Goal: Task Accomplishment & Management: Complete application form

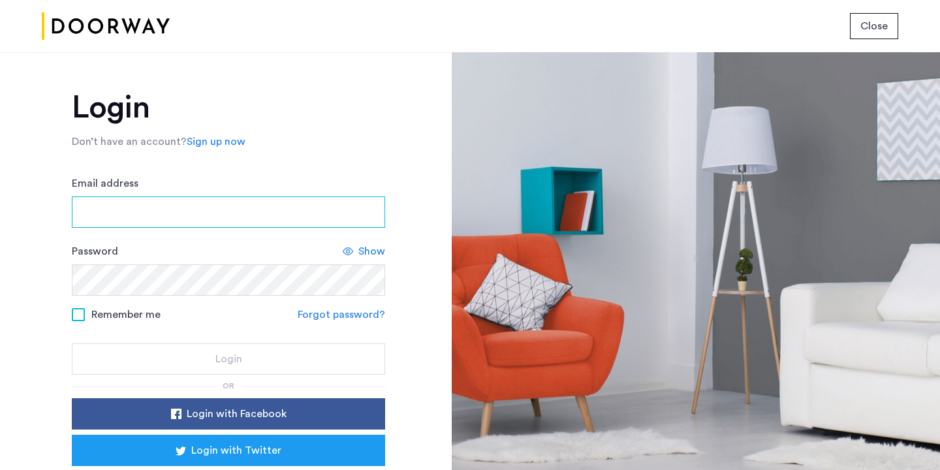
click at [247, 211] on input "Email address" at bounding box center [228, 211] width 313 height 31
type input "**********"
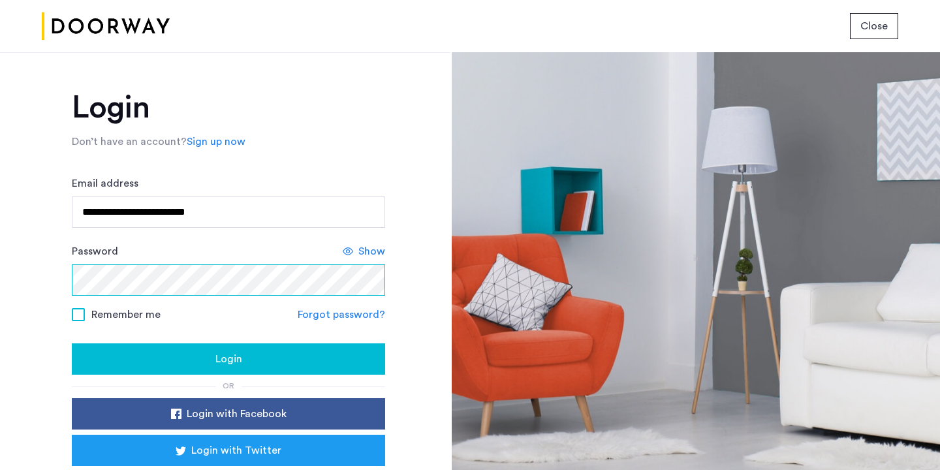
click at [72, 343] on button "Login" at bounding box center [228, 358] width 313 height 31
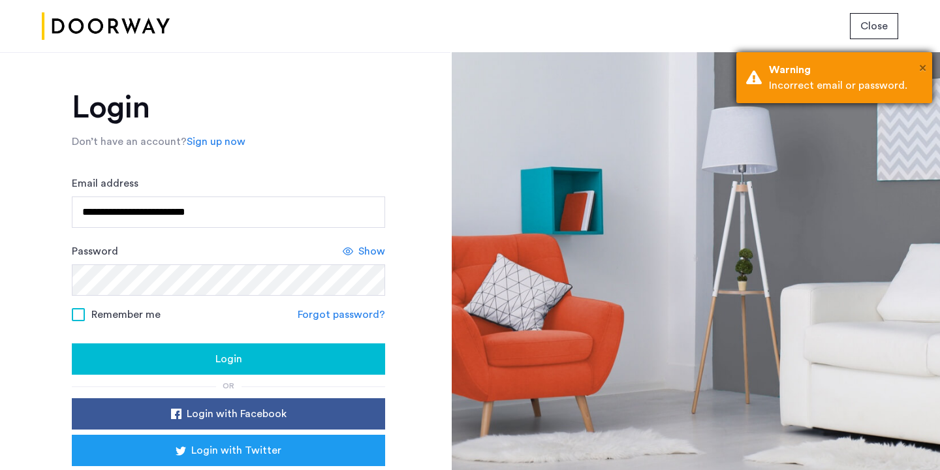
click at [919, 65] on span "×" at bounding box center [922, 67] width 7 height 13
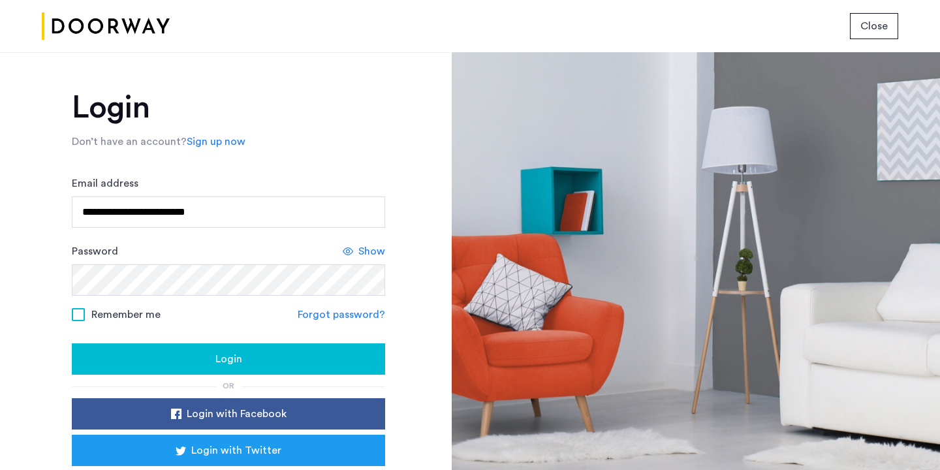
click at [365, 256] on span "Show" at bounding box center [371, 251] width 27 height 16
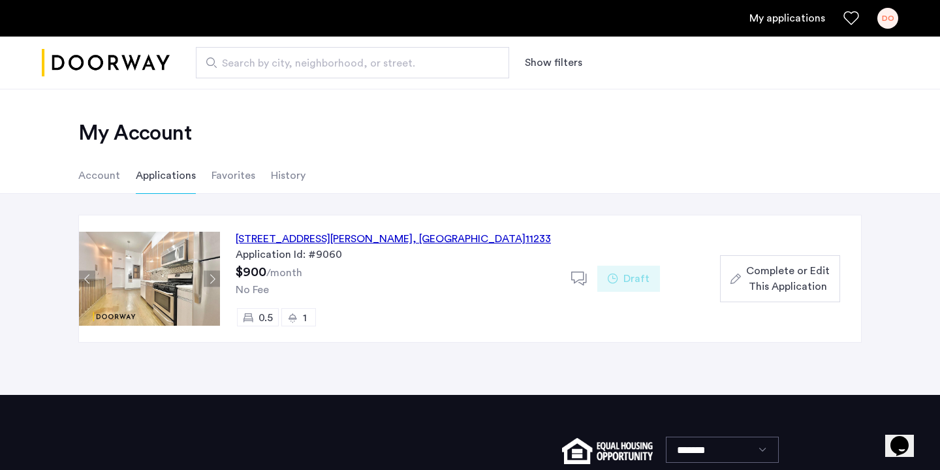
click at [778, 275] on span "Complete or Edit This Application" at bounding box center [788, 278] width 84 height 31
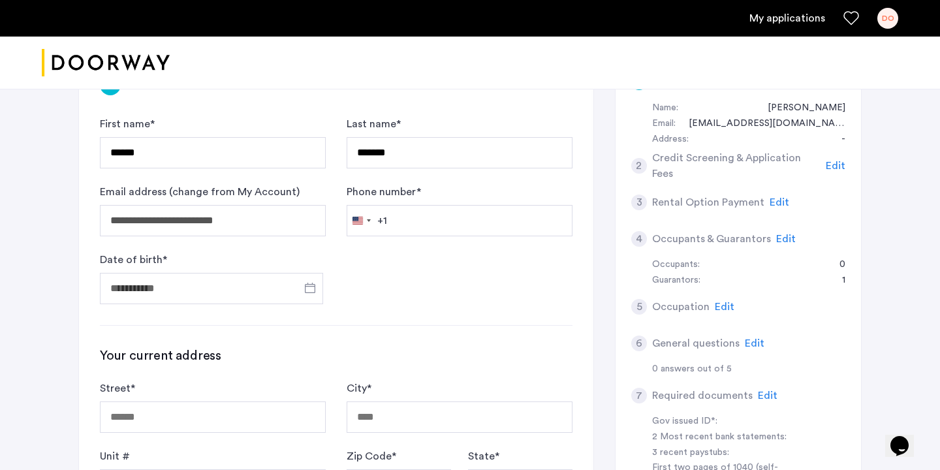
scroll to position [129, 0]
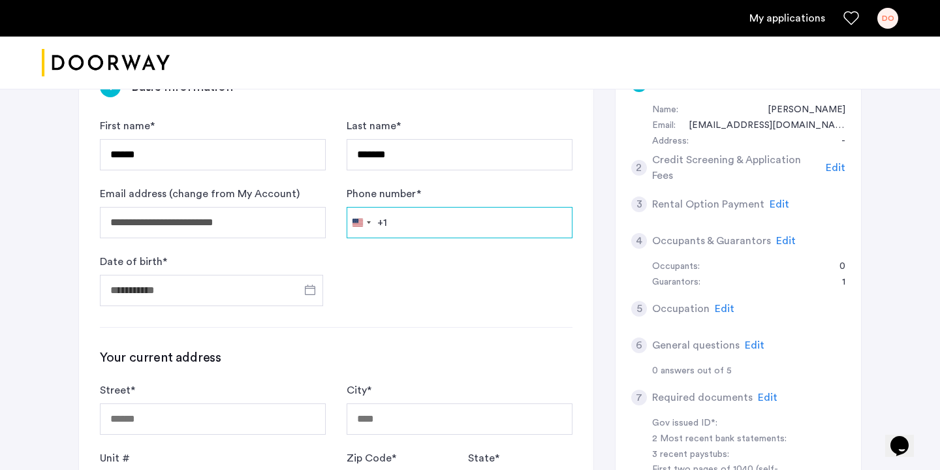
click at [463, 232] on input "Phone number *" at bounding box center [459, 222] width 226 height 31
type input "**********"
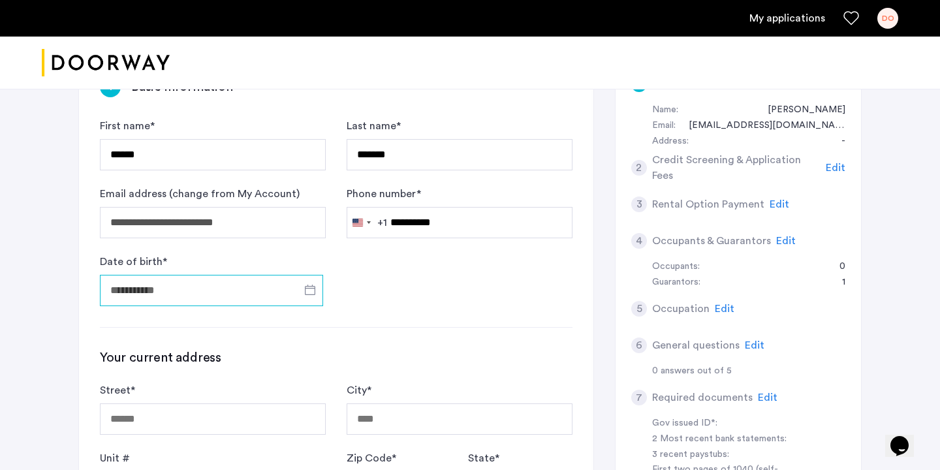
click at [144, 301] on input "Date of birth *" at bounding box center [211, 290] width 223 height 31
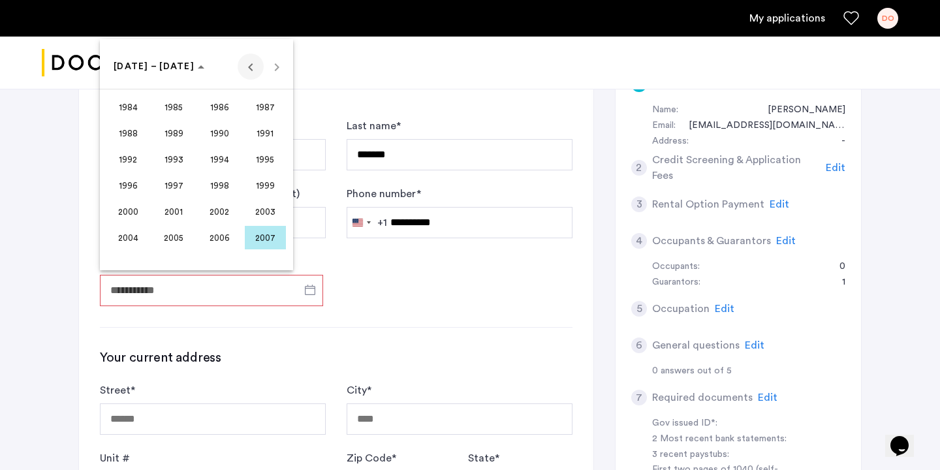
click at [253, 67] on span "Previous 24 years" at bounding box center [250, 67] width 26 height 26
click at [275, 67] on span "Next 24 years" at bounding box center [277, 67] width 26 height 26
click at [248, 67] on span "Previous 24 years" at bounding box center [250, 67] width 26 height 26
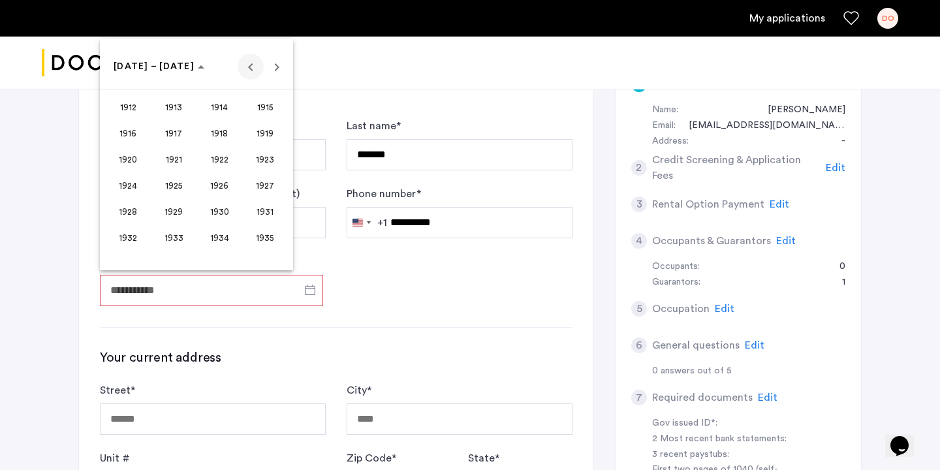
click at [248, 67] on span "Previous 24 years" at bounding box center [250, 67] width 26 height 26
click at [269, 62] on span "Next 24 years" at bounding box center [277, 67] width 26 height 26
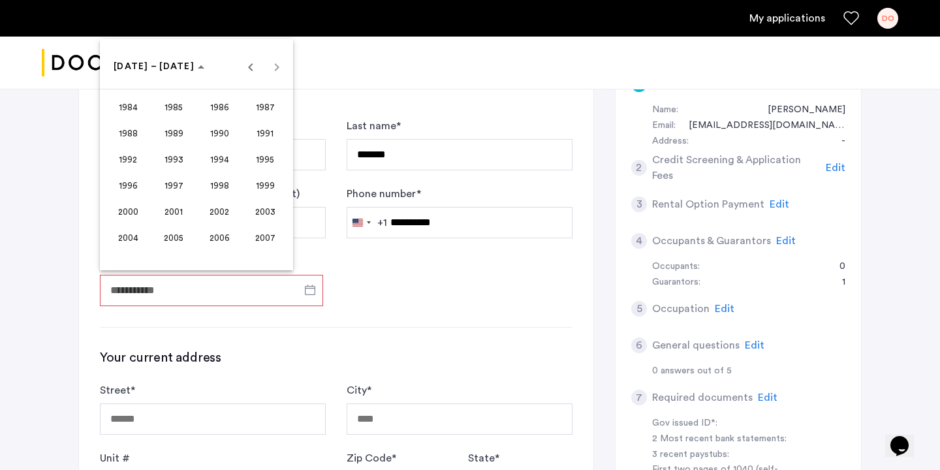
click at [328, 280] on div at bounding box center [470, 235] width 940 height 470
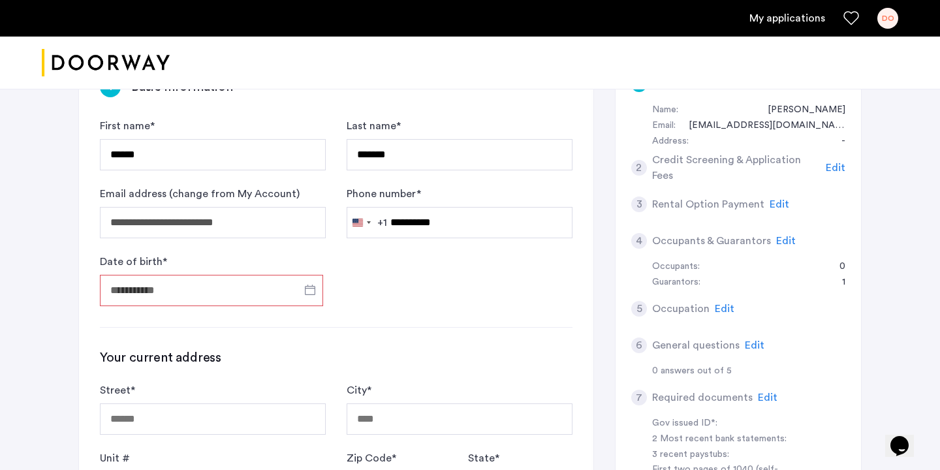
click at [283, 281] on input "Date of birth *" at bounding box center [211, 290] width 223 height 31
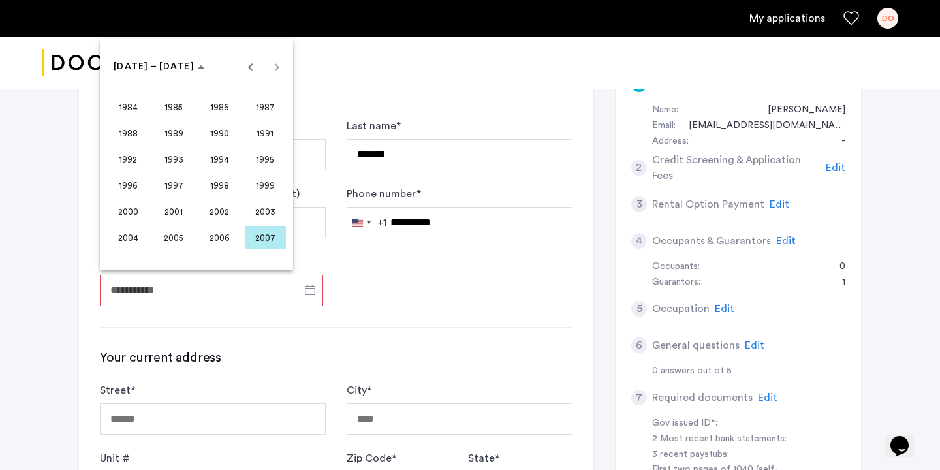
click at [270, 213] on span "2003" at bounding box center [265, 211] width 41 height 23
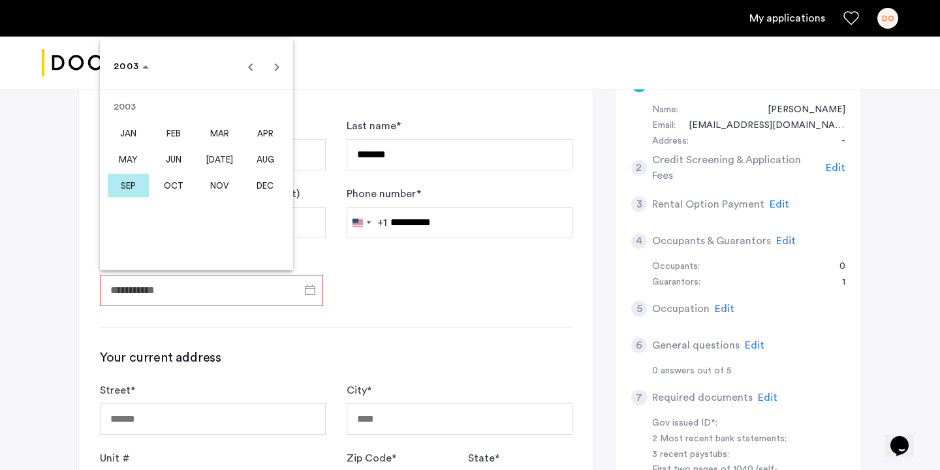
click at [143, 139] on span "JAN" at bounding box center [128, 132] width 41 height 23
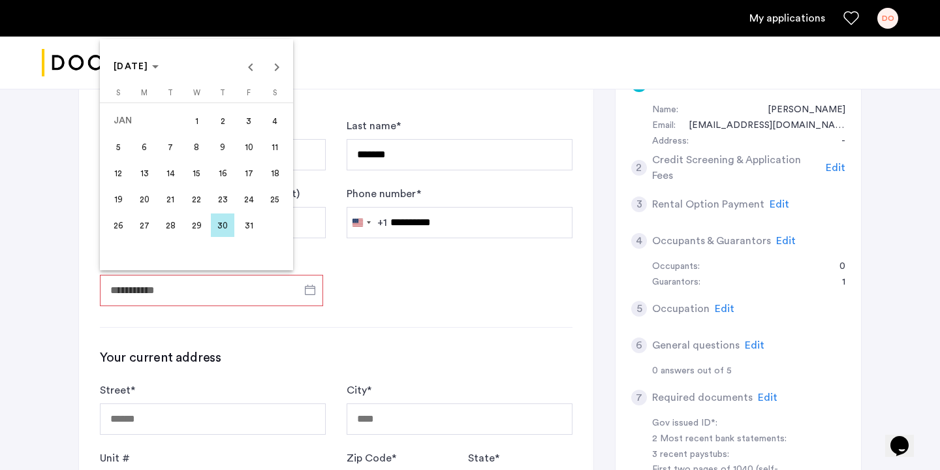
click at [197, 223] on span "29" at bounding box center [196, 224] width 23 height 23
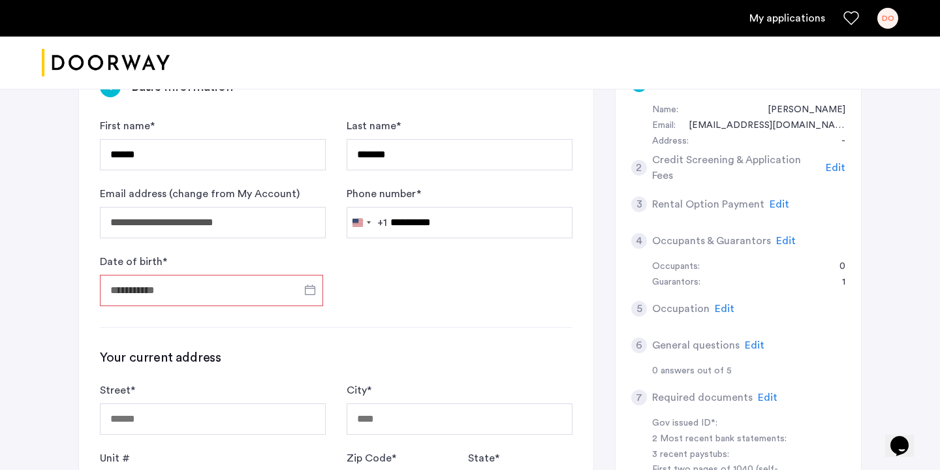
type input "**********"
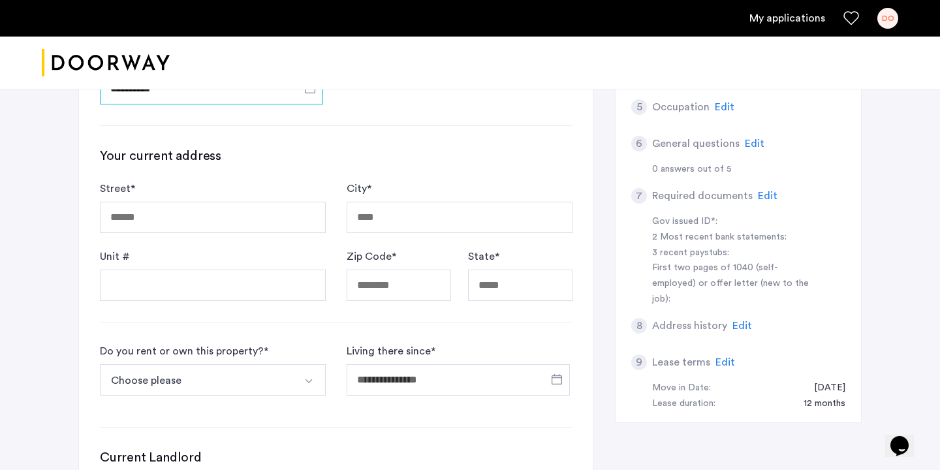
scroll to position [330, 0]
click at [290, 375] on button "Choose please" at bounding box center [197, 380] width 195 height 31
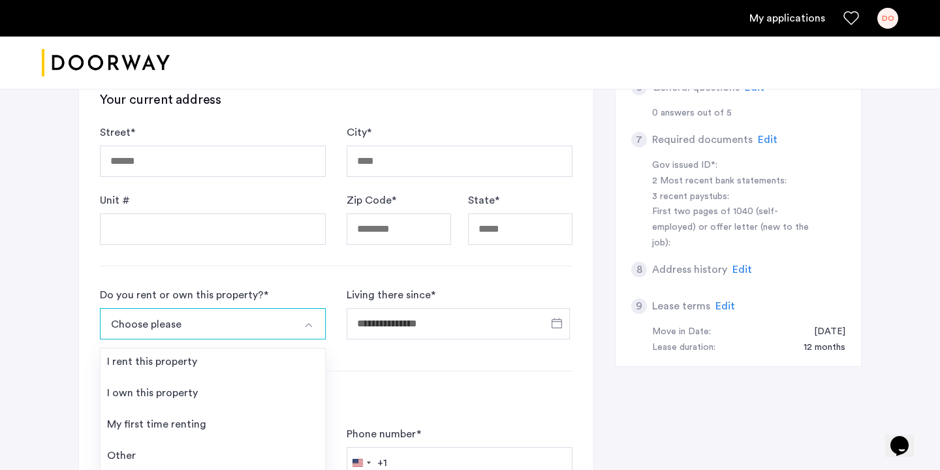
scroll to position [528, 0]
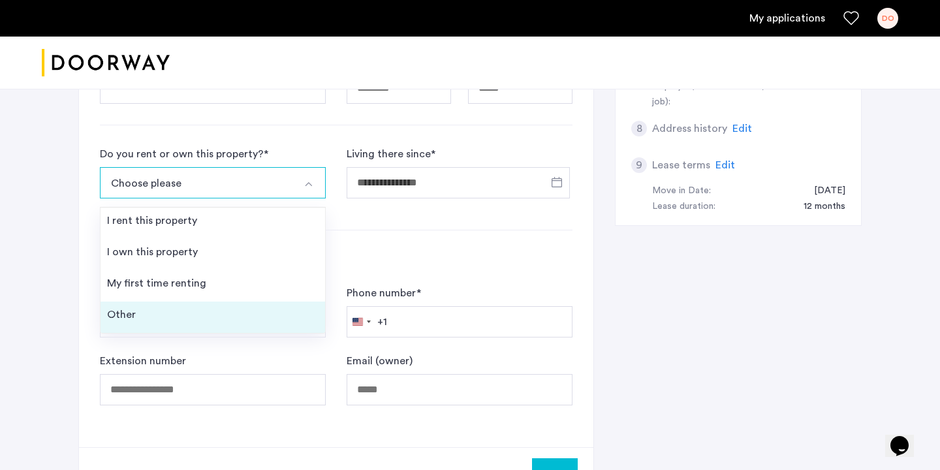
click at [247, 312] on li "Other" at bounding box center [212, 316] width 224 height 31
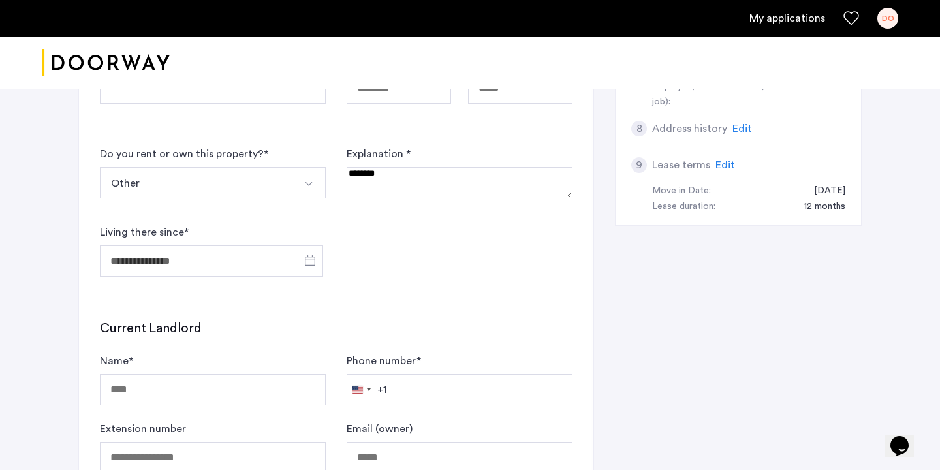
click at [311, 185] on img "Select option" at bounding box center [308, 184] width 10 height 10
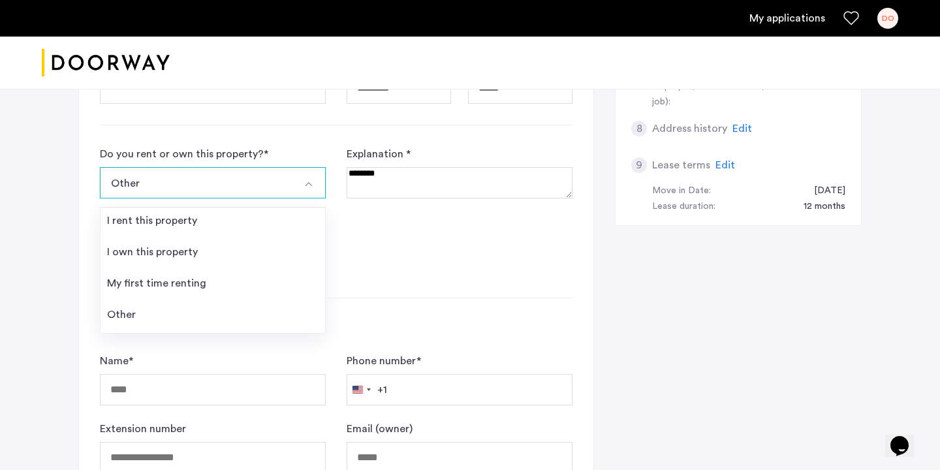
click at [379, 253] on form "Do you rent or own this property? * Other I rent this property I own this prope…" at bounding box center [336, 211] width 472 height 130
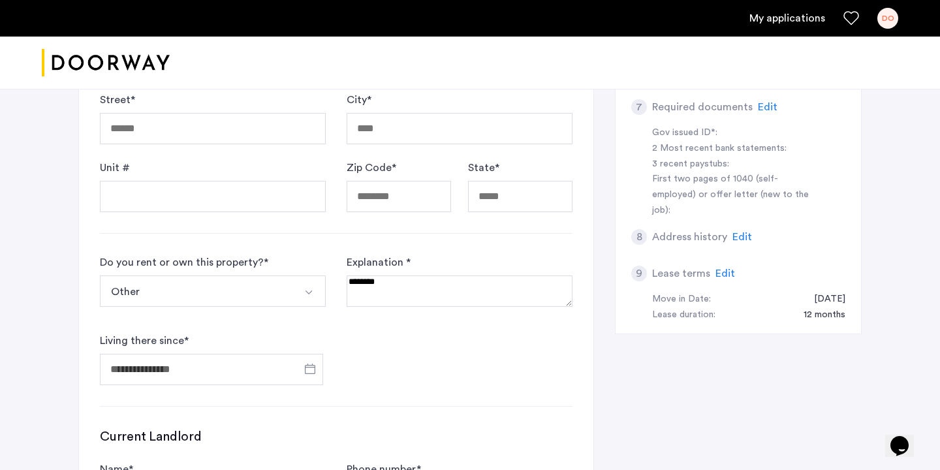
scroll to position [419, 0]
click at [314, 287] on button "Select option" at bounding box center [309, 291] width 31 height 31
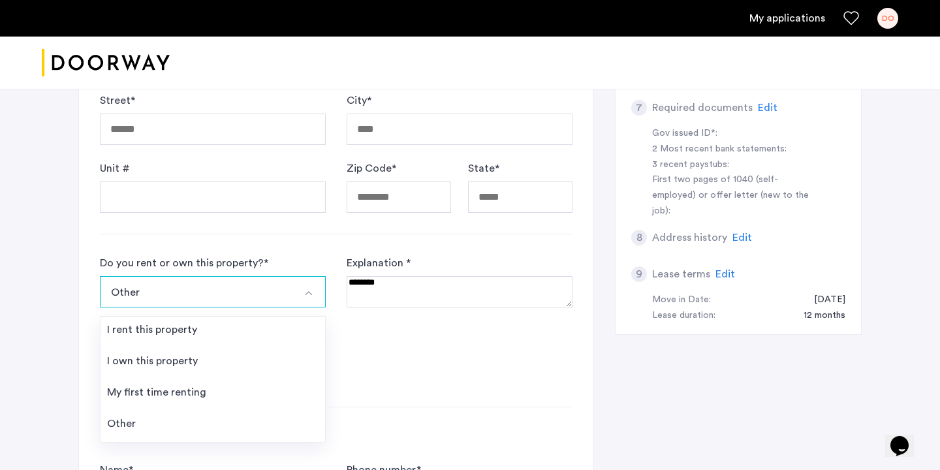
click at [388, 328] on form "Do you rent or own this property? * Other I rent this property I own this prope…" at bounding box center [336, 320] width 472 height 130
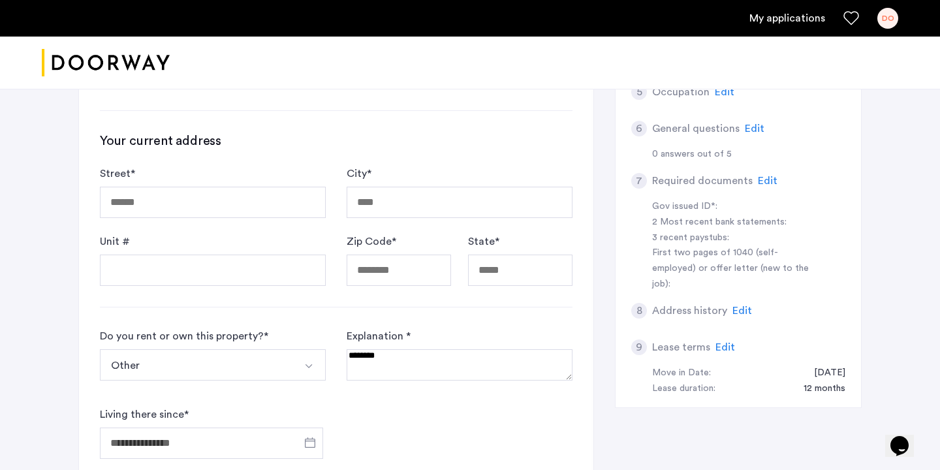
scroll to position [345, 0]
click at [298, 375] on button "Select option" at bounding box center [309, 365] width 31 height 31
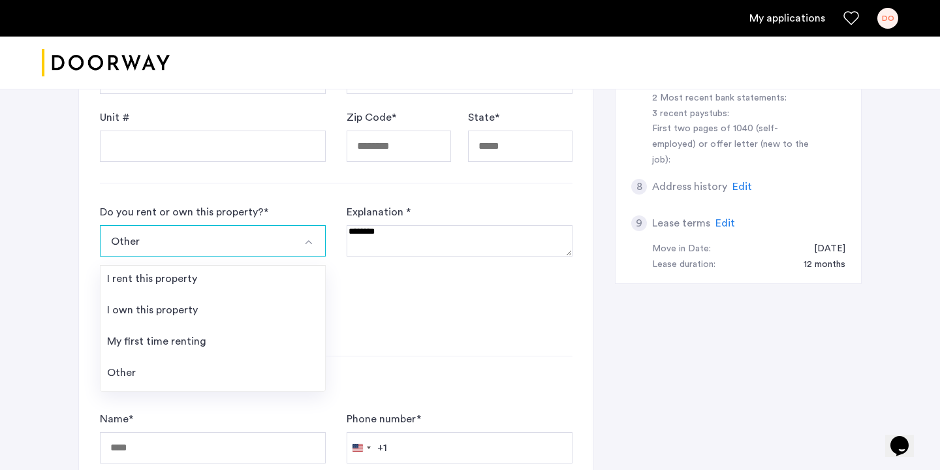
scroll to position [486, 0]
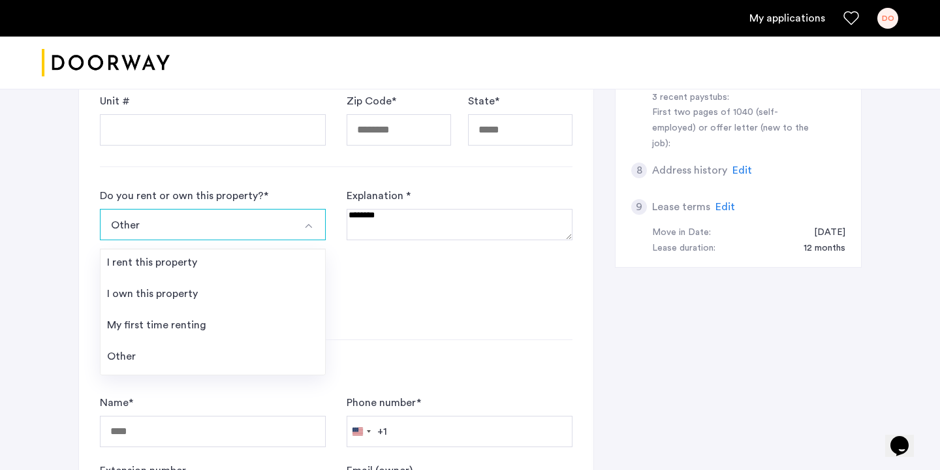
click at [207, 260] on li "I rent this property" at bounding box center [212, 264] width 224 height 31
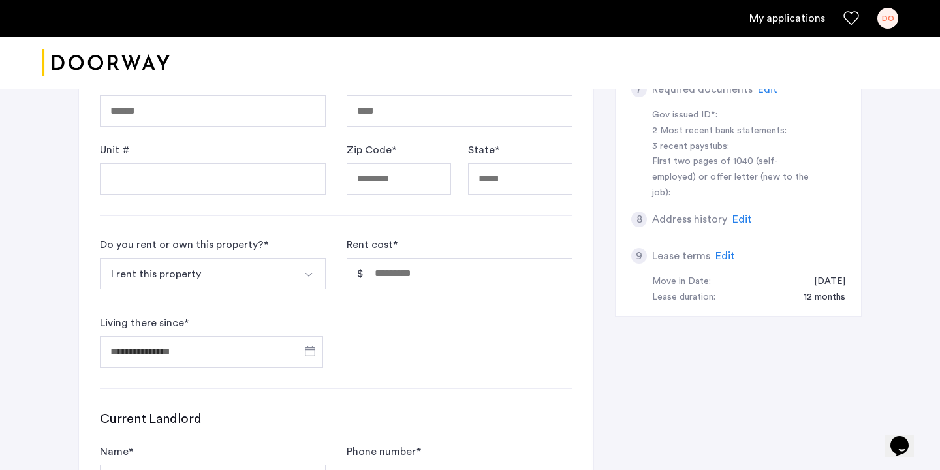
scroll to position [433, 0]
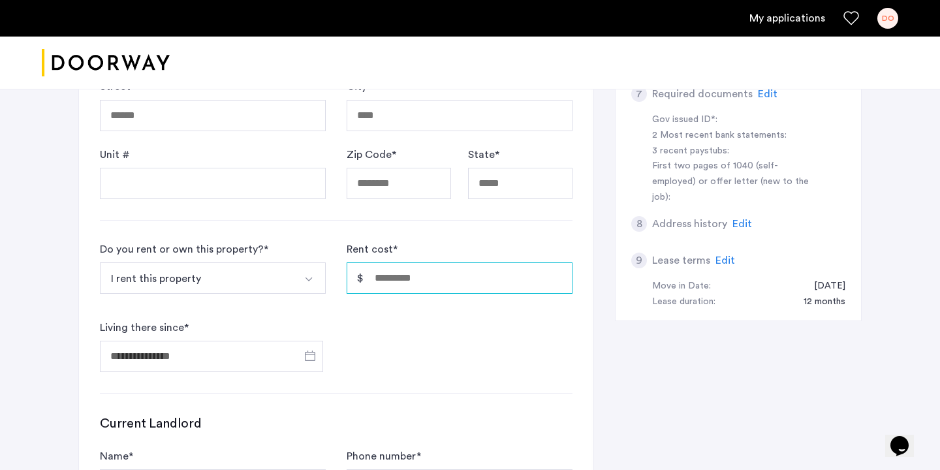
click at [423, 283] on input "Rent cost *" at bounding box center [459, 277] width 226 height 31
click at [412, 312] on form "Do you rent or own this property? * I rent this property I rent this property I…" at bounding box center [336, 306] width 472 height 130
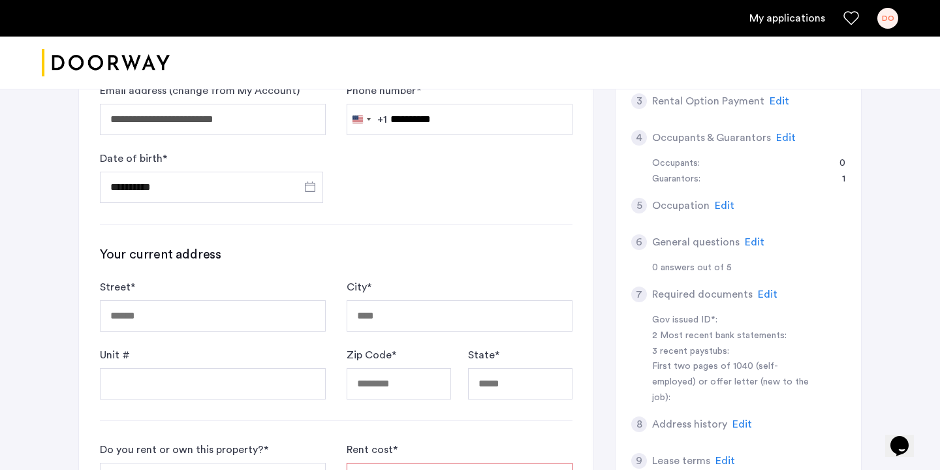
scroll to position [357, 0]
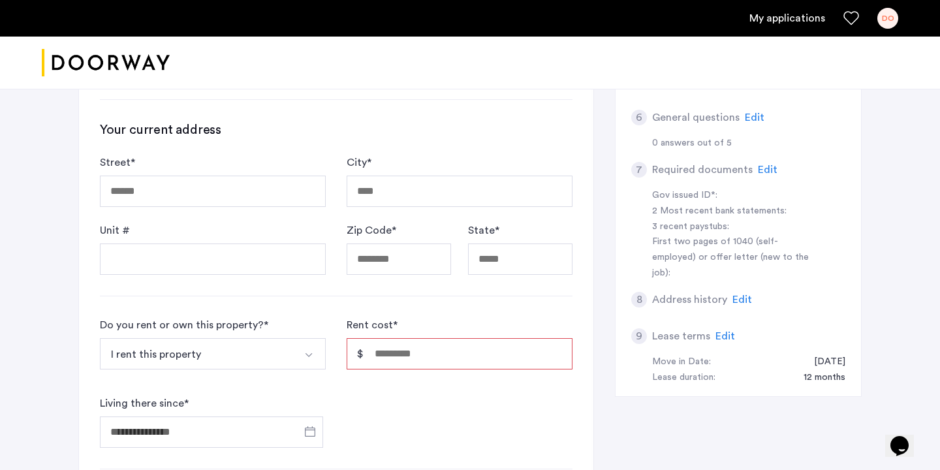
click at [213, 217] on form "Street * City * Unit # Zip Code * State *" at bounding box center [336, 215] width 472 height 120
click at [215, 199] on input "Street *" at bounding box center [213, 191] width 226 height 31
click at [220, 149] on div "Your current address Street * City * Unit # Zip Code * State *" at bounding box center [336, 198] width 472 height 154
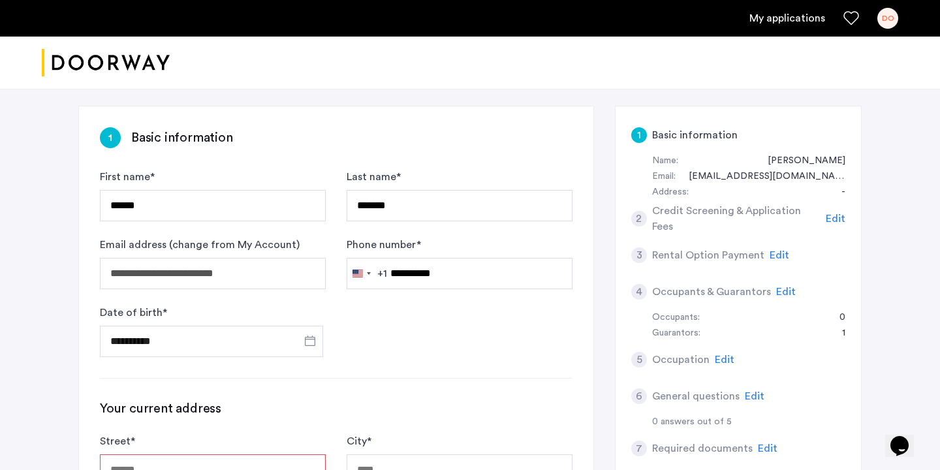
scroll to position [78, 0]
click at [673, 324] on div "Occupants:" at bounding box center [676, 319] width 48 height 16
click at [845, 331] on div "1 Basic information Name: DANIEL OLIVERI Email: danieloliveri561@gmail.com Addr…" at bounding box center [738, 391] width 247 height 570
click at [730, 342] on div "5 Occupation Edit" at bounding box center [738, 360] width 214 height 37
click at [668, 335] on div "Guarantors:" at bounding box center [676, 334] width 48 height 16
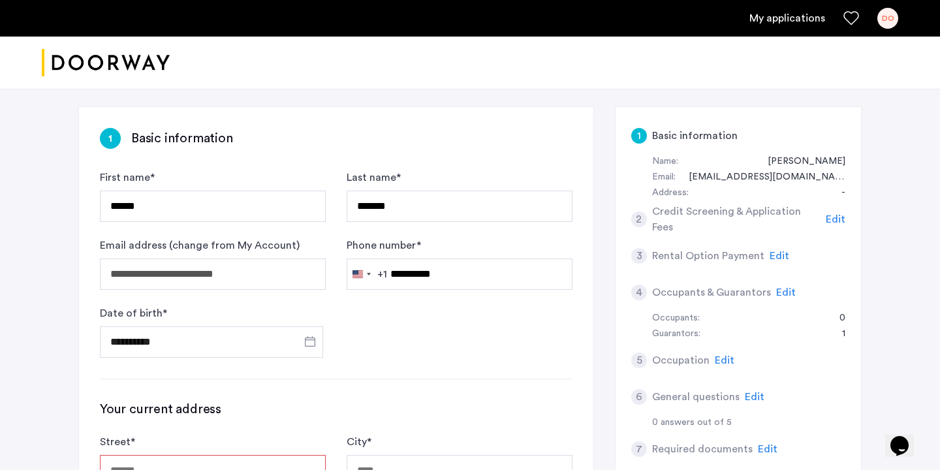
click at [828, 221] on span "Edit" at bounding box center [835, 219] width 20 height 10
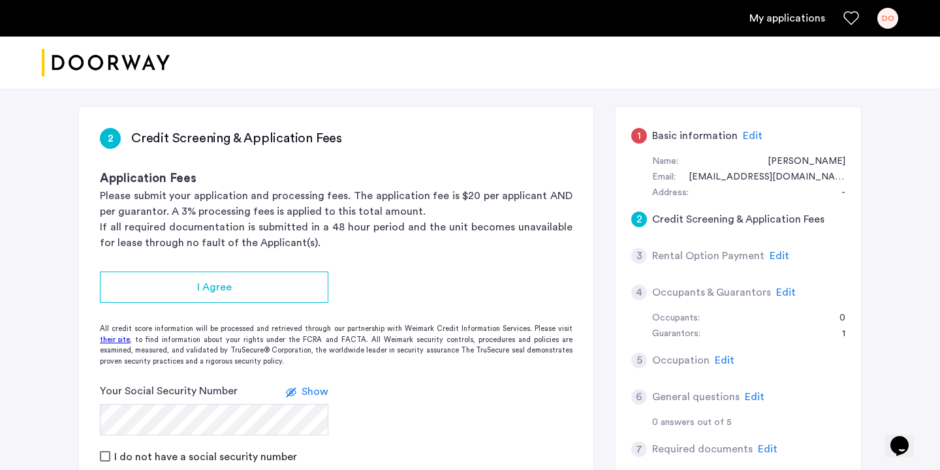
click at [775, 265] on div "3 Rental Option Payment Edit" at bounding box center [738, 255] width 214 height 37
click at [773, 261] on span "Edit" at bounding box center [779, 256] width 20 height 10
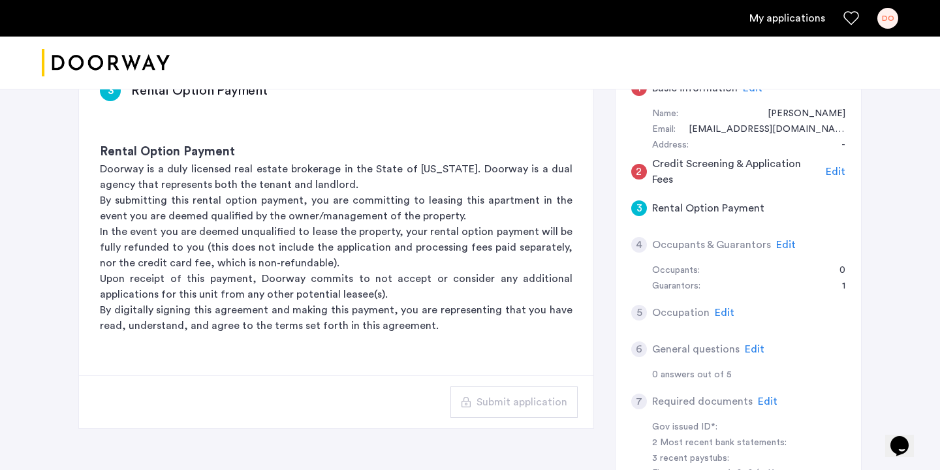
scroll to position [126, 0]
click at [777, 241] on span "Edit" at bounding box center [786, 244] width 20 height 10
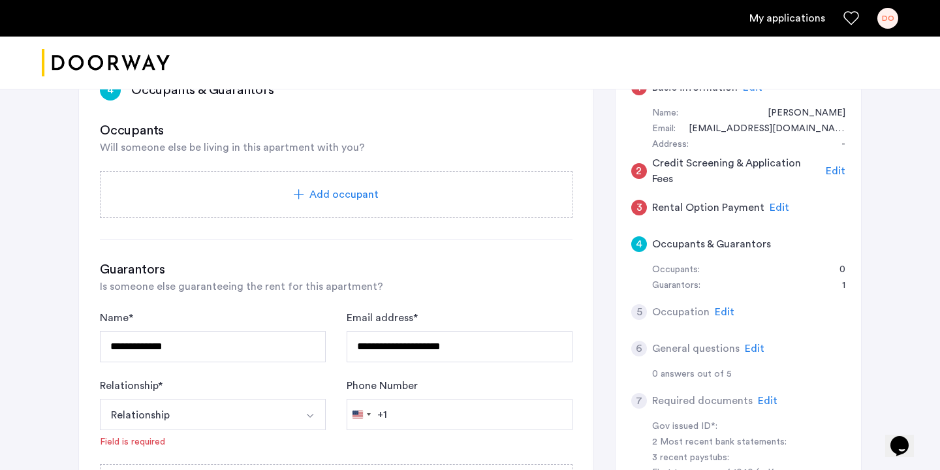
click at [724, 311] on span "Edit" at bounding box center [724, 312] width 20 height 10
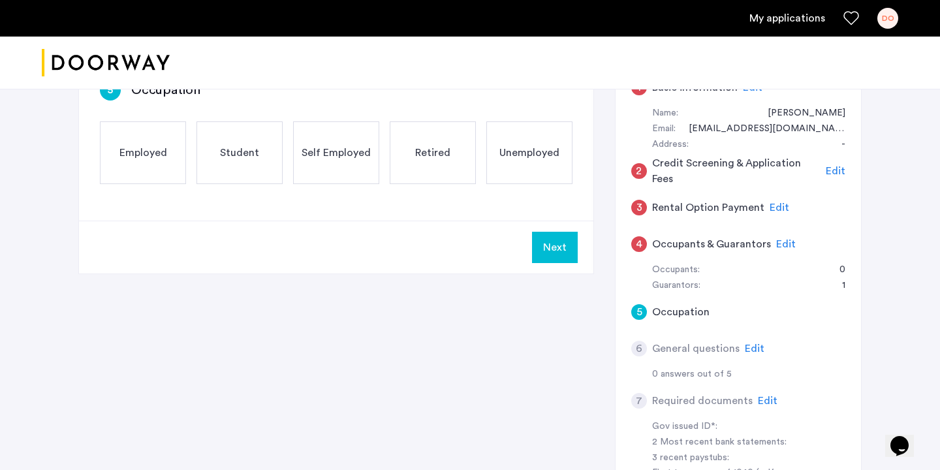
click at [778, 240] on span "Edit" at bounding box center [786, 244] width 20 height 10
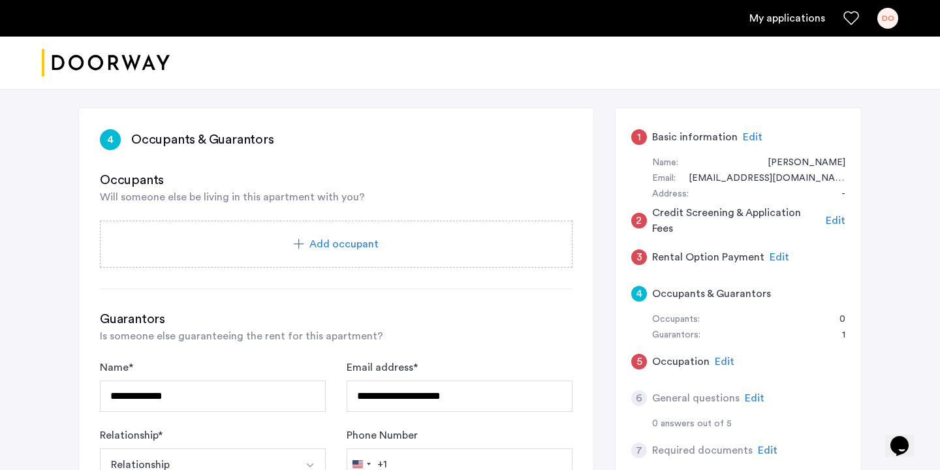
scroll to position [39, 0]
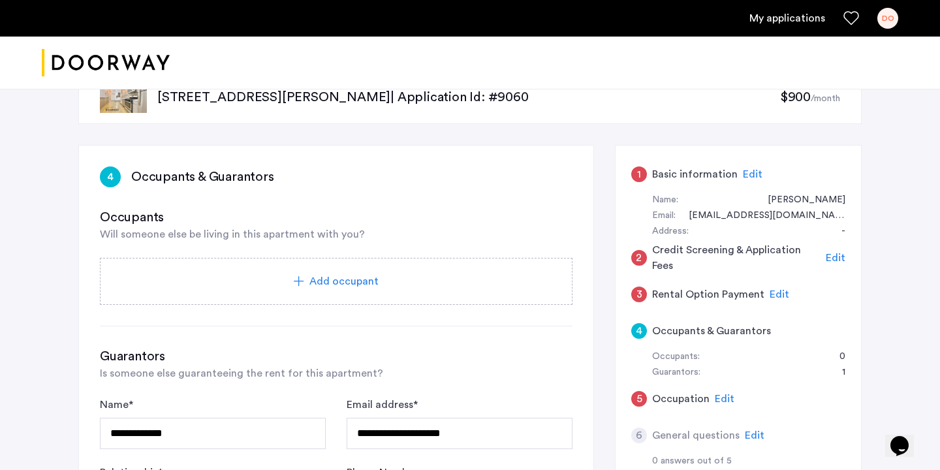
click at [742, 176] on span "Edit" at bounding box center [752, 174] width 20 height 10
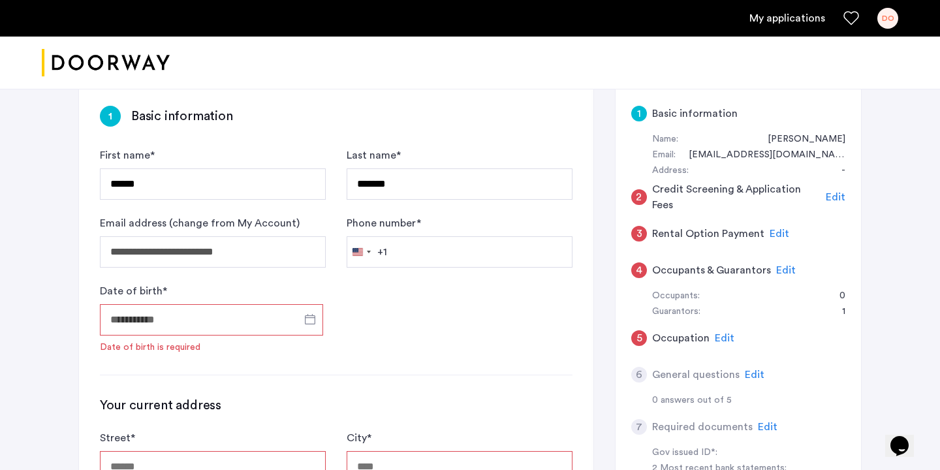
scroll to position [72, 0]
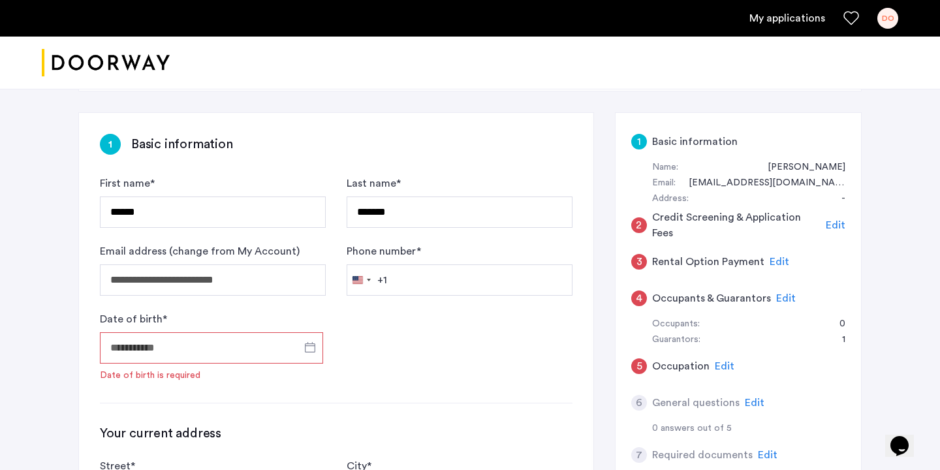
click at [183, 345] on input "Date of birth *" at bounding box center [211, 347] width 223 height 31
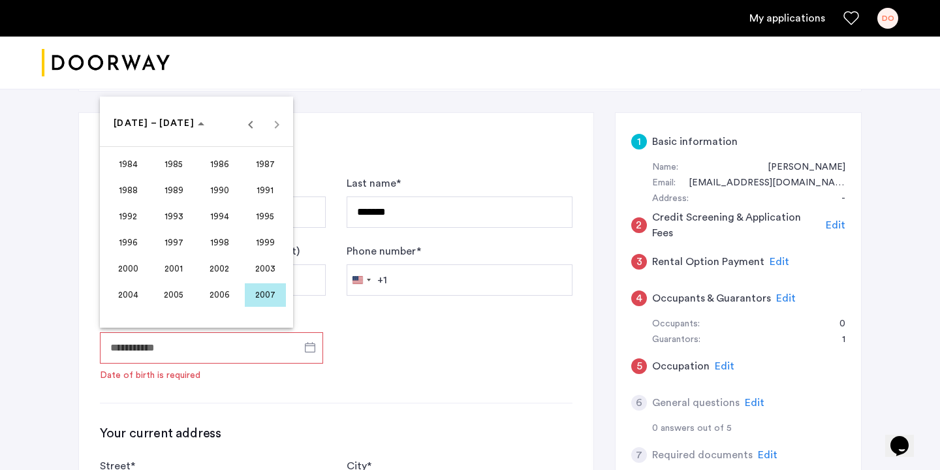
click at [266, 275] on span "2003" at bounding box center [265, 268] width 41 height 23
click at [130, 199] on span "JAN" at bounding box center [128, 190] width 41 height 23
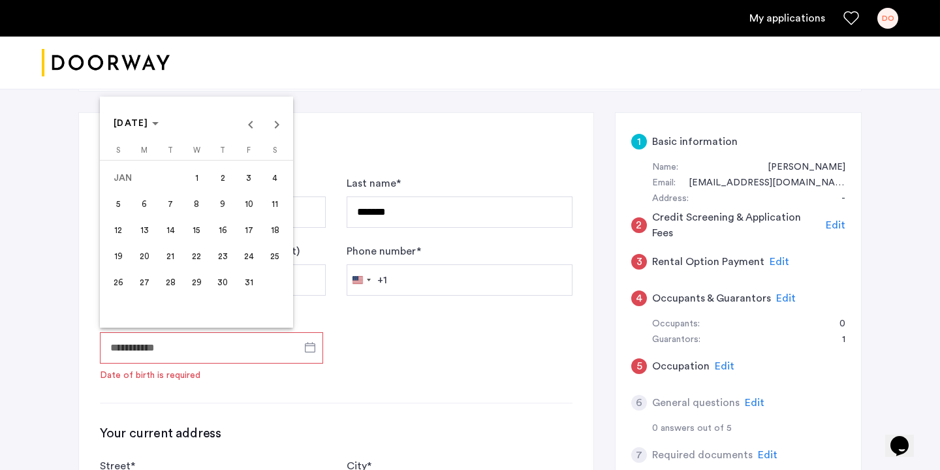
click at [194, 281] on span "29" at bounding box center [196, 282] width 23 height 23
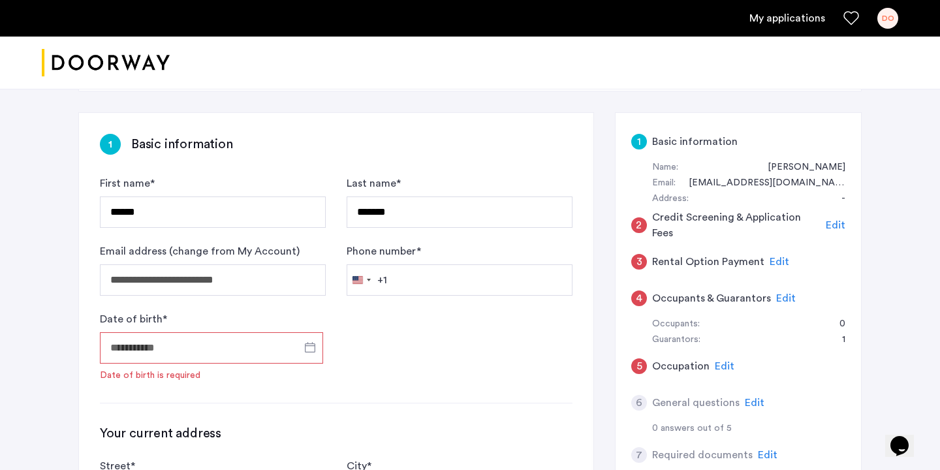
type input "**********"
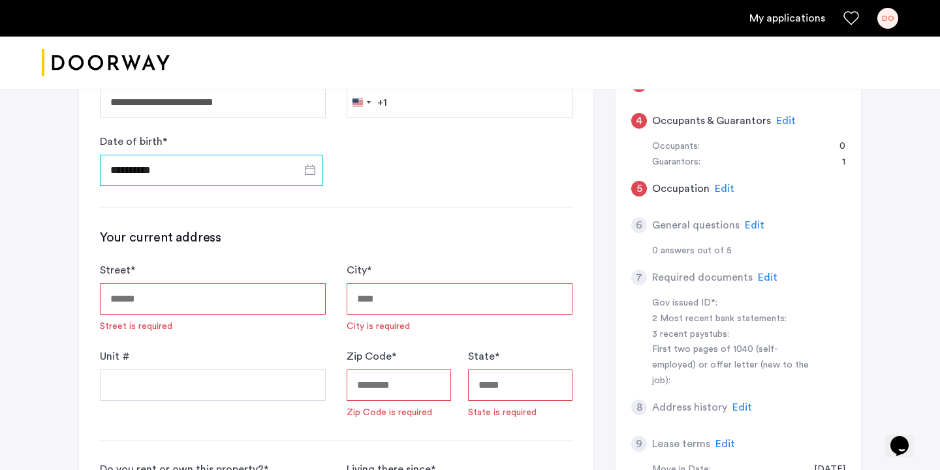
scroll to position [267, 0]
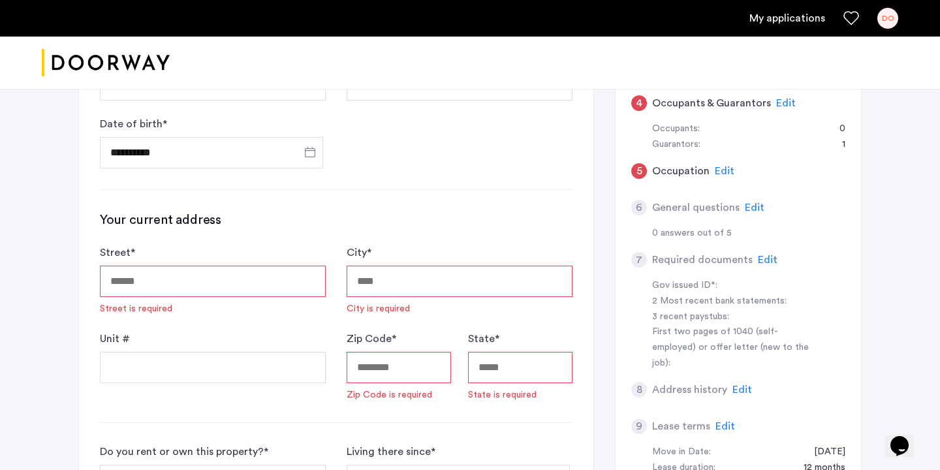
click at [224, 281] on input "Street *" at bounding box center [213, 281] width 226 height 31
click at [234, 253] on div "Street * Street is required" at bounding box center [213, 280] width 226 height 70
click at [226, 281] on input "Street *" at bounding box center [213, 281] width 226 height 31
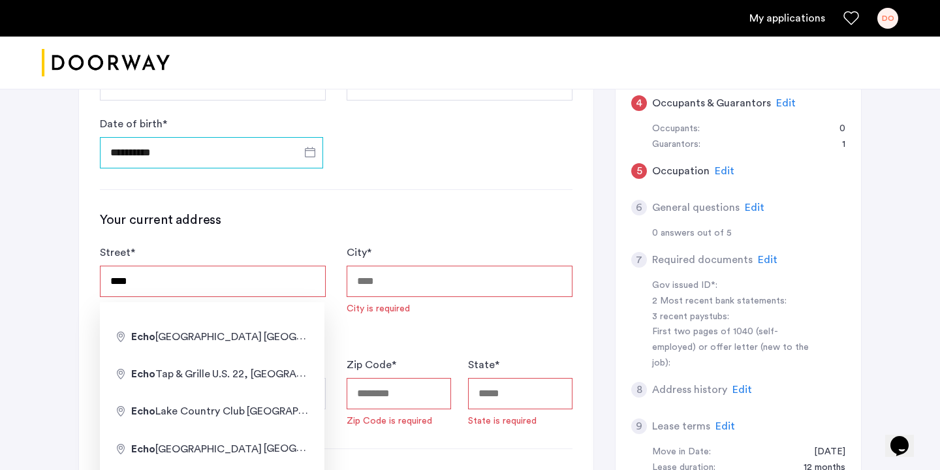
click at [222, 166] on input "**********" at bounding box center [211, 152] width 223 height 31
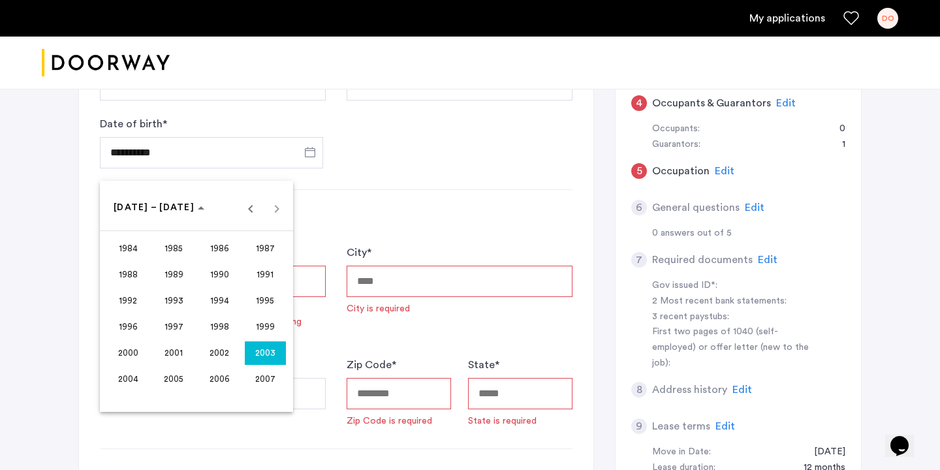
click at [369, 228] on div at bounding box center [470, 235] width 940 height 470
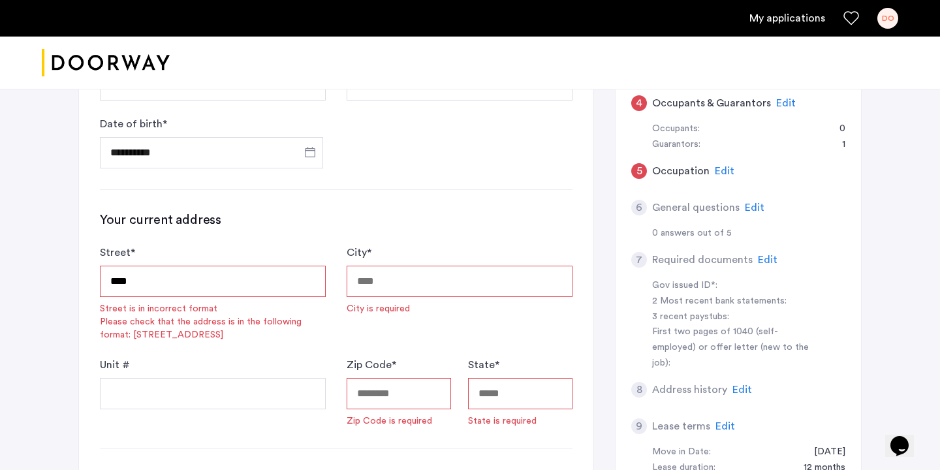
click at [247, 260] on div "Street * **** Street is in incorrect format Please check that the address is in…" at bounding box center [213, 293] width 226 height 97
click at [245, 275] on input "****" at bounding box center [213, 281] width 226 height 31
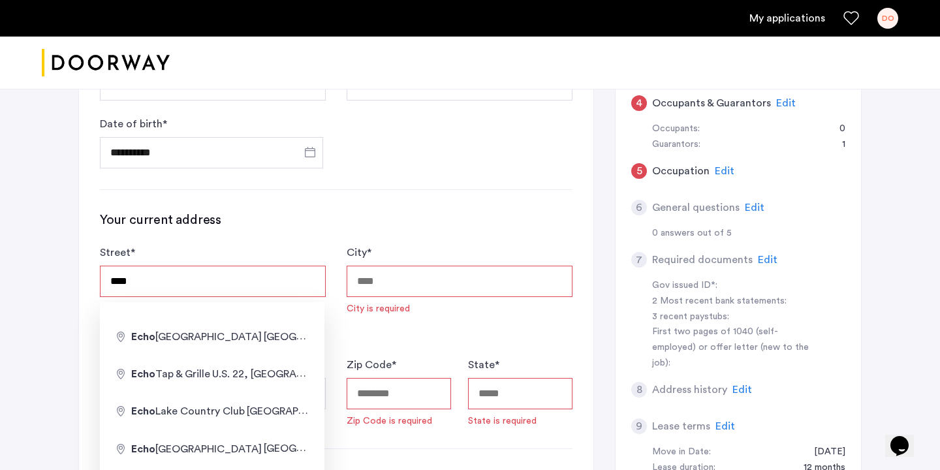
click at [244, 230] on div "Your current address Street * **** Street is in incorrect format Please check t…" at bounding box center [336, 319] width 472 height 217
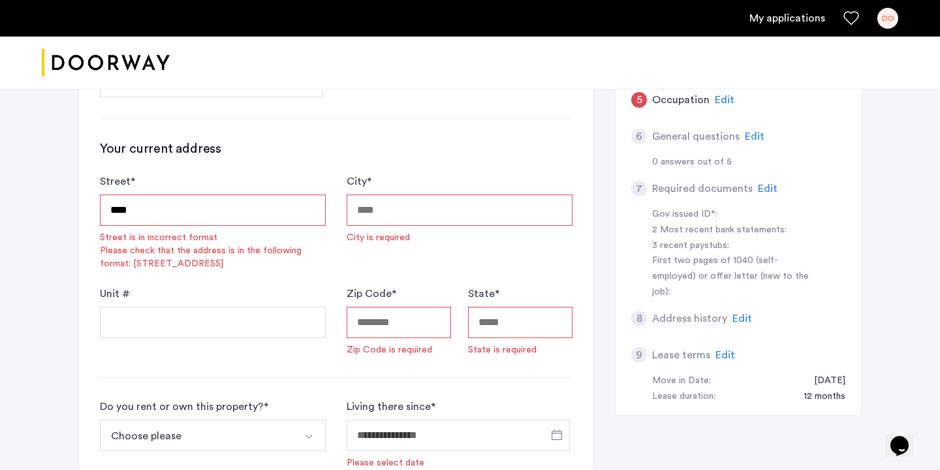
scroll to position [339, 0]
click at [223, 211] on input "****" at bounding box center [213, 208] width 226 height 31
click at [231, 147] on h3 "Your current address" at bounding box center [336, 147] width 472 height 18
click at [205, 191] on div "Street * ********* Street is in incorrect format Please check that the address …" at bounding box center [213, 220] width 226 height 97
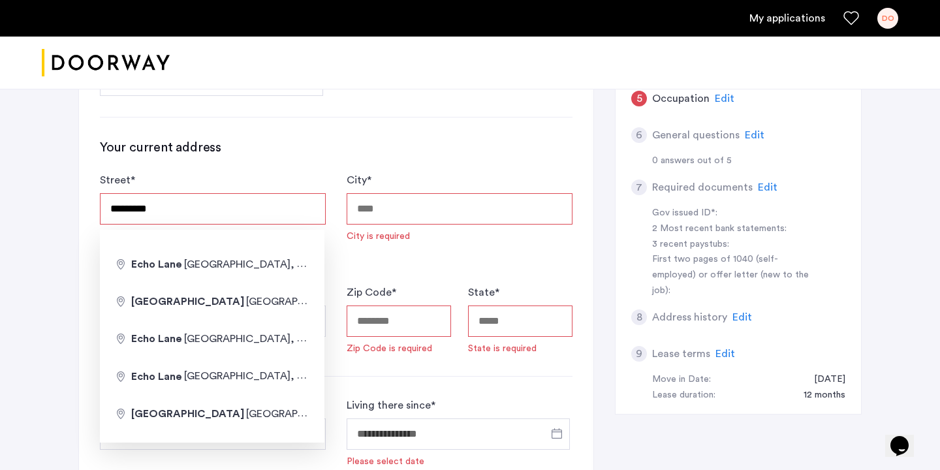
click at [202, 221] on input "*********" at bounding box center [213, 208] width 226 height 31
type input "*********"
type input "*****"
type input "**********"
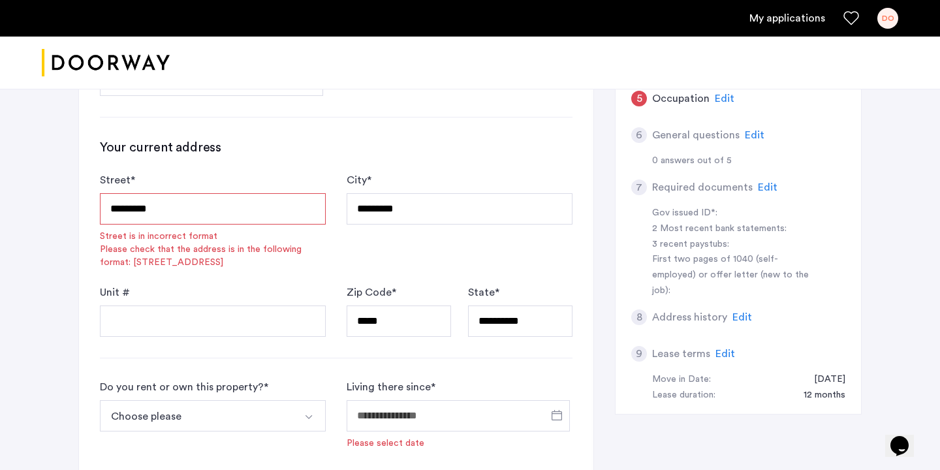
click at [374, 274] on form "**********" at bounding box center [336, 254] width 472 height 164
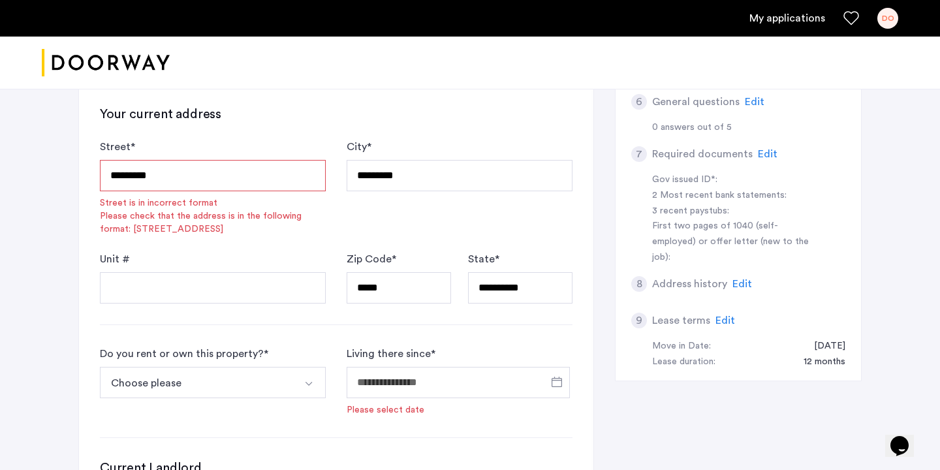
scroll to position [380, 0]
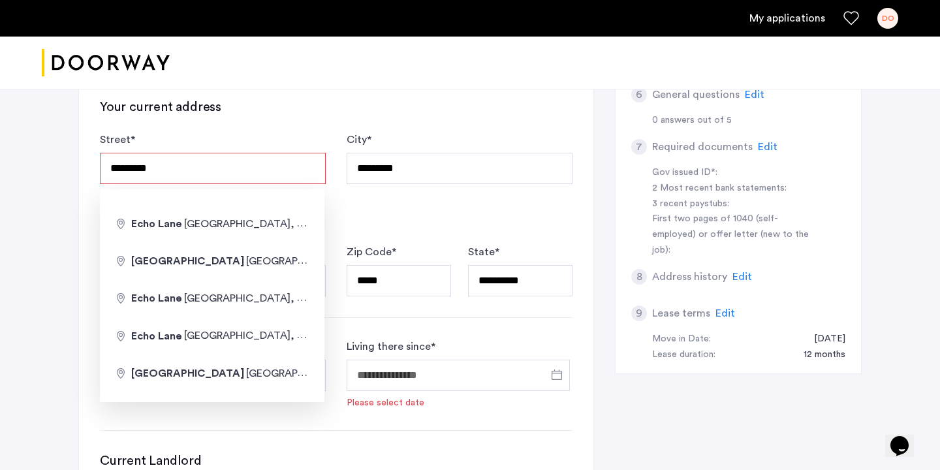
click at [105, 164] on input "*********" at bounding box center [213, 168] width 226 height 31
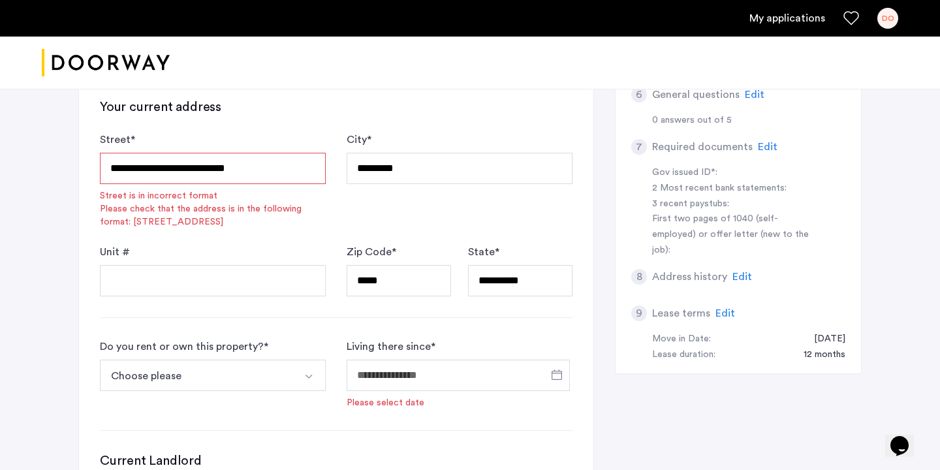
type input "*********"
type input "**"
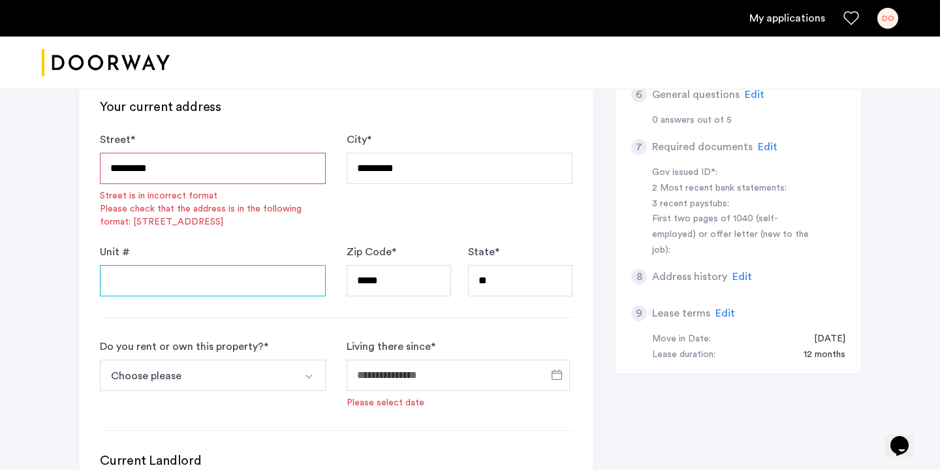
click at [219, 278] on input "Unit #" at bounding box center [213, 280] width 226 height 31
type input "****"
click at [333, 233] on form "Street * ********* Street is in incorrect format Please check that the address …" at bounding box center [336, 214] width 472 height 164
click at [258, 363] on button "Choose please" at bounding box center [197, 374] width 195 height 31
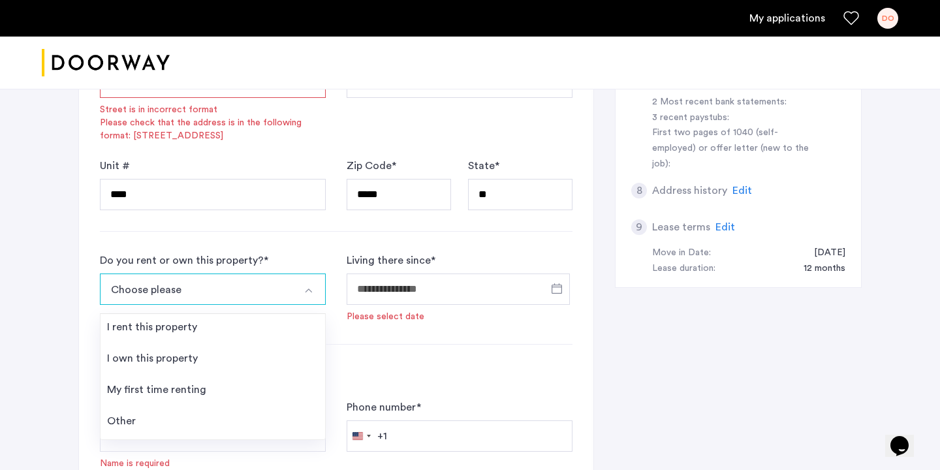
scroll to position [469, 0]
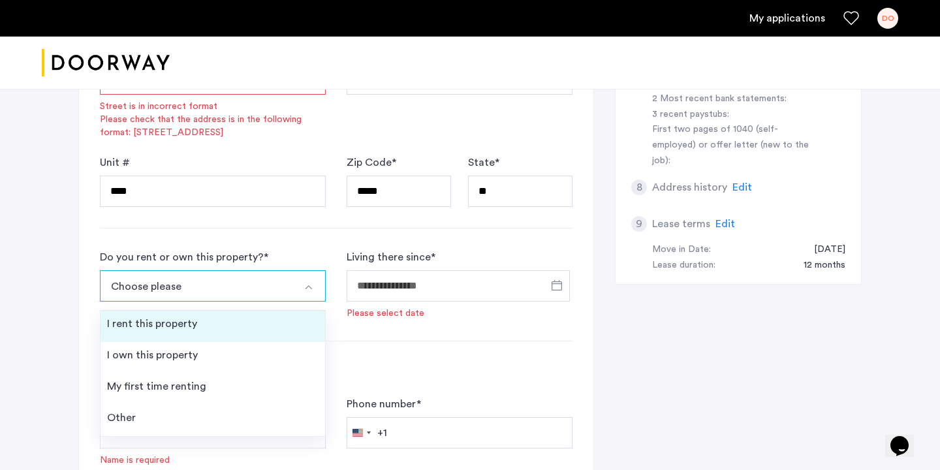
click at [237, 328] on li "I rent this property" at bounding box center [212, 326] width 224 height 31
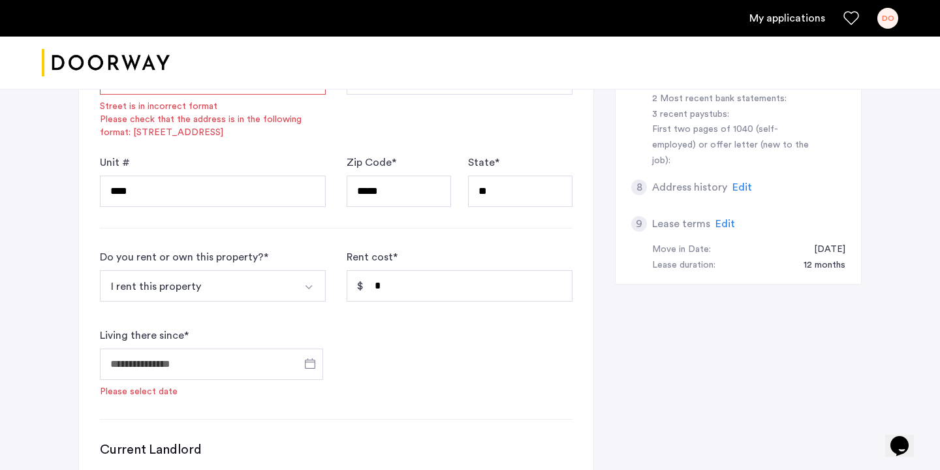
click at [256, 285] on button "I rent this property" at bounding box center [197, 285] width 195 height 31
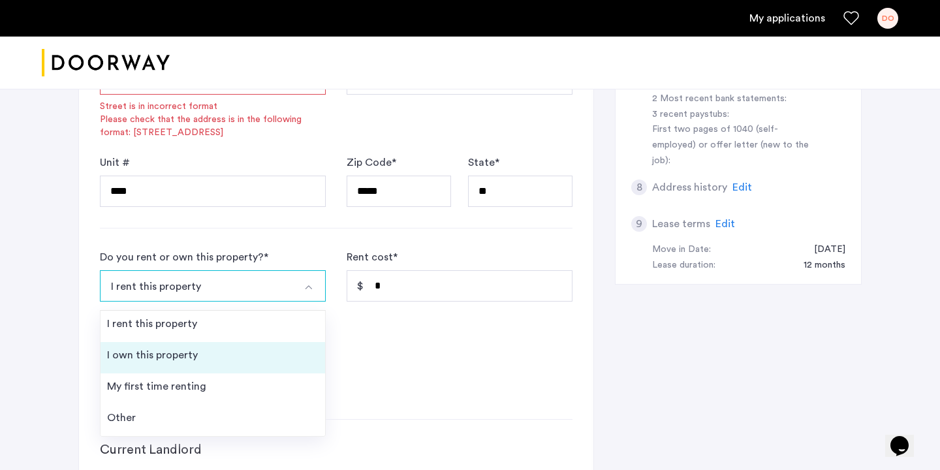
click at [228, 356] on li "I own this property" at bounding box center [212, 357] width 224 height 31
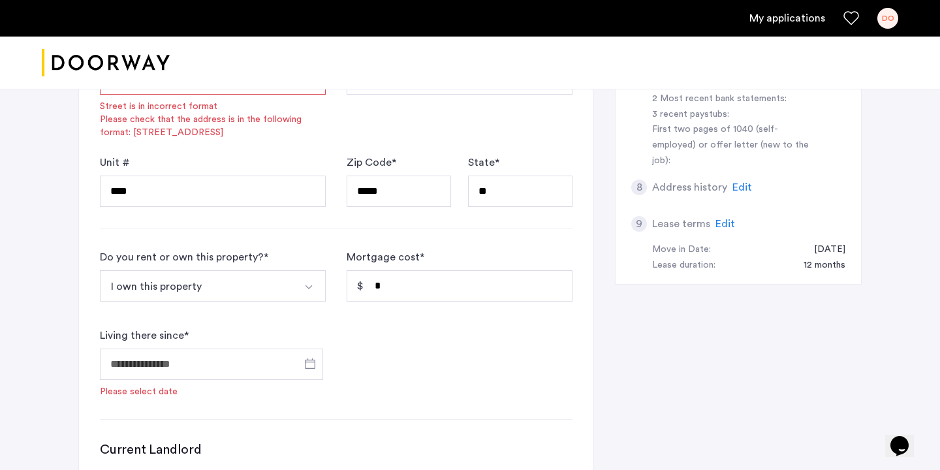
click at [263, 280] on button "I own this property" at bounding box center [197, 285] width 195 height 31
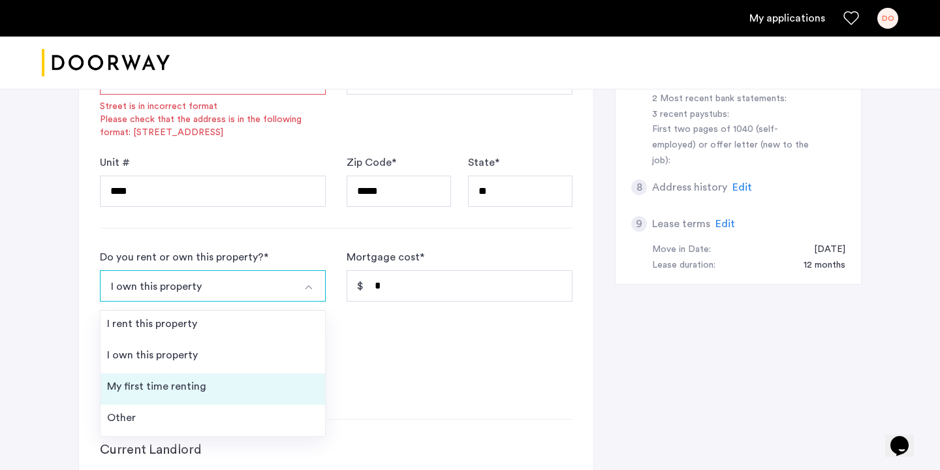
click at [209, 386] on li "My first time renting" at bounding box center [212, 388] width 224 height 31
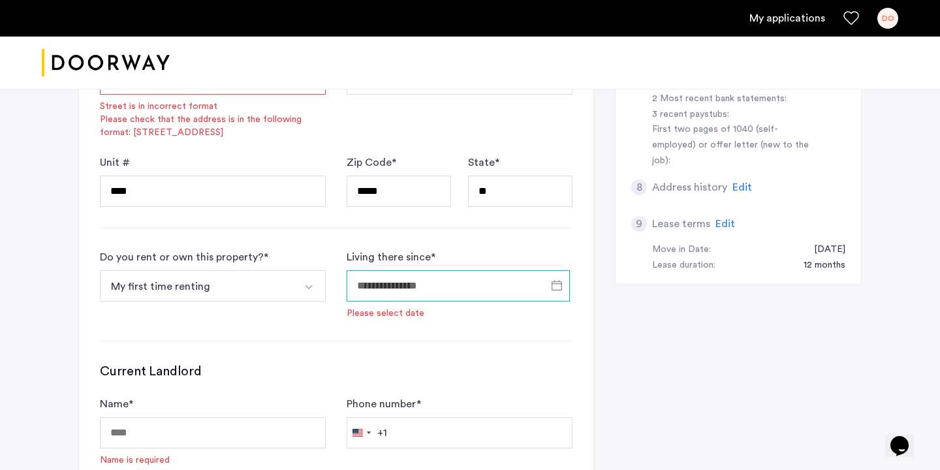
click at [398, 277] on input "Living there since *" at bounding box center [457, 285] width 223 height 31
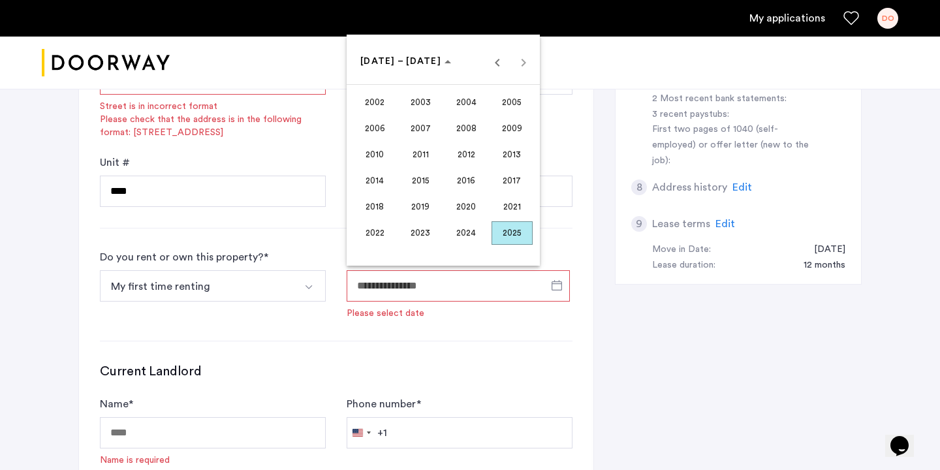
click at [346, 347] on div at bounding box center [470, 235] width 940 height 470
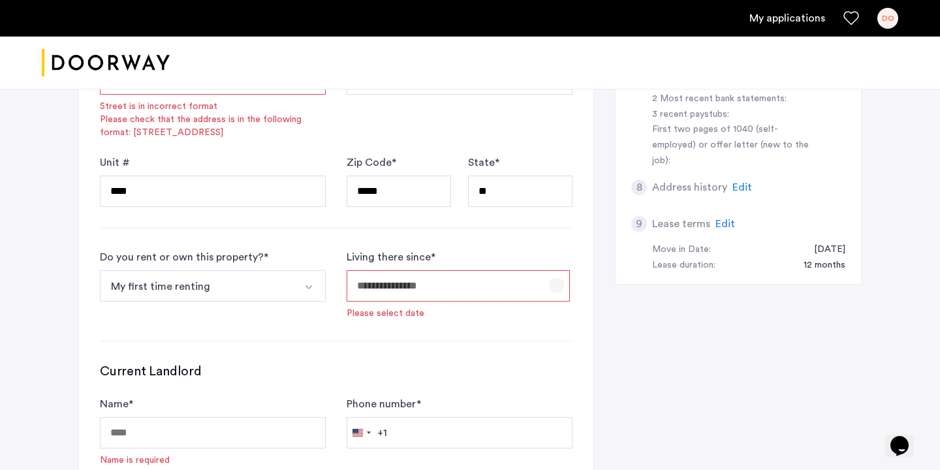
click at [542, 283] on span "Open calendar" at bounding box center [556, 284] width 31 height 31
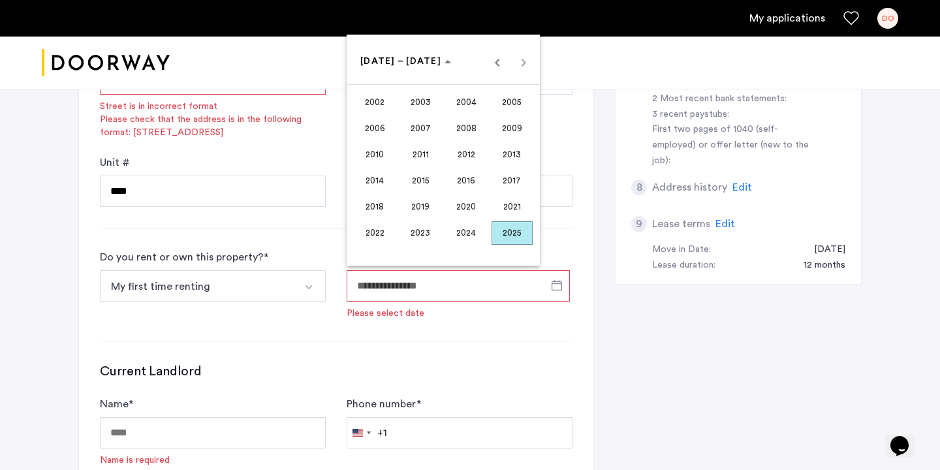
click at [281, 293] on div at bounding box center [470, 235] width 940 height 470
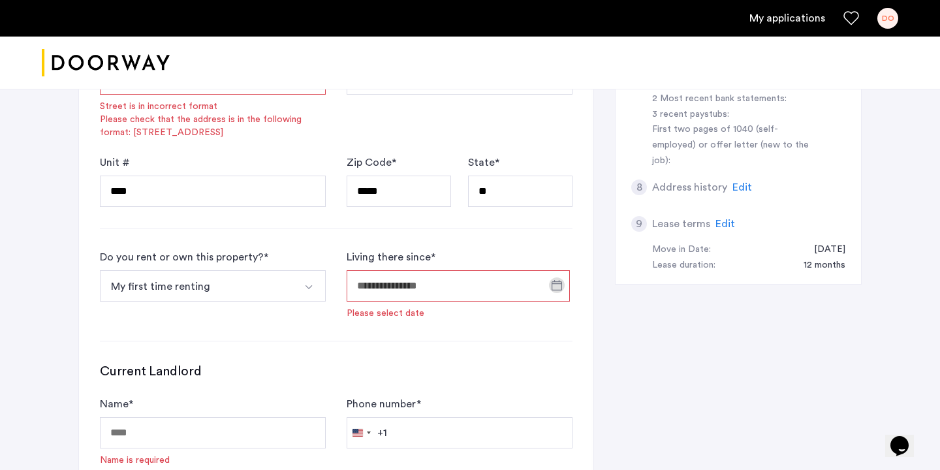
click at [279, 282] on button "My first time renting" at bounding box center [197, 285] width 195 height 31
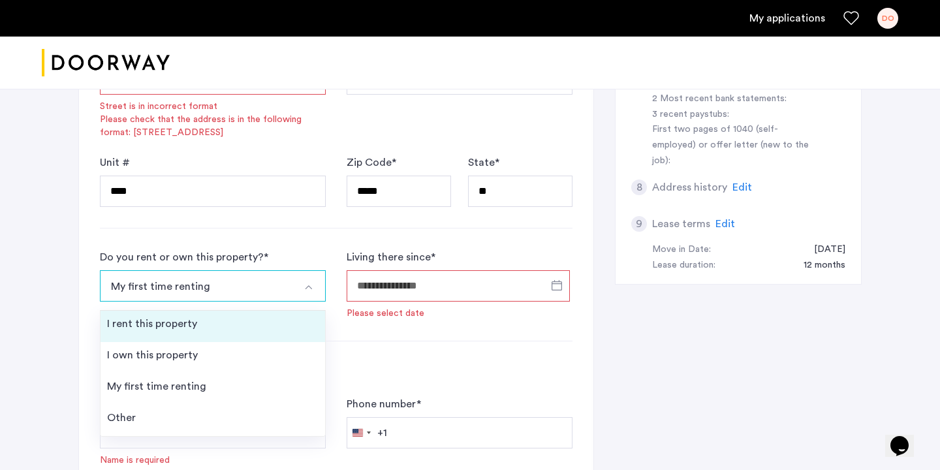
click at [262, 331] on li "I rent this property" at bounding box center [212, 326] width 224 height 31
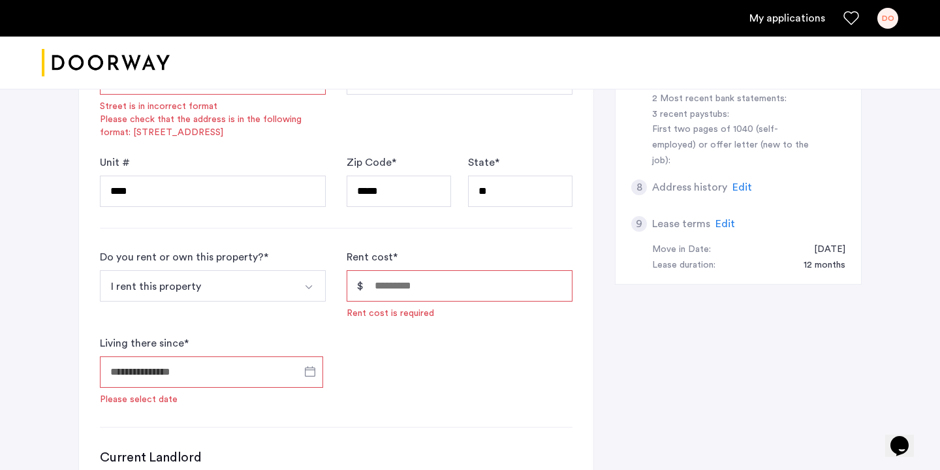
click at [407, 289] on input "Rent cost *" at bounding box center [459, 285] width 226 height 31
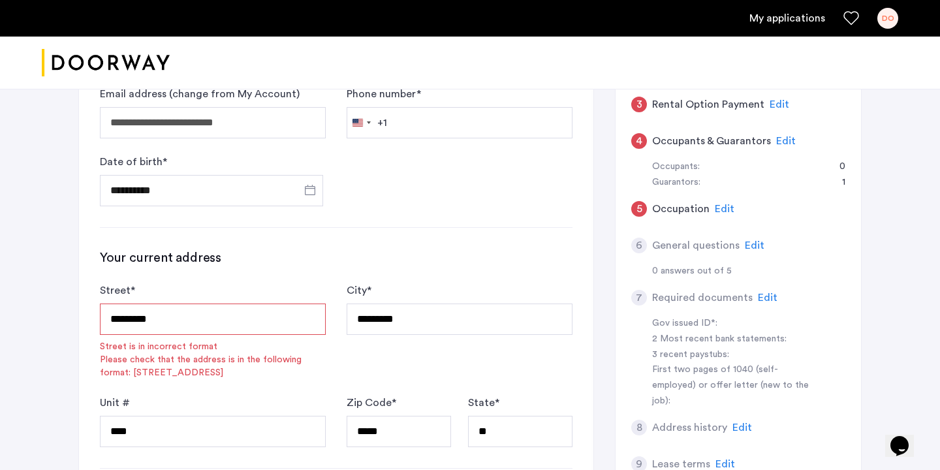
scroll to position [233, 0]
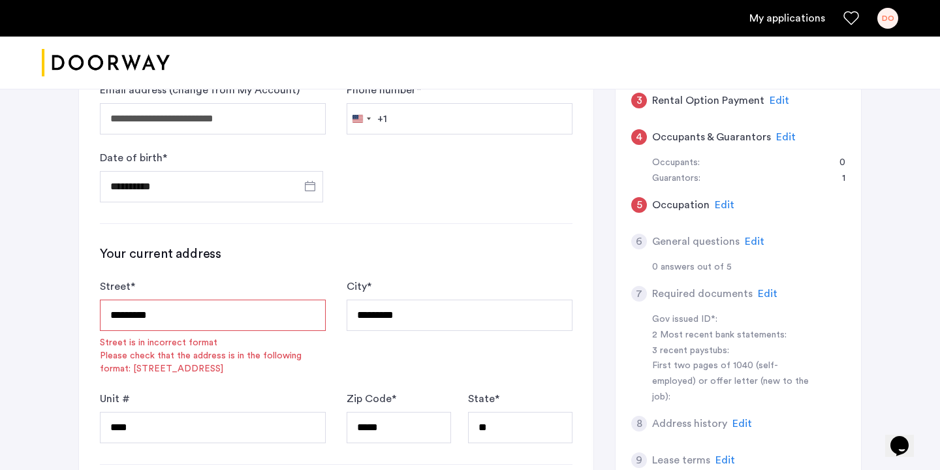
click at [253, 312] on input "*********" at bounding box center [213, 314] width 226 height 31
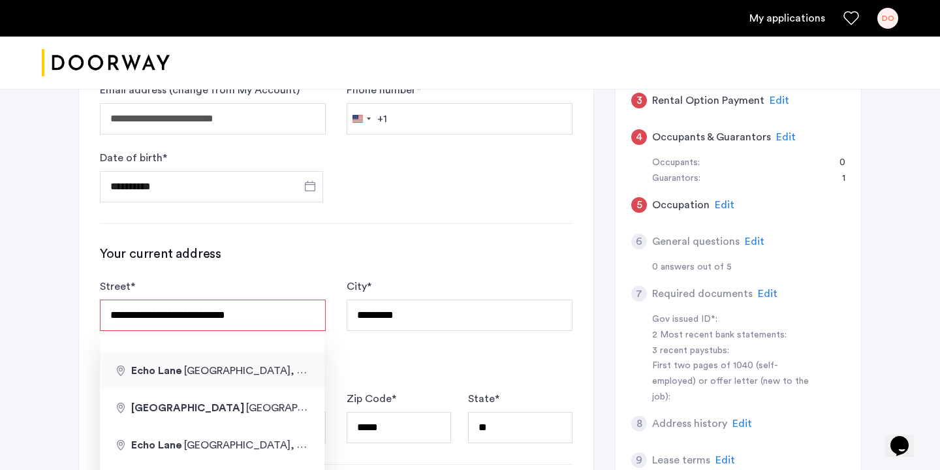
type input "*********"
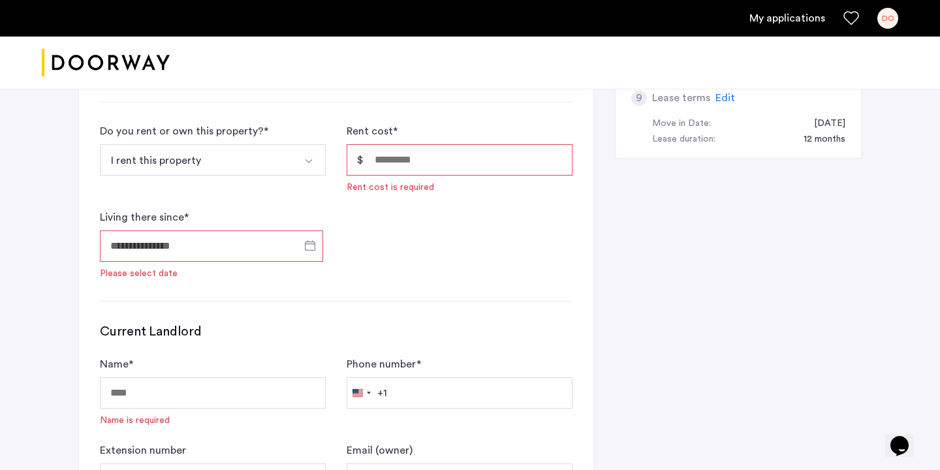
scroll to position [552, 0]
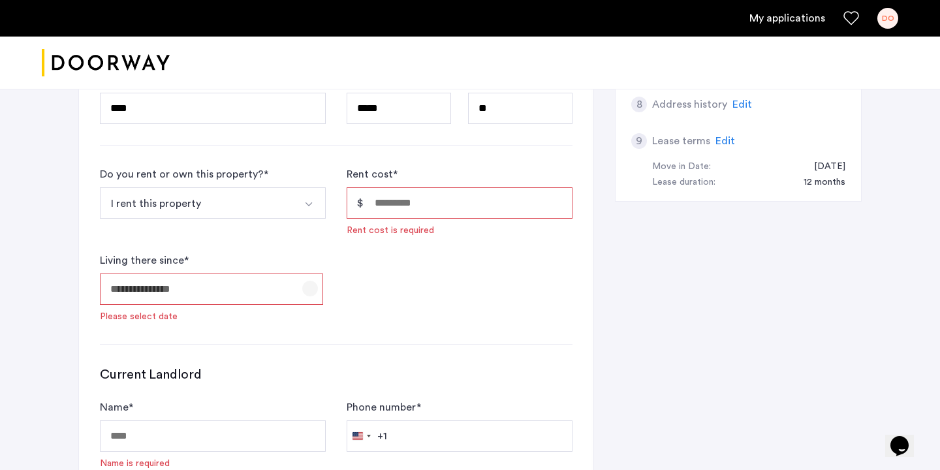
click at [300, 279] on span "Open calendar" at bounding box center [309, 288] width 31 height 31
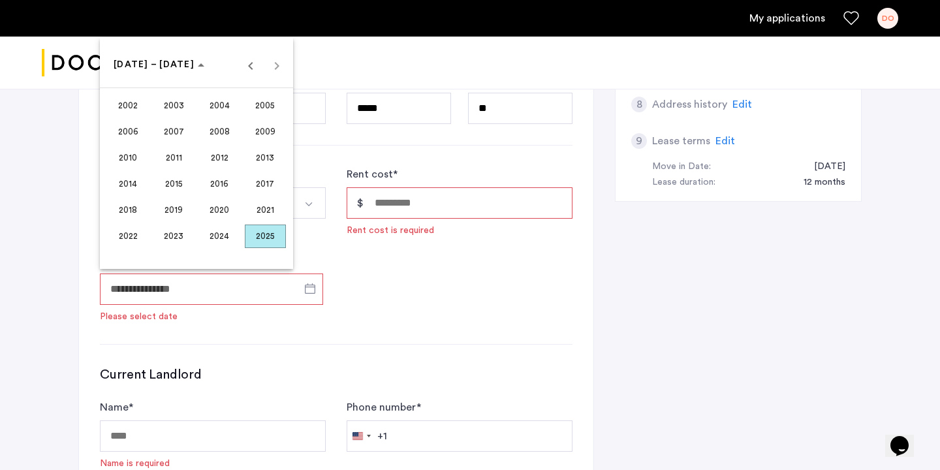
click at [402, 288] on div at bounding box center [470, 235] width 940 height 470
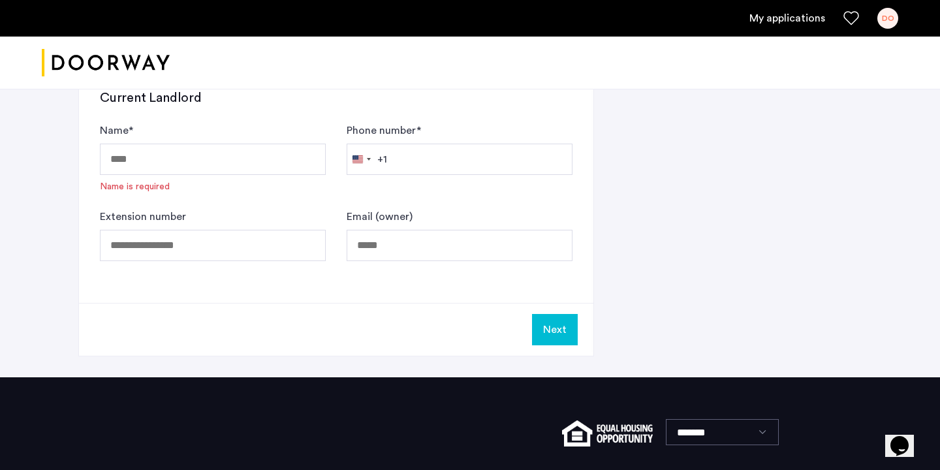
scroll to position [596, 0]
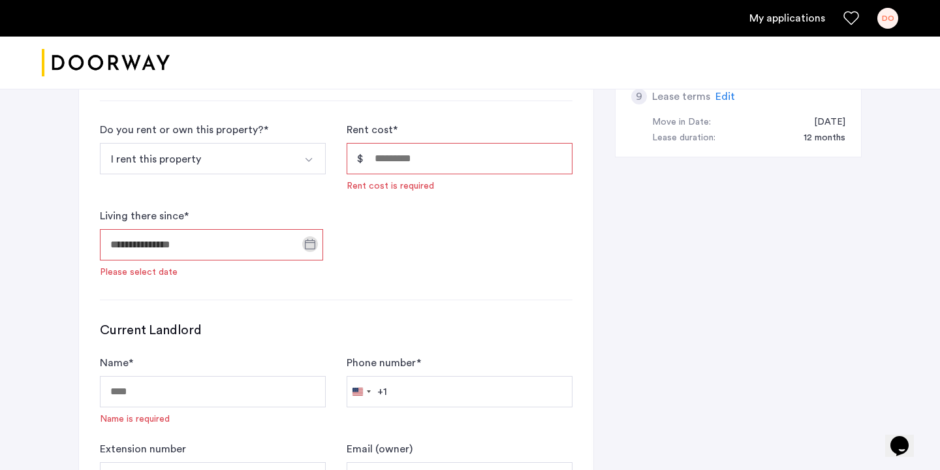
click at [274, 239] on input "Living there since *" at bounding box center [211, 244] width 223 height 31
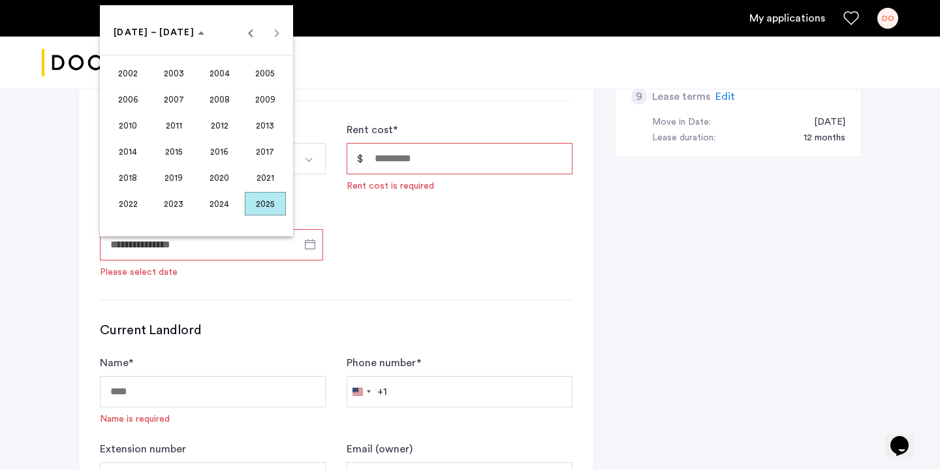
click at [357, 224] on div at bounding box center [470, 235] width 940 height 470
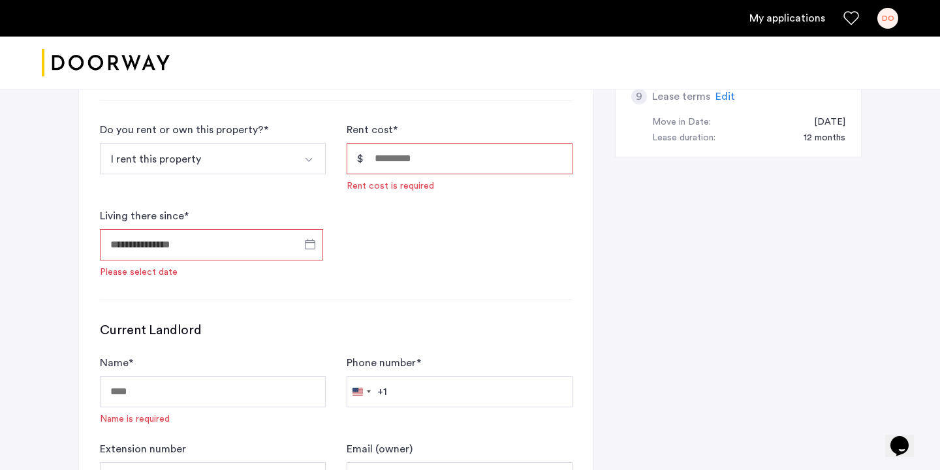
click at [271, 237] on input "Living there since *" at bounding box center [211, 244] width 223 height 31
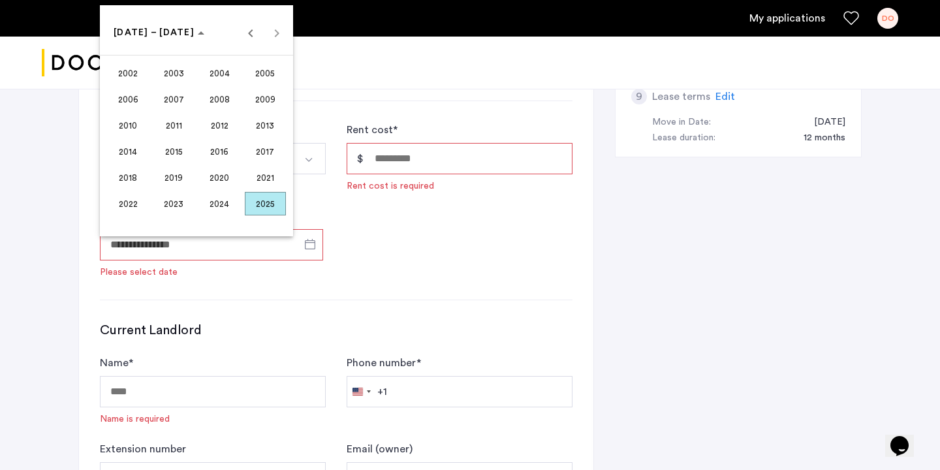
click at [238, 209] on span "2024" at bounding box center [219, 203] width 41 height 23
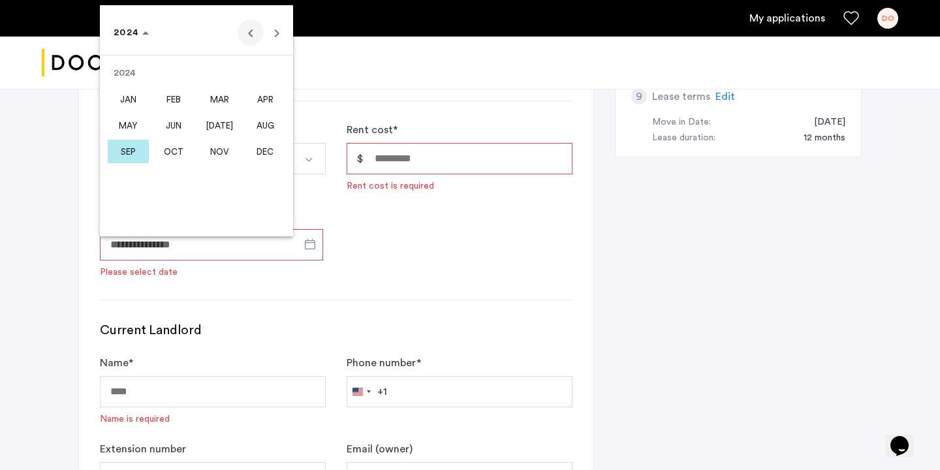
click at [252, 30] on span "Previous year" at bounding box center [250, 33] width 26 height 26
click at [271, 30] on span "Next year" at bounding box center [277, 33] width 26 height 26
click at [252, 105] on span "APR" at bounding box center [265, 98] width 41 height 23
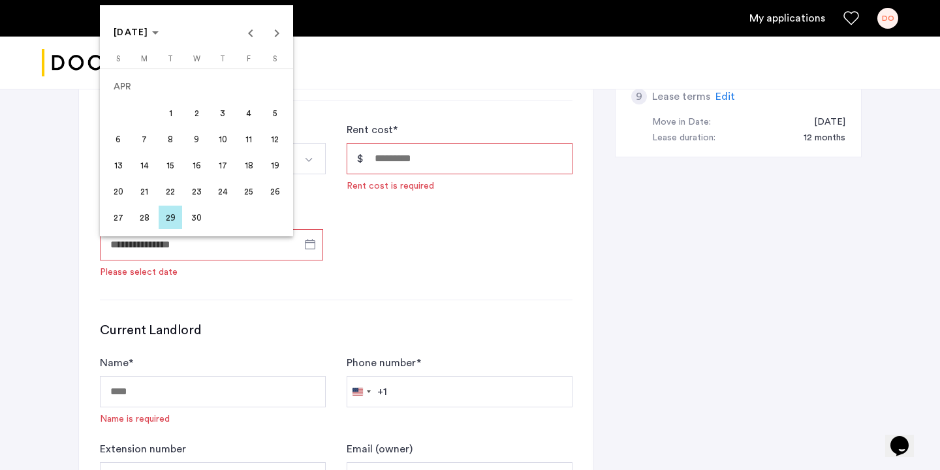
click at [239, 170] on span "18" at bounding box center [248, 164] width 23 height 23
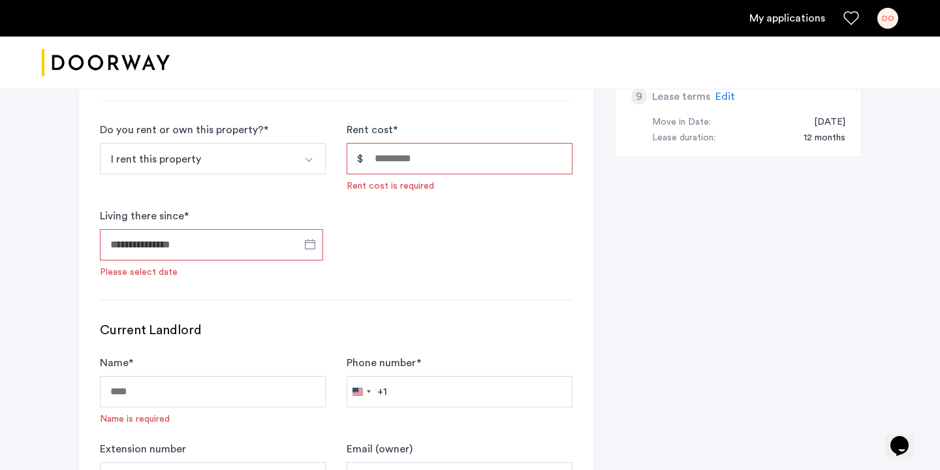
type input "**********"
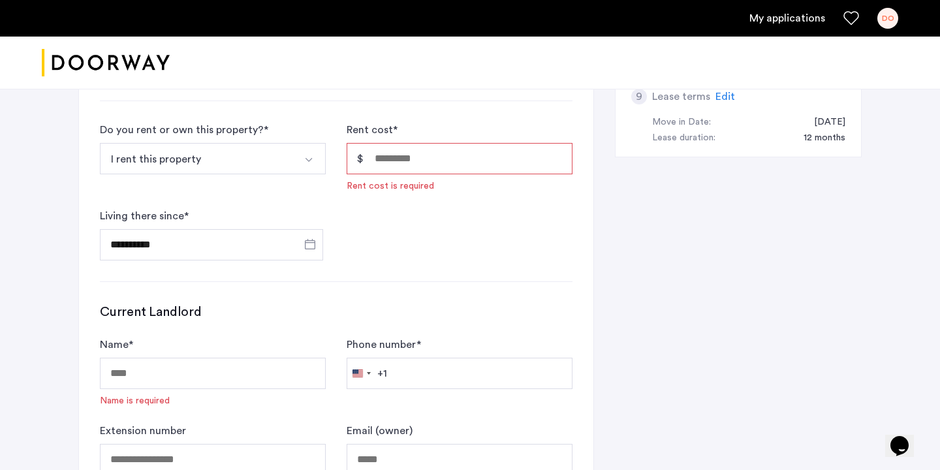
click at [398, 157] on input "Rent cost *" at bounding box center [459, 158] width 226 height 31
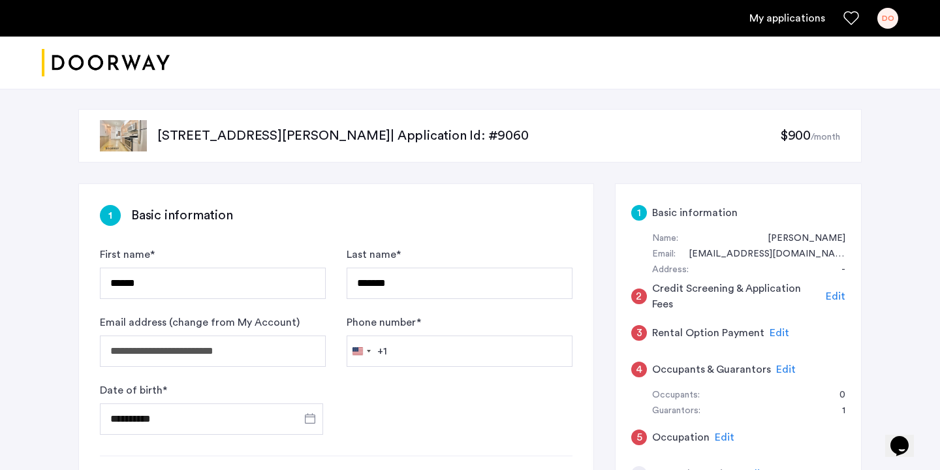
scroll to position [0, 0]
click at [831, 292] on span "Edit" at bounding box center [835, 297] width 20 height 10
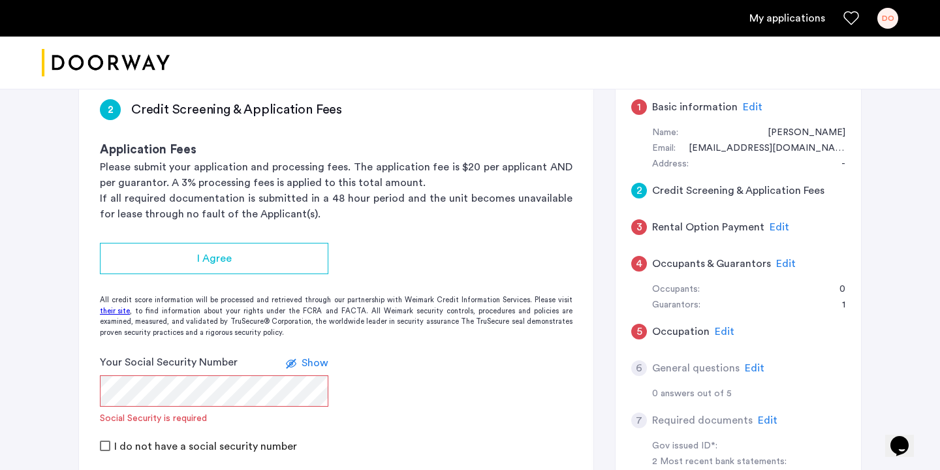
scroll to position [105, 0]
click at [780, 263] on span "Edit" at bounding box center [786, 265] width 20 height 10
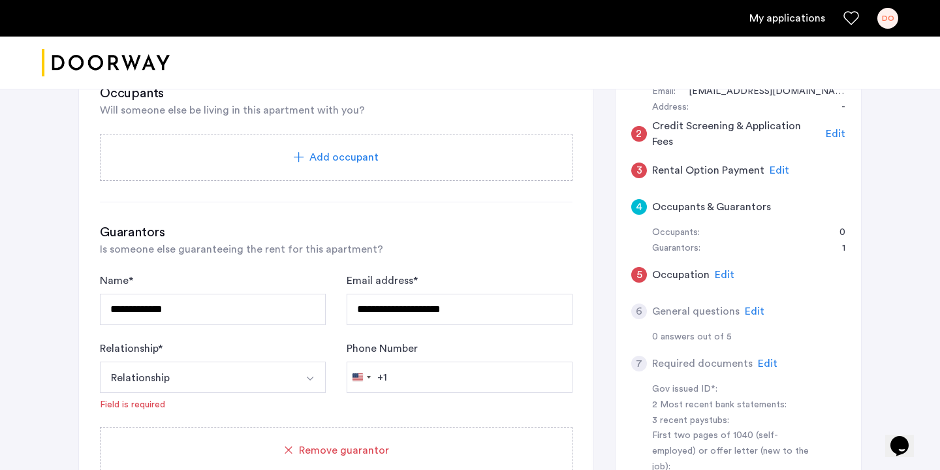
scroll to position [264, 0]
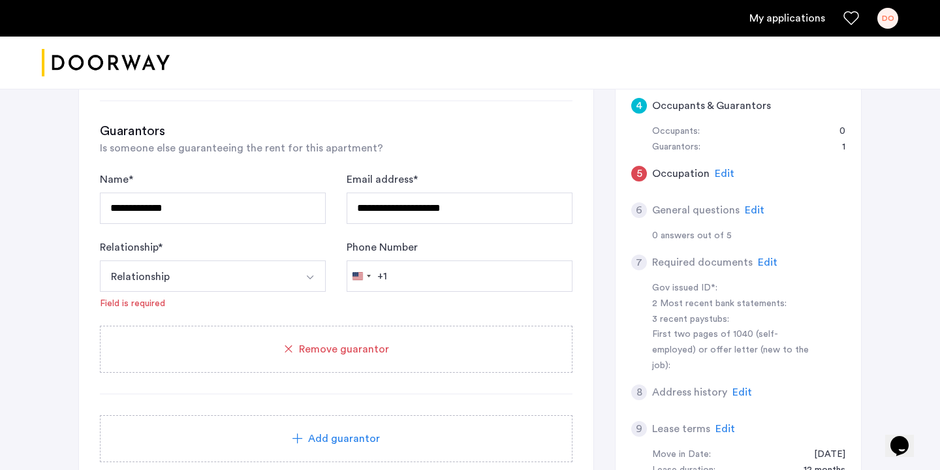
click at [744, 215] on span "Edit" at bounding box center [754, 210] width 20 height 10
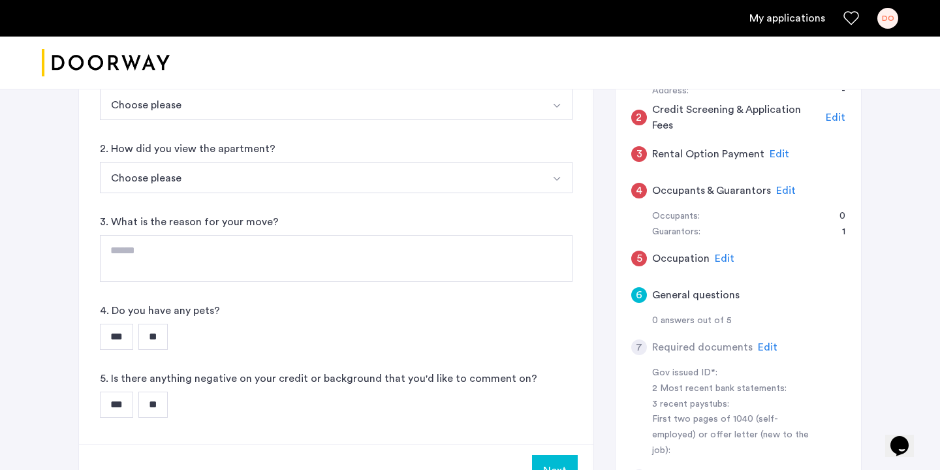
scroll to position [183, 0]
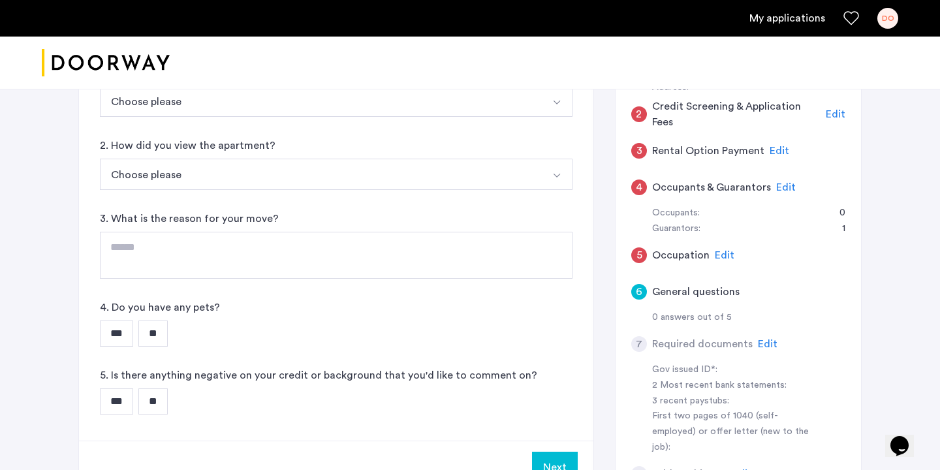
click at [759, 340] on span "Edit" at bounding box center [767, 344] width 20 height 10
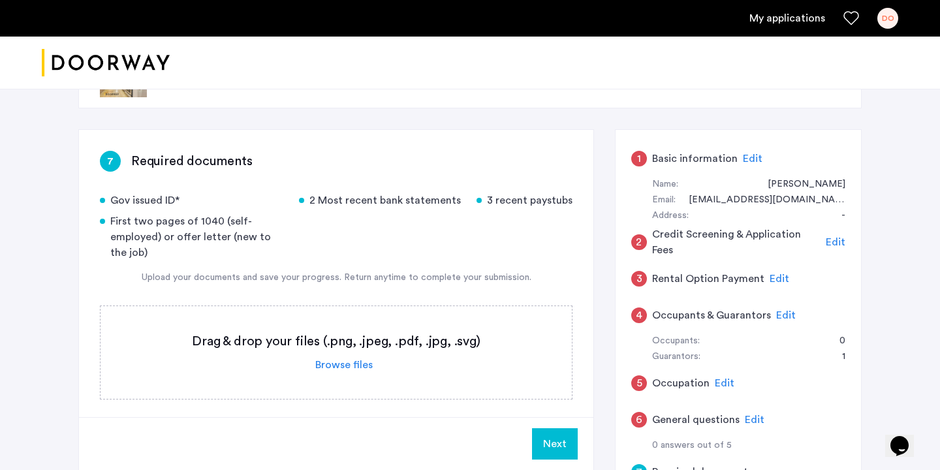
scroll to position [0, 0]
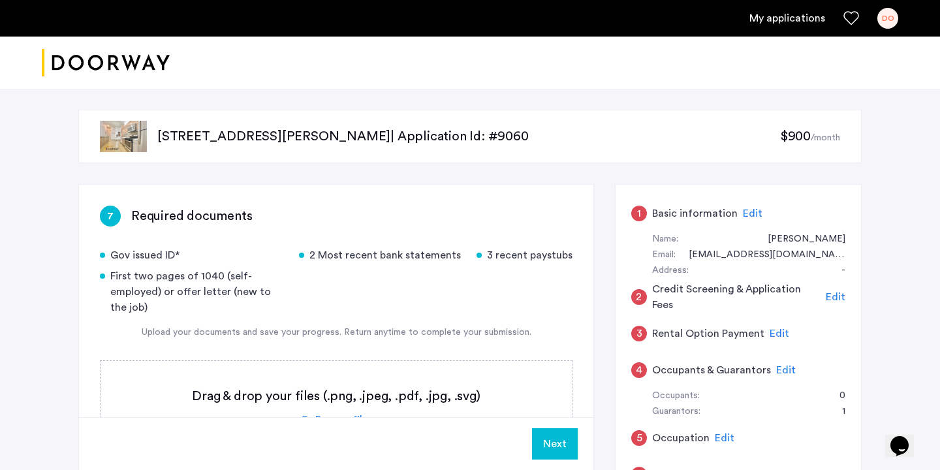
click at [754, 216] on span "Edit" at bounding box center [752, 213] width 20 height 10
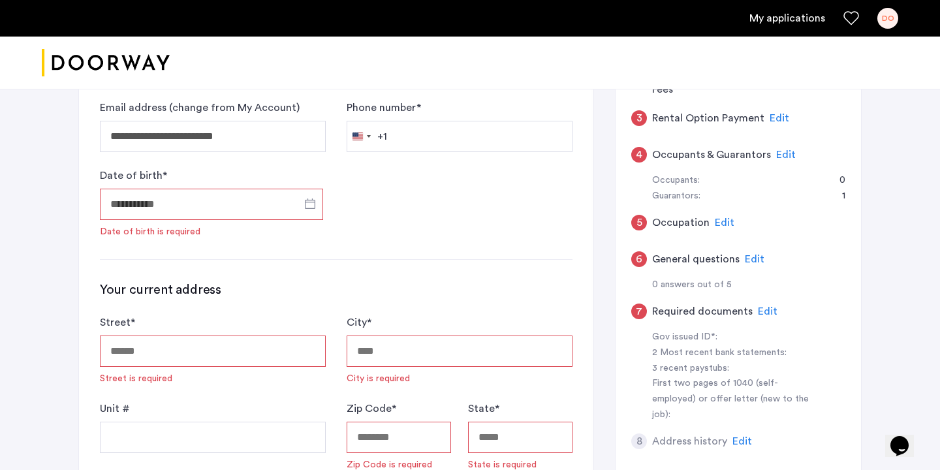
scroll to position [212, 0]
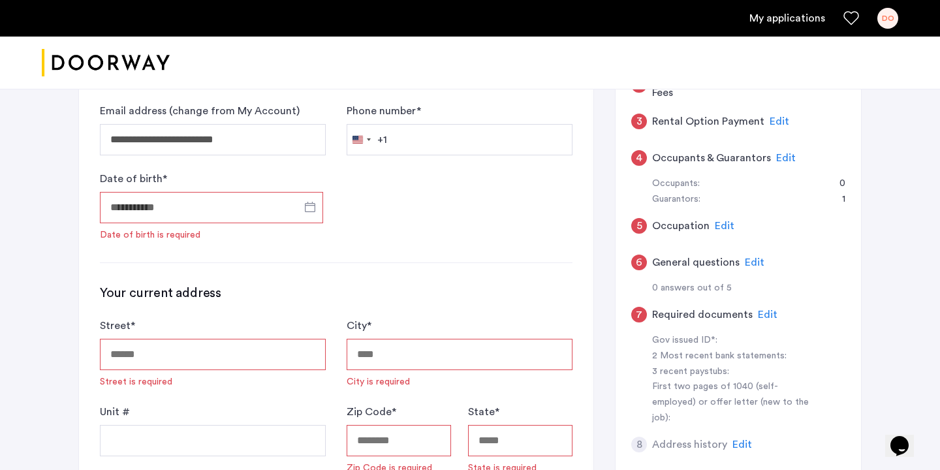
click at [776, 162] on span "Edit" at bounding box center [786, 158] width 20 height 10
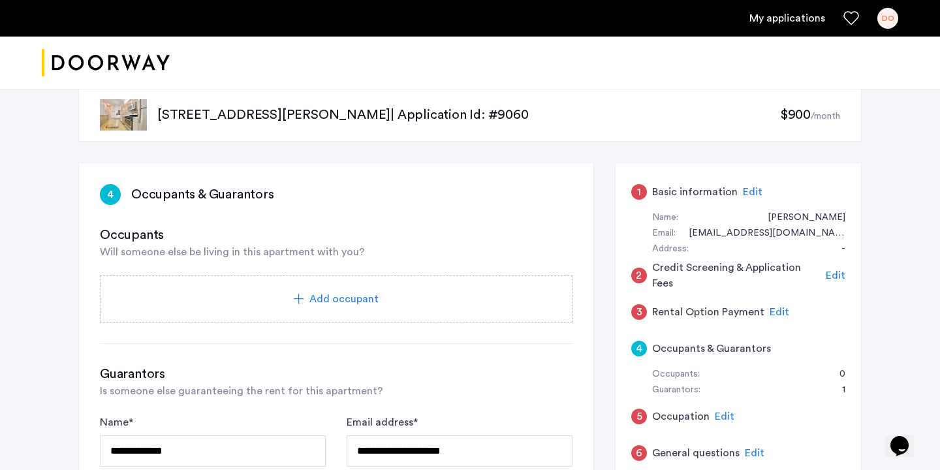
scroll to position [23, 0]
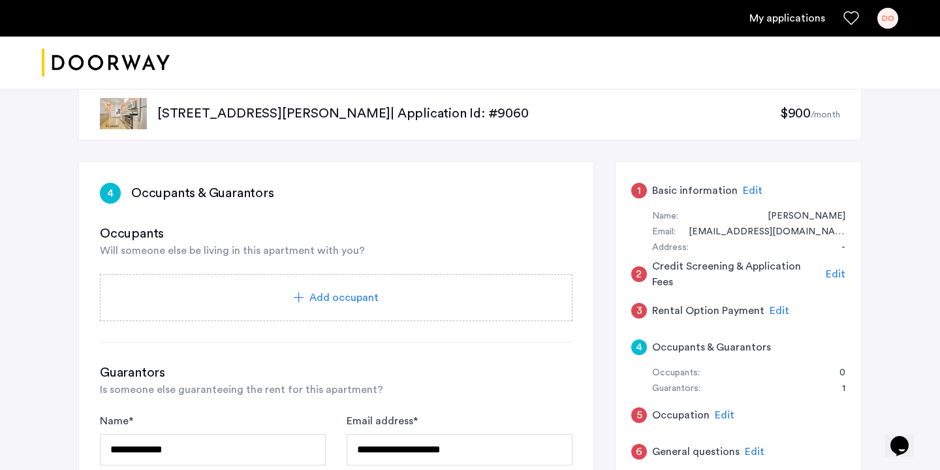
click at [836, 272] on span "Edit" at bounding box center [835, 274] width 20 height 10
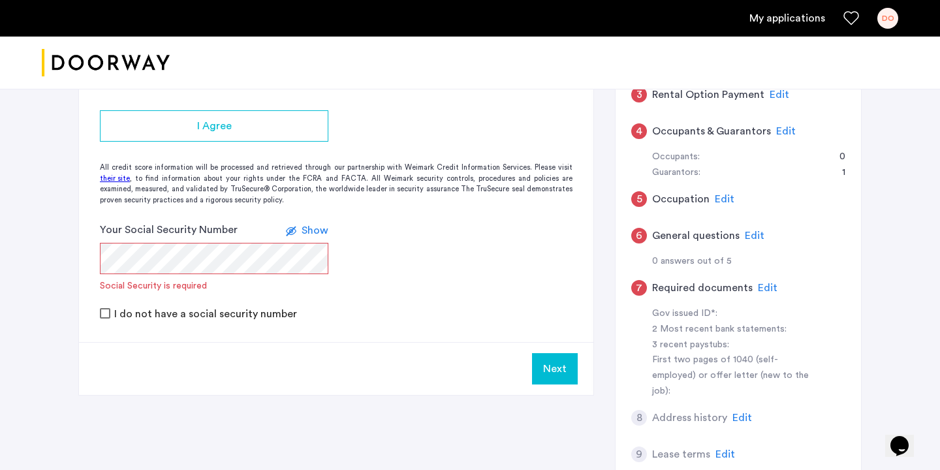
scroll to position [251, 0]
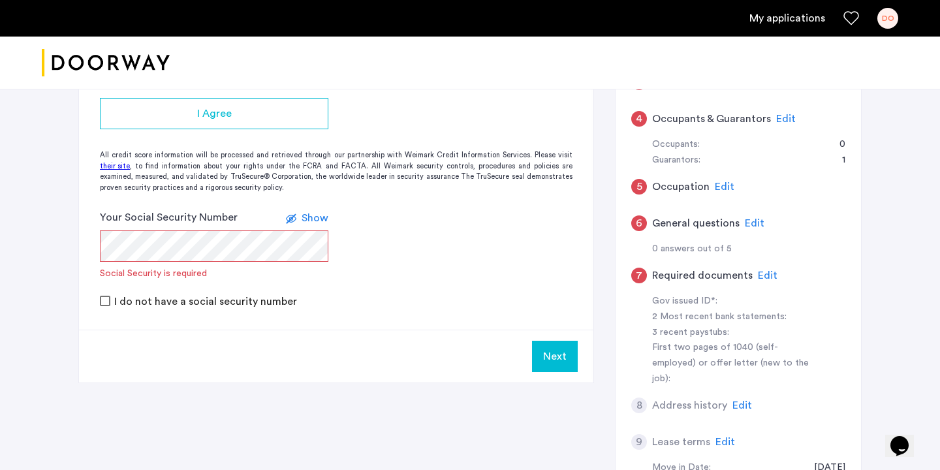
click at [754, 226] on span "Edit" at bounding box center [754, 223] width 20 height 10
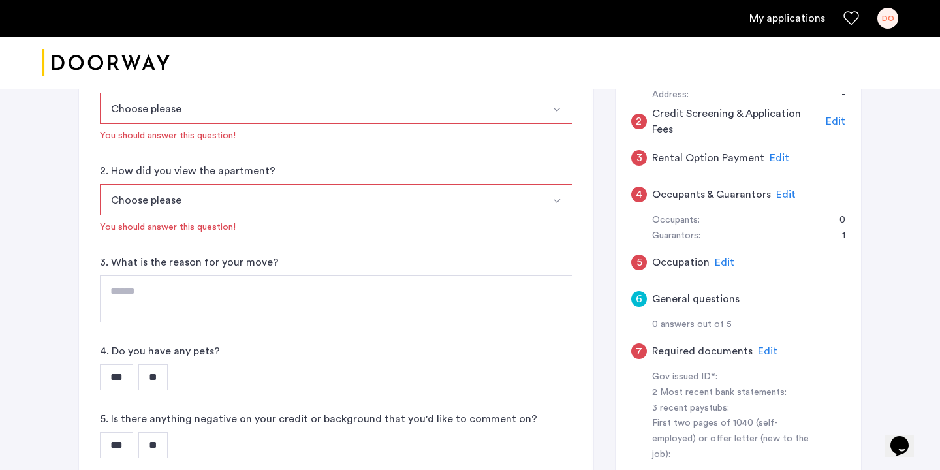
scroll to position [169, 0]
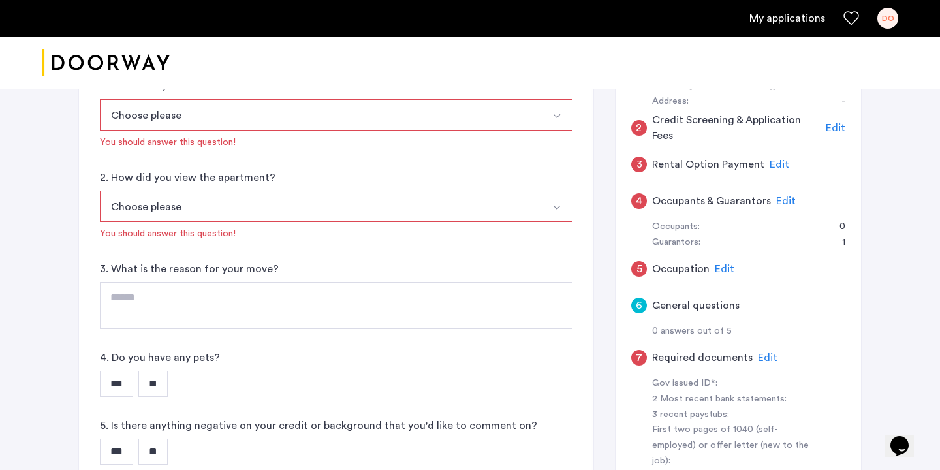
click at [157, 394] on input "**" at bounding box center [152, 384] width 29 height 26
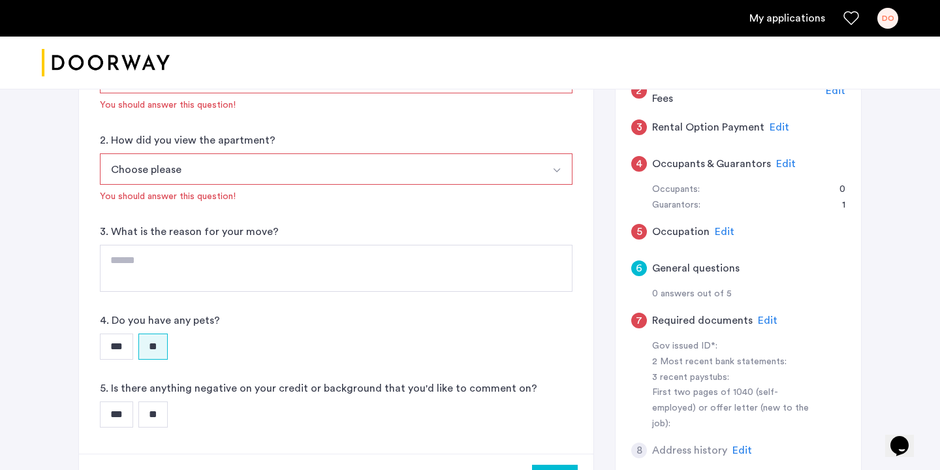
scroll to position [208, 0]
click at [154, 410] on input "**" at bounding box center [152, 412] width 29 height 26
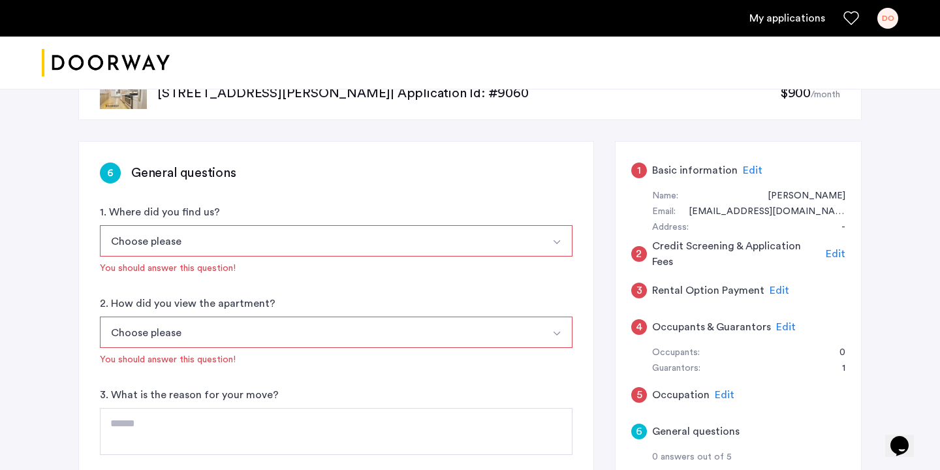
scroll to position [31, 0]
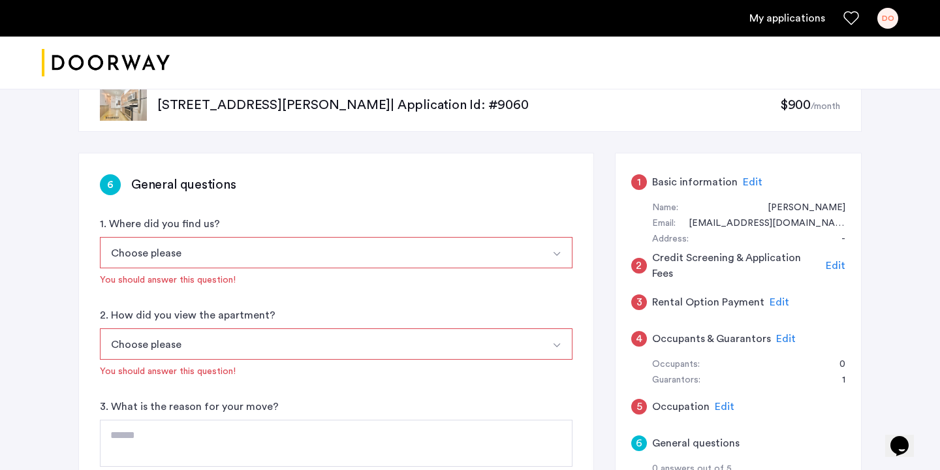
click at [393, 252] on button "Choose please" at bounding box center [321, 252] width 442 height 31
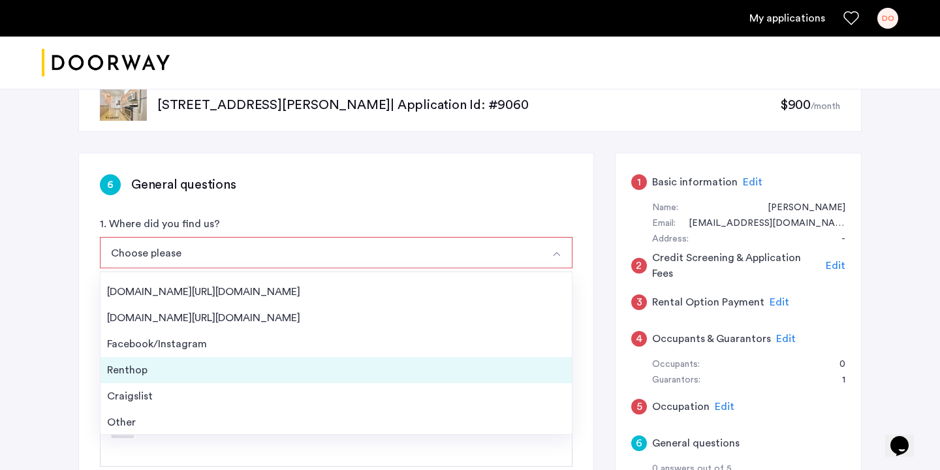
scroll to position [21, 0]
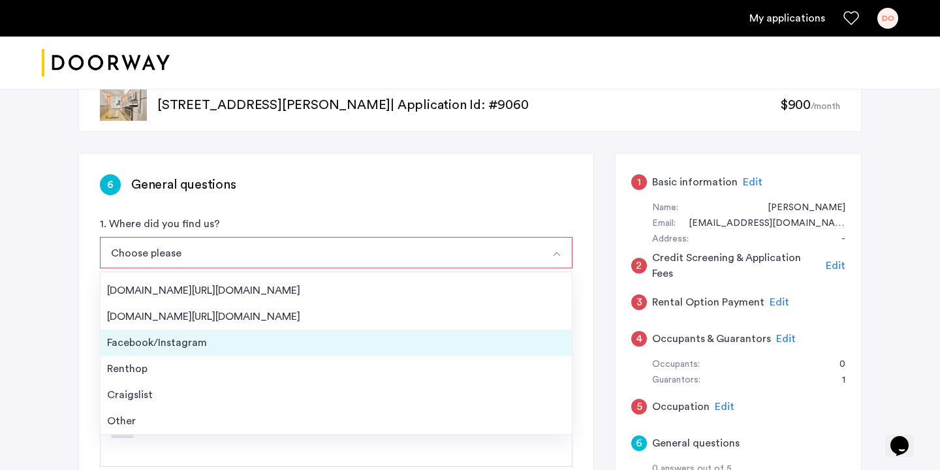
click at [348, 352] on li "Facebook/Instagram" at bounding box center [335, 342] width 471 height 26
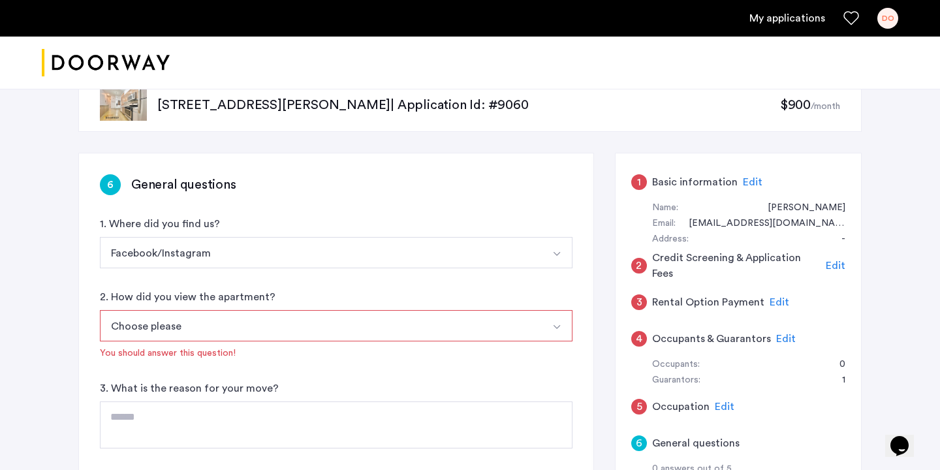
click at [335, 322] on button "Choose please" at bounding box center [321, 325] width 442 height 31
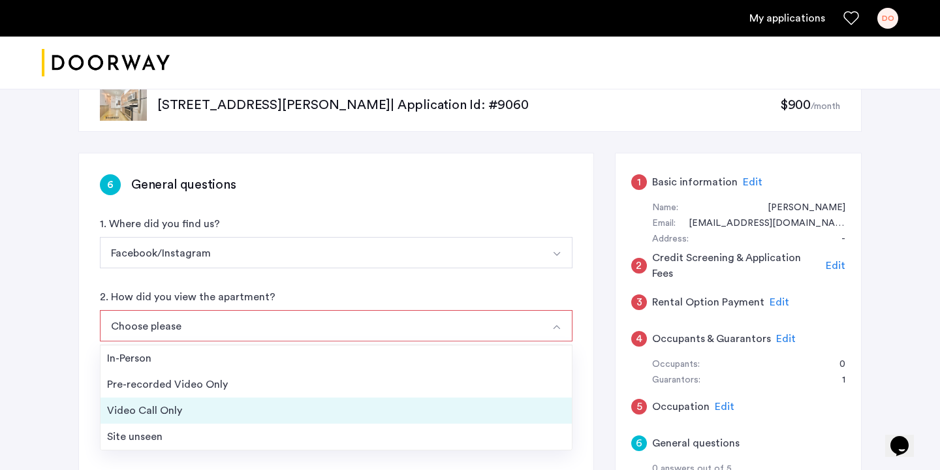
click at [319, 399] on li "Video Call Only" at bounding box center [335, 410] width 471 height 26
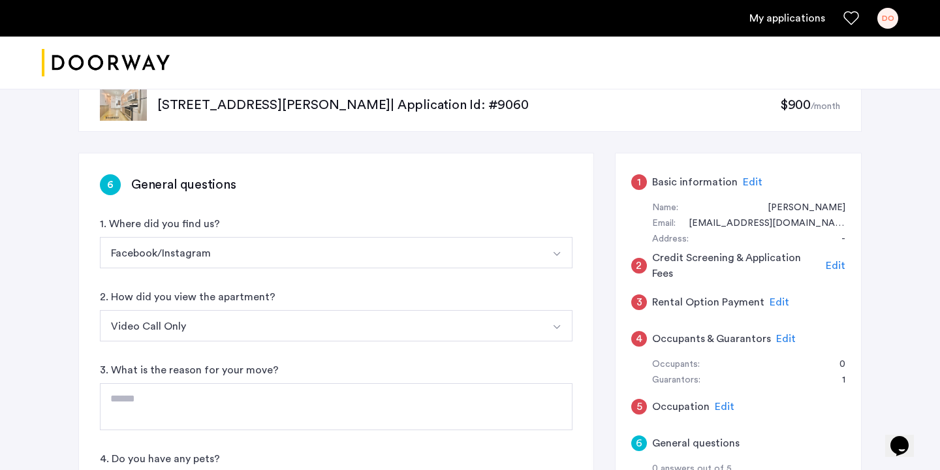
click at [335, 319] on button "Video Call Only" at bounding box center [321, 325] width 442 height 31
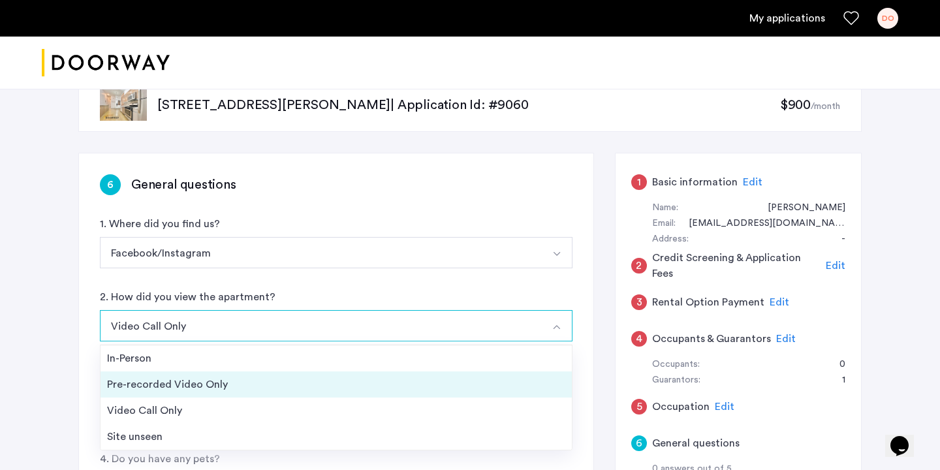
click at [324, 384] on div "Pre-recorded Video Only" at bounding box center [336, 384] width 458 height 16
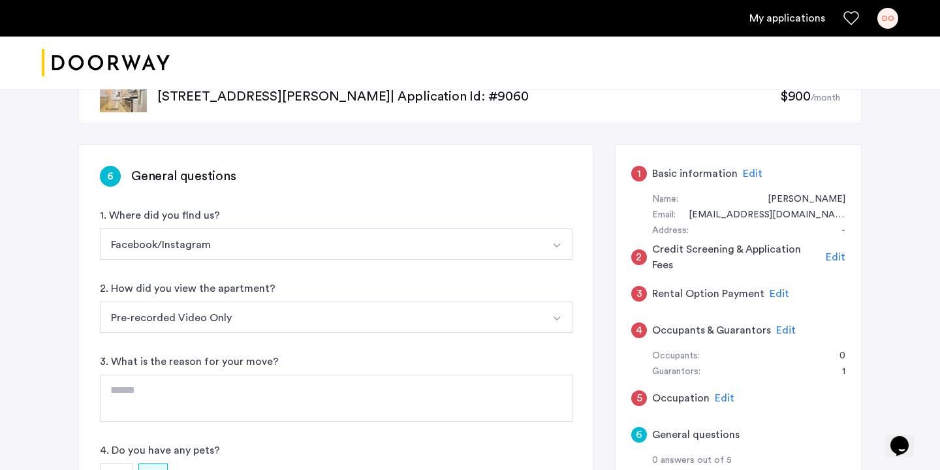
scroll to position [42, 0]
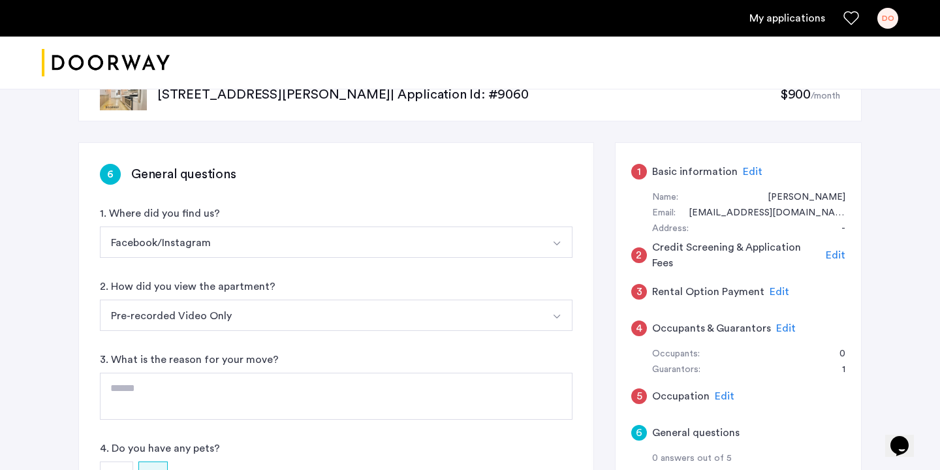
click at [750, 168] on span "Edit" at bounding box center [752, 171] width 20 height 10
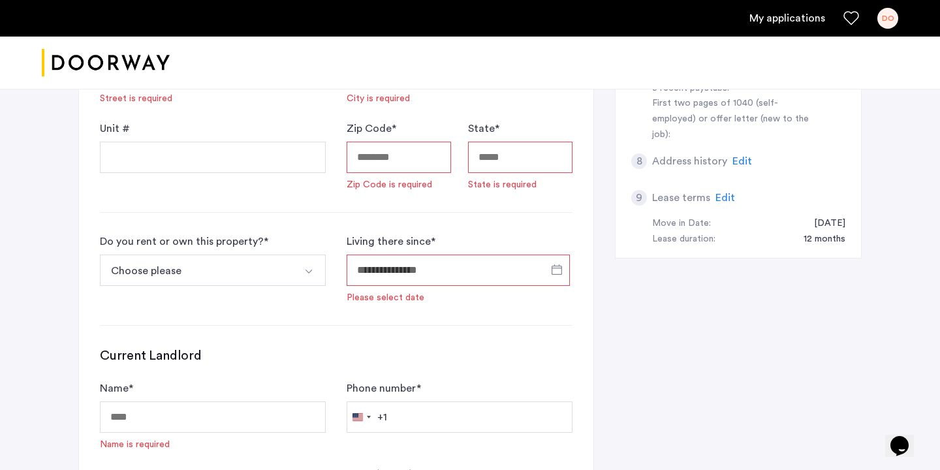
scroll to position [489, 0]
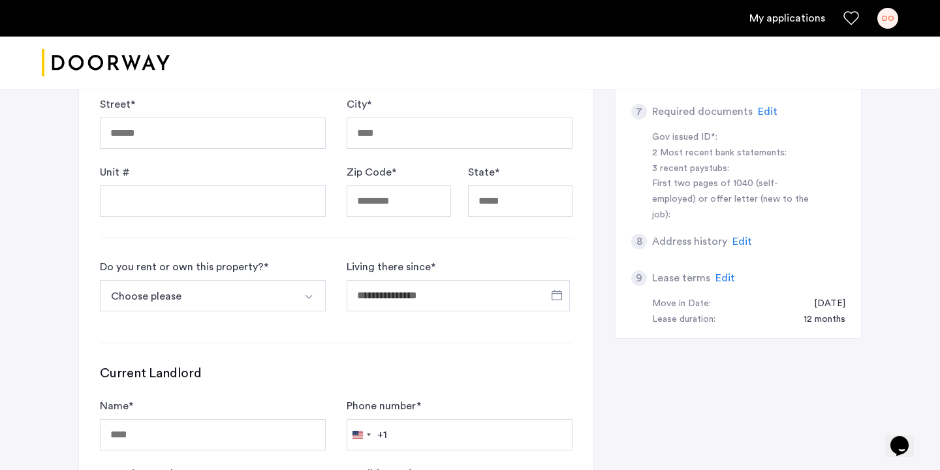
scroll to position [414, 0]
click at [196, 301] on button "Choose please" at bounding box center [197, 296] width 195 height 31
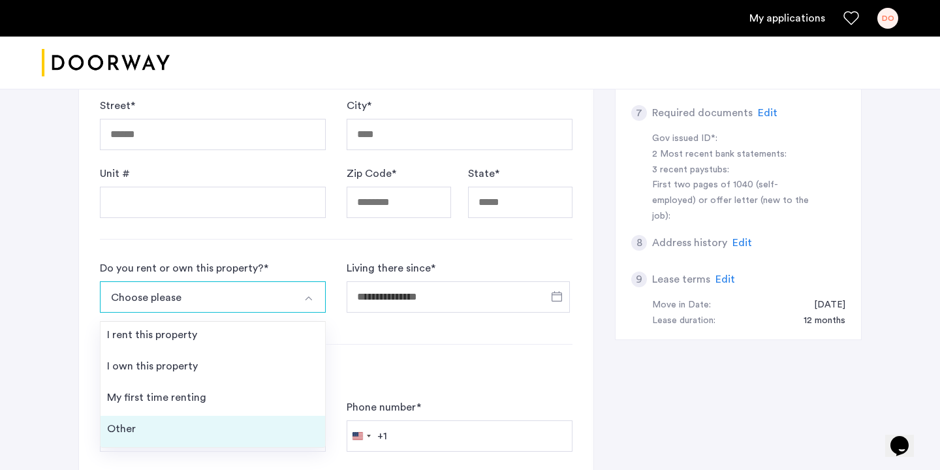
click at [180, 432] on li "Other" at bounding box center [212, 431] width 224 height 31
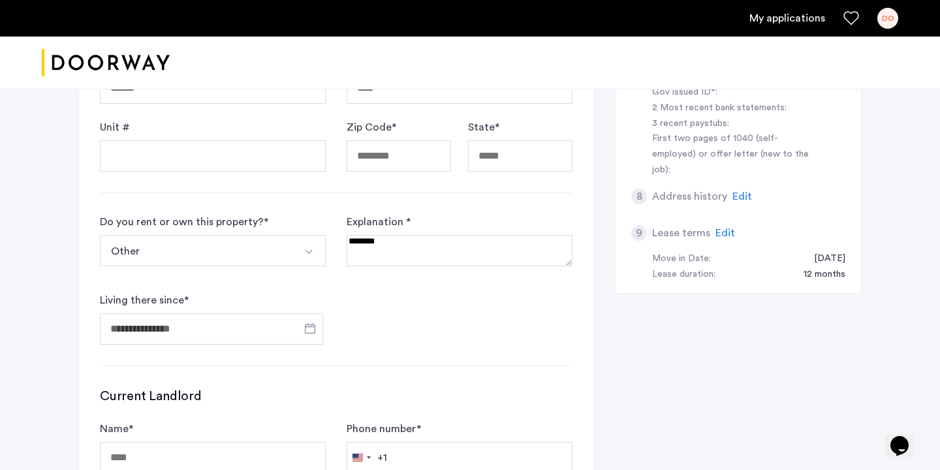
scroll to position [469, 0]
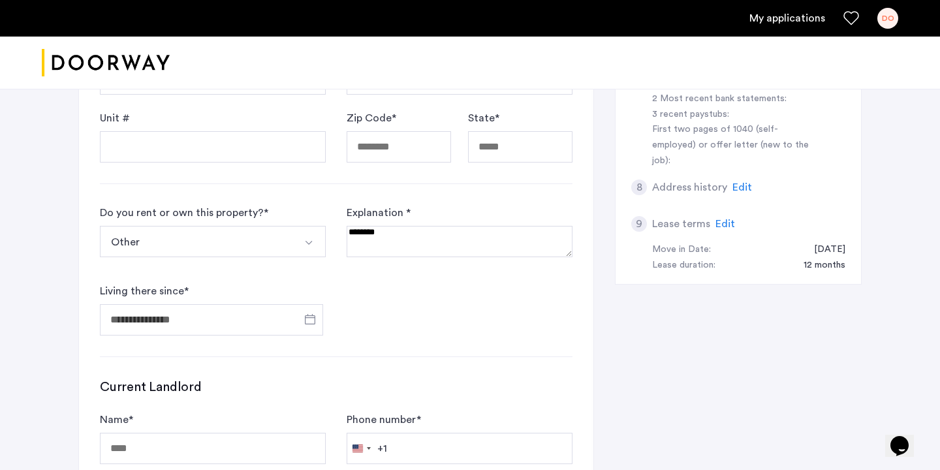
click at [408, 238] on textarea at bounding box center [459, 241] width 226 height 31
type textarea "*"
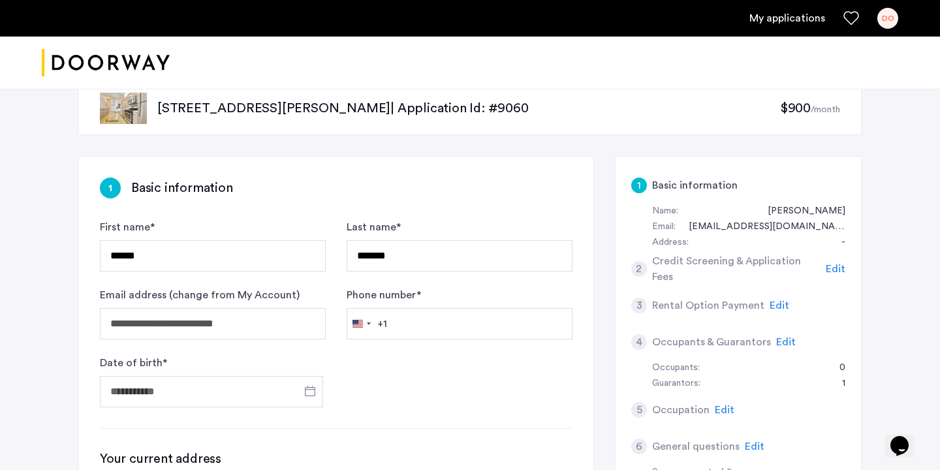
scroll to position [25, 0]
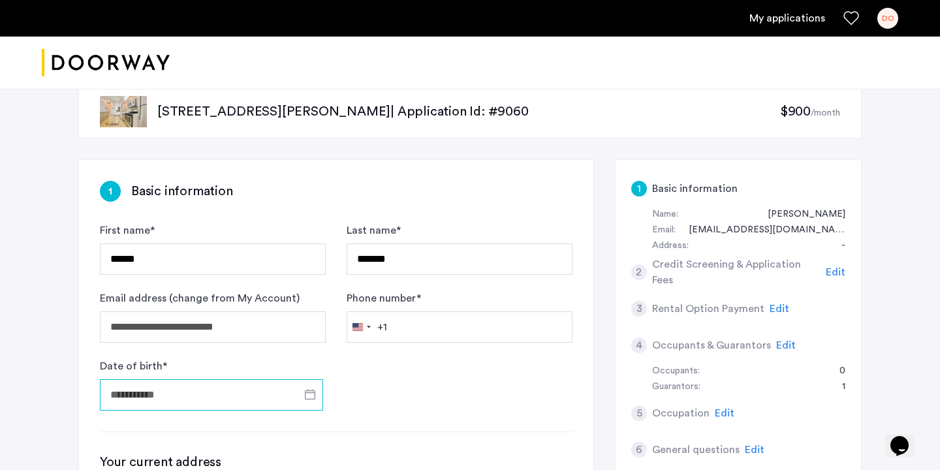
click at [174, 394] on input "Date of birth *" at bounding box center [211, 394] width 223 height 31
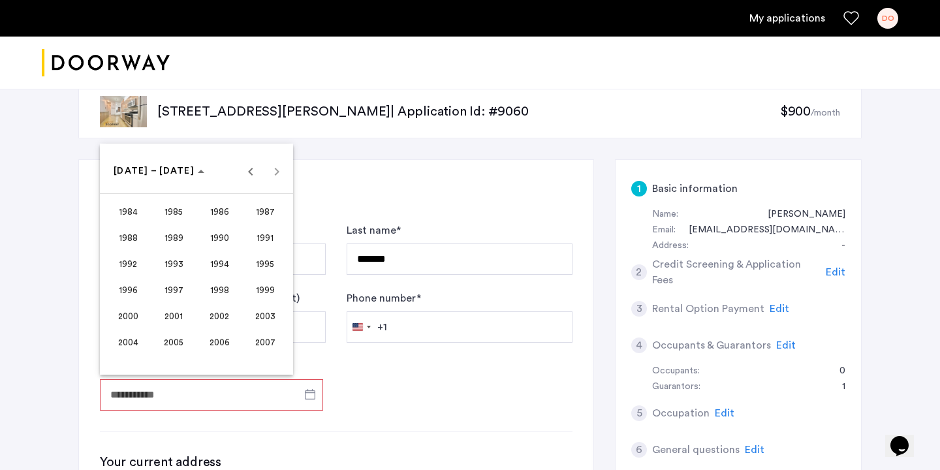
click at [258, 313] on span "2003" at bounding box center [265, 315] width 41 height 23
click at [134, 242] on span "JAN" at bounding box center [128, 237] width 41 height 23
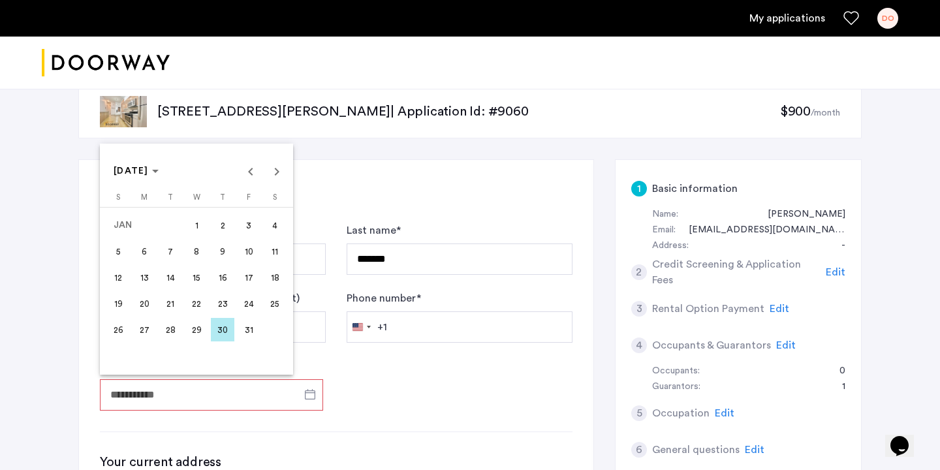
click at [200, 338] on span "29" at bounding box center [196, 329] width 23 height 23
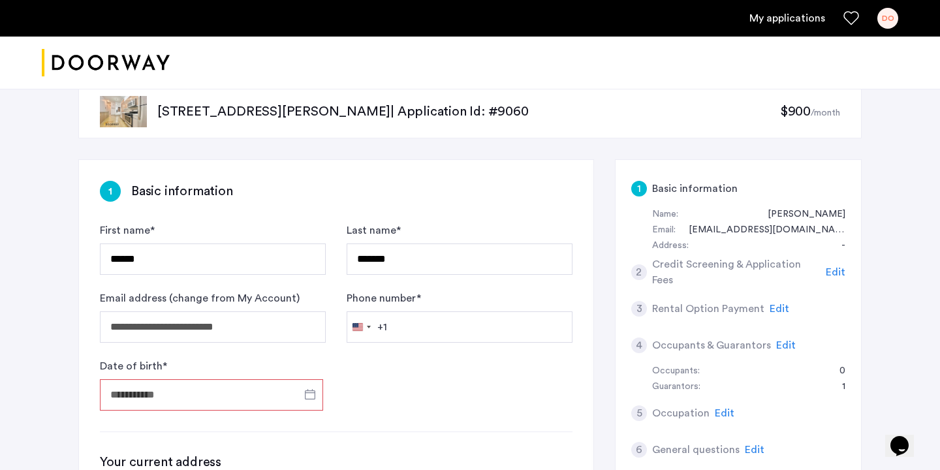
type input "**********"
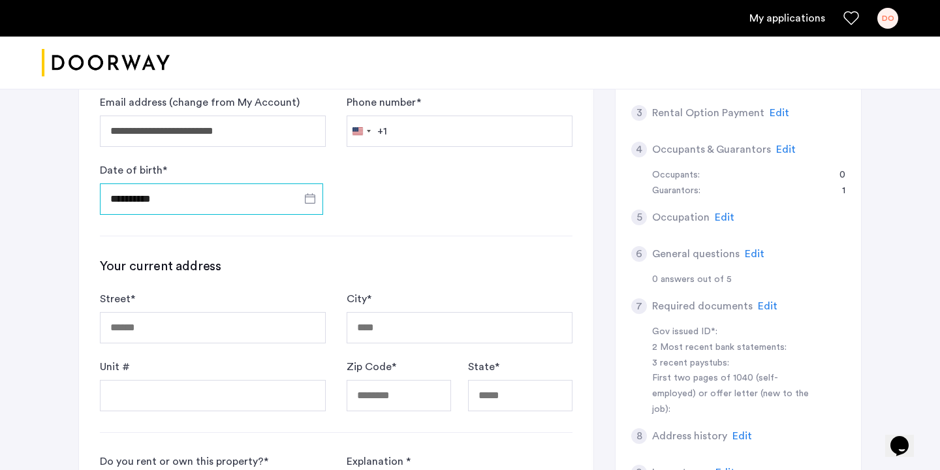
scroll to position [222, 0]
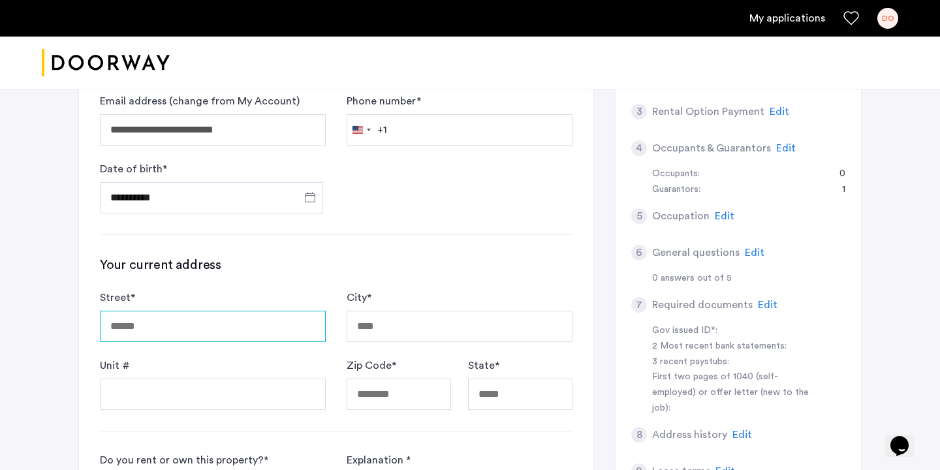
click at [228, 333] on input "Street *" at bounding box center [213, 326] width 226 height 31
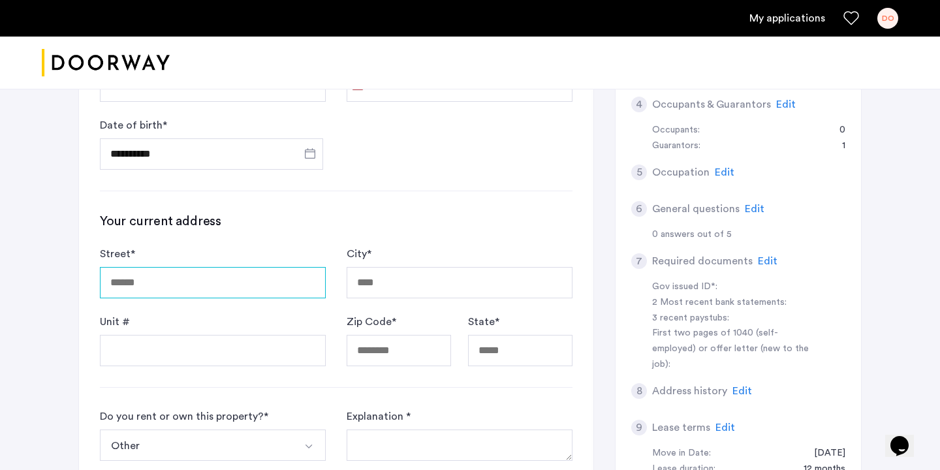
scroll to position [262, 0]
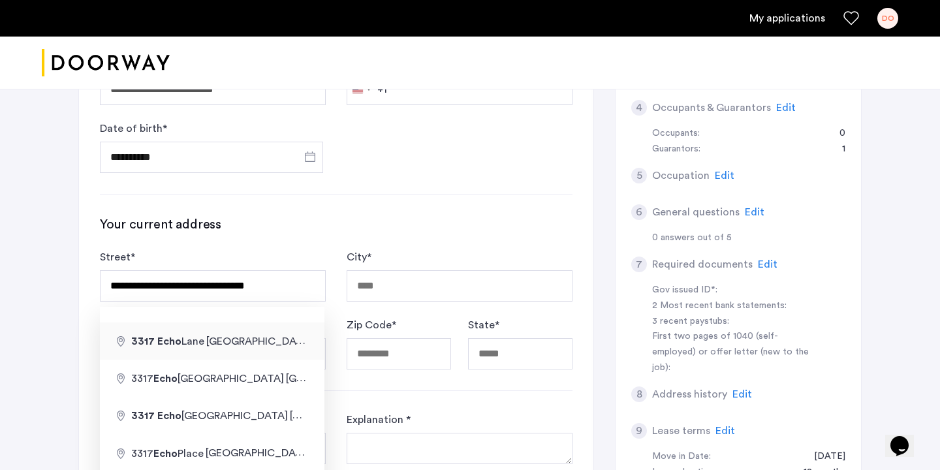
type input "**********"
type input "*********"
type input "*****"
type input "**"
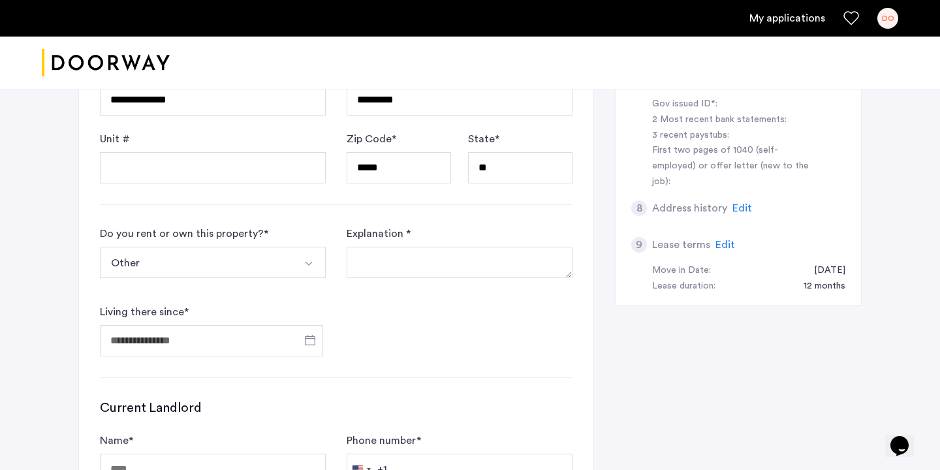
scroll to position [443, 0]
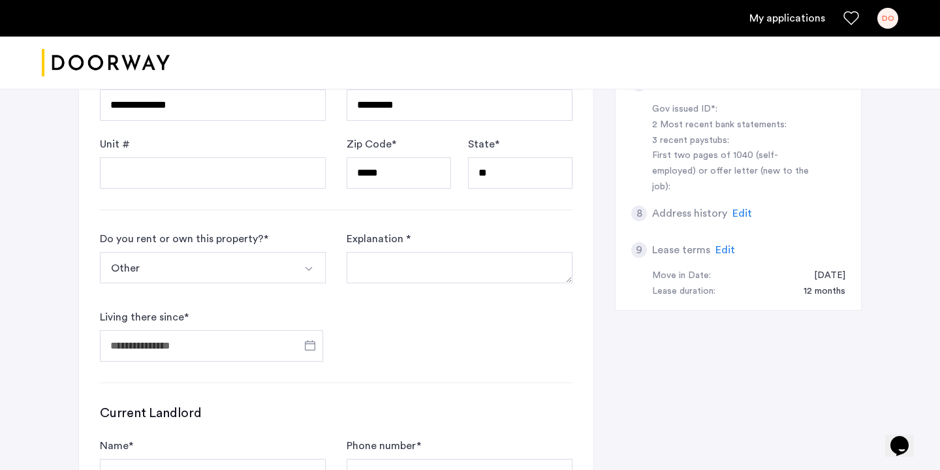
click at [257, 265] on button "Other" at bounding box center [197, 267] width 195 height 31
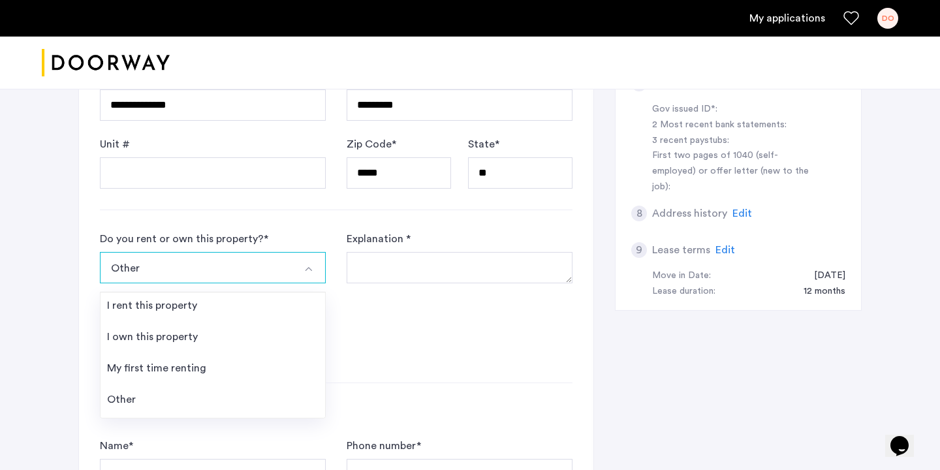
click at [386, 264] on textarea at bounding box center [459, 267] width 226 height 31
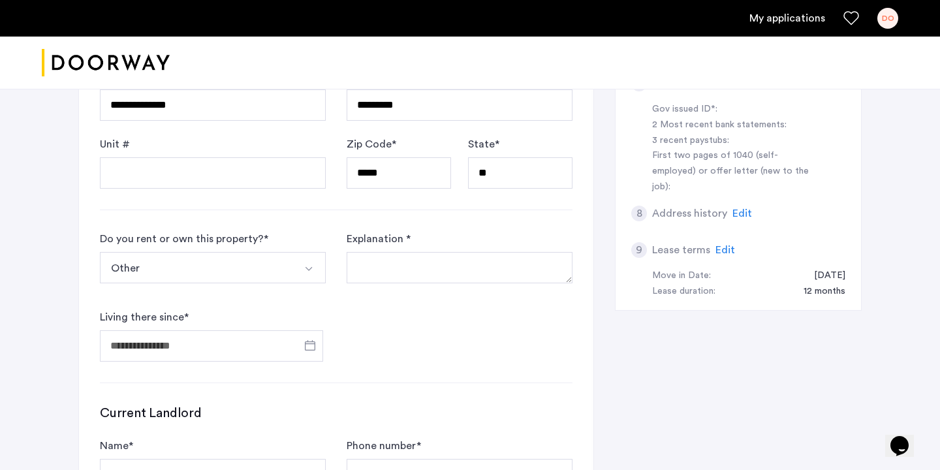
click at [725, 343] on div "**********" at bounding box center [469, 207] width 783 height 933
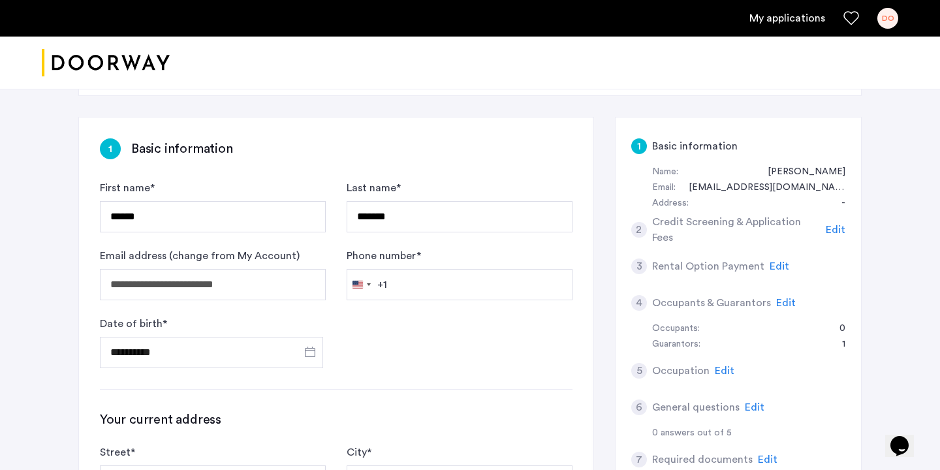
scroll to position [68, 0]
click at [427, 284] on input "Phone number *" at bounding box center [459, 283] width 226 height 31
type input "**********"
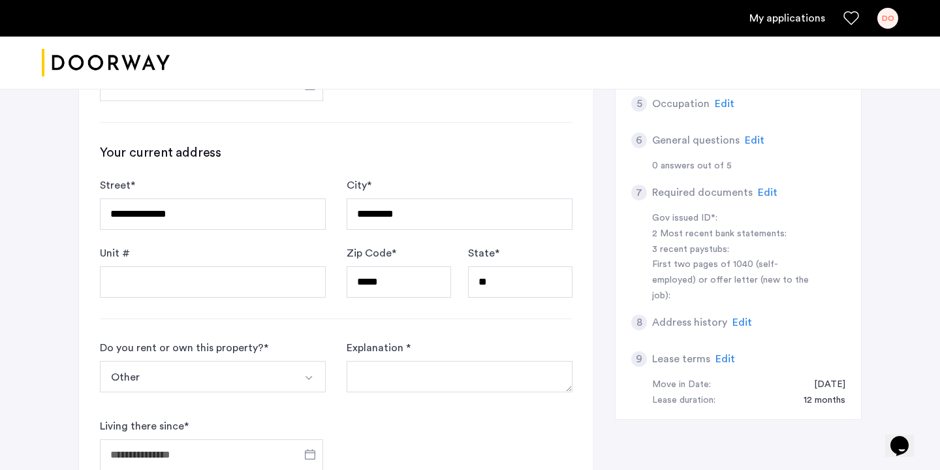
click at [390, 371] on textarea at bounding box center [459, 376] width 226 height 31
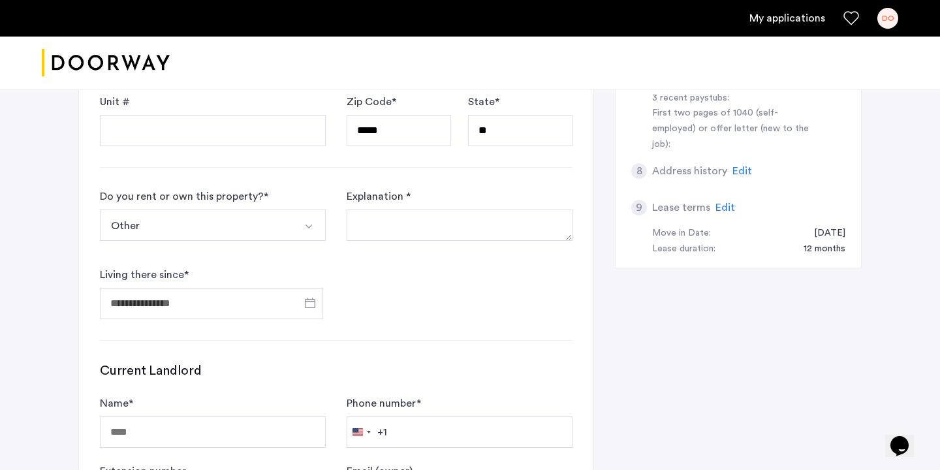
scroll to position [484, 0]
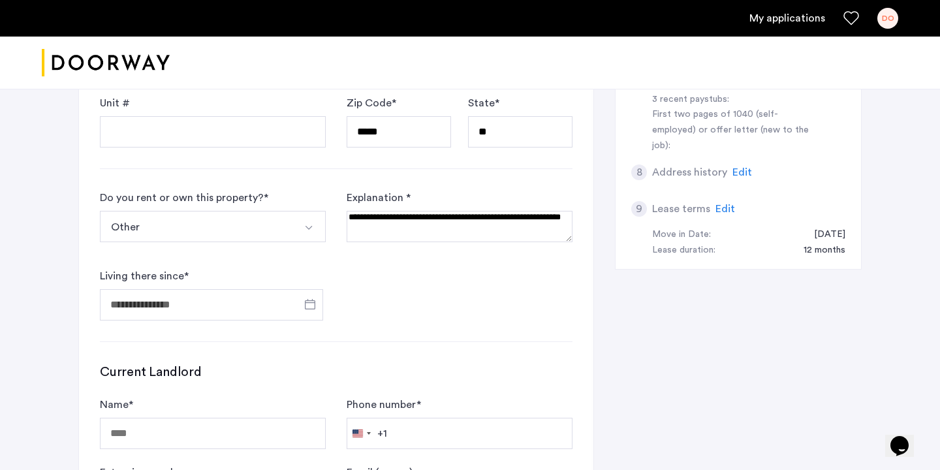
click at [530, 243] on div "Explanation *" at bounding box center [459, 221] width 226 height 63
drag, startPoint x: 525, startPoint y: 230, endPoint x: 528, endPoint y: 222, distance: 7.9
click at [528, 222] on textarea at bounding box center [459, 226] width 226 height 31
type textarea "**********"
click at [290, 309] on input "Living there since *" at bounding box center [211, 304] width 223 height 31
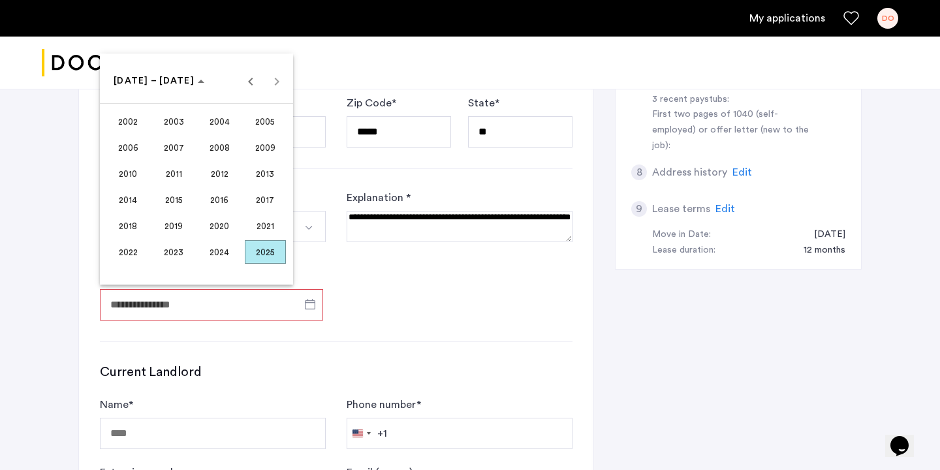
click at [259, 256] on span "2025" at bounding box center [265, 251] width 41 height 23
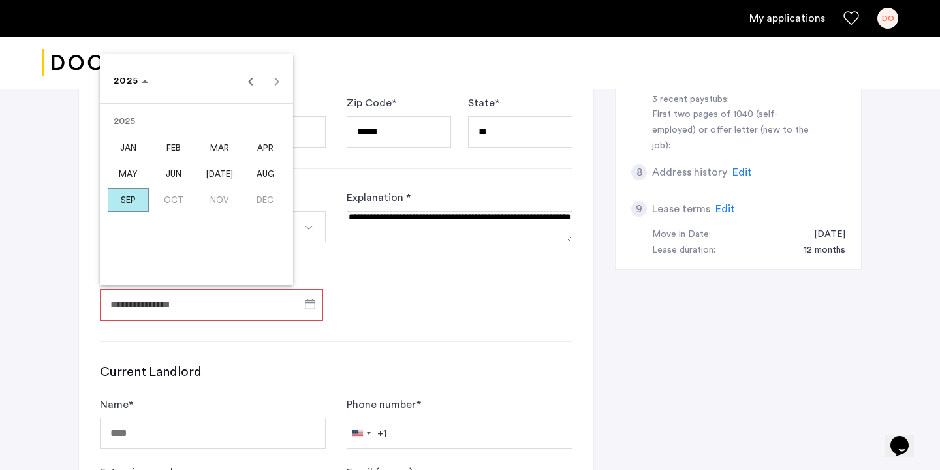
click at [261, 171] on span "AUG" at bounding box center [265, 173] width 41 height 23
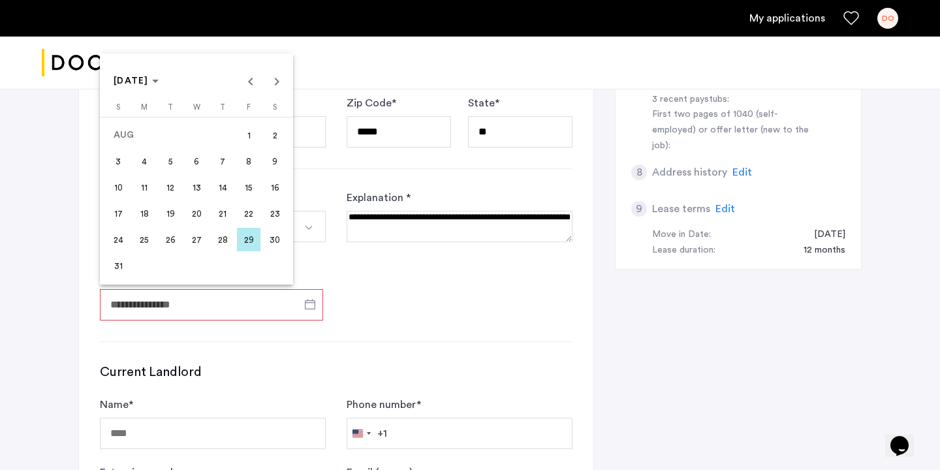
click at [149, 191] on span "11" at bounding box center [143, 187] width 23 height 23
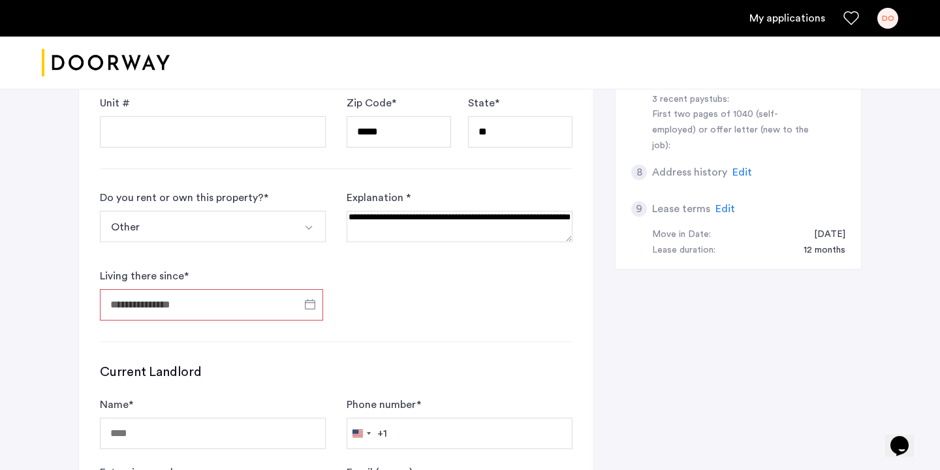
type input "**********"
click at [436, 226] on textarea at bounding box center [459, 226] width 226 height 31
type textarea "**********"
click at [491, 333] on div "**********" at bounding box center [336, 130] width 514 height 858
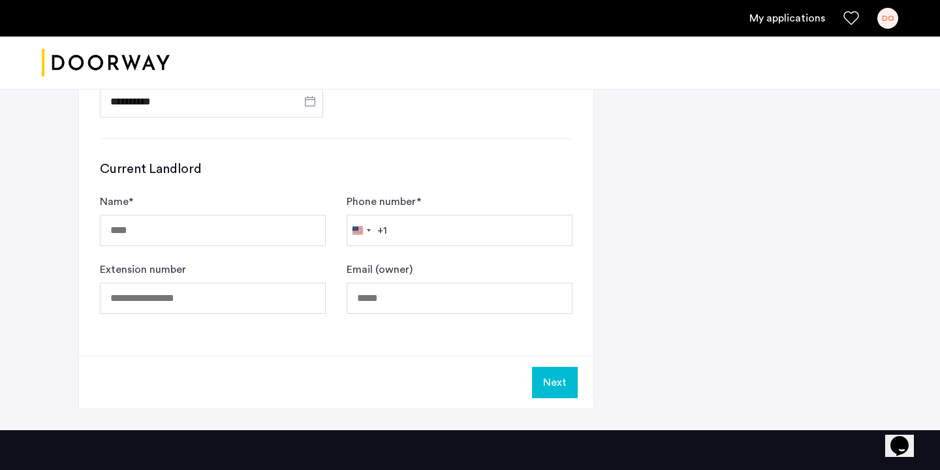
scroll to position [708, 0]
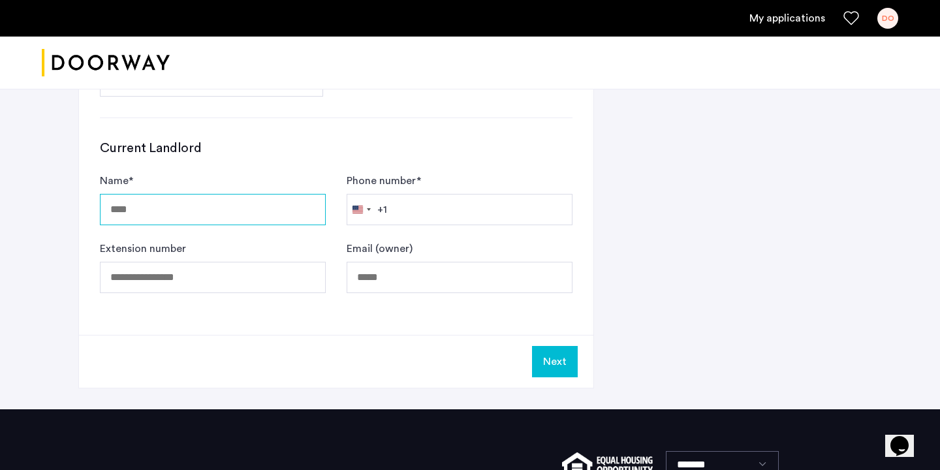
click at [190, 221] on input "Name *" at bounding box center [213, 209] width 226 height 31
click at [255, 168] on div "Current Landlord Name * Phone number * United States +1 +1 244 results found Af…" at bounding box center [336, 216] width 472 height 154
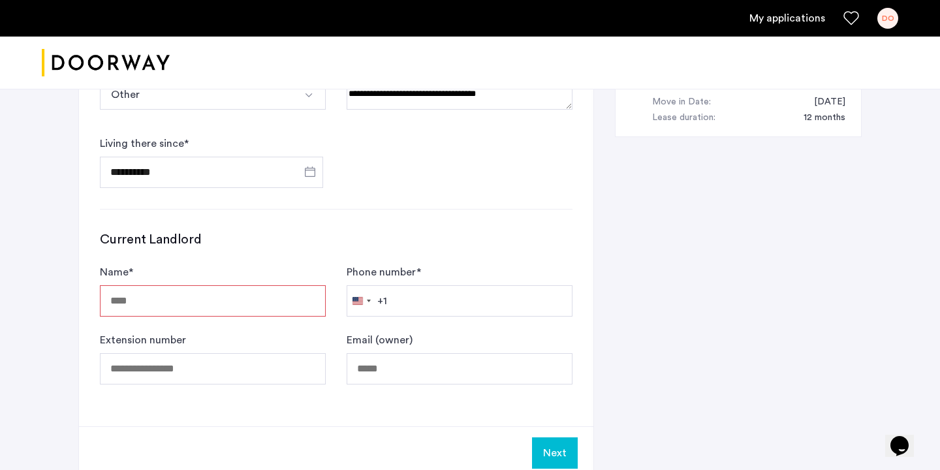
scroll to position [606, 0]
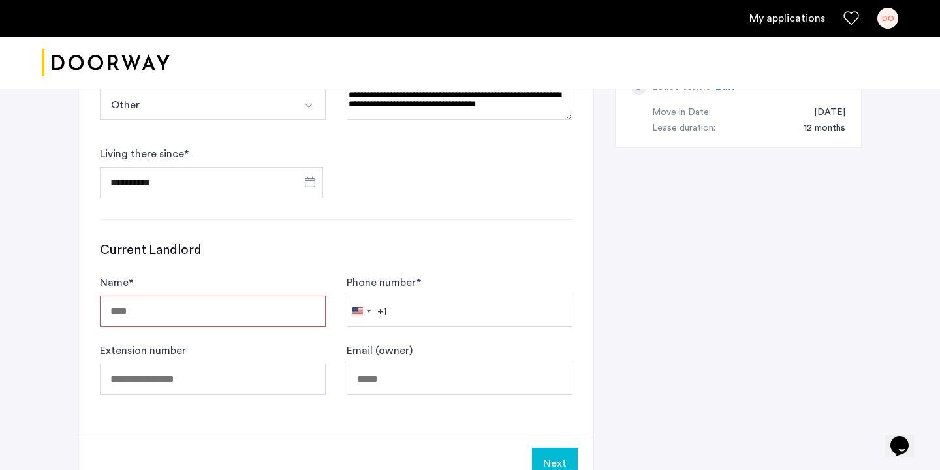
click at [177, 310] on input "Name *" at bounding box center [213, 311] width 226 height 31
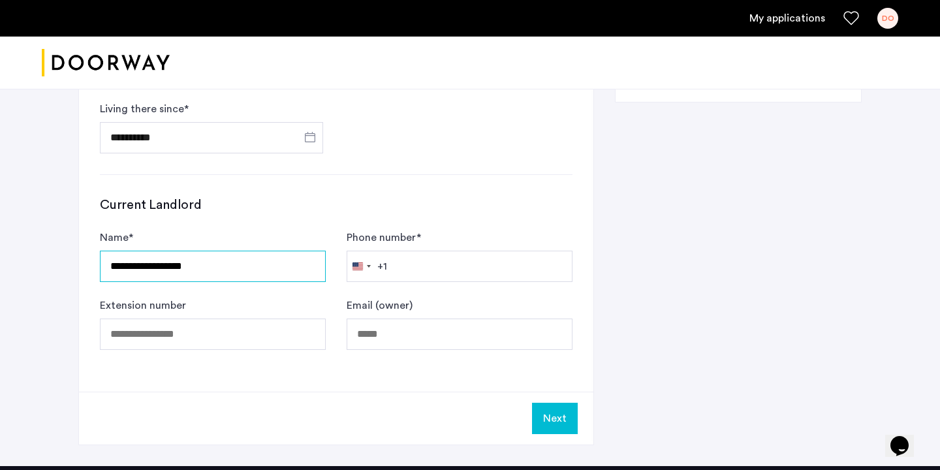
scroll to position [654, 0]
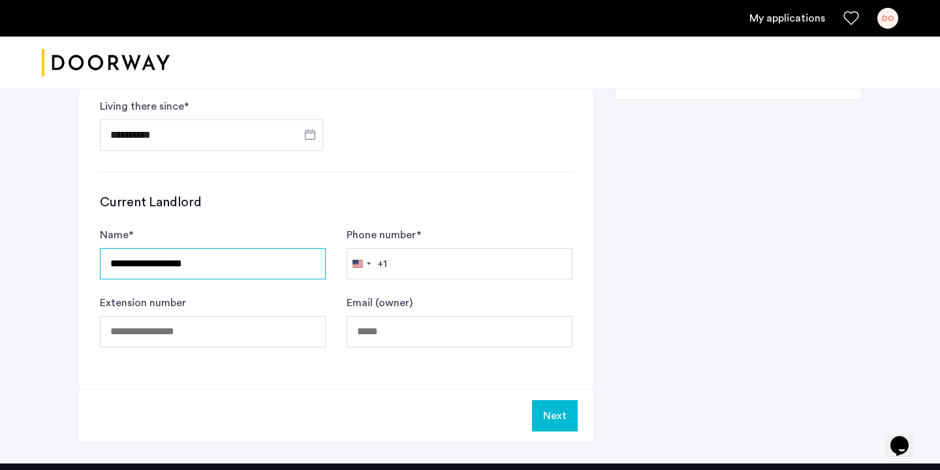
type input "**********"
click at [549, 415] on button "Next" at bounding box center [555, 415] width 46 height 31
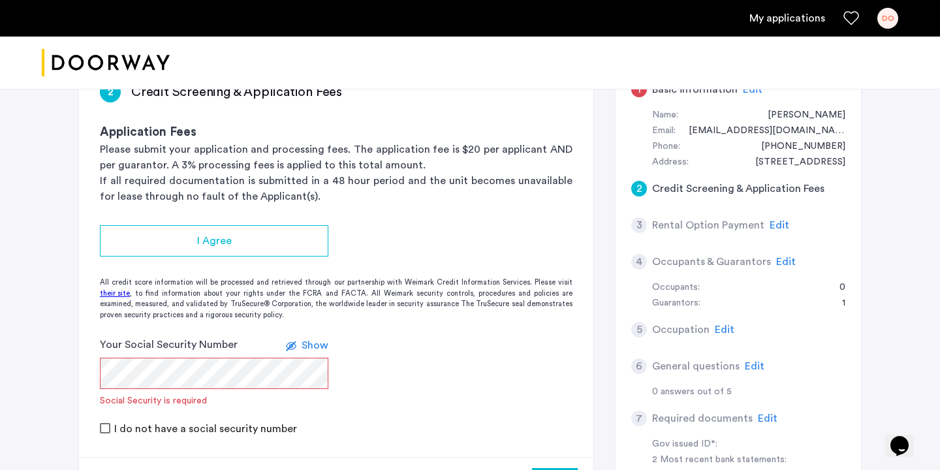
scroll to position [112, 0]
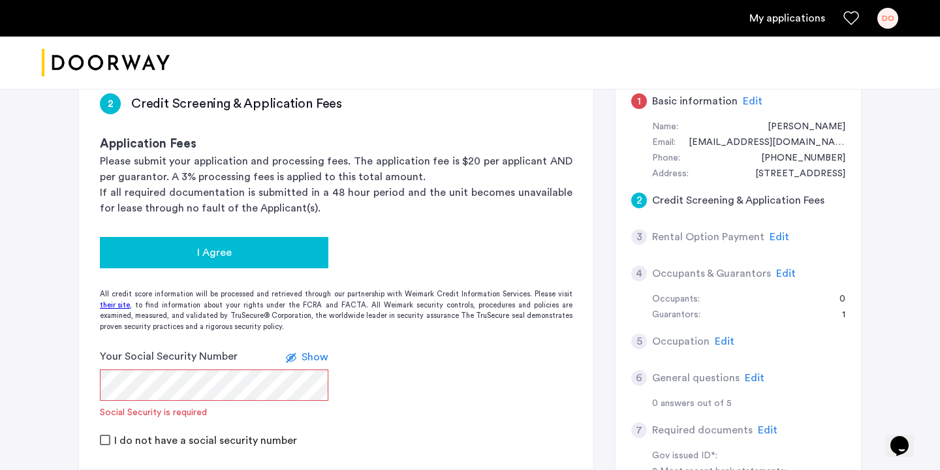
click at [282, 254] on div "I Agree" at bounding box center [213, 253] width 207 height 16
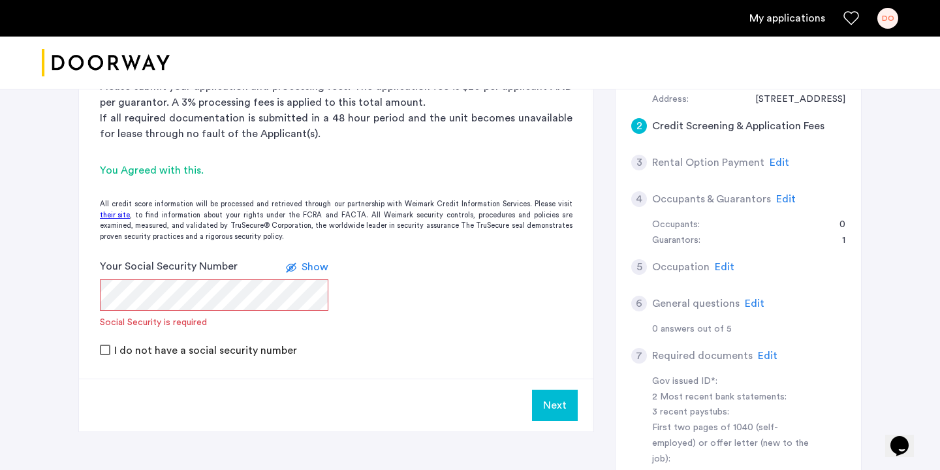
scroll to position [189, 0]
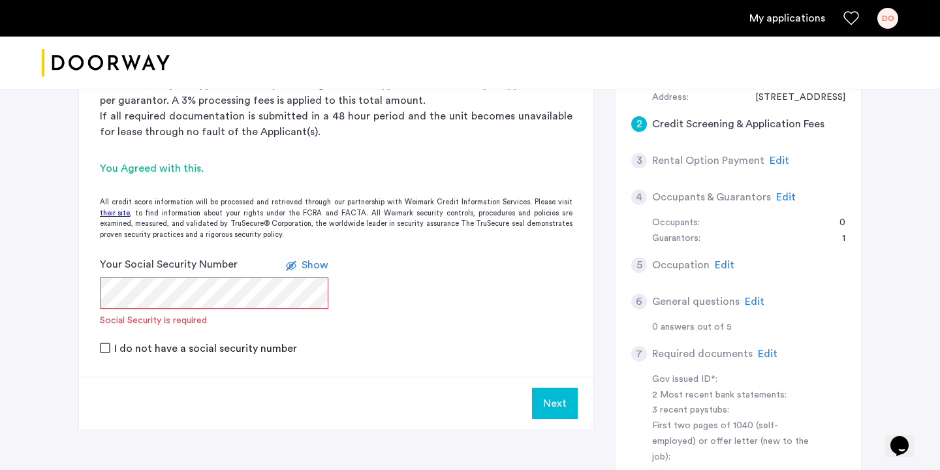
click at [421, 234] on div "All credit score information will be processed and retrieved through our partne…" at bounding box center [336, 218] width 514 height 43
click at [300, 267] on label at bounding box center [294, 265] width 16 height 16
click at [304, 271] on label at bounding box center [298, 265] width 16 height 16
click at [361, 284] on form "Your Social Security Number Show Social Security is invalid I do not have a soc…" at bounding box center [336, 305] width 514 height 99
click at [309, 275] on div "Your Social Security Number Show Social Security is invalid" at bounding box center [214, 291] width 228 height 70
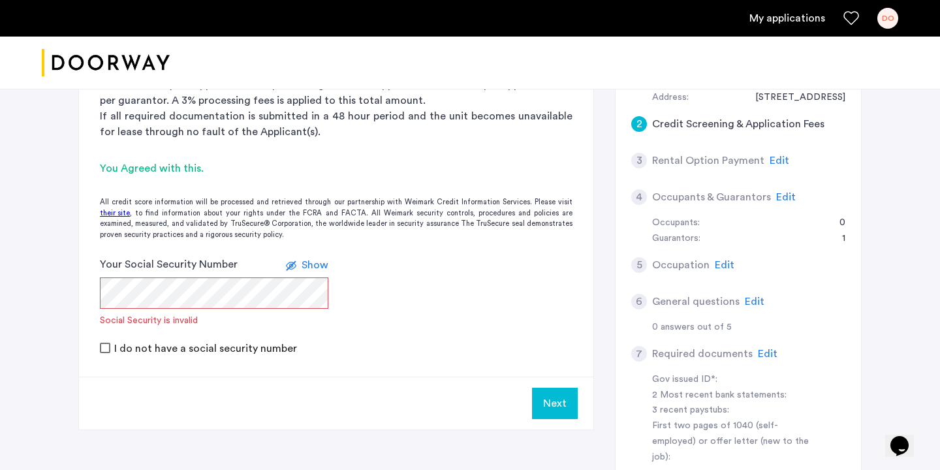
click at [309, 263] on span "Show" at bounding box center [314, 265] width 27 height 10
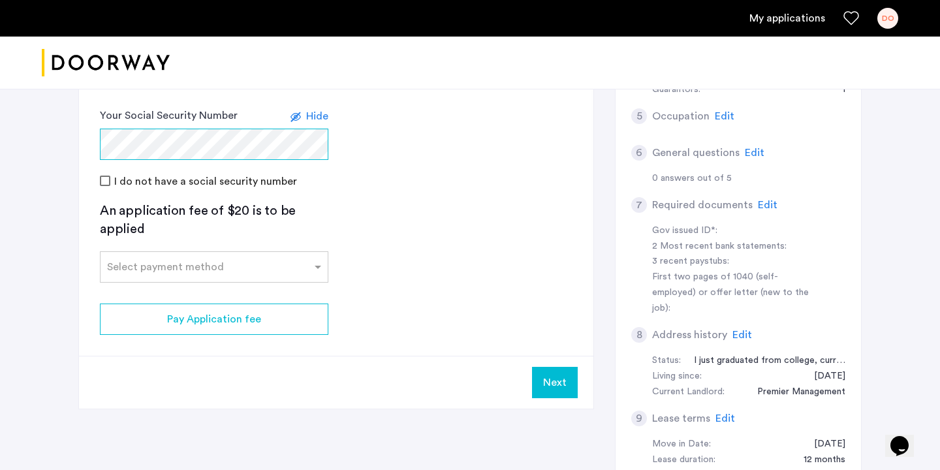
scroll to position [340, 0]
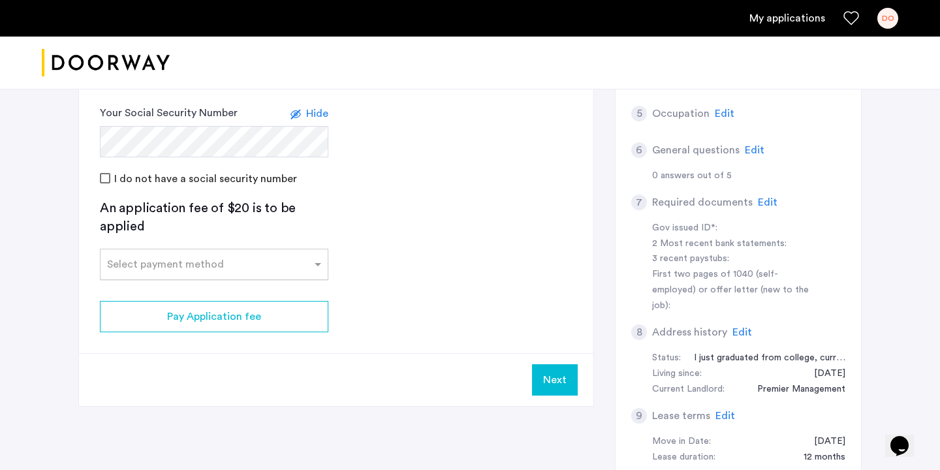
click at [153, 273] on div "Select payment method" at bounding box center [214, 264] width 228 height 31
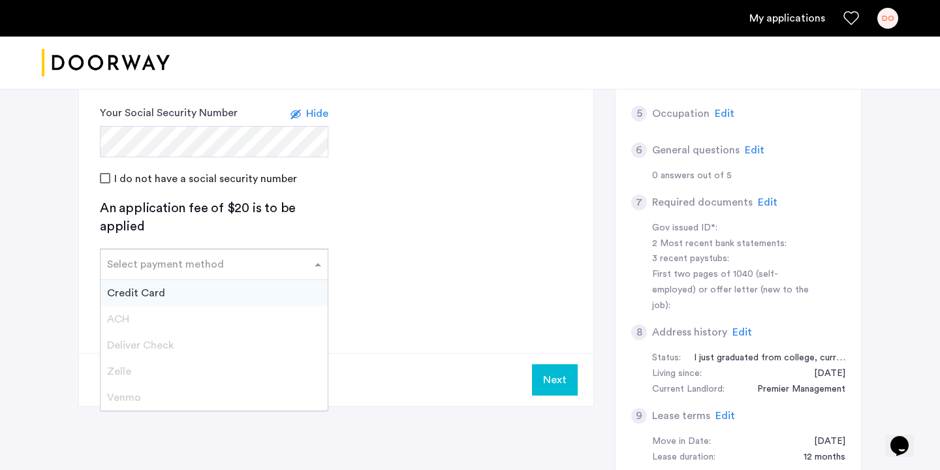
click at [149, 294] on span "Credit Card" at bounding box center [136, 293] width 58 height 10
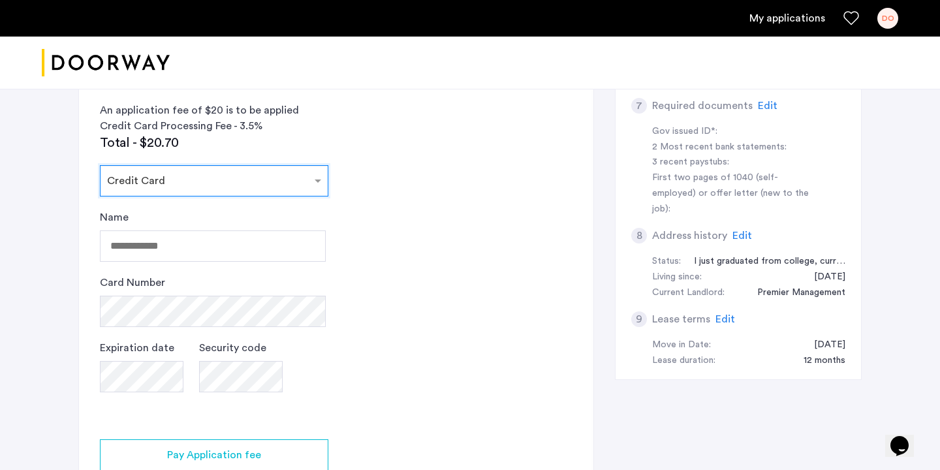
scroll to position [437, 0]
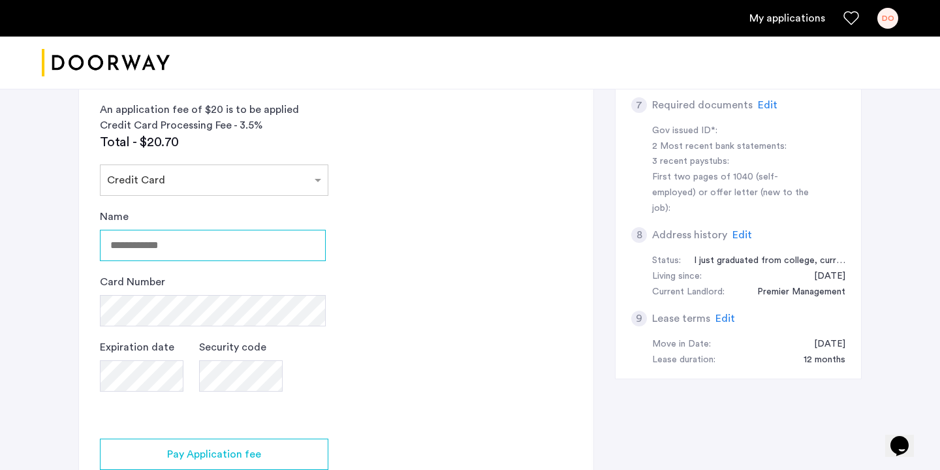
click at [203, 244] on input "Name" at bounding box center [213, 245] width 226 height 31
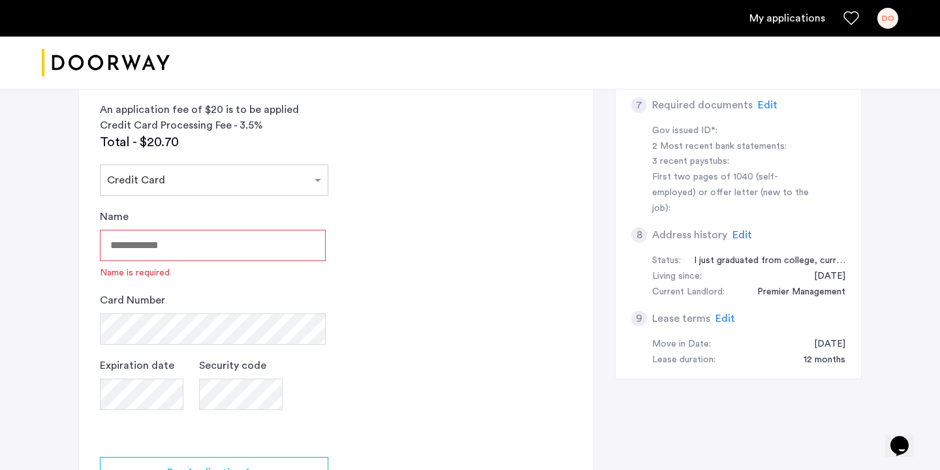
click at [336, 226] on app-credit-screening "2 Credit Screening & Application Fees Application Fees Please submit your appli…" at bounding box center [336, 155] width 514 height 814
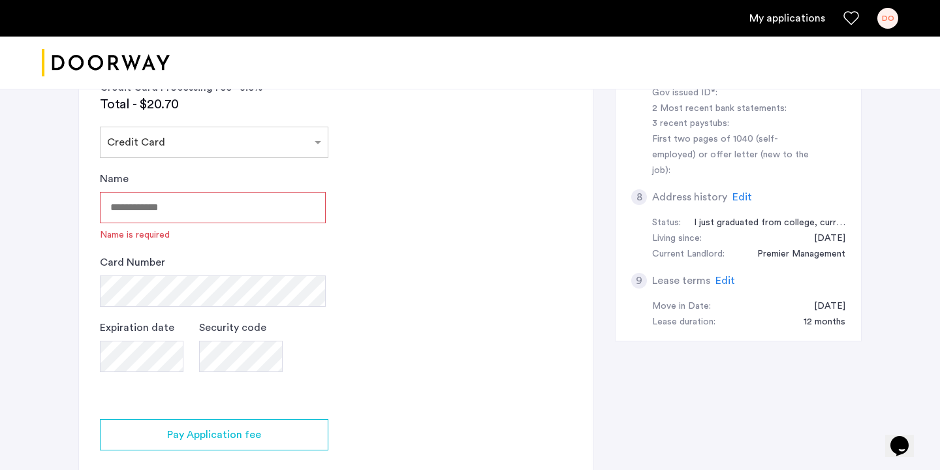
scroll to position [478, 0]
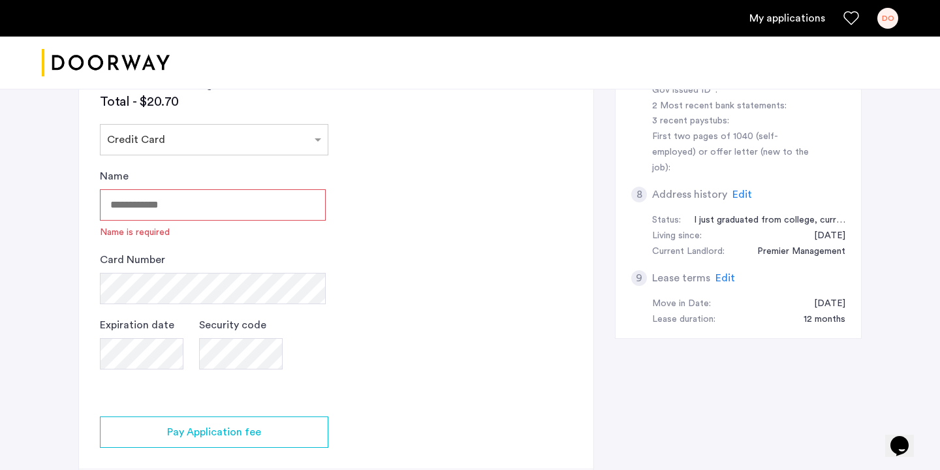
click at [255, 196] on input "Name" at bounding box center [213, 204] width 226 height 31
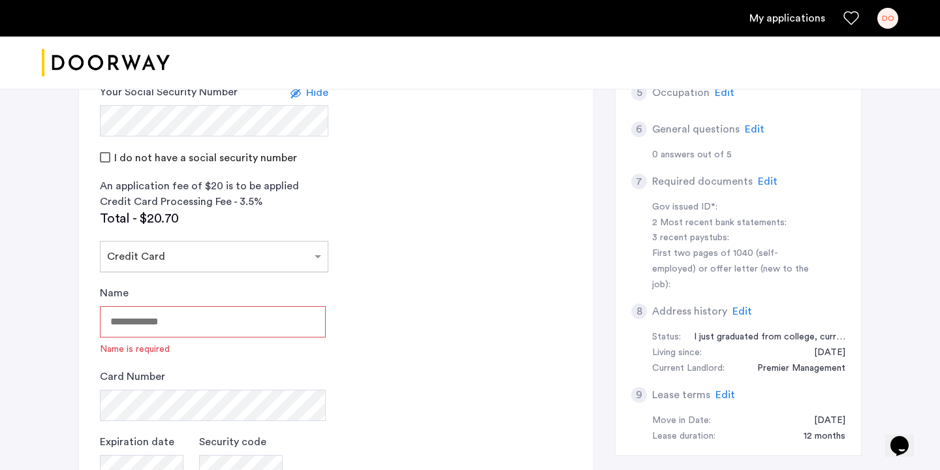
scroll to position [361, 0]
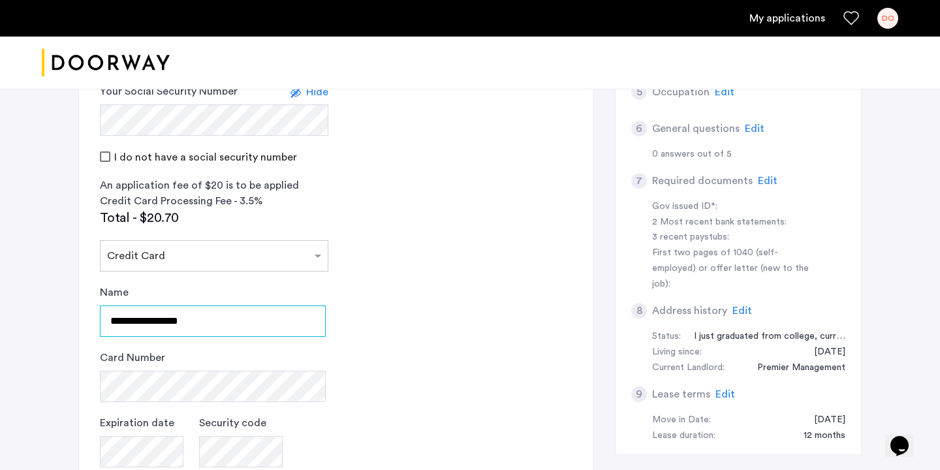
type input "**********"
click at [497, 316] on app-credit-screening "2 Credit Screening & Application Fees Application Fees Please submit your appli…" at bounding box center [336, 221] width 514 height 796
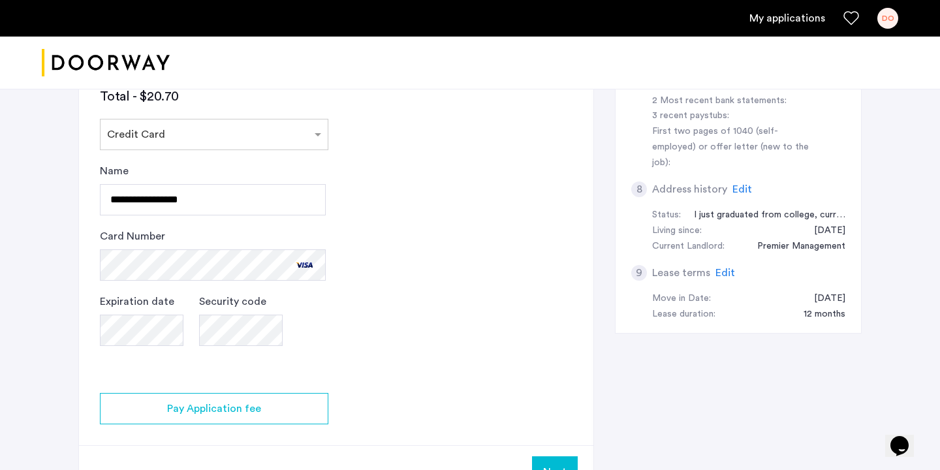
click at [347, 318] on app-credit-screening "2 Credit Screening & Application Fees Application Fees Please submit your appli…" at bounding box center [336, 100] width 514 height 796
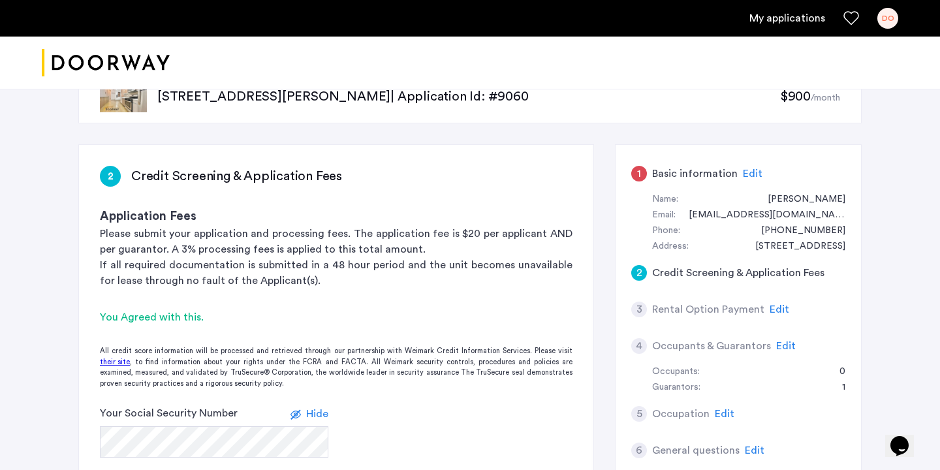
scroll to position [7, 0]
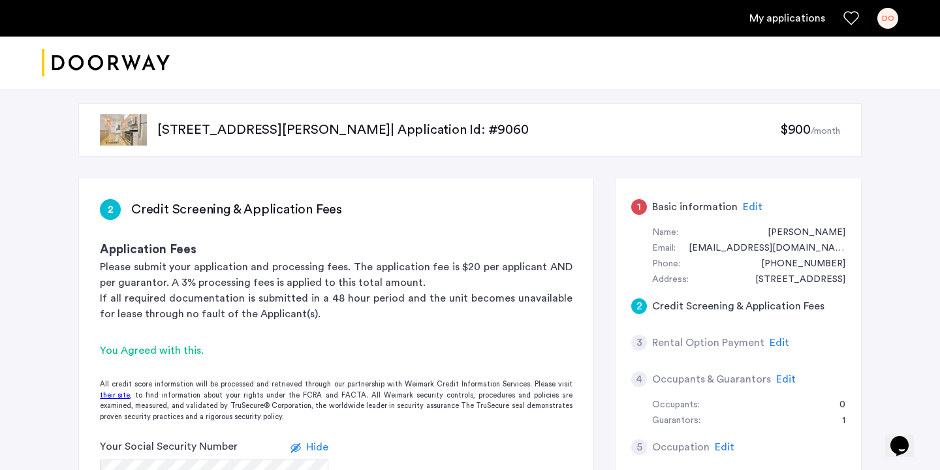
click at [744, 209] on span "Edit" at bounding box center [752, 207] width 20 height 10
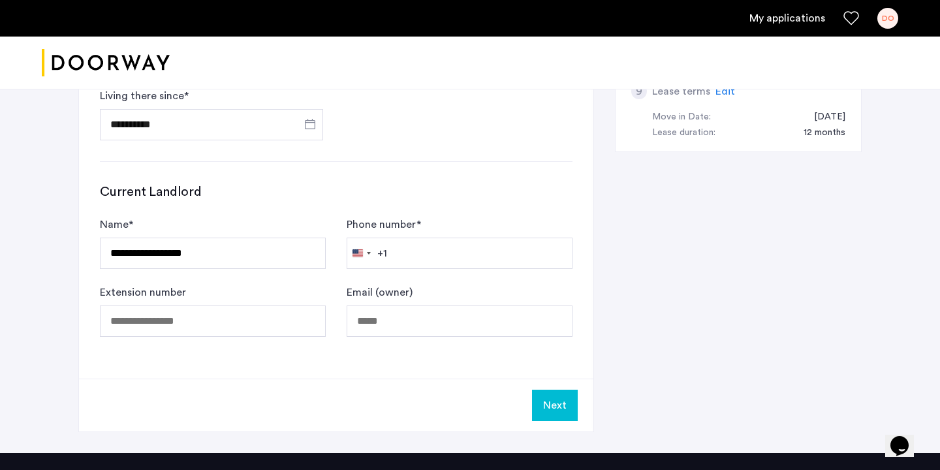
scroll to position [662, 0]
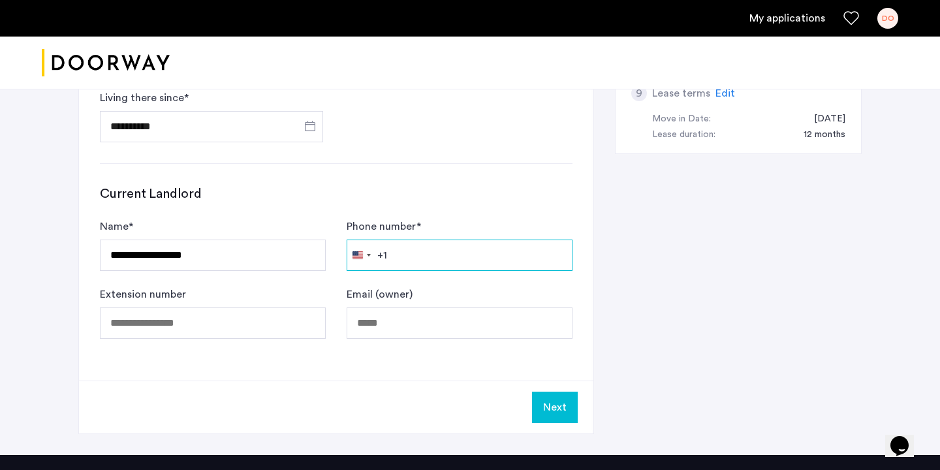
click at [444, 260] on input "Phone number *" at bounding box center [459, 254] width 226 height 31
click at [451, 211] on div "**********" at bounding box center [336, 262] width 472 height 154
click at [415, 259] on input "Phone number *" at bounding box center [459, 254] width 226 height 31
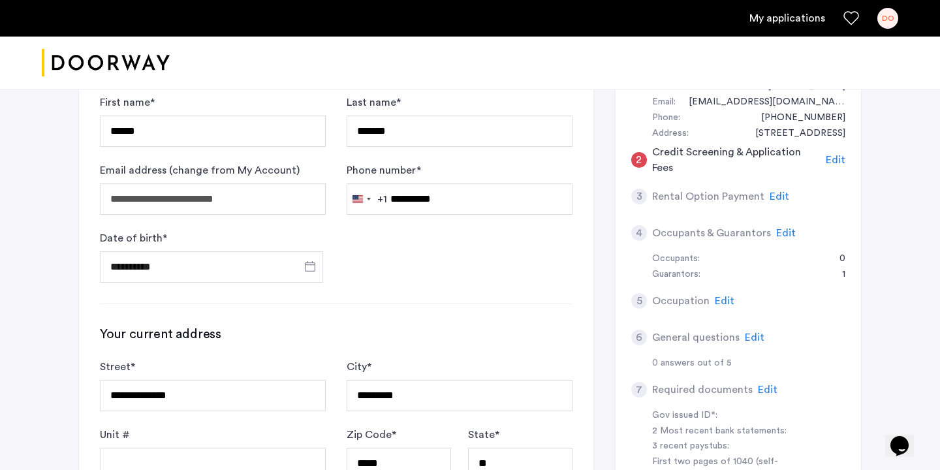
scroll to position [112, 0]
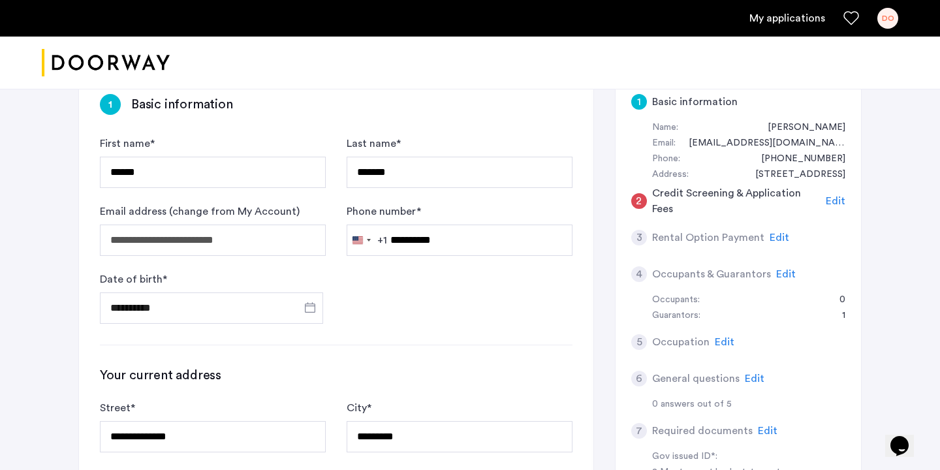
click at [652, 195] on h5 "Credit Screening & Application Fees" at bounding box center [736, 200] width 169 height 31
click at [824, 194] on div "2 Credit Screening & Application Fees Edit" at bounding box center [738, 201] width 214 height 37
click at [831, 196] on span "Edit" at bounding box center [835, 201] width 20 height 10
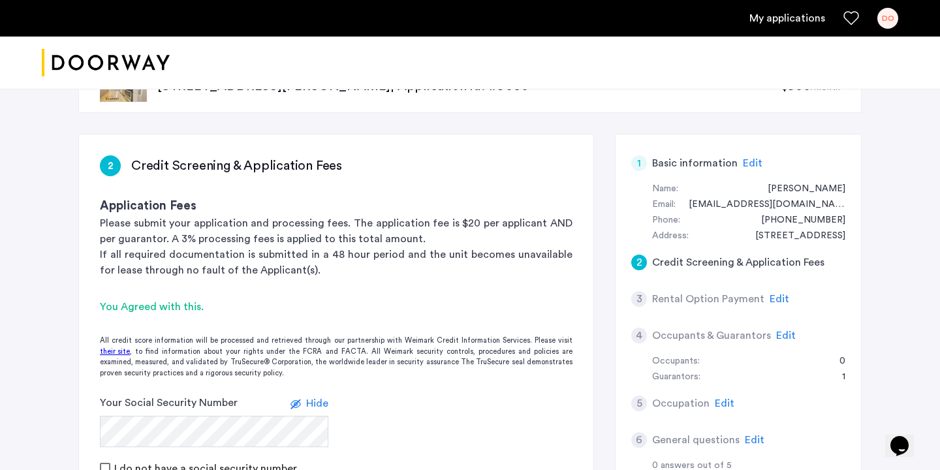
scroll to position [0, 0]
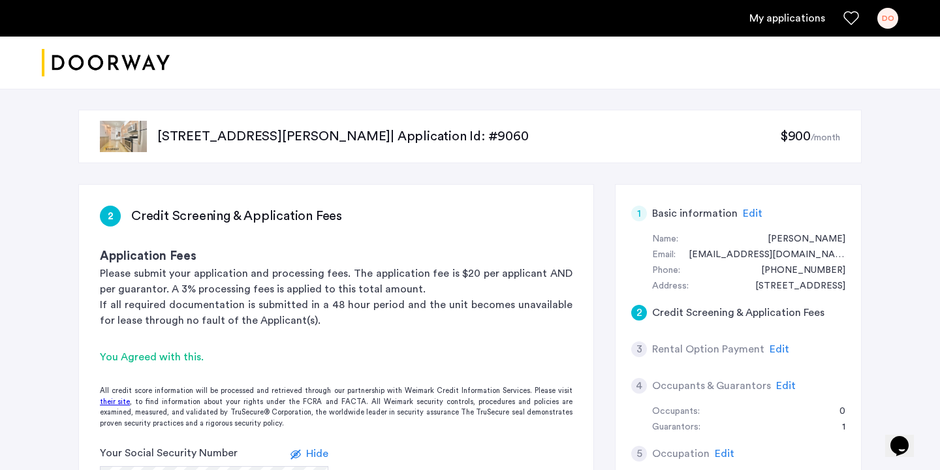
click at [747, 213] on span "Edit" at bounding box center [752, 213] width 20 height 10
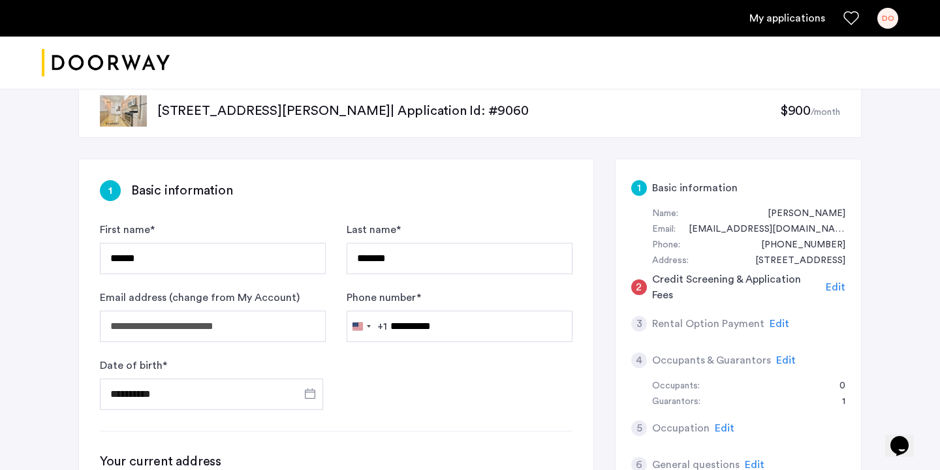
scroll to position [27, 0]
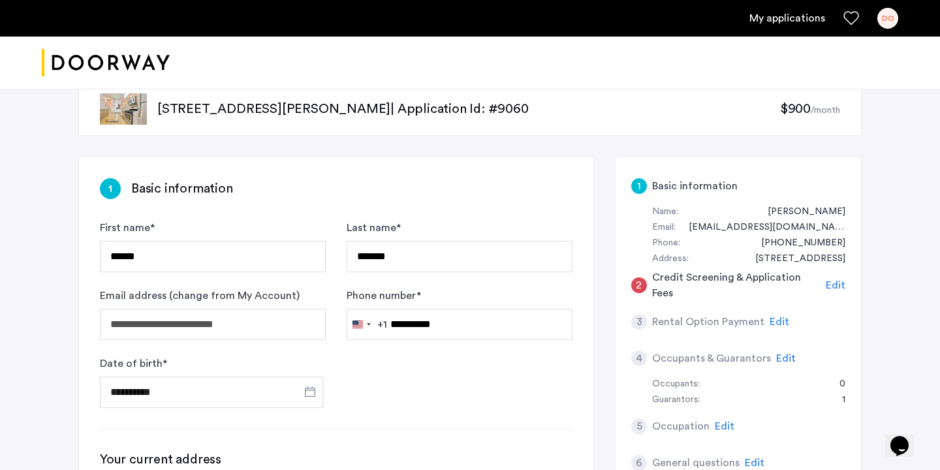
click at [769, 322] on span "Edit" at bounding box center [779, 321] width 20 height 10
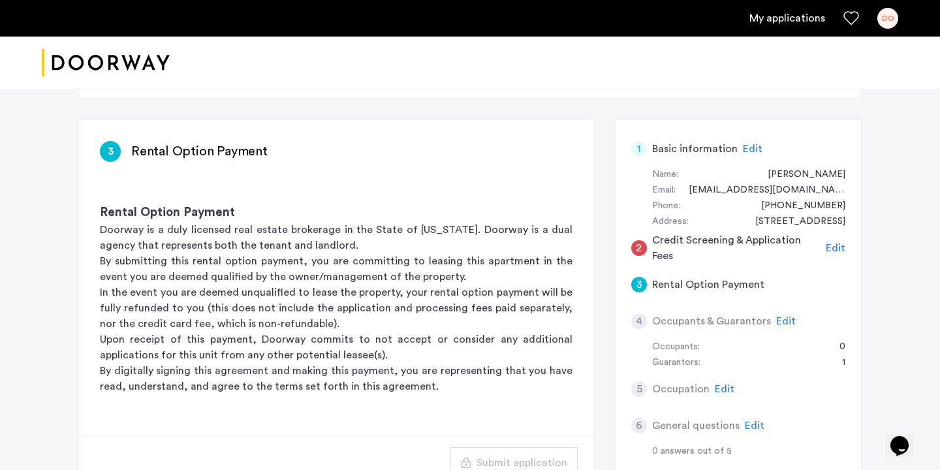
scroll to position [61, 0]
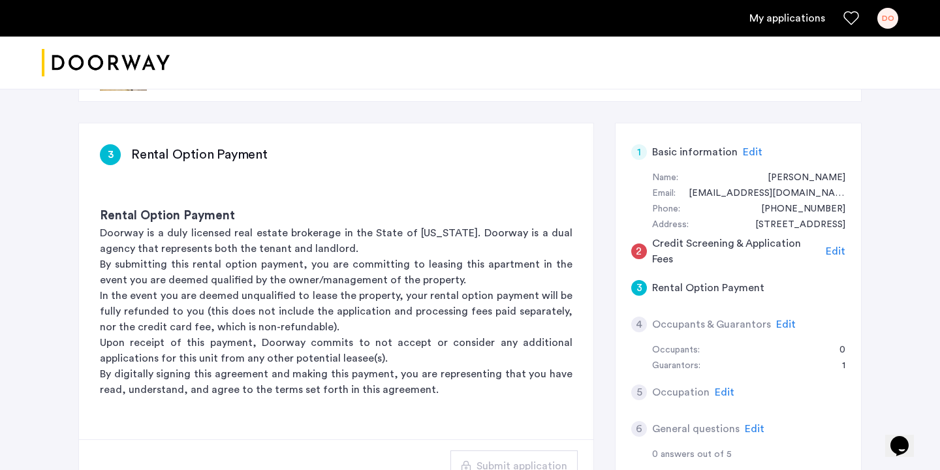
click at [779, 319] on span "Edit" at bounding box center [786, 324] width 20 height 10
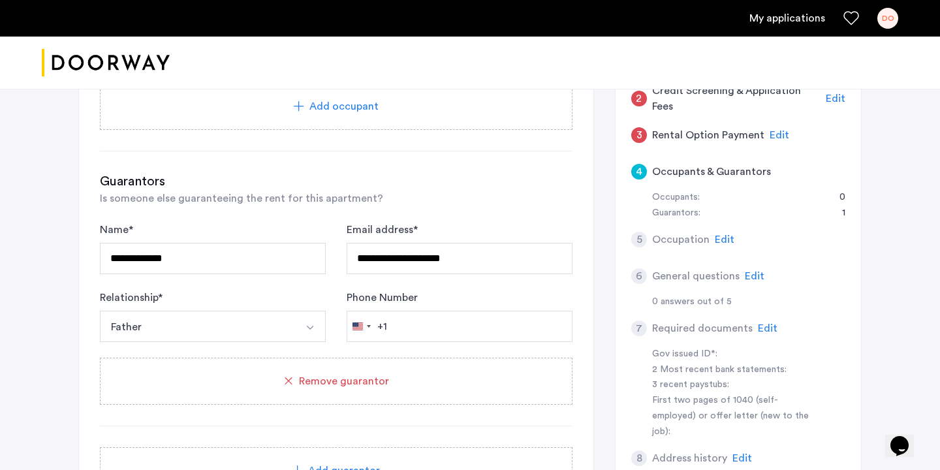
scroll to position [209, 0]
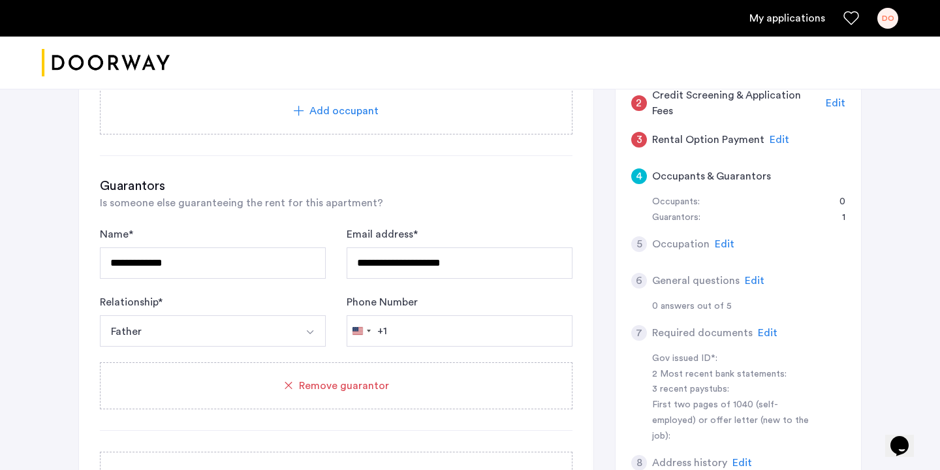
click at [719, 239] on span "Edit" at bounding box center [724, 244] width 20 height 10
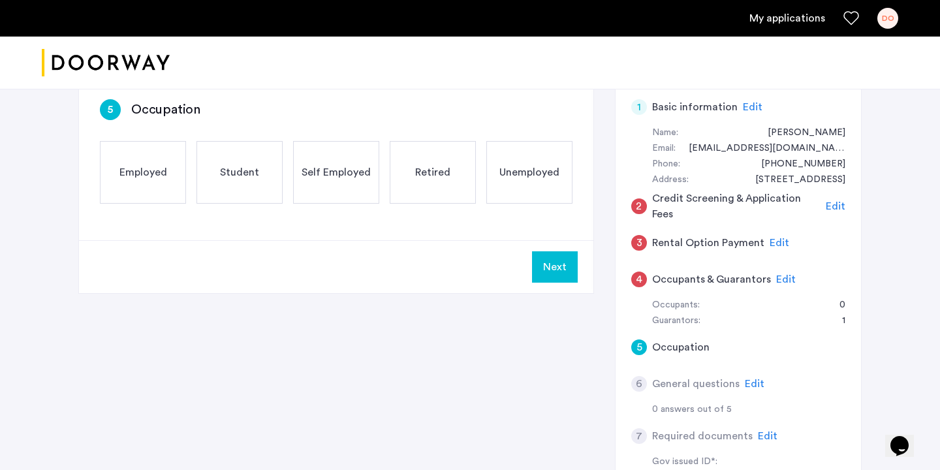
scroll to position [108, 0]
click at [183, 174] on div "Employed" at bounding box center [143, 171] width 86 height 63
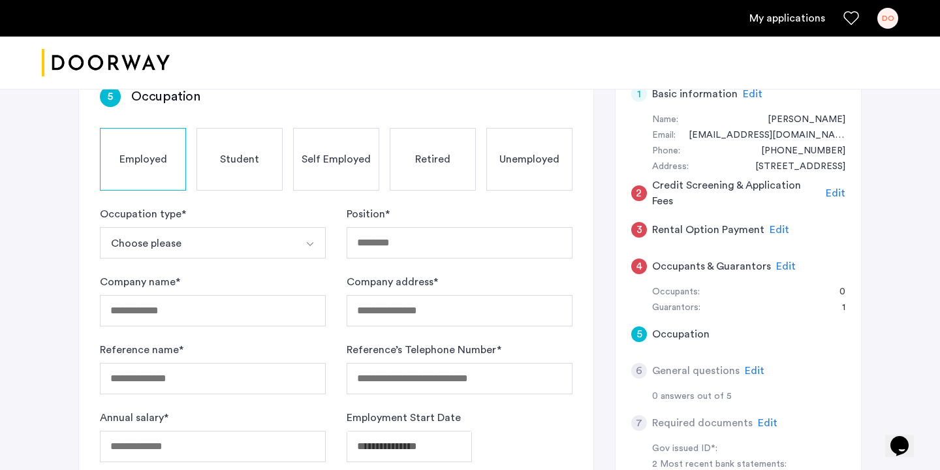
scroll to position [115, 0]
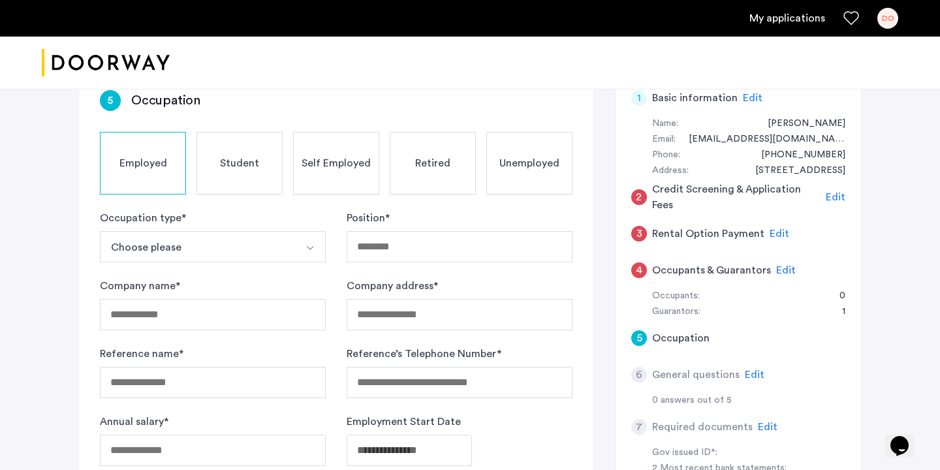
click at [238, 170] on span "Student" at bounding box center [239, 163] width 39 height 16
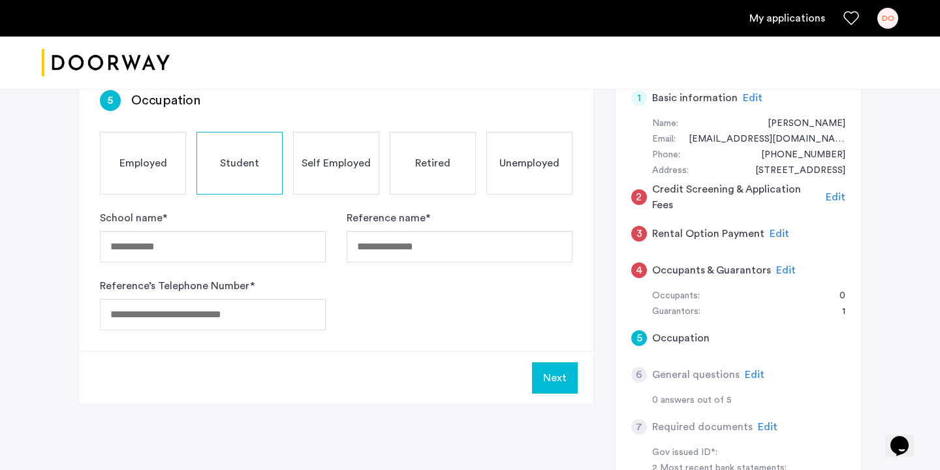
click at [332, 161] on span "Self Employed" at bounding box center [335, 163] width 69 height 16
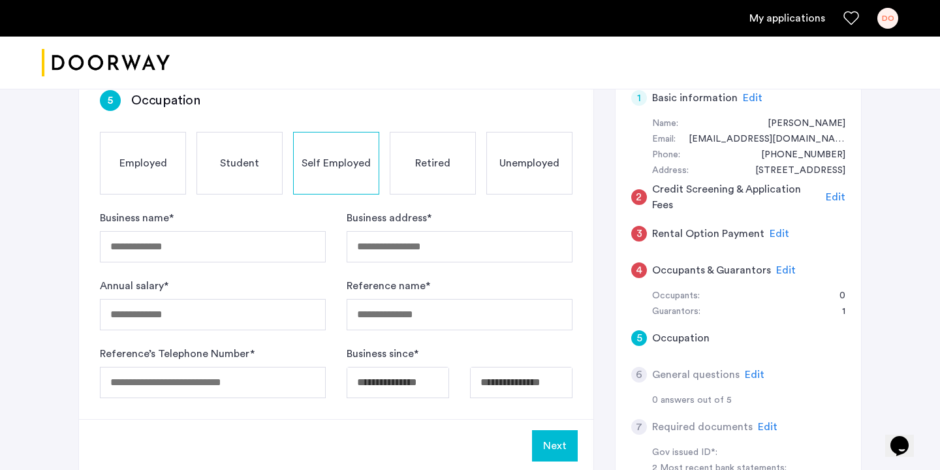
click at [413, 162] on div "Retired" at bounding box center [433, 163] width 86 height 63
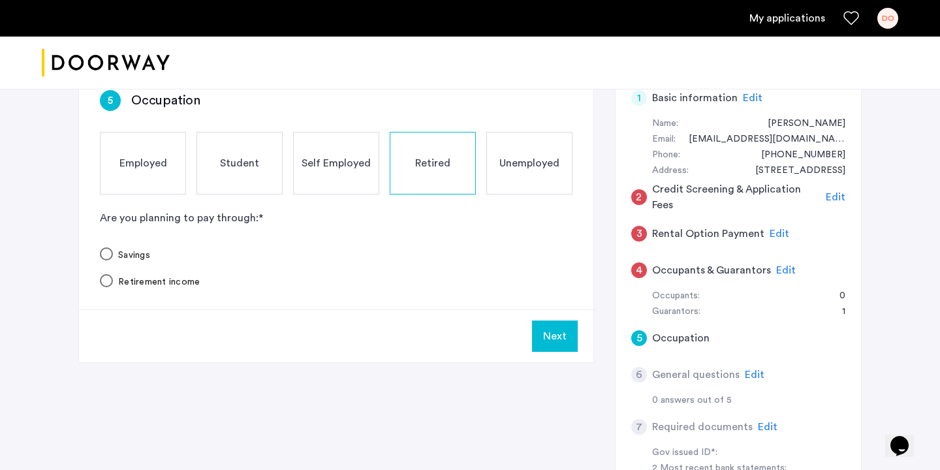
click at [527, 151] on div "Unemployed" at bounding box center [529, 163] width 86 height 63
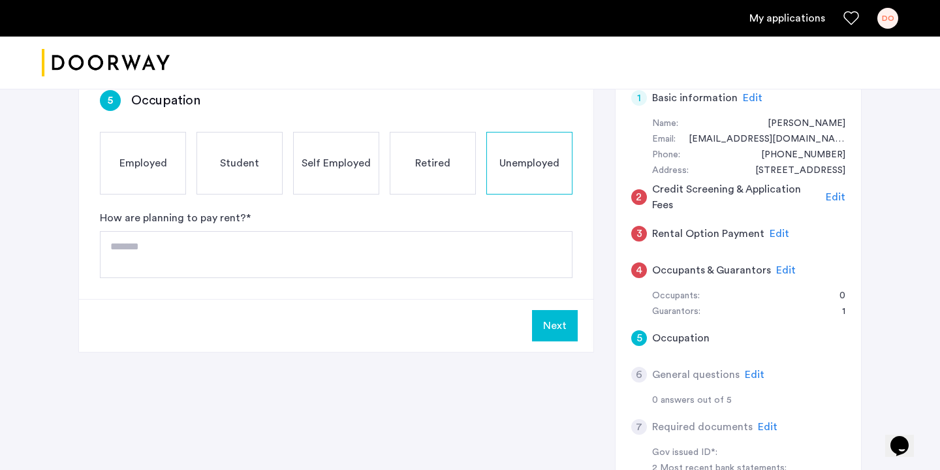
click at [141, 157] on span "Employed" at bounding box center [143, 163] width 48 height 16
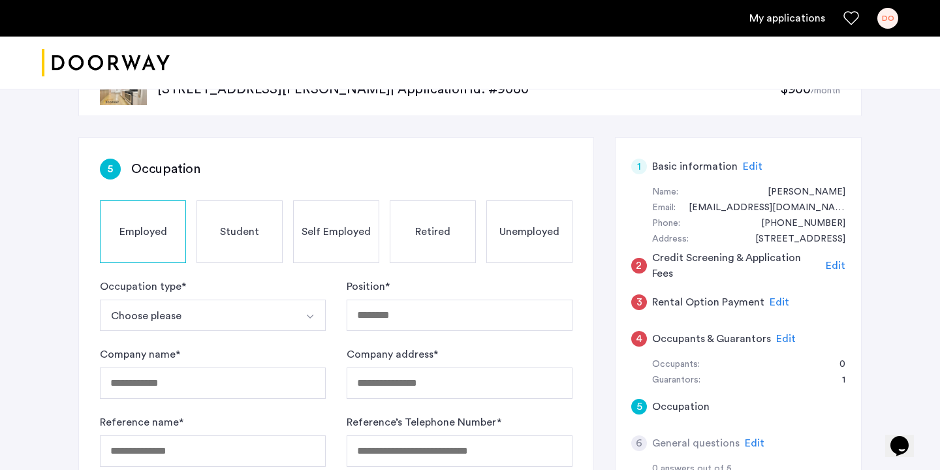
scroll to position [27, 0]
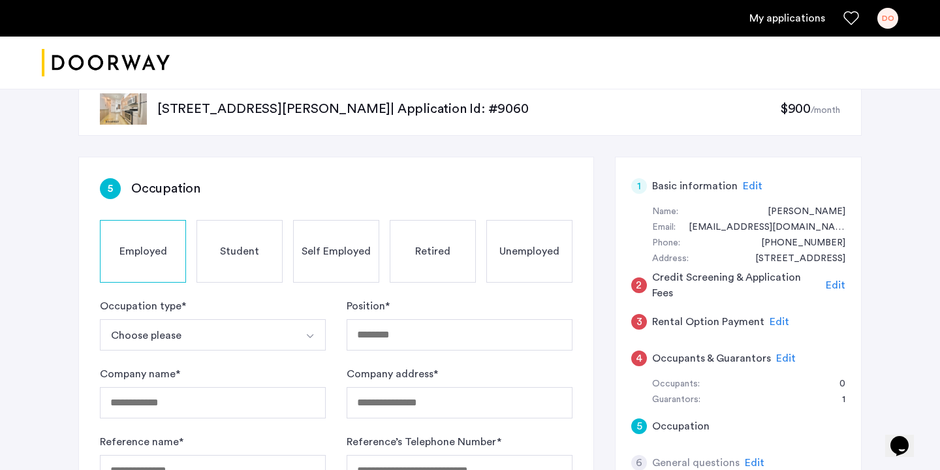
click at [748, 187] on span "Edit" at bounding box center [752, 186] width 20 height 10
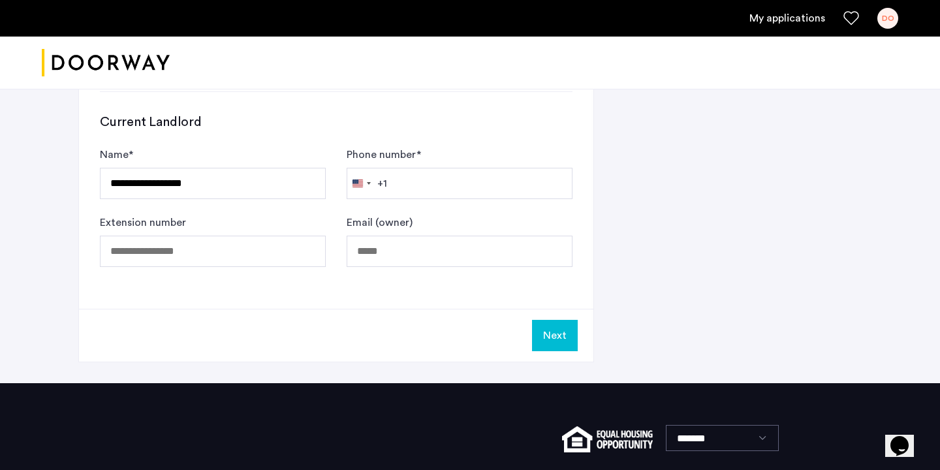
scroll to position [731, 0]
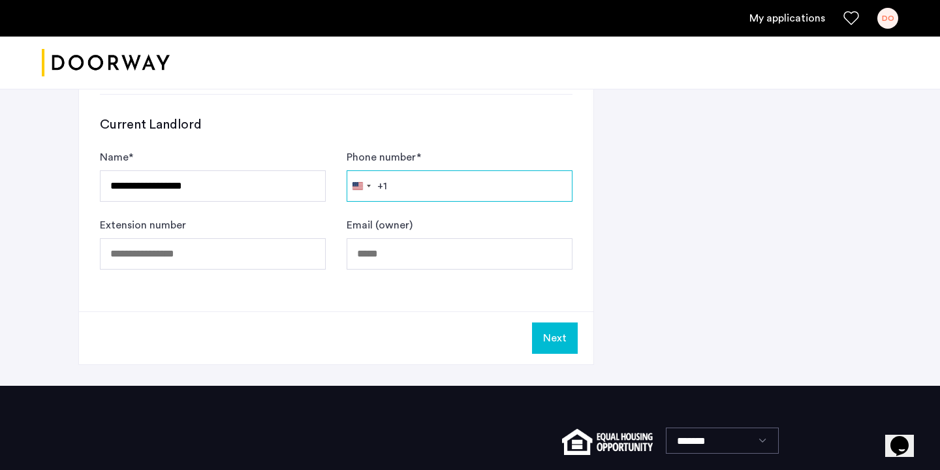
click at [440, 180] on input "Phone number *" at bounding box center [459, 185] width 226 height 31
type input "**********"
click at [564, 353] on button "Next" at bounding box center [555, 337] width 46 height 31
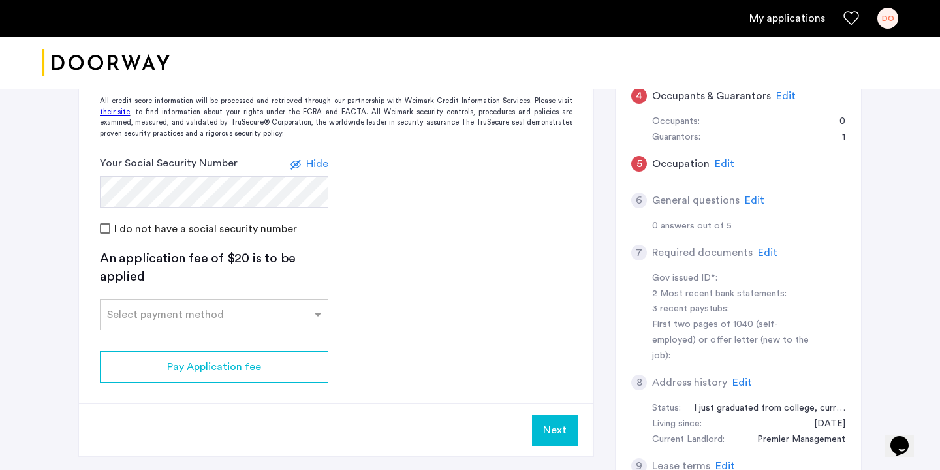
scroll to position [291, 0]
click at [224, 319] on div "Select payment method" at bounding box center [205, 313] width 211 height 16
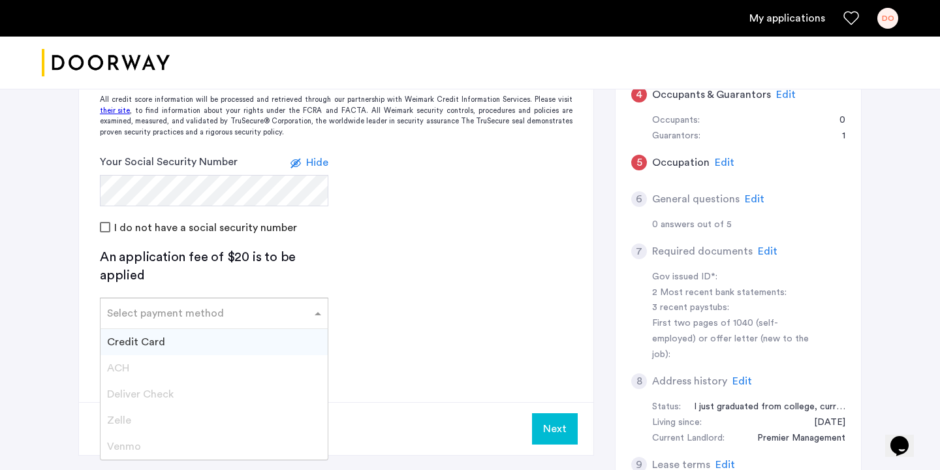
click at [215, 341] on div "Credit Card" at bounding box center [213, 342] width 227 height 26
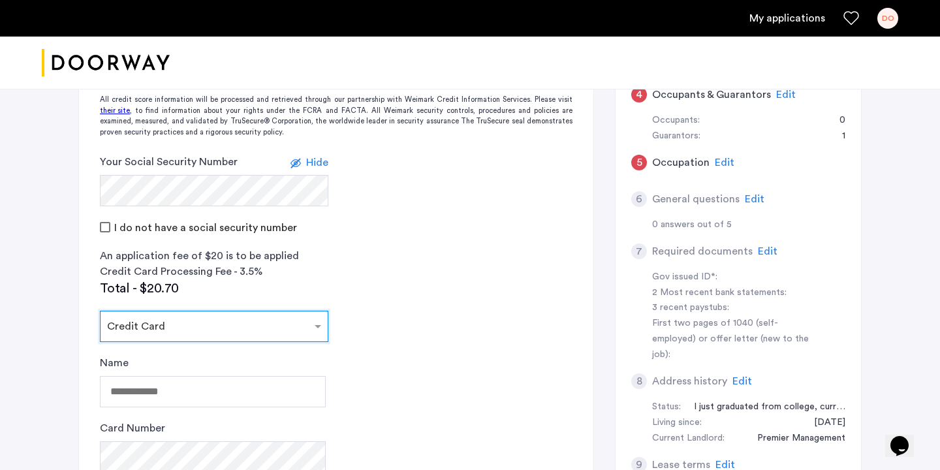
scroll to position [354, 0]
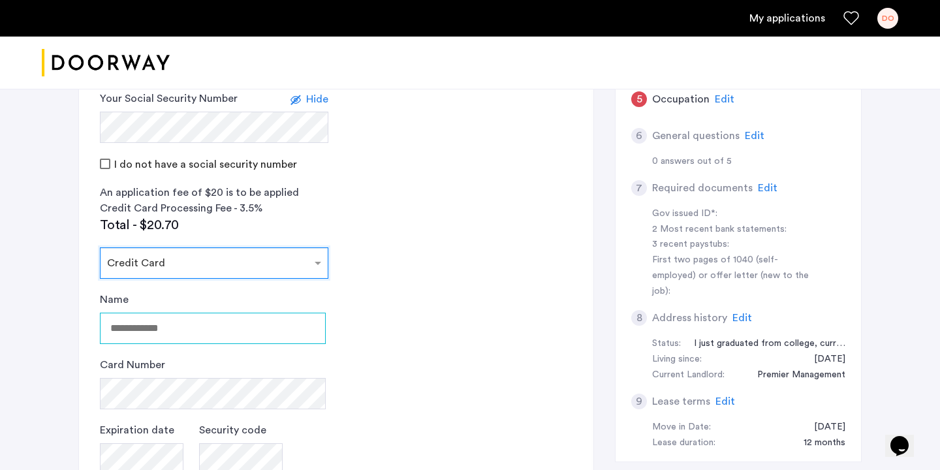
click at [204, 328] on input "Name" at bounding box center [213, 328] width 226 height 31
type input "**********"
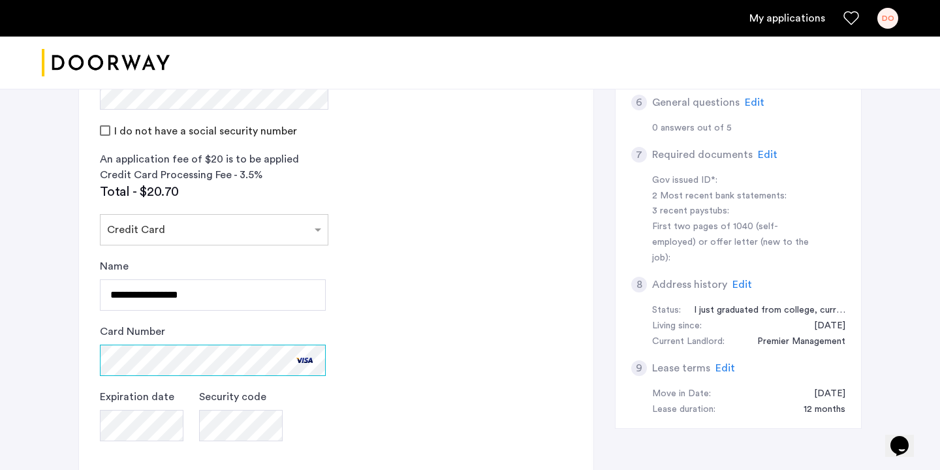
scroll to position [455, 0]
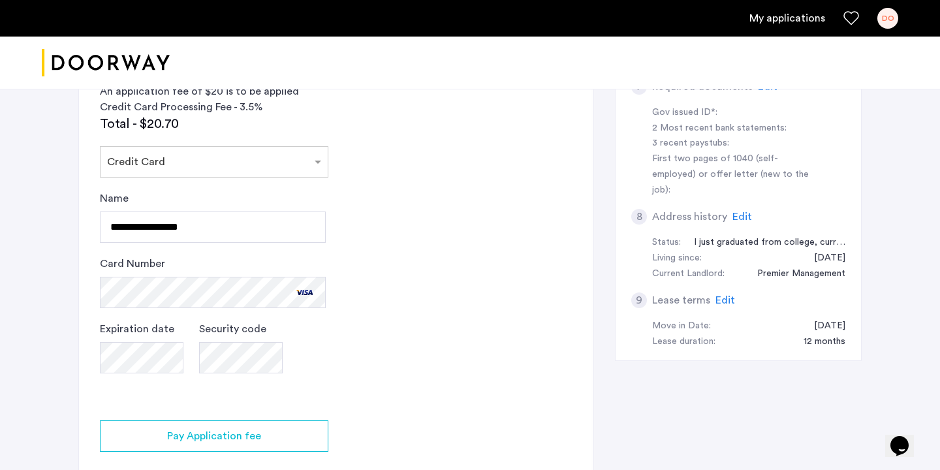
click at [245, 436] on app-credit-screening "2 Credit Screening & Application Fees Application Fees Please submit your appli…" at bounding box center [336, 127] width 514 height 796
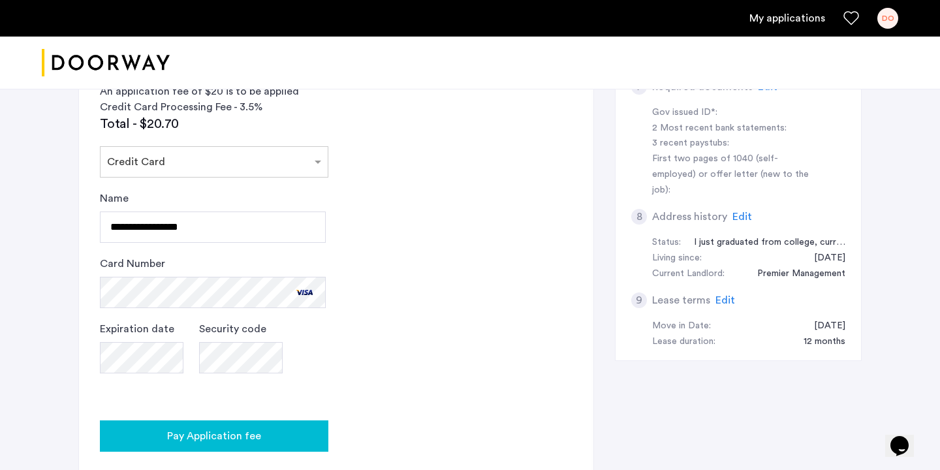
click at [249, 433] on span "Pay Application fee" at bounding box center [214, 436] width 94 height 16
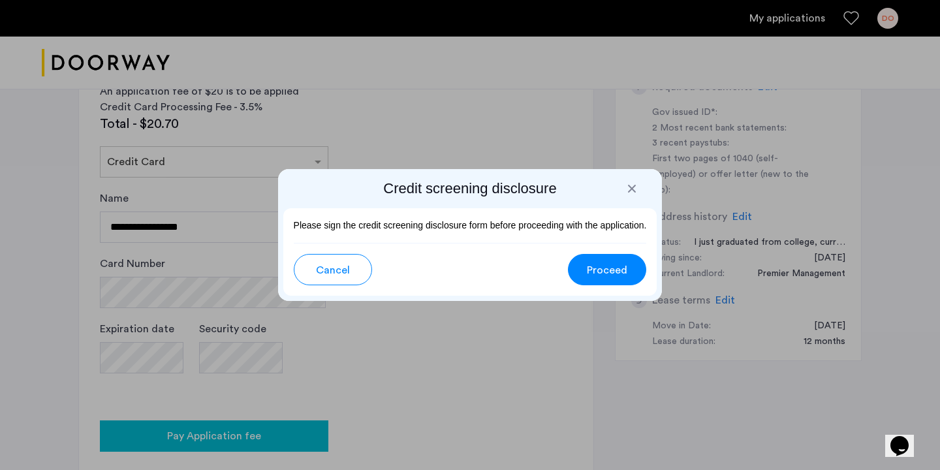
scroll to position [0, 0]
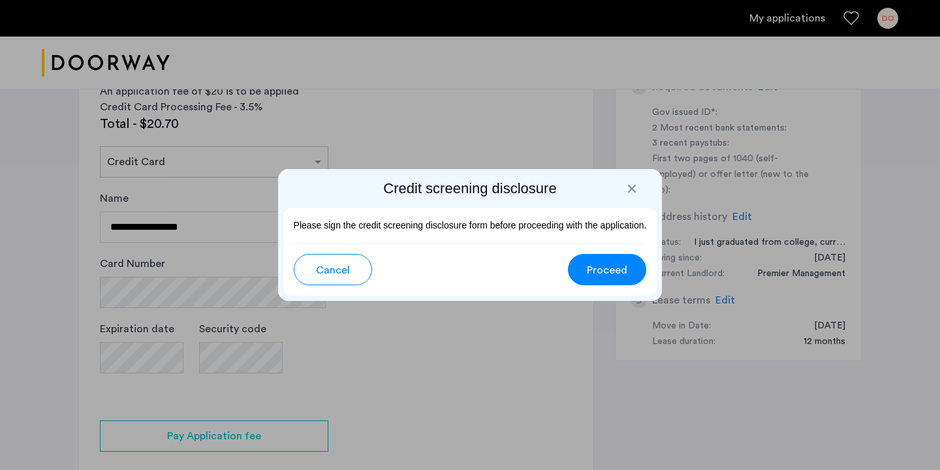
click at [609, 275] on span "Proceed" at bounding box center [607, 270] width 40 height 16
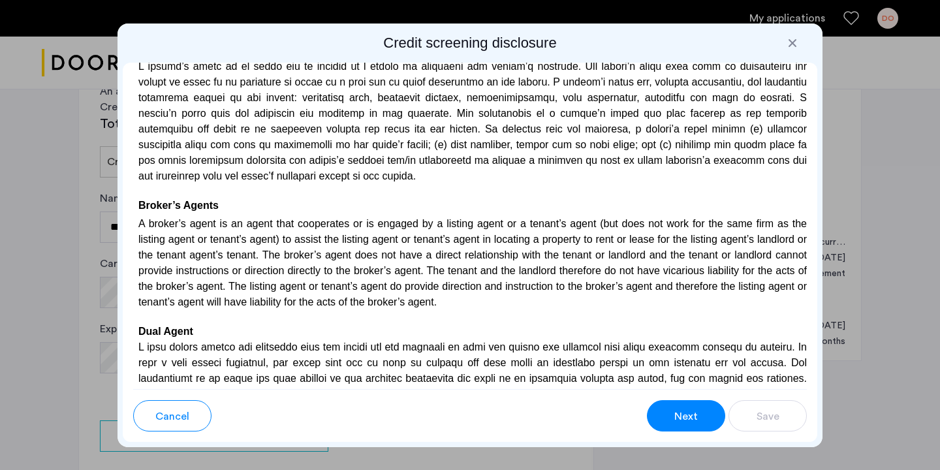
scroll to position [3857, 0]
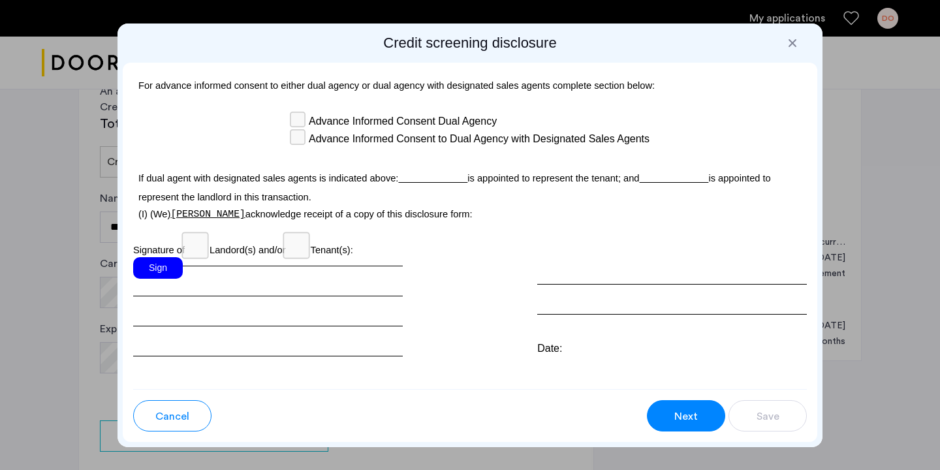
click at [156, 257] on div "Sign" at bounding box center [158, 268] width 50 height 22
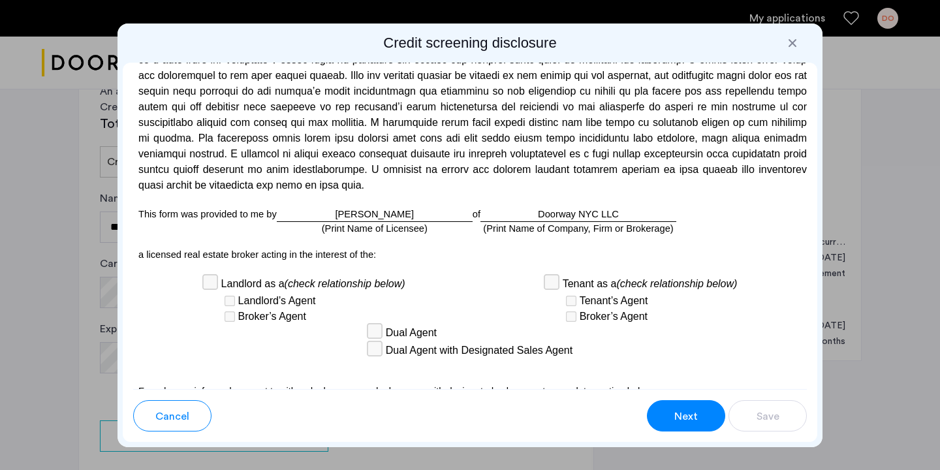
scroll to position [3571, 0]
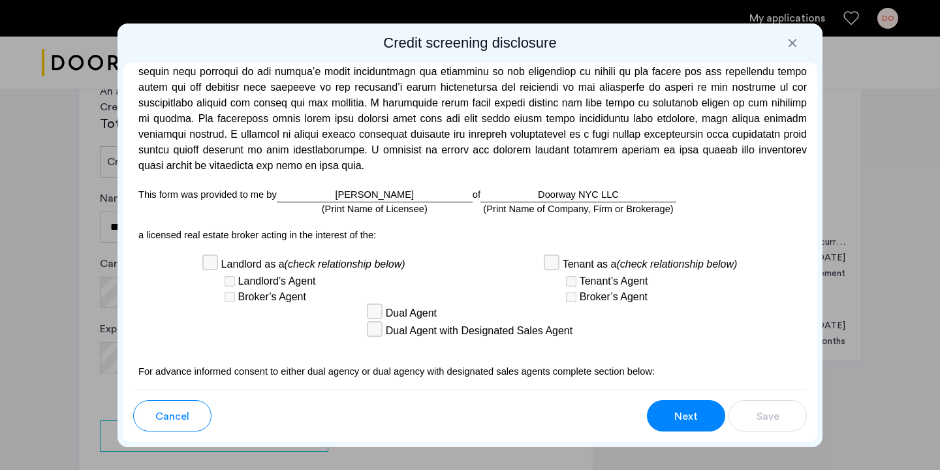
click at [552, 256] on div "Tenant as a (check relationship below)" at bounding box center [640, 265] width 193 height 18
click at [680, 423] on button "Next" at bounding box center [686, 415] width 78 height 31
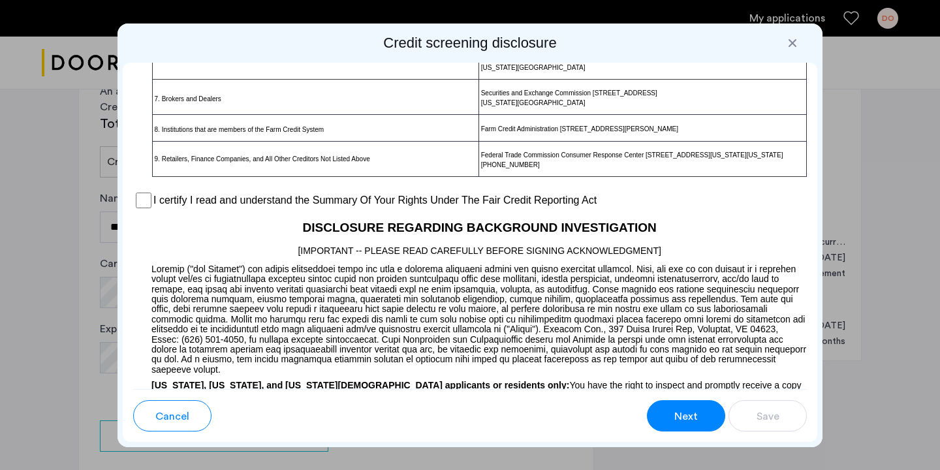
scroll to position [1013, 0]
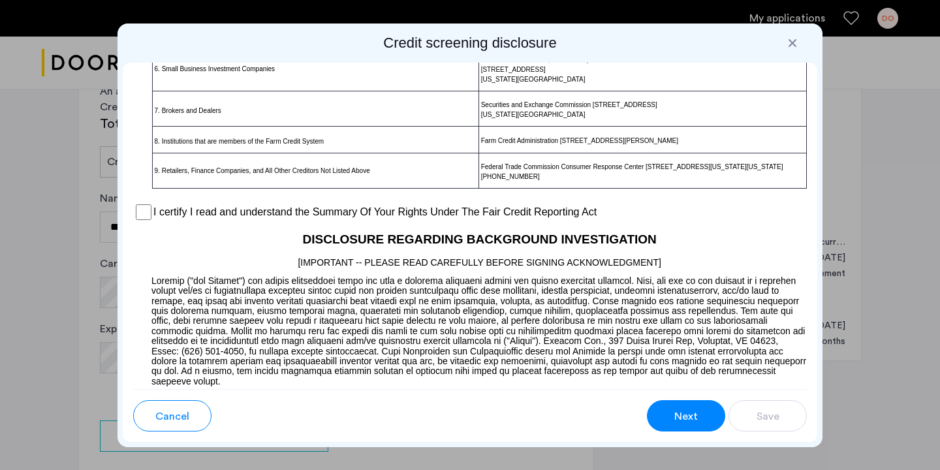
click at [155, 219] on label "I certify I read and understand the Summary Of Your Rights Under The Fair Credi…" at bounding box center [374, 212] width 443 height 16
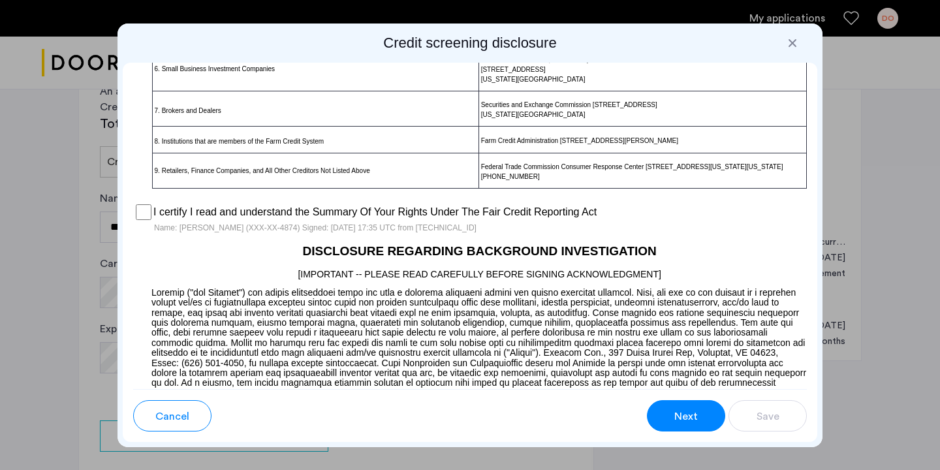
click at [667, 415] on button "Next" at bounding box center [686, 415] width 78 height 31
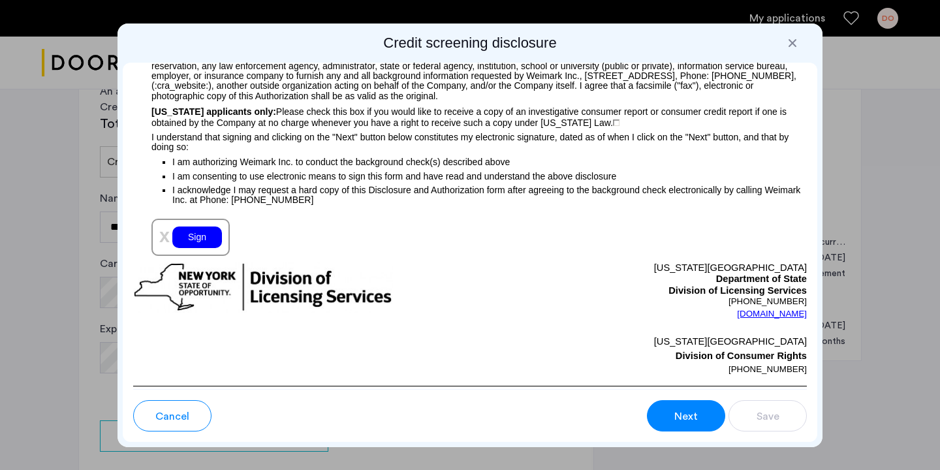
scroll to position [1480, 0]
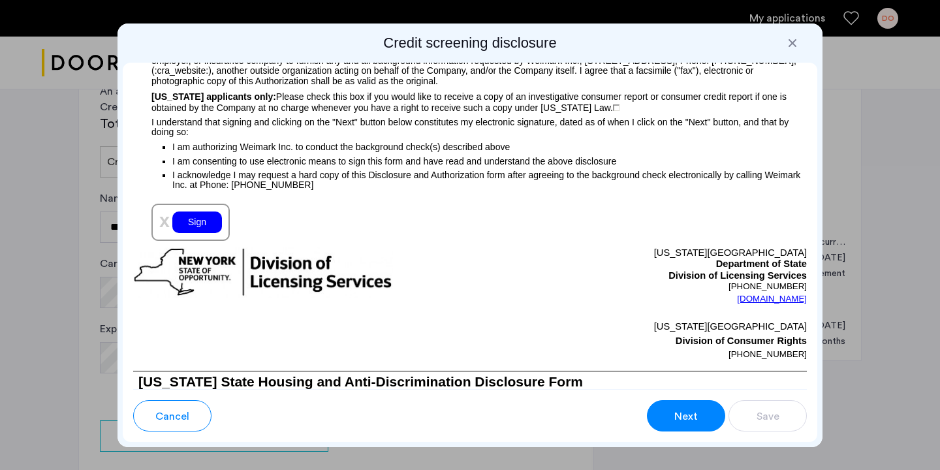
click at [207, 225] on div "Sign" at bounding box center [197, 222] width 50 height 22
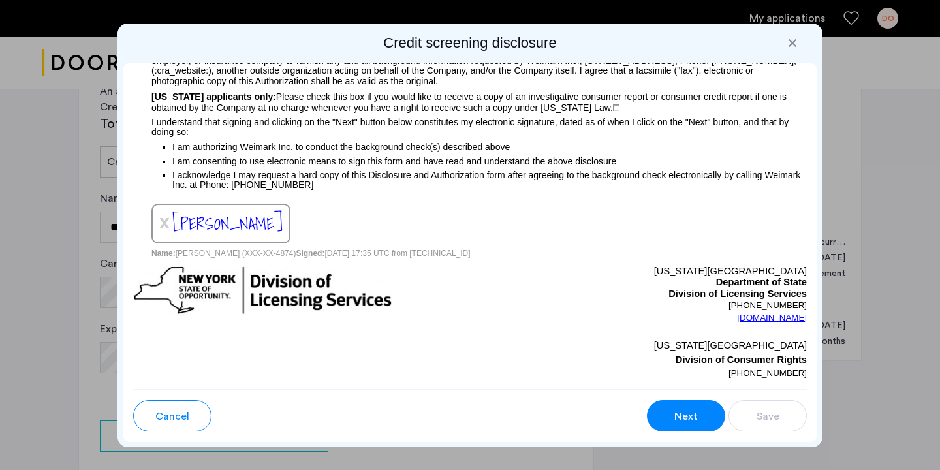
click at [686, 425] on button "Next" at bounding box center [686, 415] width 78 height 31
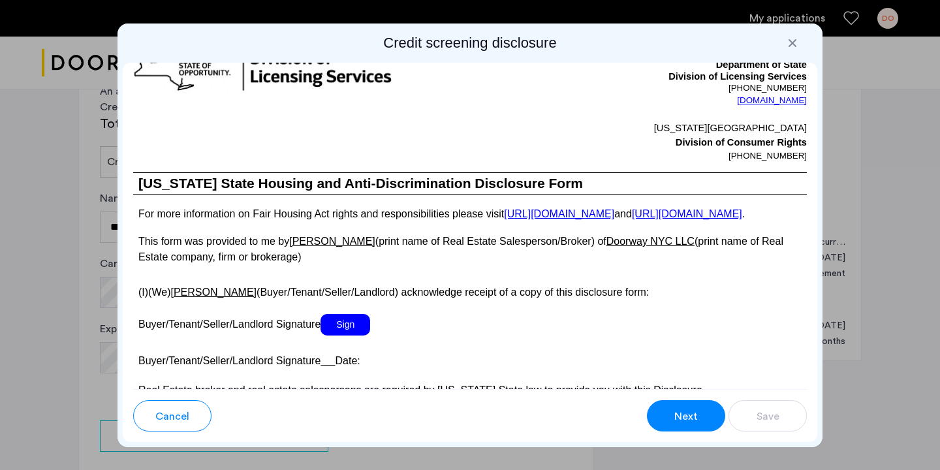
scroll to position [2438, 0]
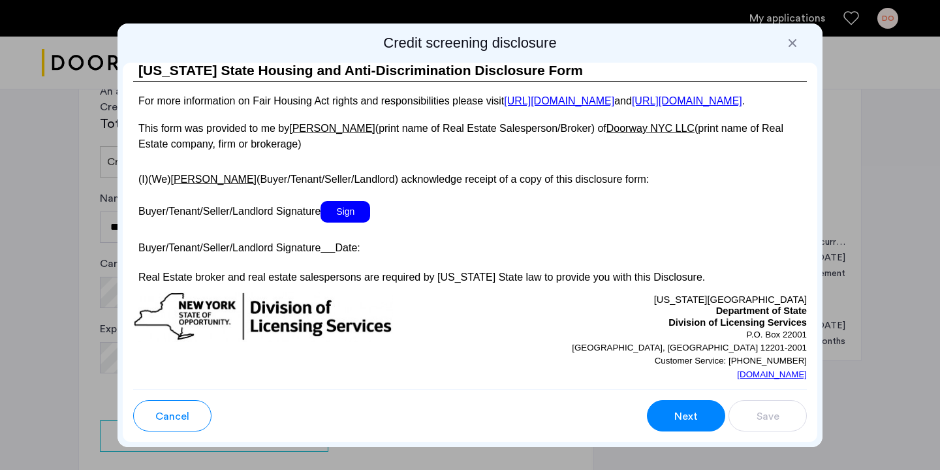
click at [352, 222] on span "Sign" at bounding box center [345, 212] width 50 height 22
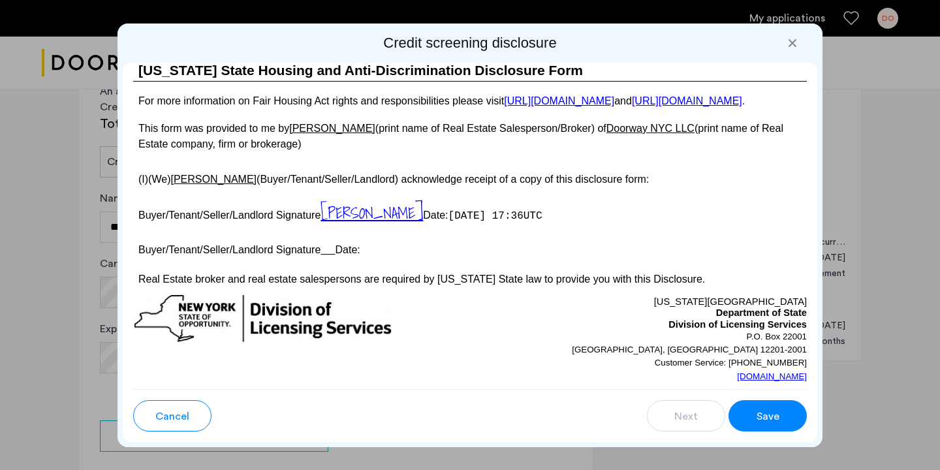
click at [788, 416] on button "Save" at bounding box center [767, 415] width 78 height 31
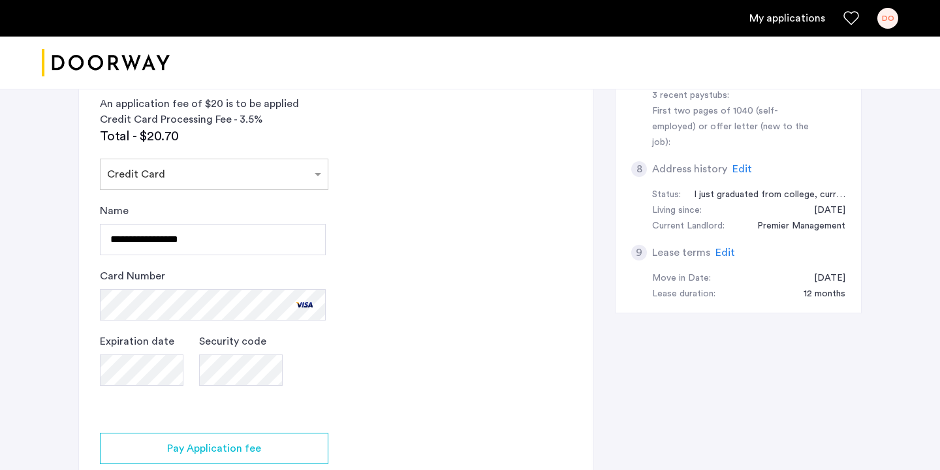
scroll to position [528, 0]
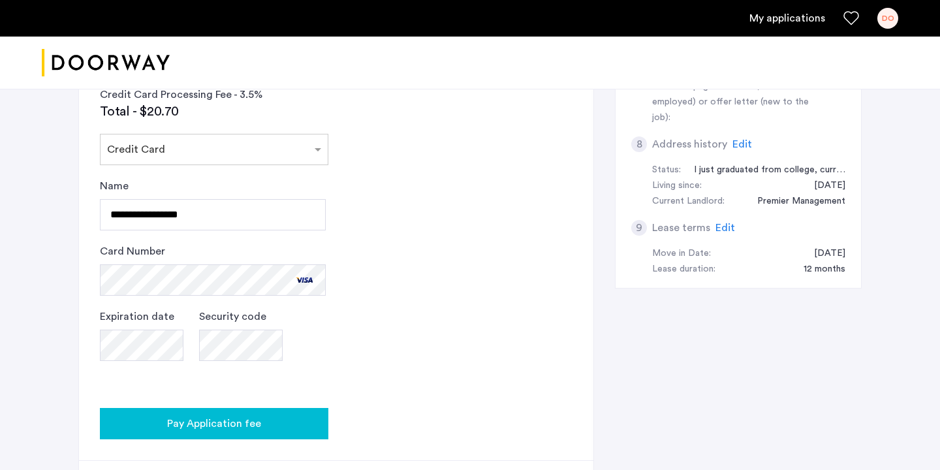
click at [307, 424] on div "Pay Application fee" at bounding box center [213, 424] width 207 height 16
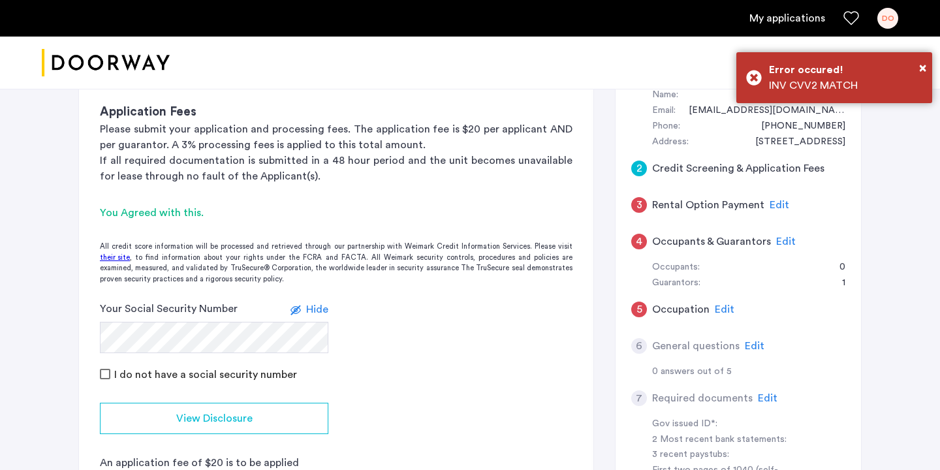
scroll to position [144, 0]
click at [773, 204] on span "Edit" at bounding box center [779, 205] width 20 height 10
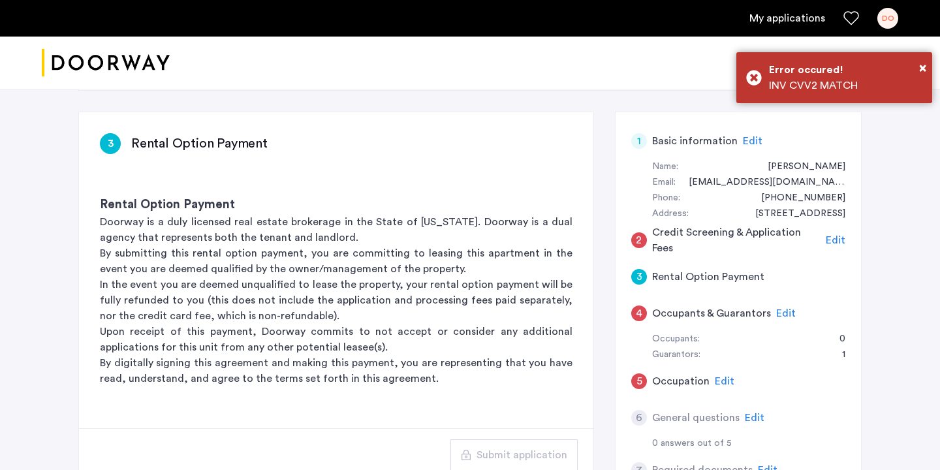
scroll to position [71, 0]
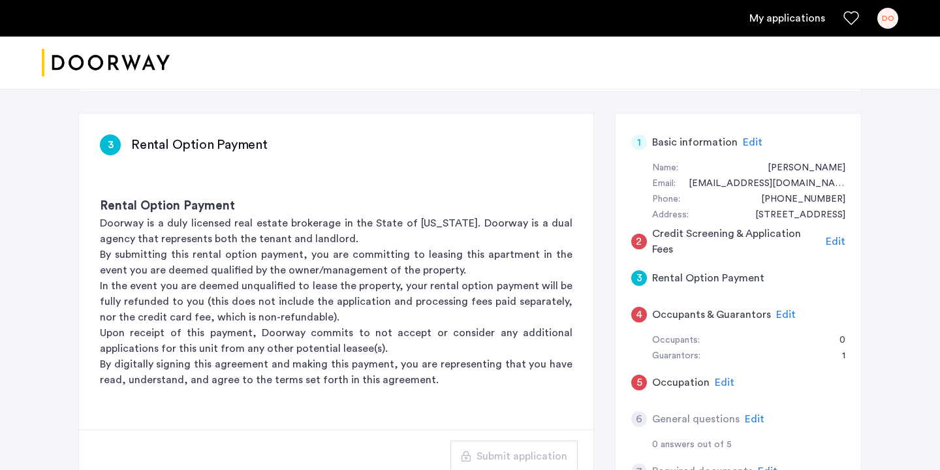
click at [779, 316] on span "Edit" at bounding box center [786, 314] width 20 height 10
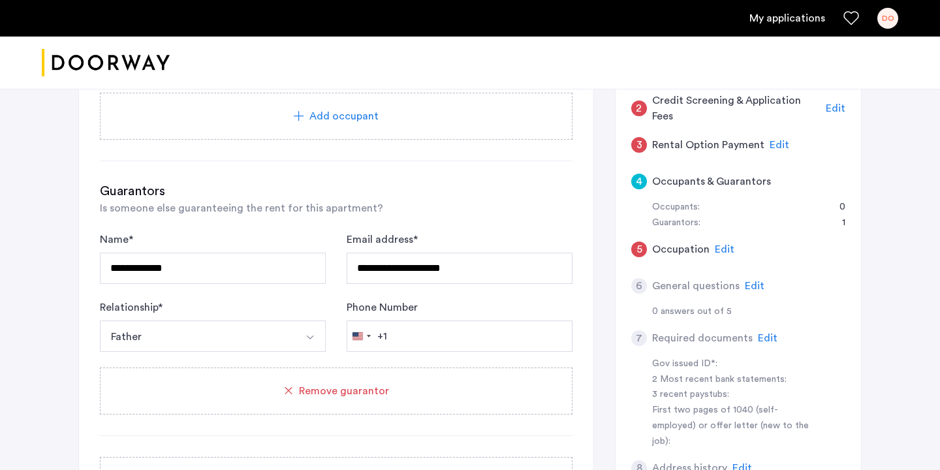
scroll to position [202, 0]
click at [722, 251] on span "Edit" at bounding box center [724, 251] width 20 height 10
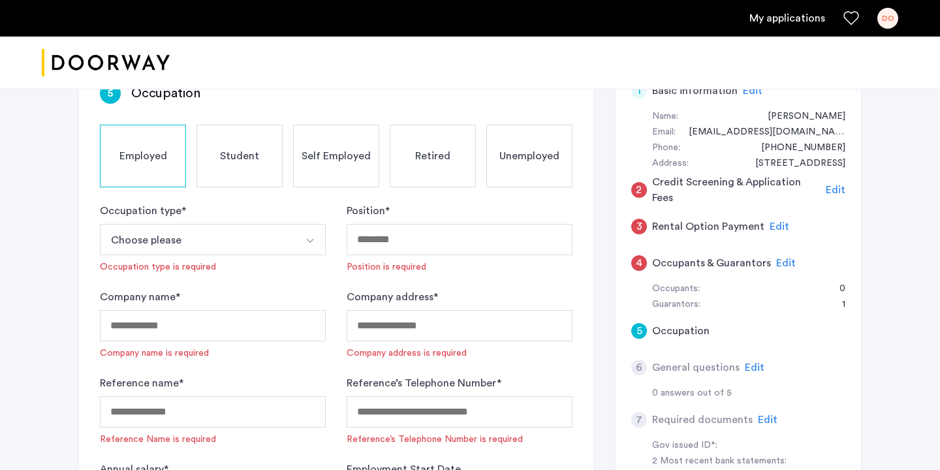
scroll to position [98, 0]
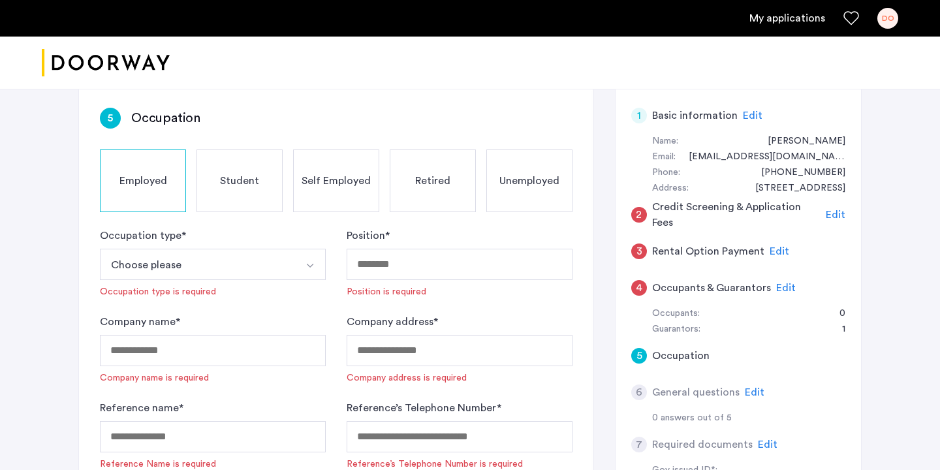
click at [247, 260] on button "Choose please" at bounding box center [197, 264] width 195 height 31
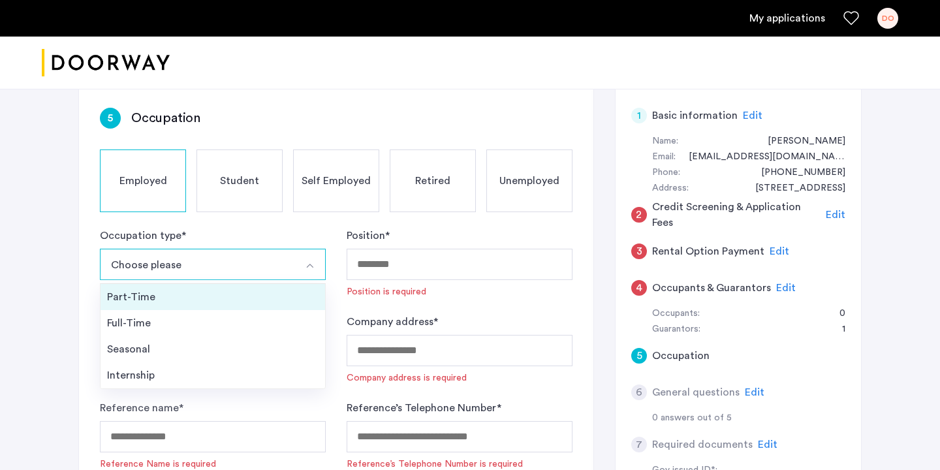
click at [232, 292] on div "Part-Time" at bounding box center [212, 297] width 211 height 16
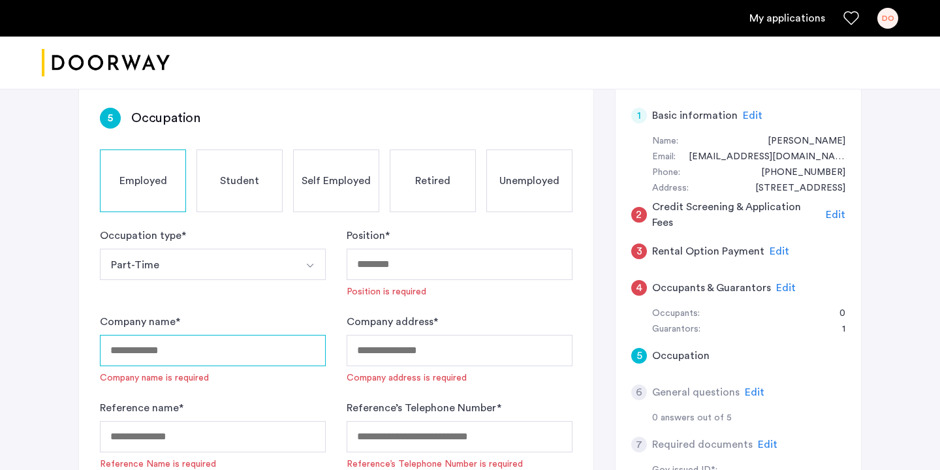
click at [224, 352] on input "Company name *" at bounding box center [213, 350] width 226 height 31
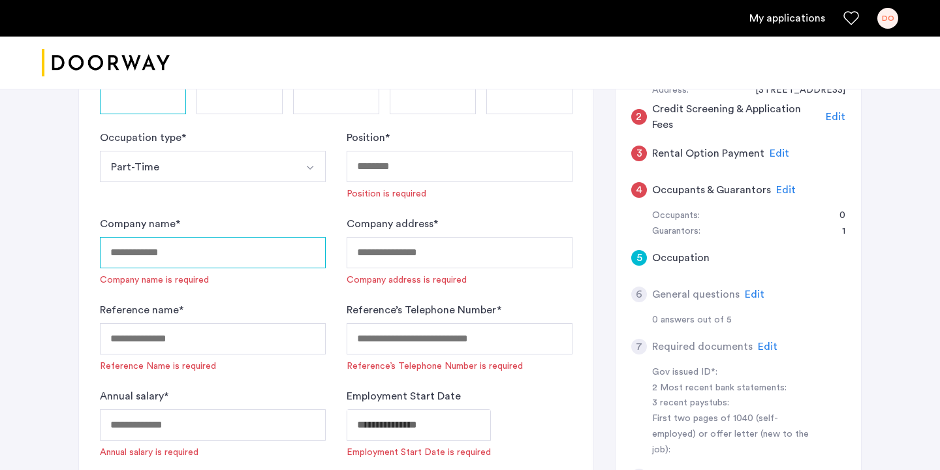
scroll to position [196, 0]
type input "**********"
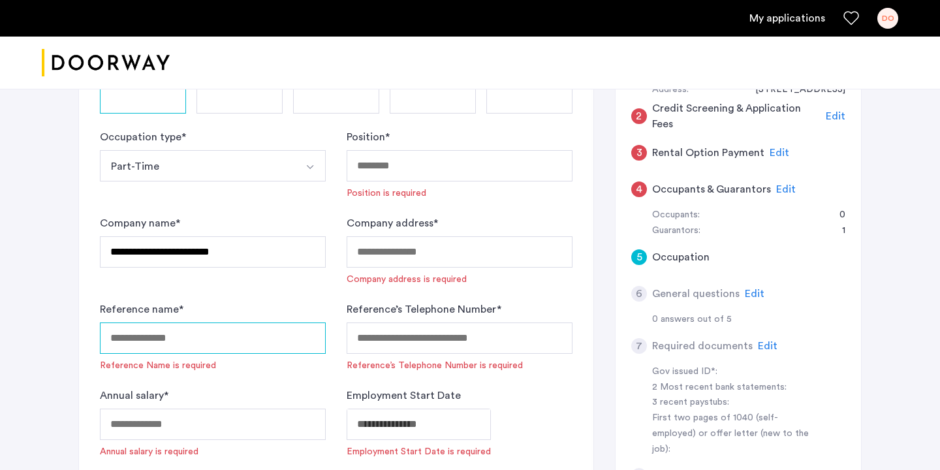
click at [188, 322] on input "Reference name *" at bounding box center [213, 337] width 226 height 31
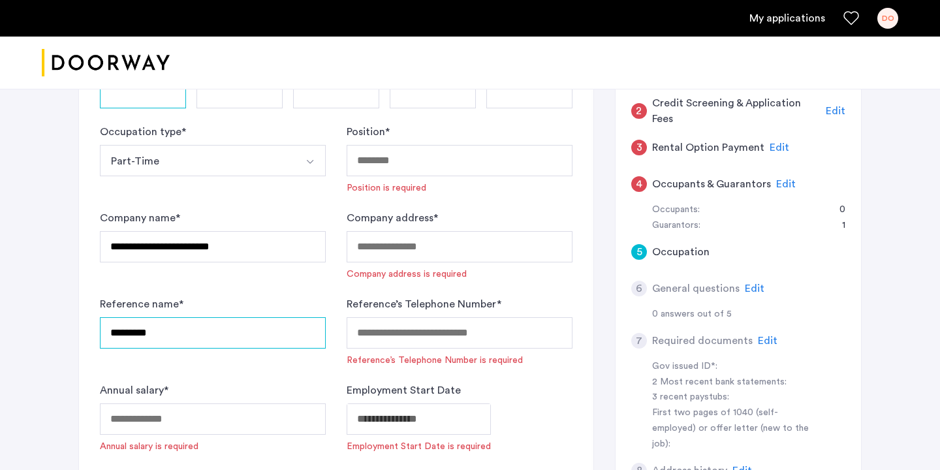
scroll to position [203, 0]
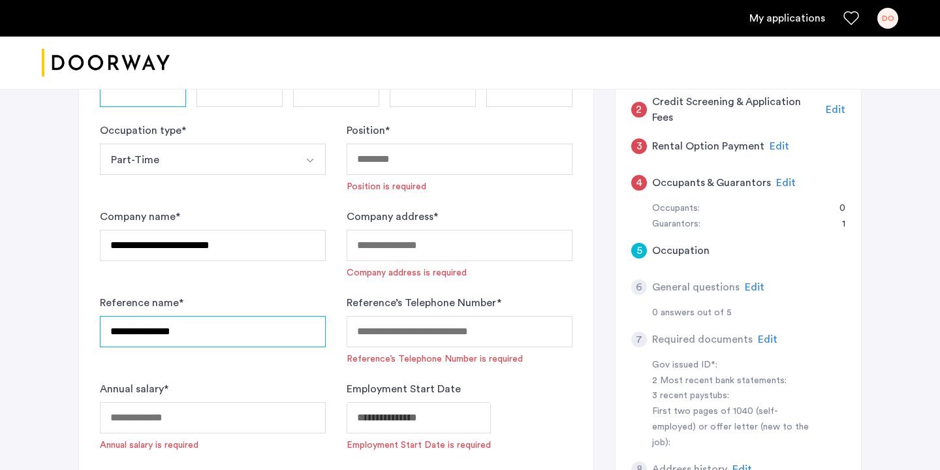
type input "**********"
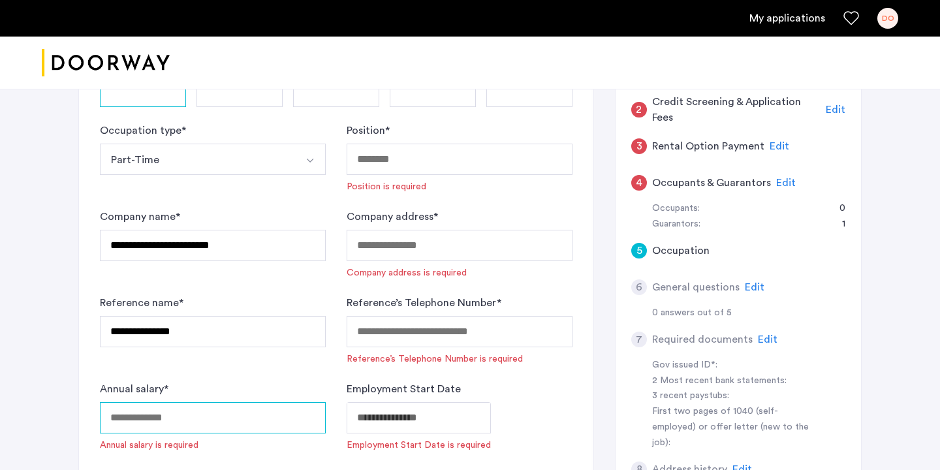
click at [239, 407] on input "Annual salary *" at bounding box center [213, 417] width 226 height 31
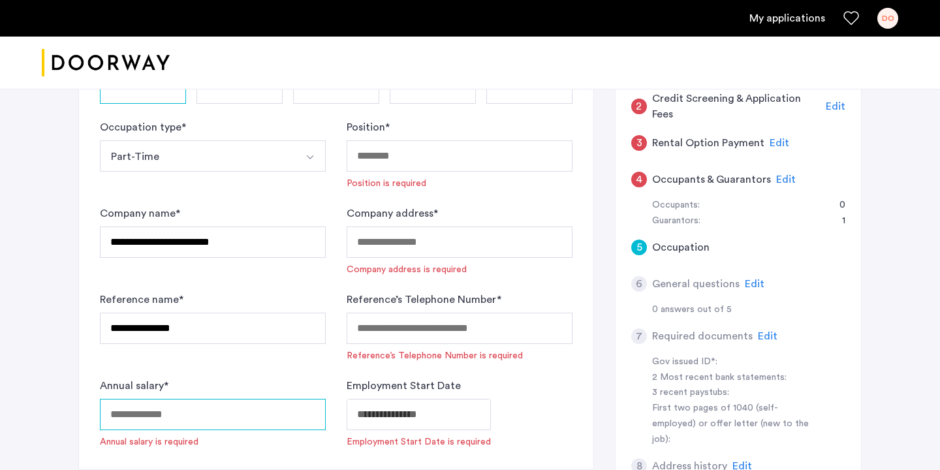
scroll to position [208, 0]
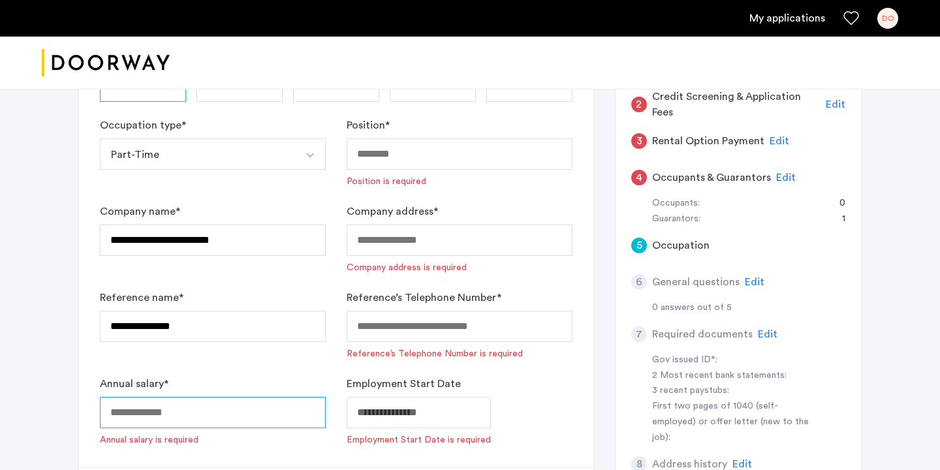
click at [208, 400] on input "Annual salary *" at bounding box center [213, 412] width 226 height 31
click at [173, 395] on div "Annual salary * Annual salary is required" at bounding box center [213, 411] width 226 height 70
click at [168, 418] on input "Annual salary *" at bounding box center [213, 412] width 226 height 31
type input "*"
click at [525, 182] on div "Position * Position is required" at bounding box center [459, 152] width 226 height 70
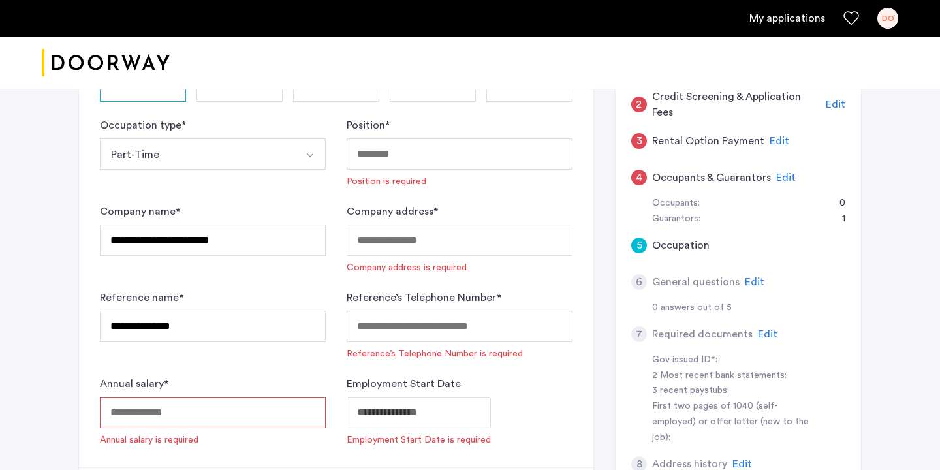
click at [535, 126] on div "Position * Position is required" at bounding box center [459, 152] width 226 height 70
click at [514, 144] on input "Position *" at bounding box center [459, 153] width 226 height 31
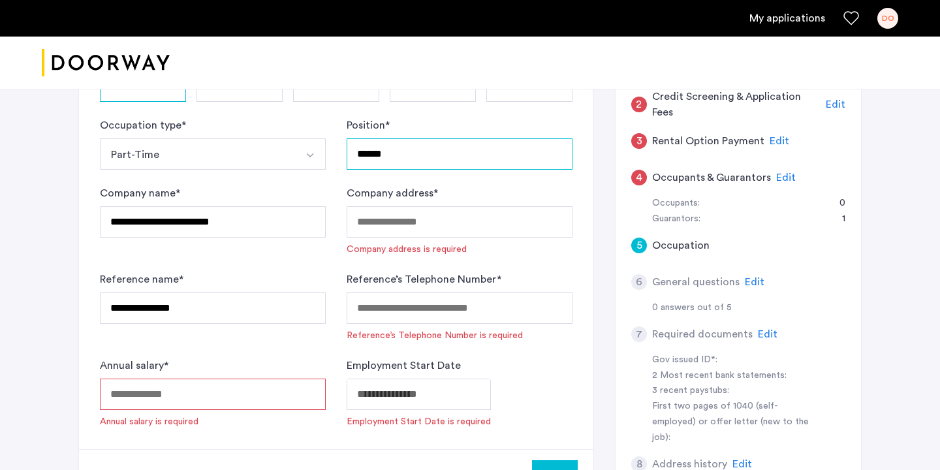
type input "******"
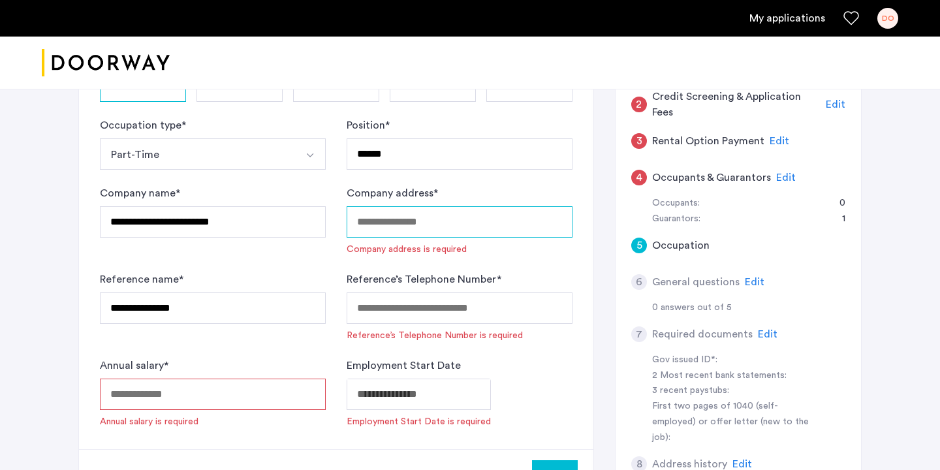
click at [408, 228] on input "Company address *" at bounding box center [459, 221] width 226 height 31
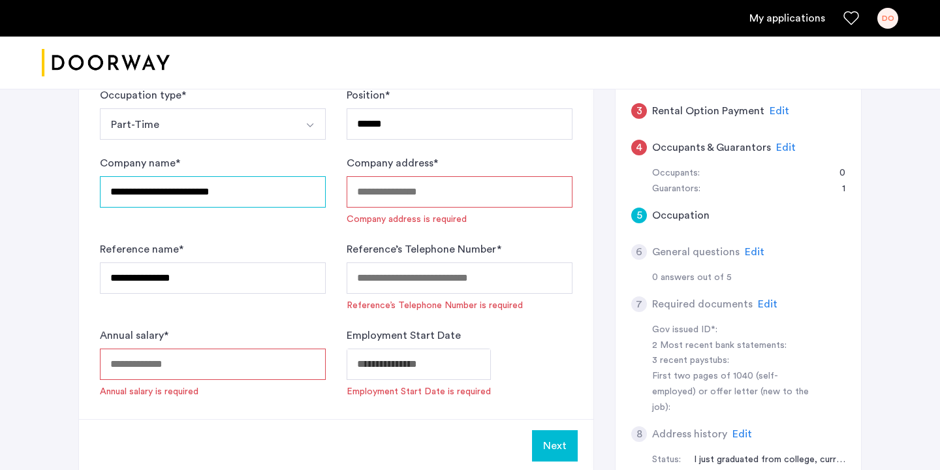
drag, startPoint x: 262, startPoint y: 180, endPoint x: 264, endPoint y: 190, distance: 10.1
click at [262, 190] on input "**********" at bounding box center [213, 191] width 226 height 31
click at [266, 190] on input "**********" at bounding box center [213, 191] width 226 height 31
drag, startPoint x: 264, startPoint y: 193, endPoint x: 170, endPoint y: 192, distance: 94.0
click at [170, 192] on input "**********" at bounding box center [213, 191] width 226 height 31
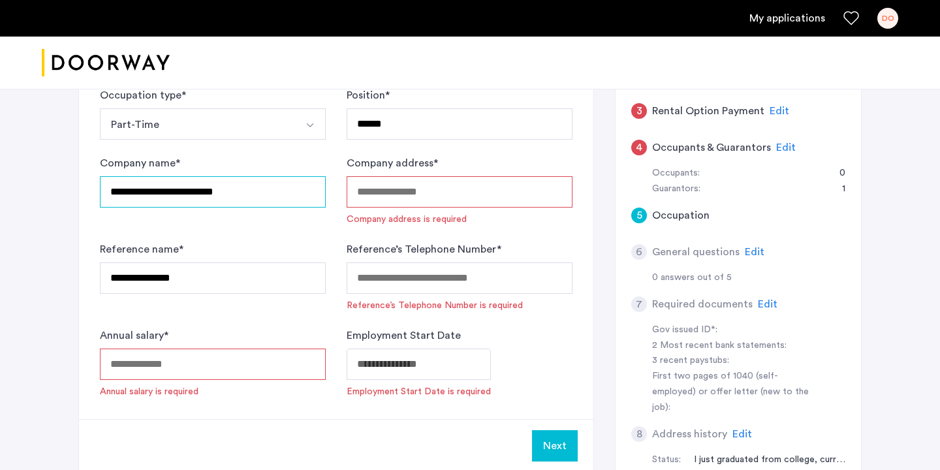
type input "**********"
click at [189, 382] on div "Annual salary * Annual salary is required" at bounding box center [213, 363] width 226 height 70
click at [189, 365] on input "Annual salary *" at bounding box center [213, 363] width 226 height 31
click at [380, 204] on input "Company address *" at bounding box center [459, 191] width 226 height 31
click at [369, 152] on form "**********" at bounding box center [336, 242] width 472 height 311
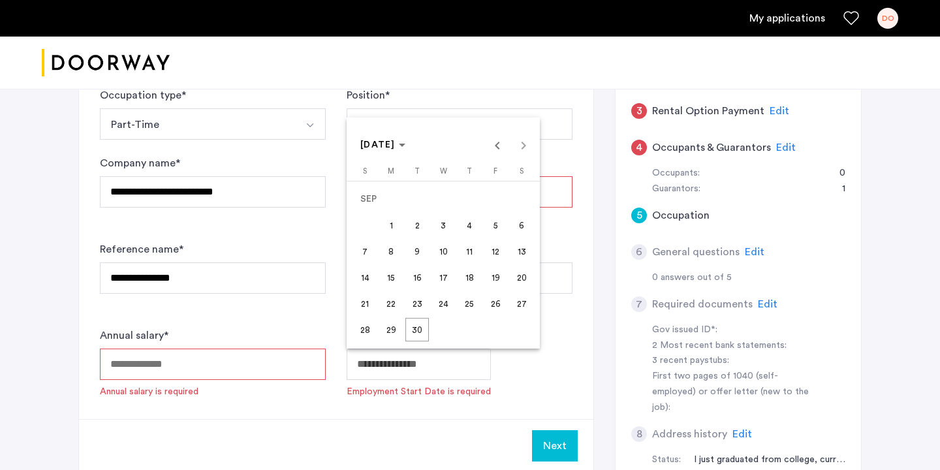
click at [421, 228] on span "2" at bounding box center [416, 224] width 23 height 23
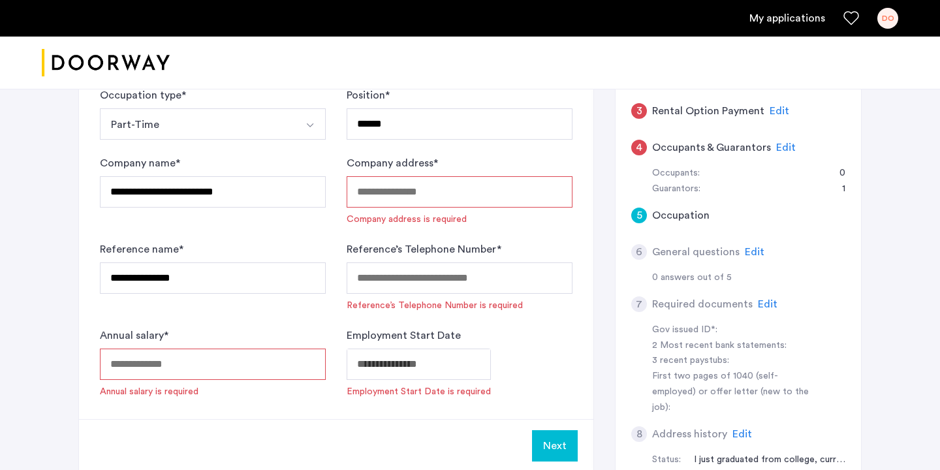
type input "**********"
click at [229, 374] on input "Annual salary *" at bounding box center [213, 363] width 226 height 31
click at [386, 198] on input "Company address *" at bounding box center [459, 191] width 226 height 31
click at [448, 179] on input "Company address *" at bounding box center [459, 191] width 226 height 31
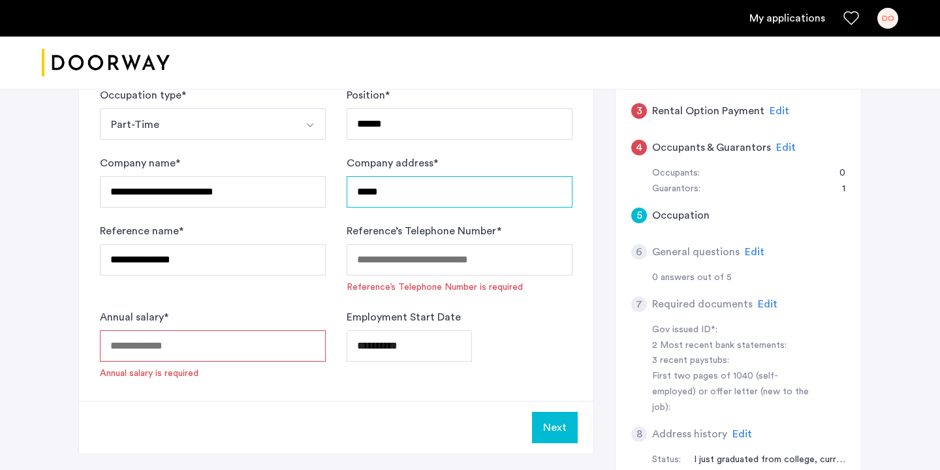
type input "*****"
click at [410, 258] on input "Reference’s Telephone Number *" at bounding box center [459, 259] width 226 height 31
paste input "**********"
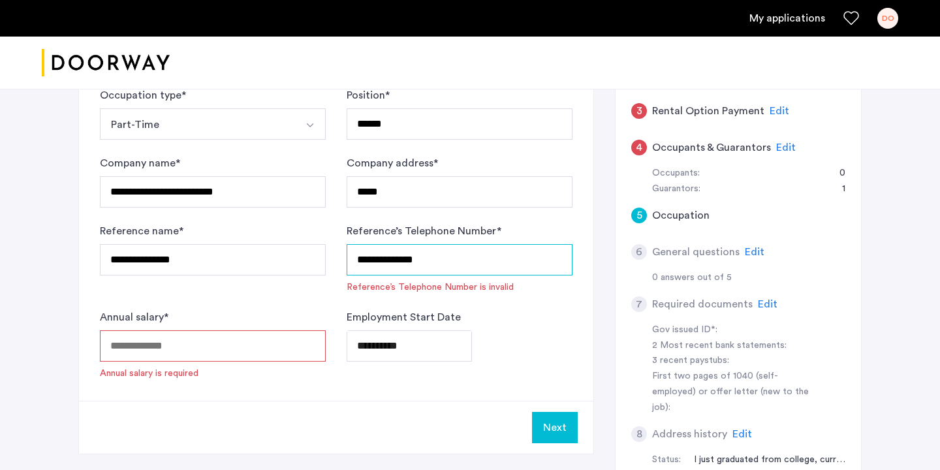
type input "**********"
click at [418, 196] on input "*****" at bounding box center [459, 191] width 226 height 31
type input "***"
click at [543, 354] on div "**********" at bounding box center [459, 345] width 226 height 31
drag, startPoint x: 459, startPoint y: 269, endPoint x: 292, endPoint y: 249, distance: 168.2
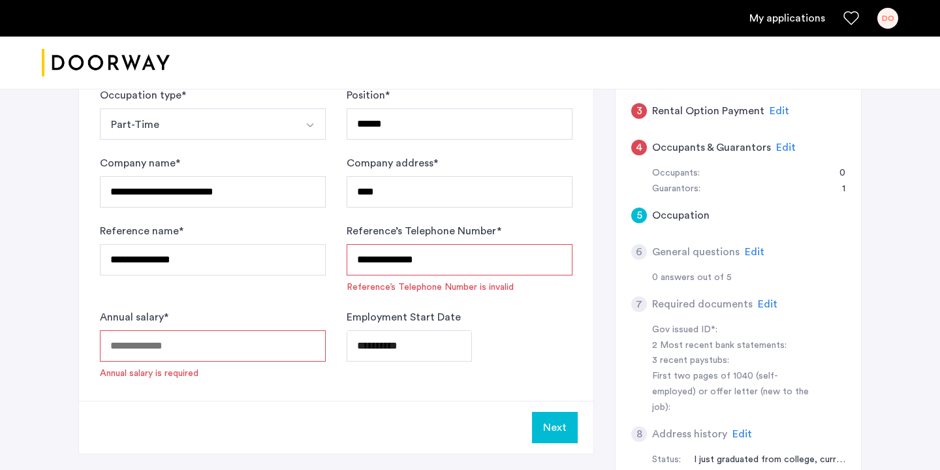
click at [292, 249] on form "**********" at bounding box center [336, 233] width 472 height 292
type input "**********"
click at [502, 331] on div "**********" at bounding box center [459, 345] width 226 height 31
click at [248, 342] on input "Annual salary *" at bounding box center [213, 345] width 226 height 31
click at [453, 267] on input "**********" at bounding box center [459, 259] width 226 height 31
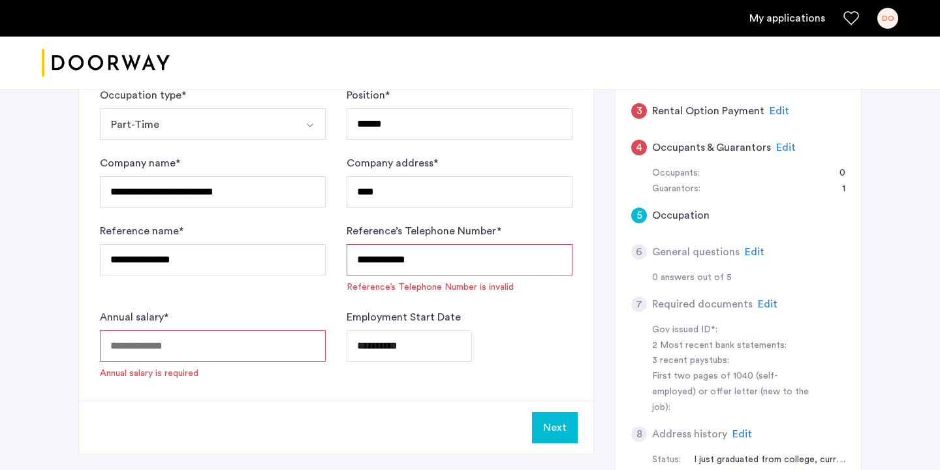
click at [453, 267] on input "**********" at bounding box center [459, 259] width 226 height 31
click at [406, 252] on input "Reference’s Telephone Number *" at bounding box center [459, 259] width 226 height 31
paste input "**********"
type input "**********"
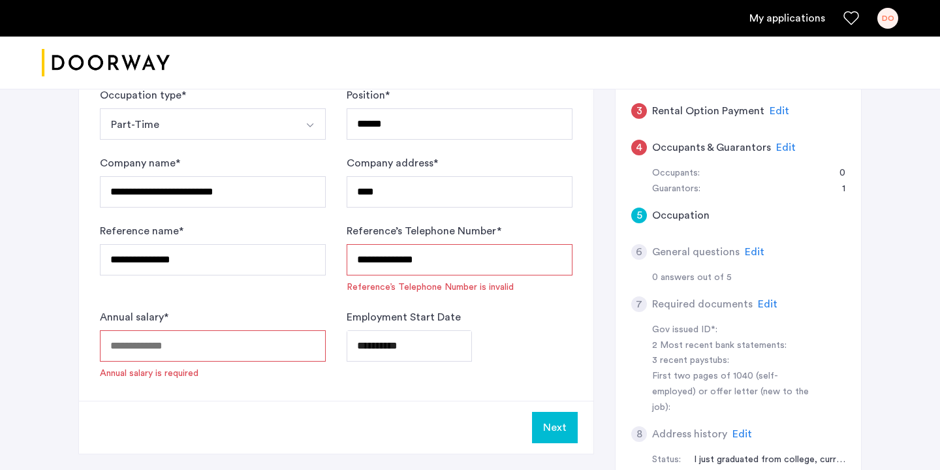
click at [461, 294] on form "**********" at bounding box center [336, 233] width 472 height 292
click at [247, 337] on input "Annual salary *" at bounding box center [213, 345] width 226 height 31
drag, startPoint x: 435, startPoint y: 259, endPoint x: 315, endPoint y: 251, distance: 120.3
click at [315, 251] on form "**********" at bounding box center [336, 233] width 472 height 292
click at [288, 272] on input "**********" at bounding box center [213, 259] width 226 height 31
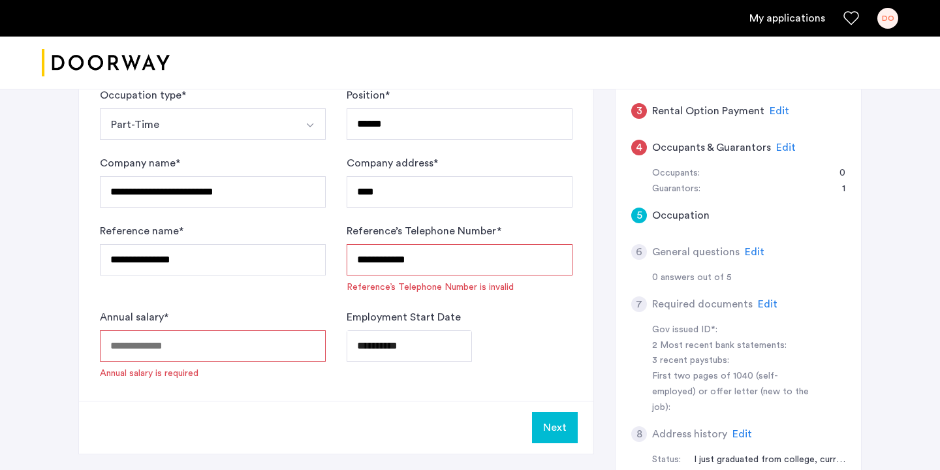
click at [283, 317] on div "Annual salary * Annual salary is required" at bounding box center [213, 344] width 226 height 70
click at [354, 268] on input "**********" at bounding box center [459, 259] width 226 height 31
click at [354, 260] on input "**********" at bounding box center [459, 259] width 226 height 31
type input "**********"
click at [295, 299] on form "**********" at bounding box center [336, 233] width 472 height 292
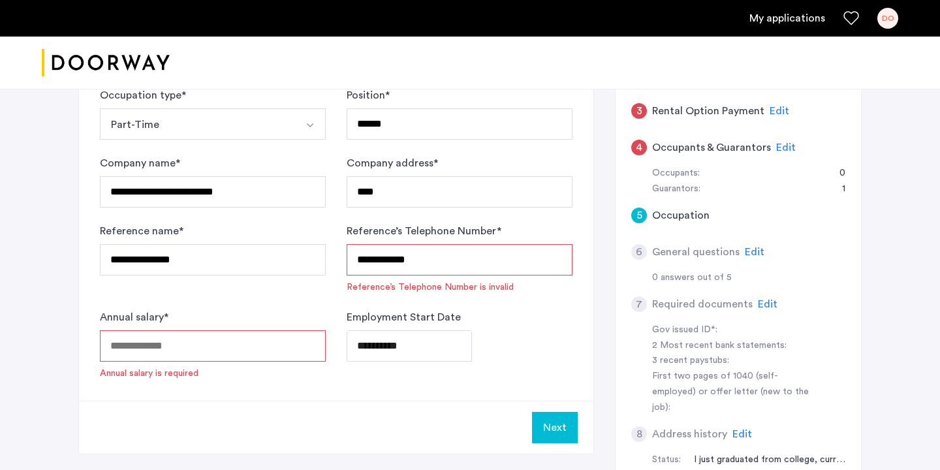
click at [443, 266] on input "**********" at bounding box center [459, 259] width 226 height 31
click at [444, 266] on input "**********" at bounding box center [459, 259] width 226 height 31
paste input "**********"
type input "**********"
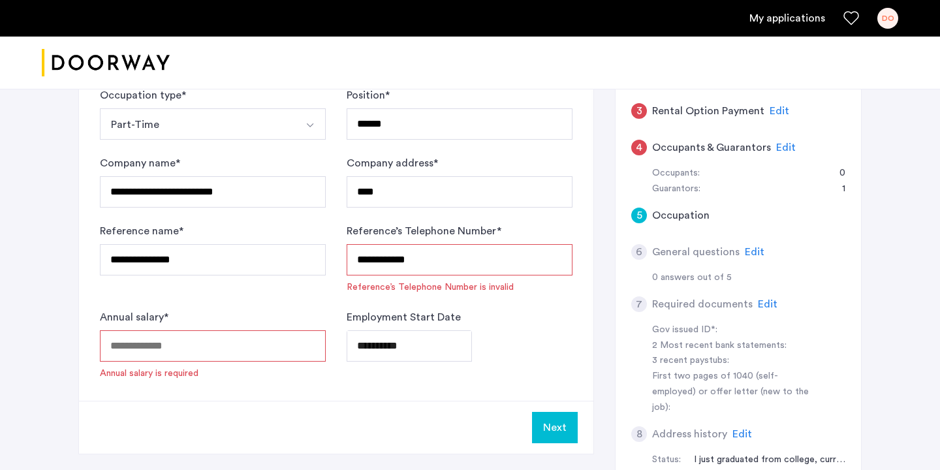
click at [332, 324] on form "**********" at bounding box center [336, 233] width 472 height 292
click at [261, 334] on input "Annual salary *" at bounding box center [213, 345] width 226 height 31
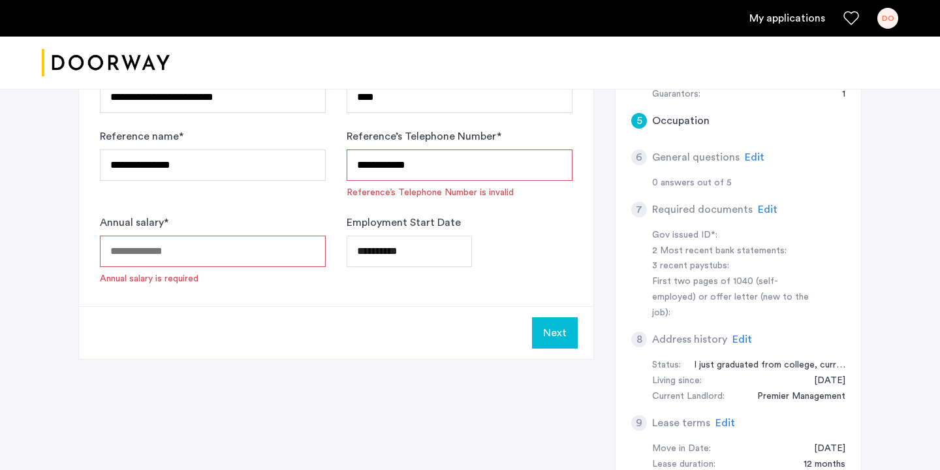
scroll to position [331, 0]
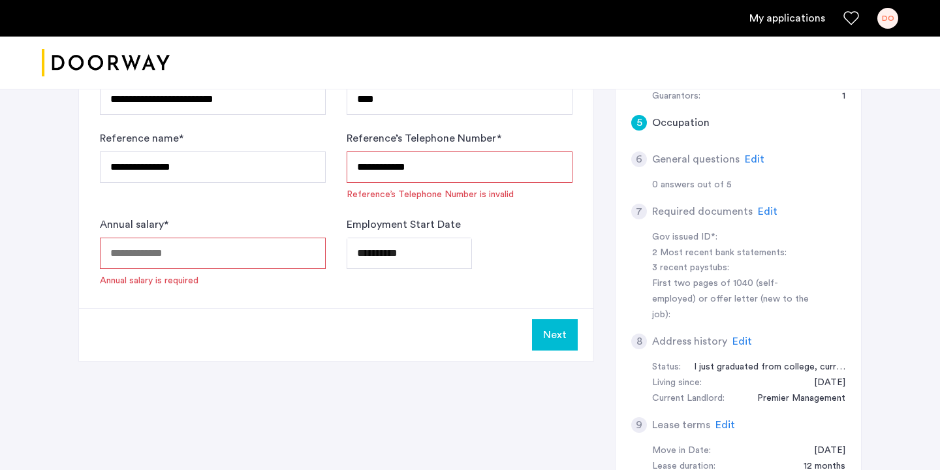
click at [228, 251] on input "Annual salary *" at bounding box center [213, 252] width 226 height 31
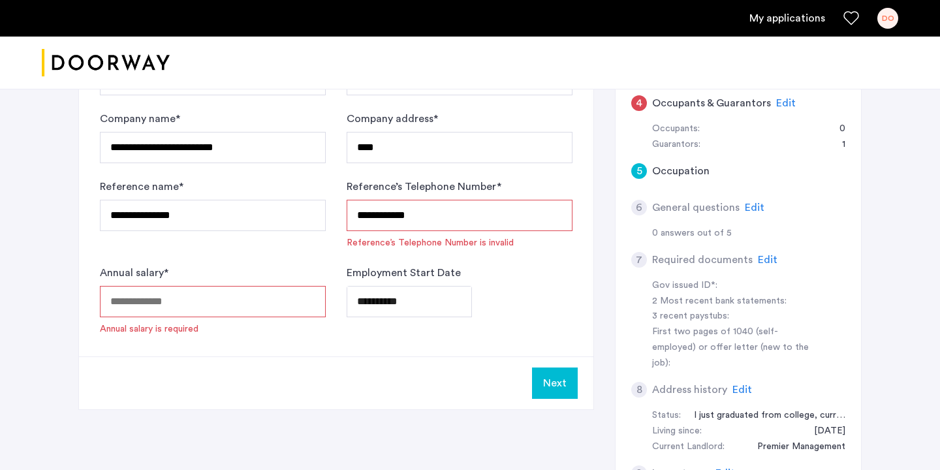
scroll to position [280, 0]
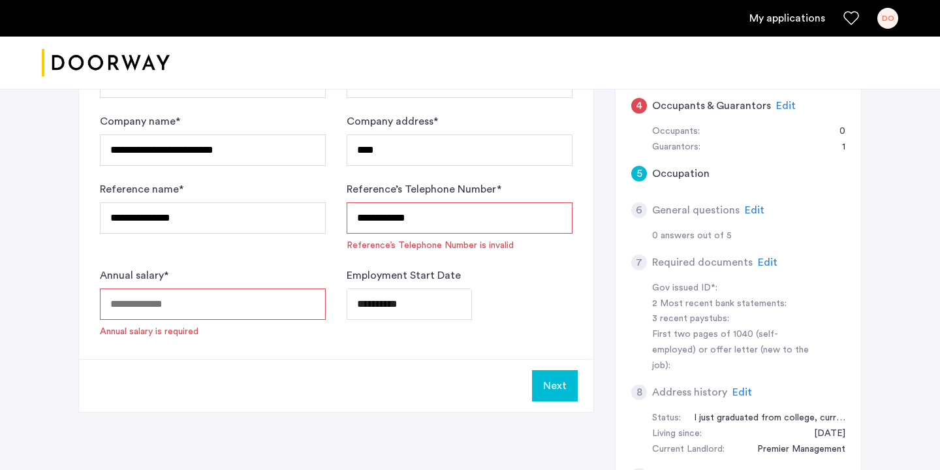
click at [595, 320] on div "**********" at bounding box center [469, 230] width 783 height 653
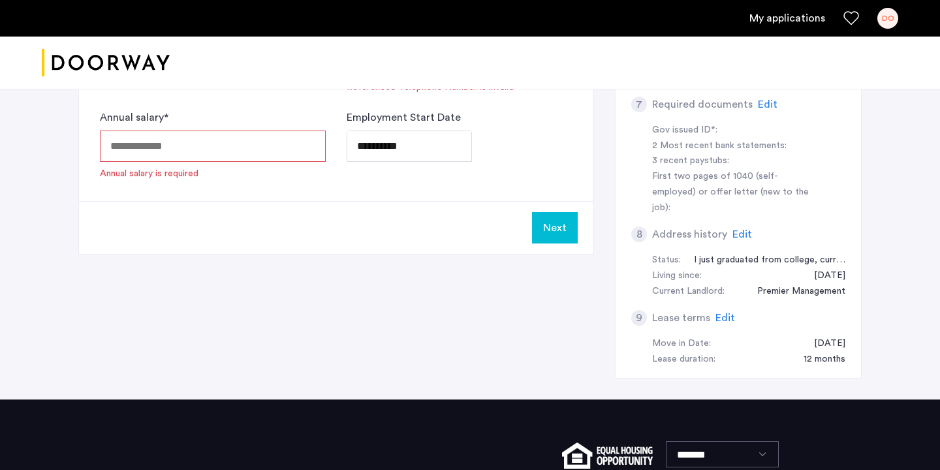
scroll to position [446, 0]
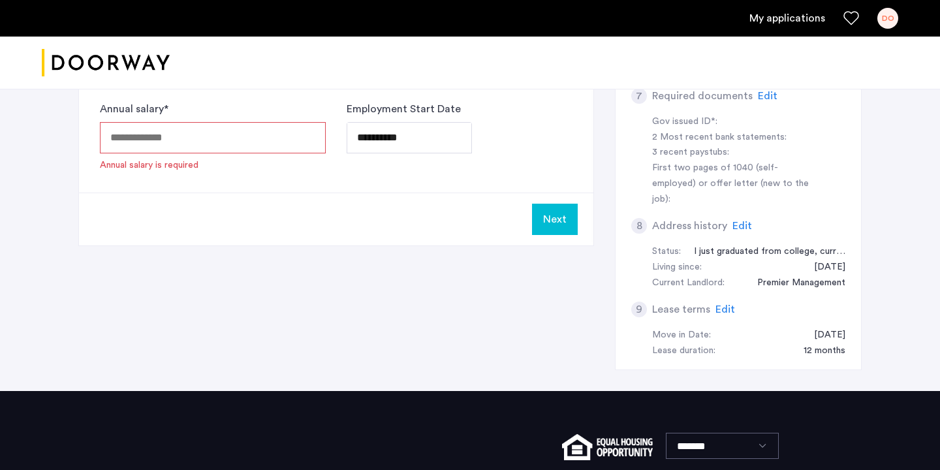
click at [720, 304] on span "Edit" at bounding box center [725, 309] width 20 height 10
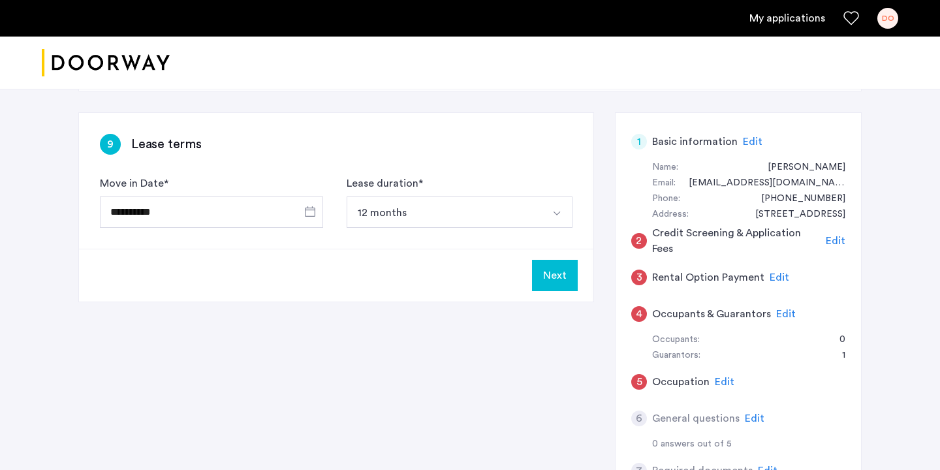
scroll to position [0, 0]
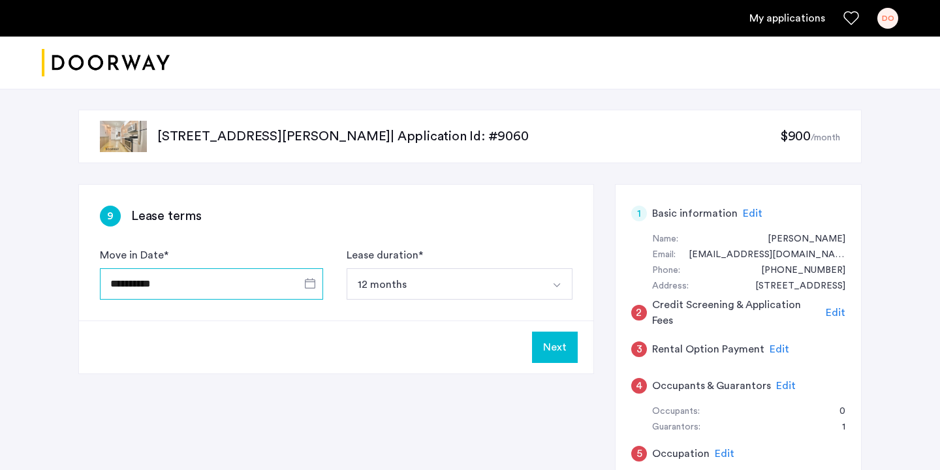
click at [225, 290] on input "**********" at bounding box center [211, 283] width 223 height 31
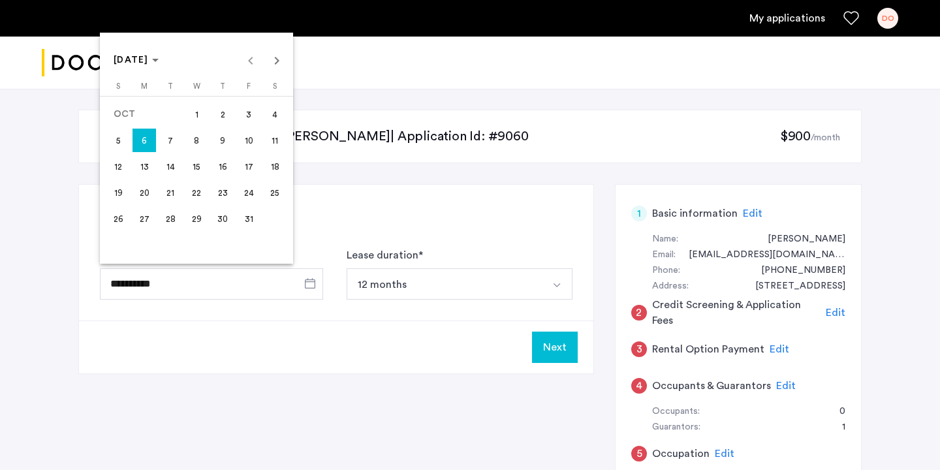
click at [187, 142] on span "8" at bounding box center [196, 140] width 23 height 23
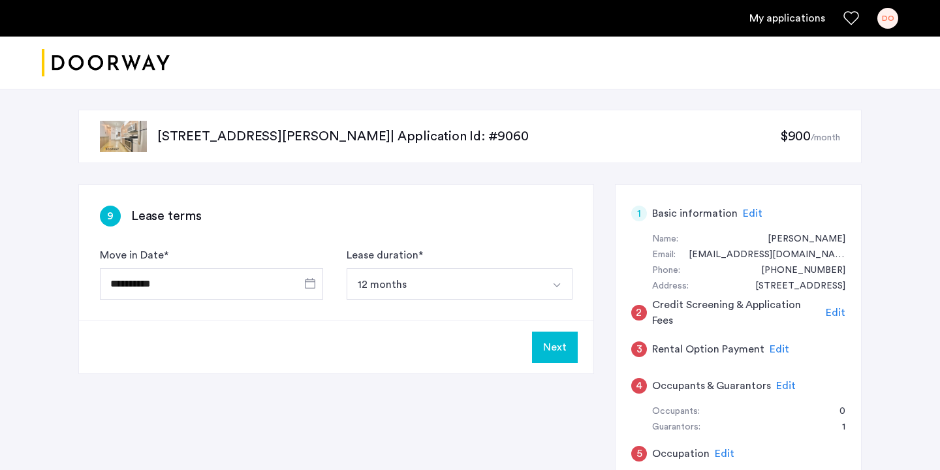
type input "**********"
click at [536, 342] on button "Next" at bounding box center [555, 346] width 46 height 31
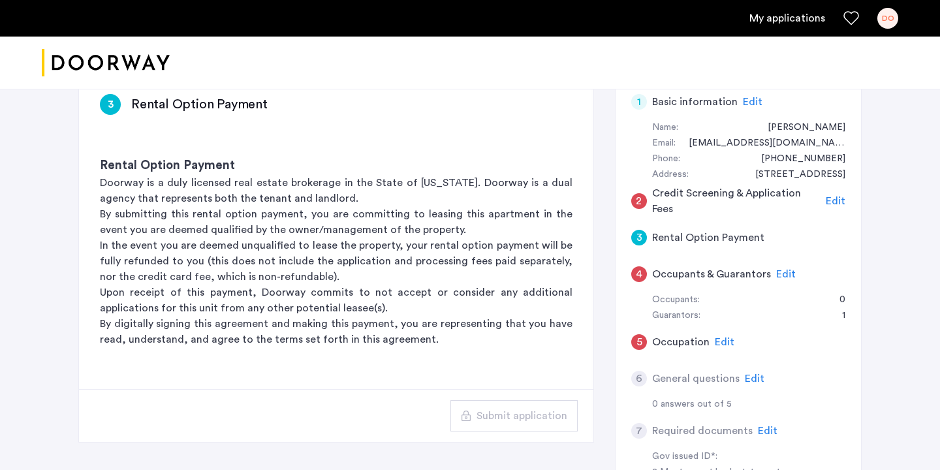
scroll to position [110, 0]
click at [831, 197] on span "Edit" at bounding box center [835, 202] width 20 height 10
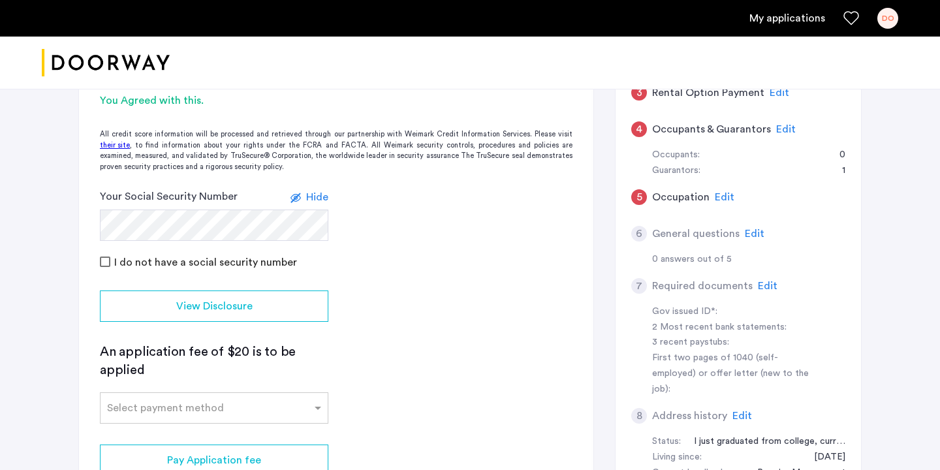
scroll to position [251, 0]
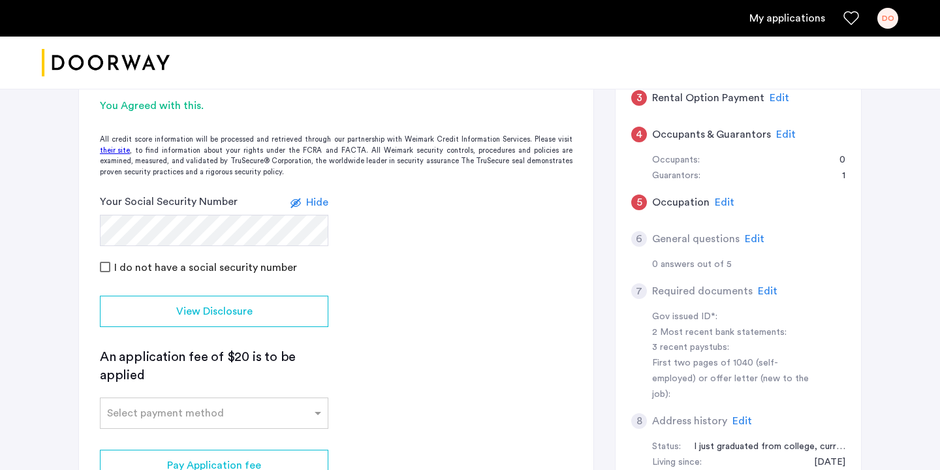
click at [757, 234] on span "Edit" at bounding box center [754, 239] width 20 height 10
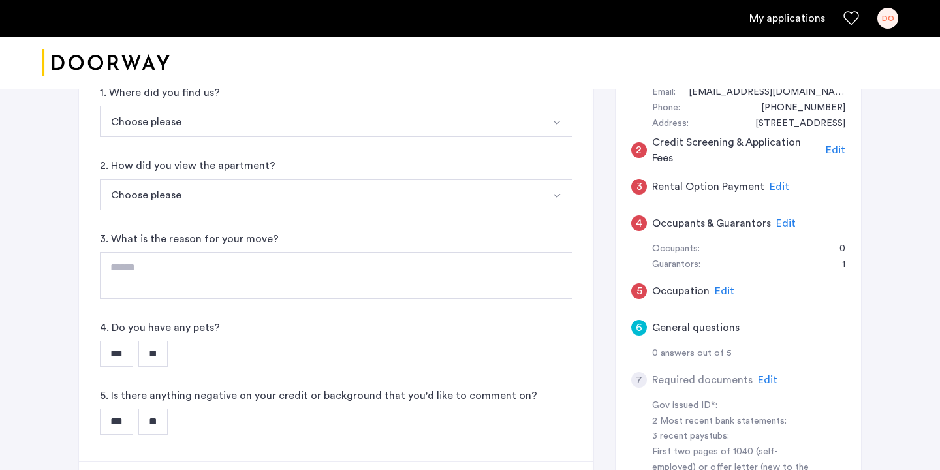
scroll to position [114, 0]
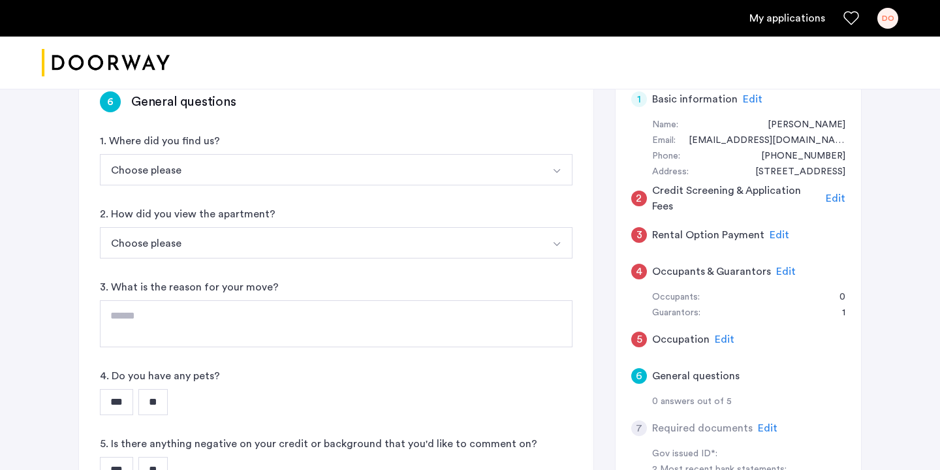
drag, startPoint x: 257, startPoint y: 161, endPoint x: 225, endPoint y: 173, distance: 34.3
click at [256, 161] on button "Choose please" at bounding box center [321, 169] width 442 height 31
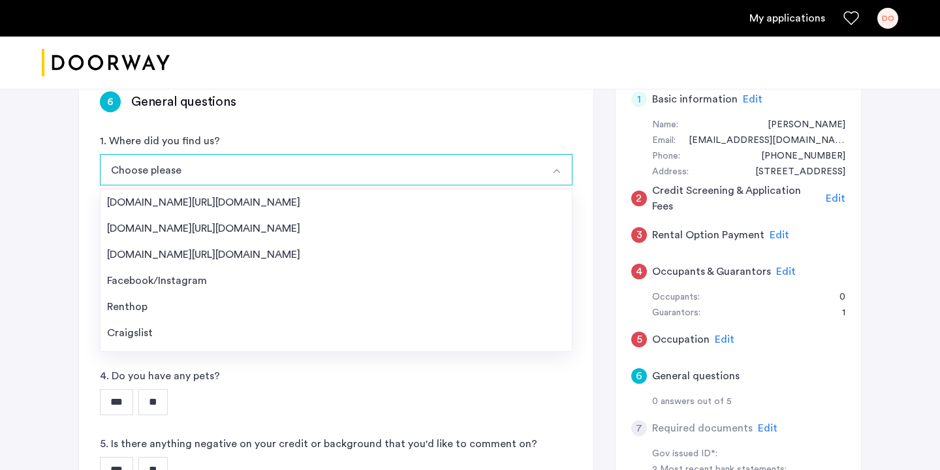
click at [779, 269] on span "Edit" at bounding box center [786, 271] width 20 height 10
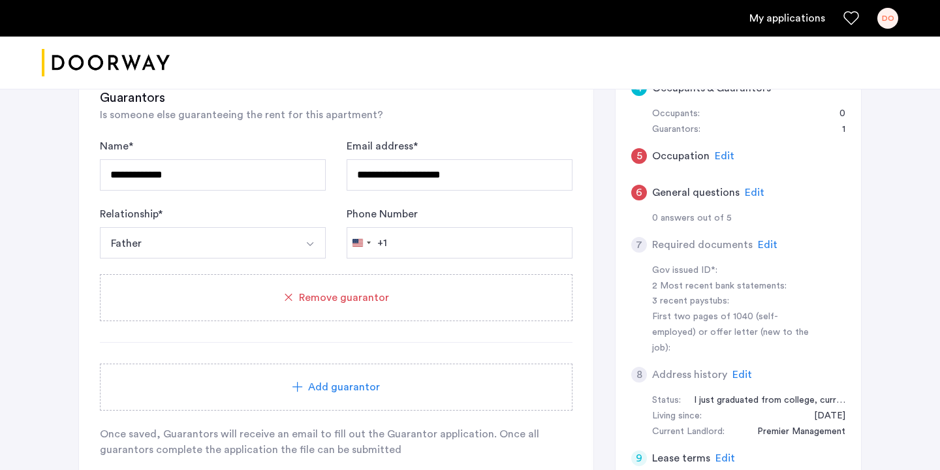
scroll to position [288, 0]
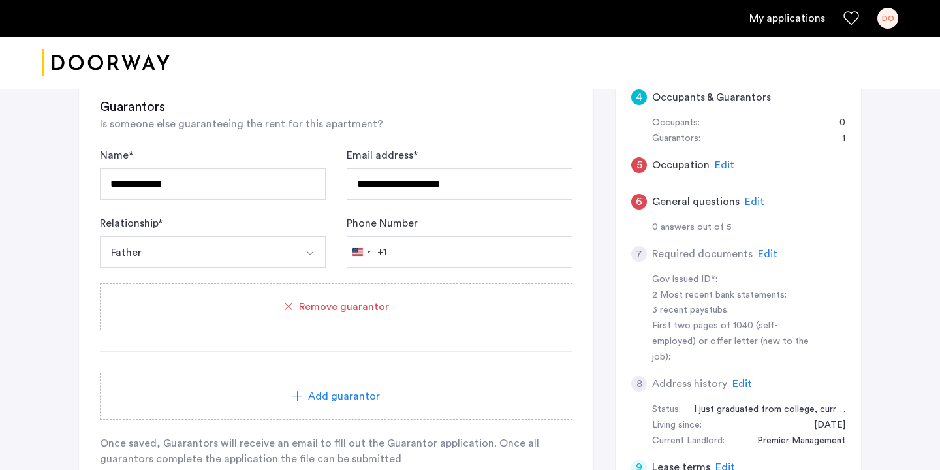
click at [720, 164] on span "Edit" at bounding box center [724, 165] width 20 height 10
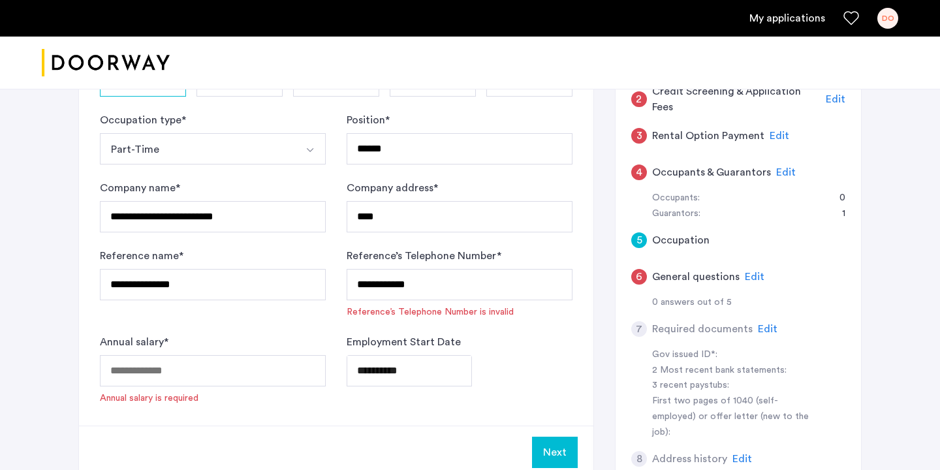
scroll to position [229, 0]
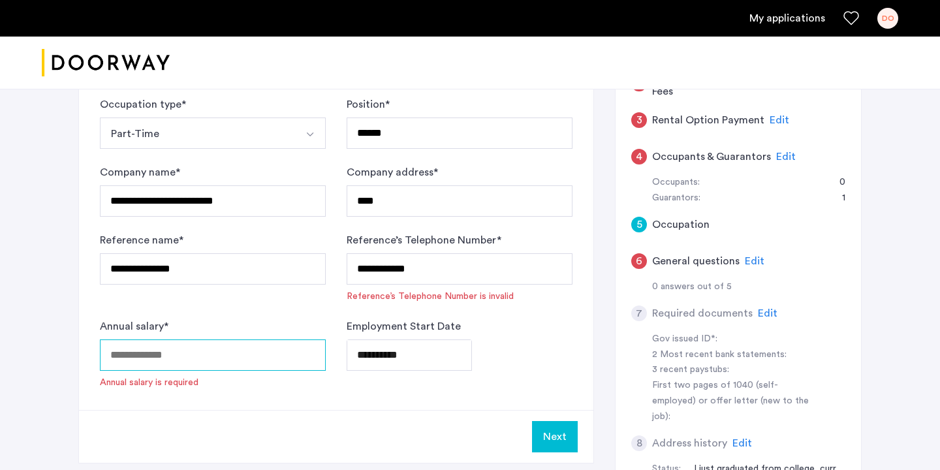
click at [293, 358] on input "Annual salary *" at bounding box center [213, 354] width 226 height 31
click at [750, 262] on span "Edit" at bounding box center [754, 261] width 20 height 10
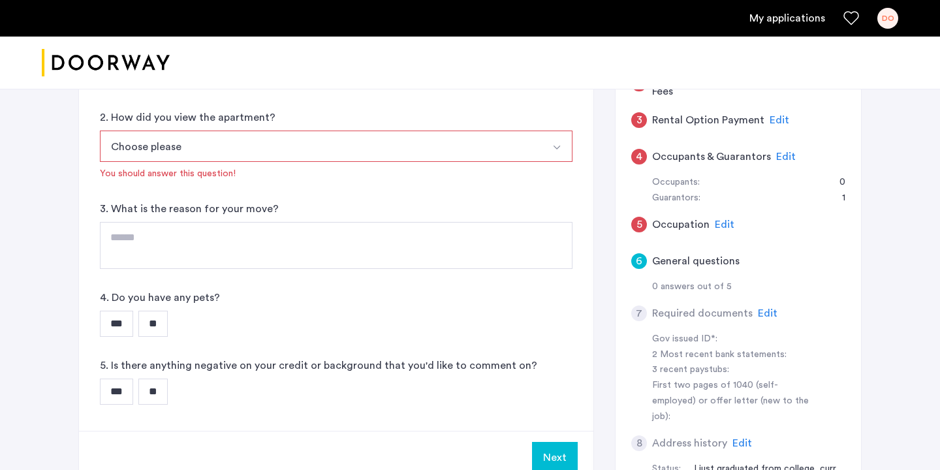
click at [394, 135] on button "Choose please" at bounding box center [321, 145] width 442 height 31
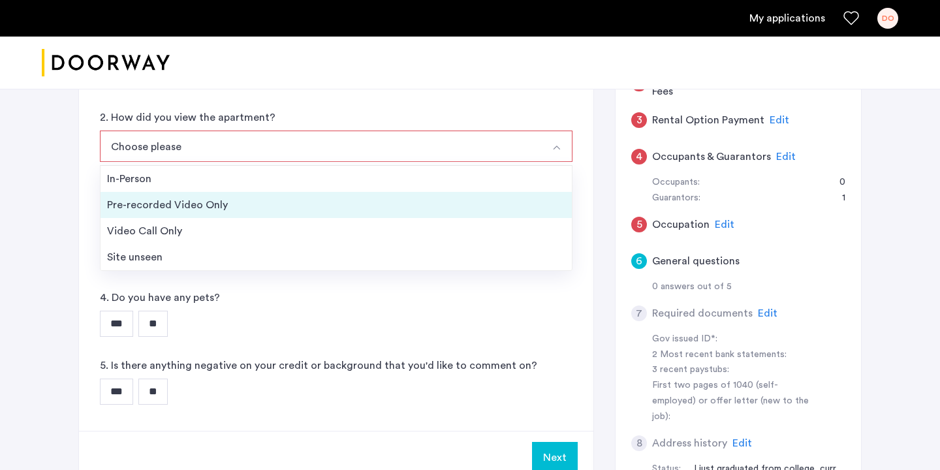
click at [373, 202] on div "Pre-recorded Video Only" at bounding box center [336, 205] width 458 height 16
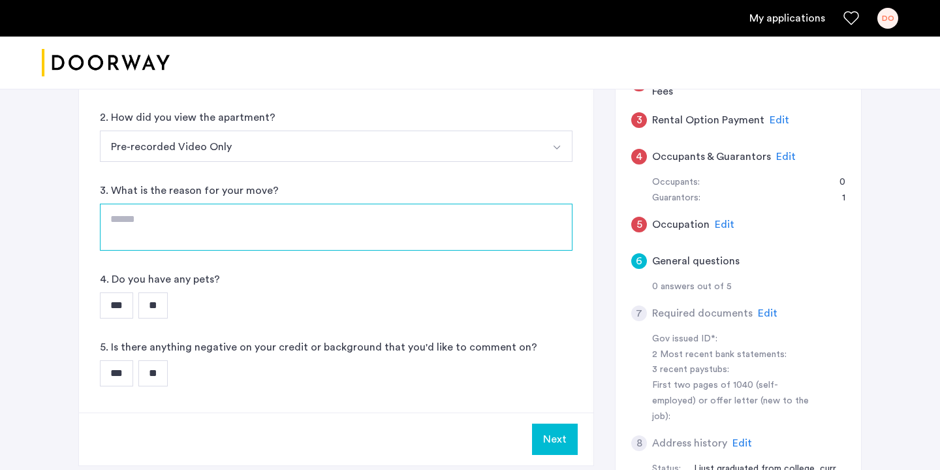
click at [333, 230] on textarea at bounding box center [336, 227] width 472 height 47
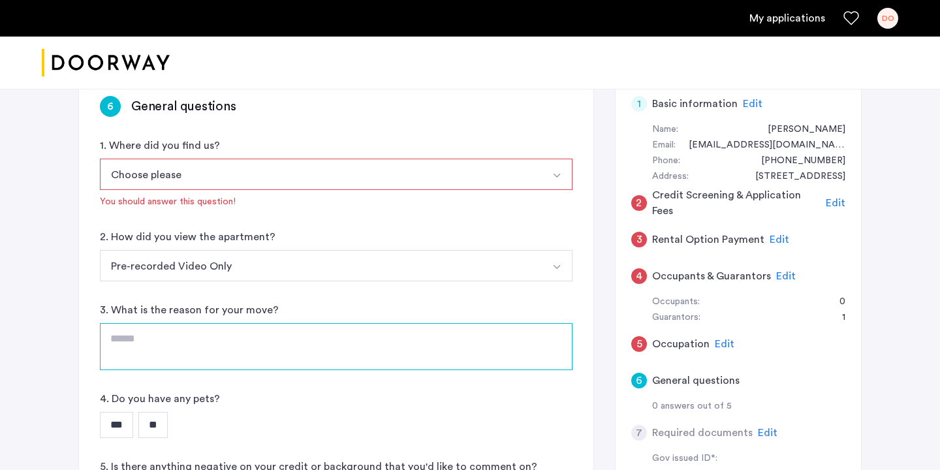
scroll to position [82, 0]
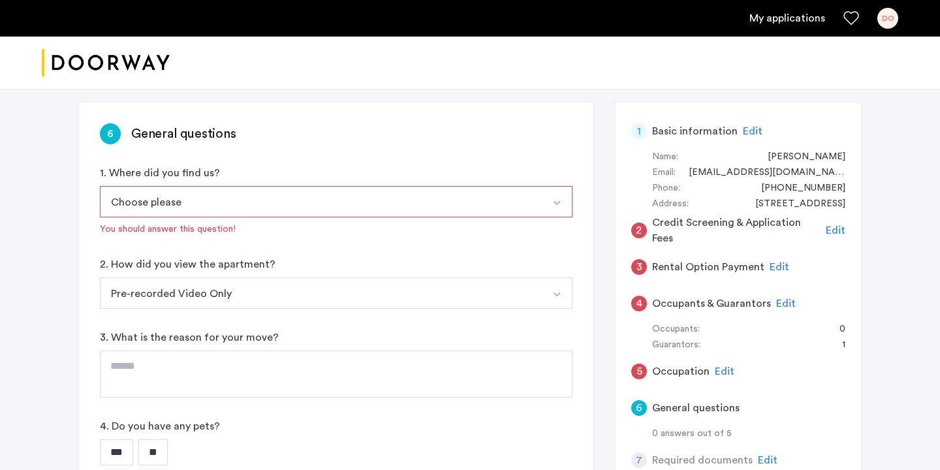
click at [318, 223] on div "You should answer this question!" at bounding box center [336, 228] width 472 height 13
click at [318, 204] on button "Choose please" at bounding box center [321, 201] width 442 height 31
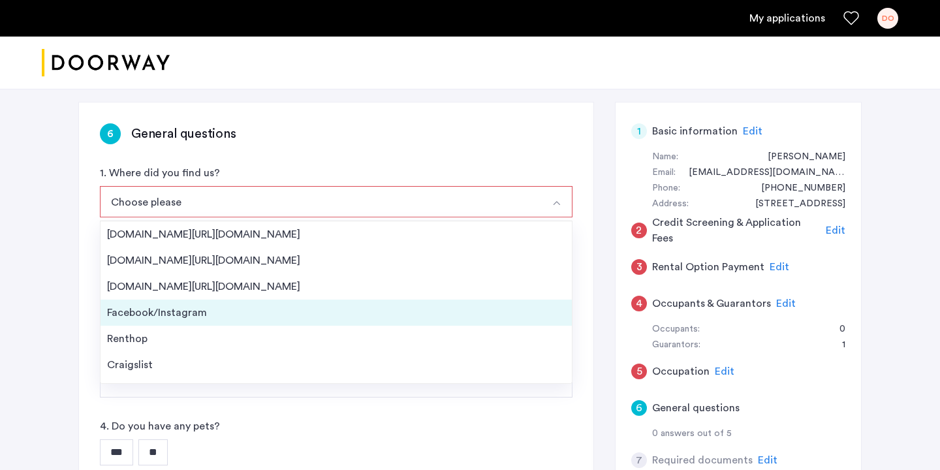
click at [293, 317] on div "Facebook/Instagram" at bounding box center [336, 313] width 458 height 16
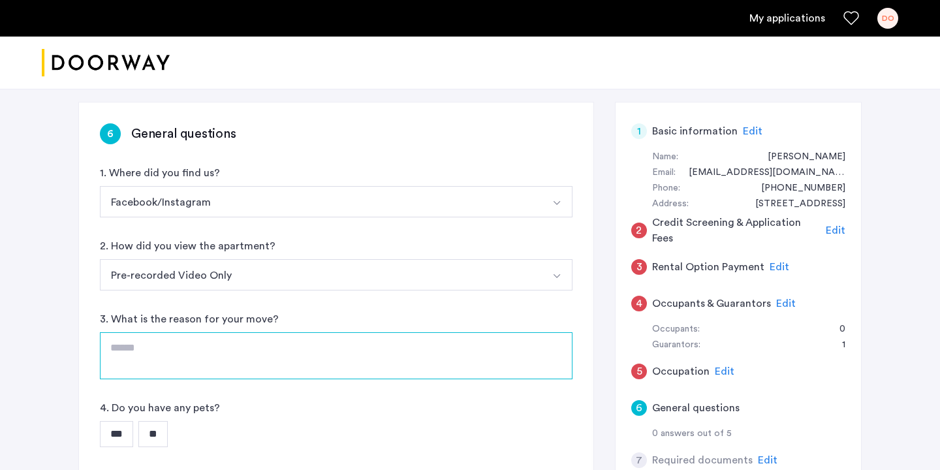
click at [275, 338] on textarea at bounding box center [336, 355] width 472 height 47
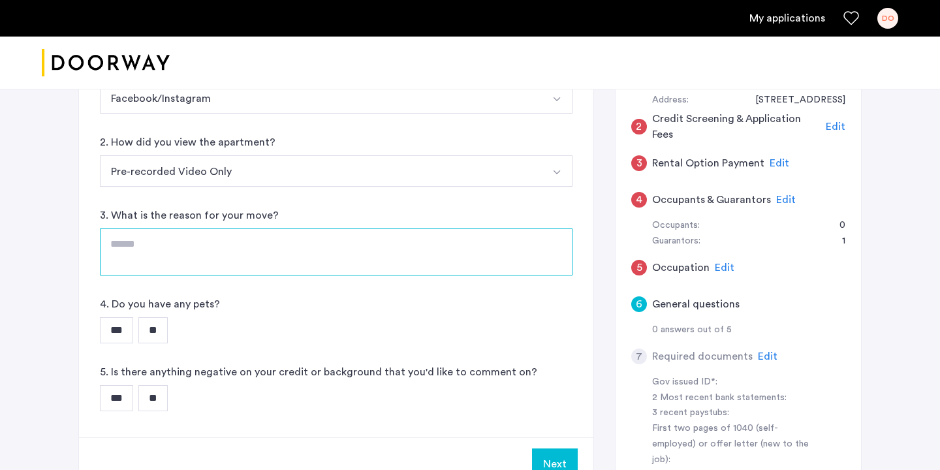
scroll to position [187, 0]
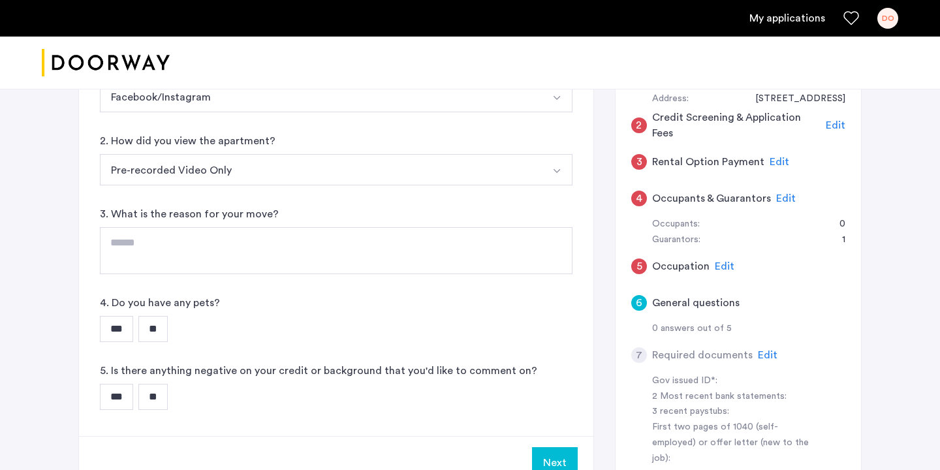
click at [166, 337] on input "**" at bounding box center [152, 329] width 29 height 26
click at [162, 396] on input "**" at bounding box center [152, 397] width 29 height 26
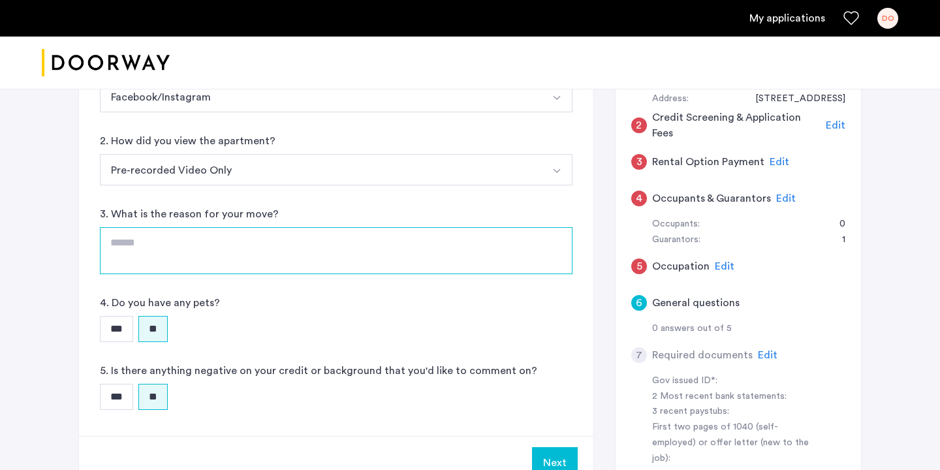
click at [191, 254] on textarea at bounding box center [336, 250] width 472 height 47
type textarea "**********"
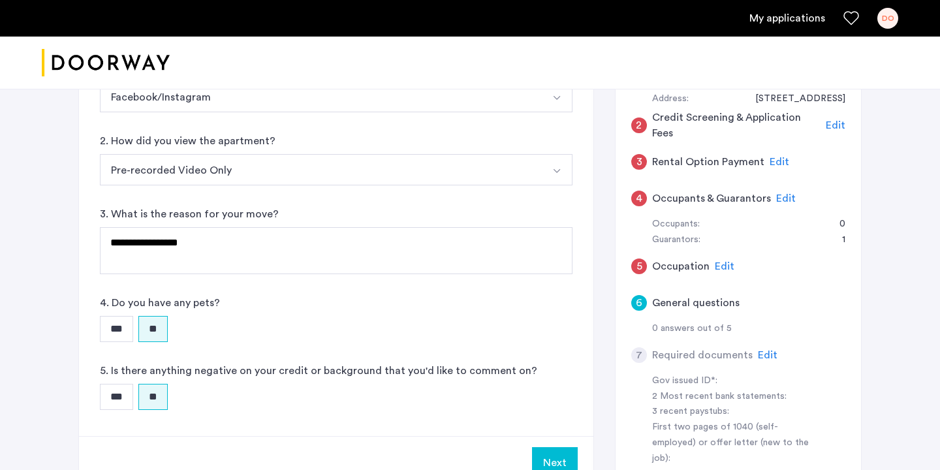
click at [382, 338] on div "*** **" at bounding box center [336, 329] width 472 height 26
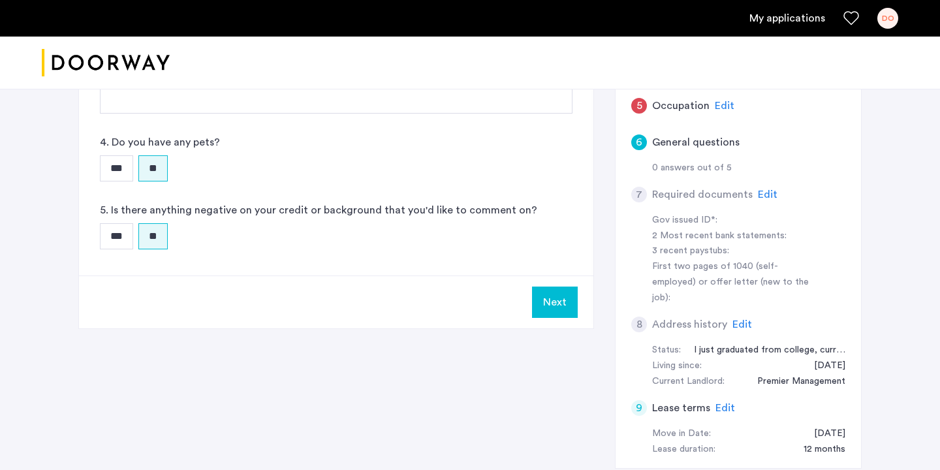
scroll to position [350, 0]
click at [544, 328] on div "**********" at bounding box center [469, 160] width 783 height 653
click at [545, 301] on button "Next" at bounding box center [555, 299] width 46 height 31
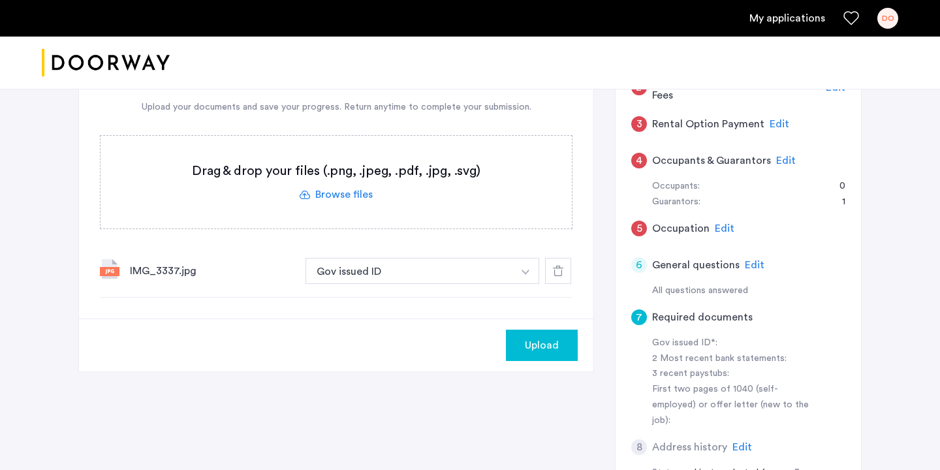
scroll to position [226, 0]
click at [495, 276] on button "Gov issued ID" at bounding box center [408, 269] width 207 height 26
click at [527, 267] on button "button" at bounding box center [525, 269] width 27 height 26
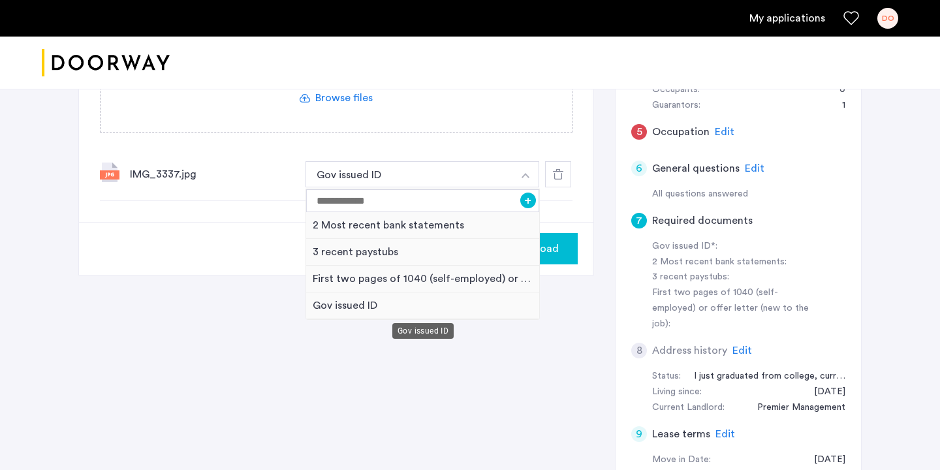
scroll to position [319, 0]
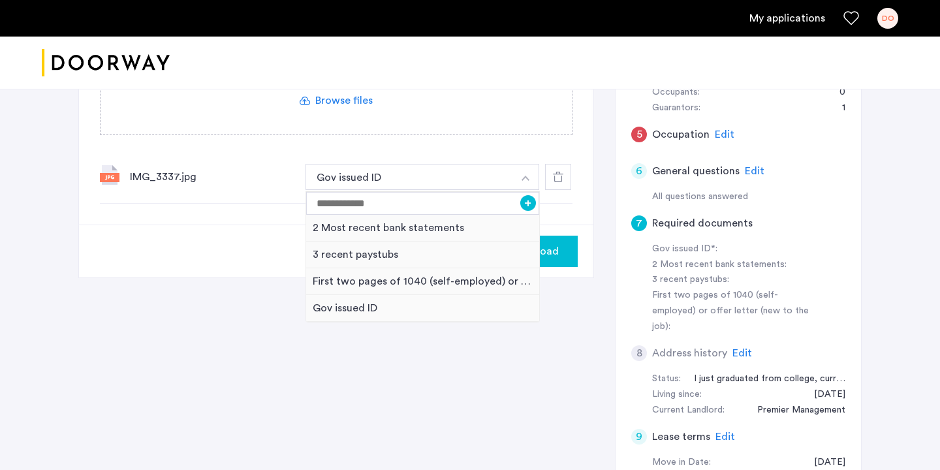
click at [553, 314] on div "7 Required documents Gov issued ID* 2 Most recent bank statements 3 recent pays…" at bounding box center [469, 191] width 783 height 653
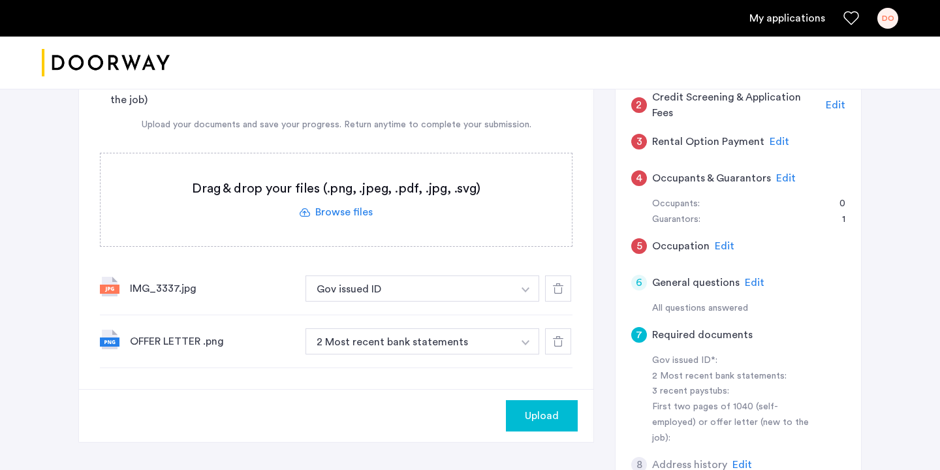
scroll to position [209, 0]
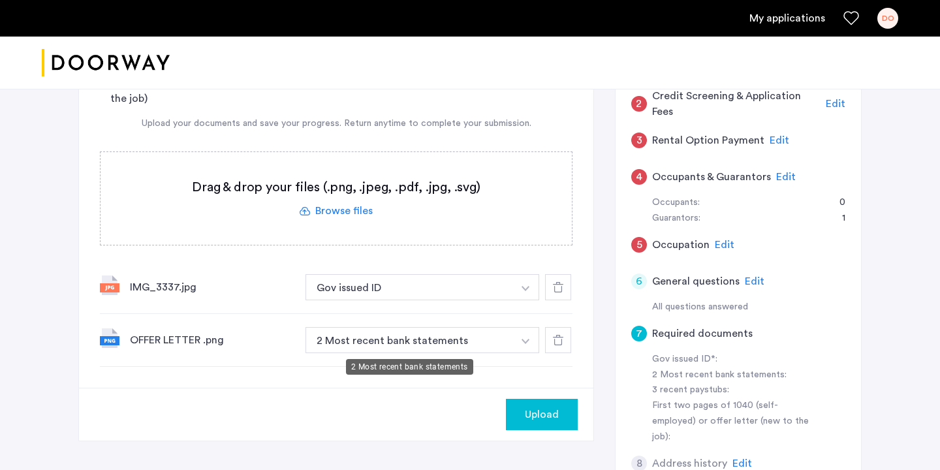
click at [376, 343] on button "2 Most recent bank statements" at bounding box center [408, 340] width 207 height 26
click at [401, 343] on button "2 Most recent bank statements" at bounding box center [408, 340] width 207 height 26
click at [519, 336] on button "button" at bounding box center [525, 340] width 27 height 26
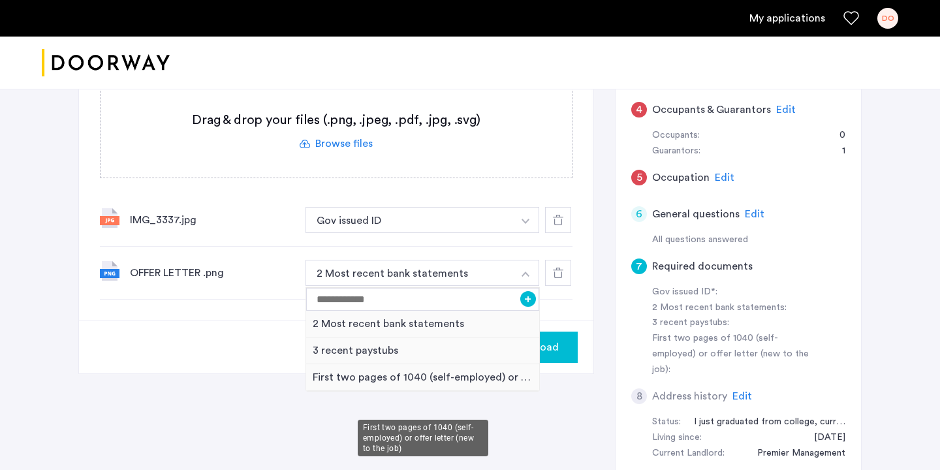
scroll to position [277, 0]
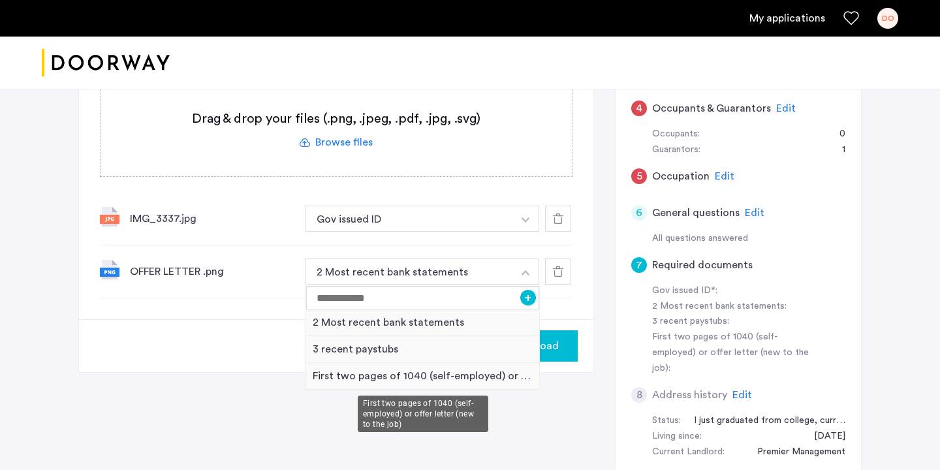
click at [438, 378] on div "First two pages of 1040 (self-employed) or offer letter (new to the job)" at bounding box center [422, 376] width 233 height 27
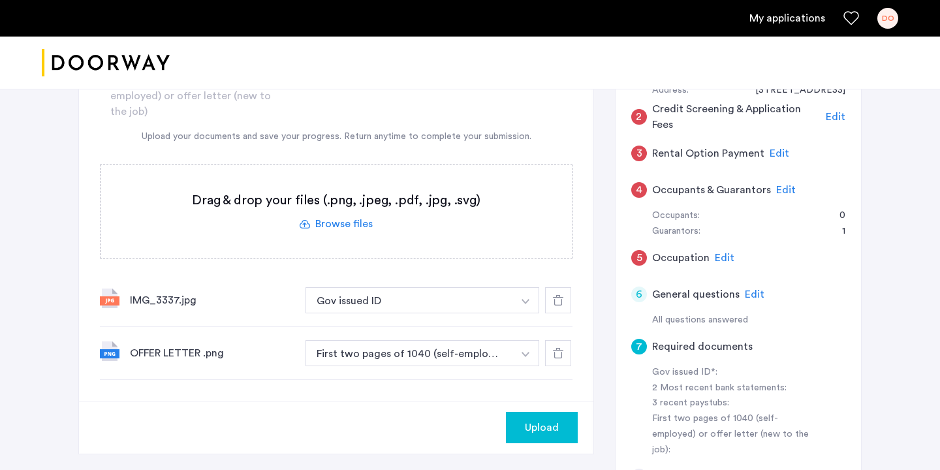
scroll to position [198, 0]
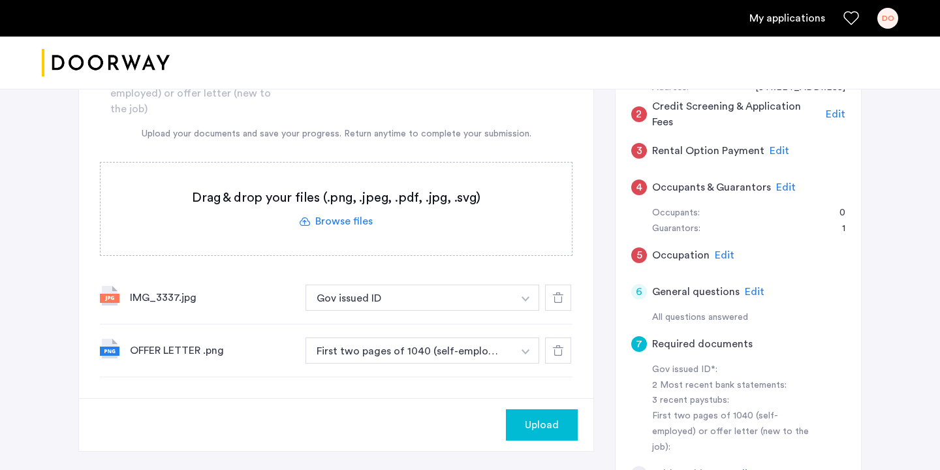
click at [539, 431] on span "Upload" at bounding box center [542, 425] width 34 height 16
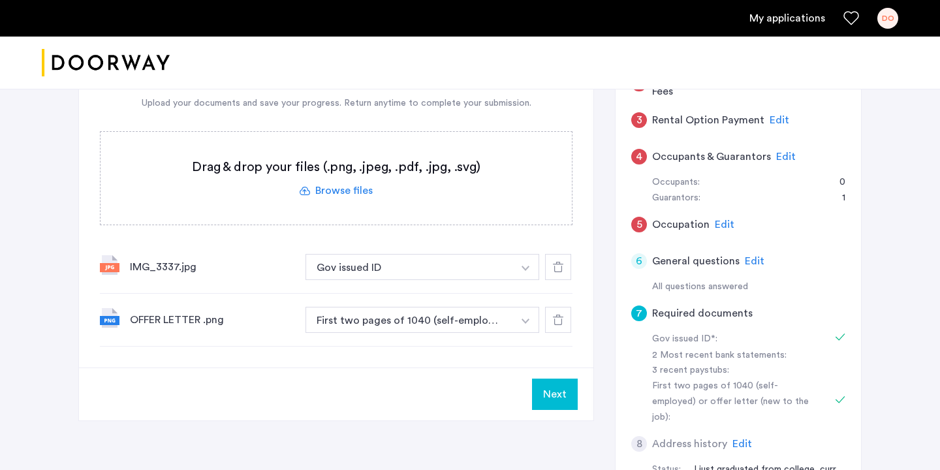
scroll to position [226, 0]
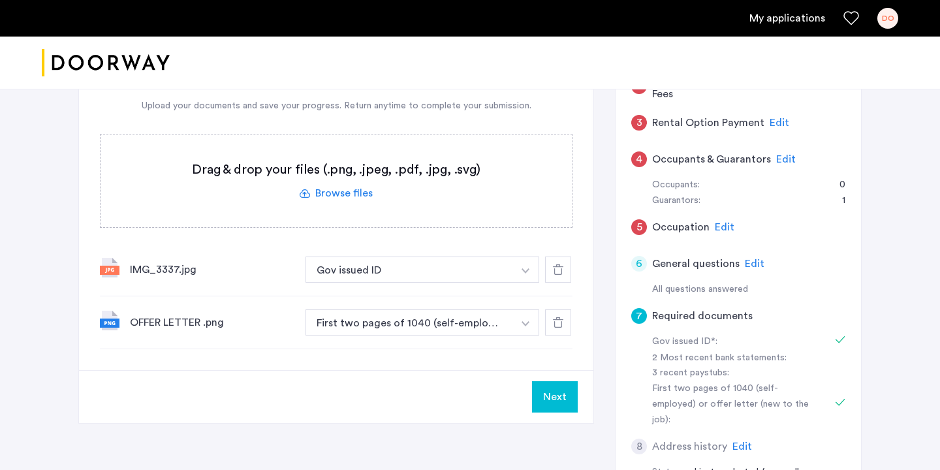
click at [556, 397] on button "Next" at bounding box center [555, 396] width 46 height 31
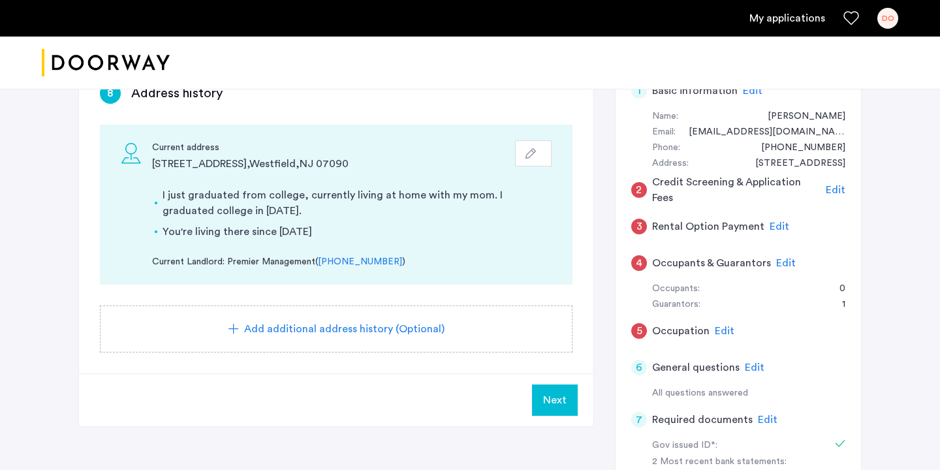
scroll to position [130, 0]
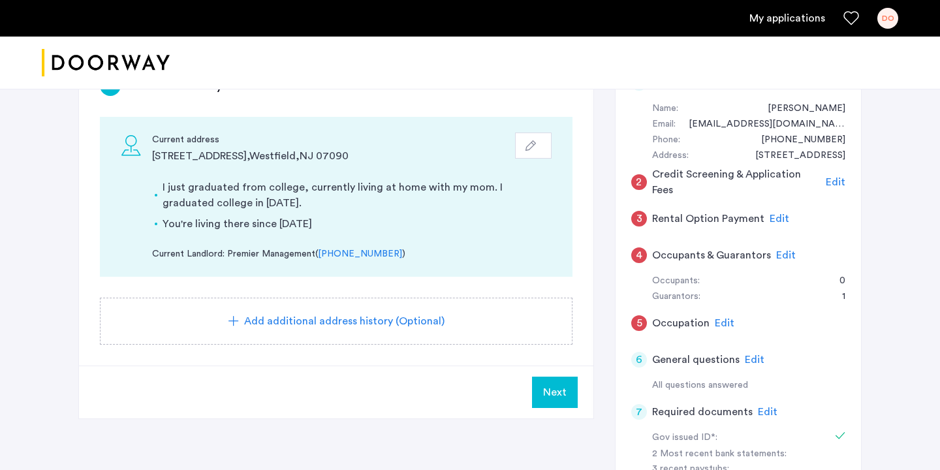
click at [724, 321] on span "Edit" at bounding box center [724, 323] width 20 height 10
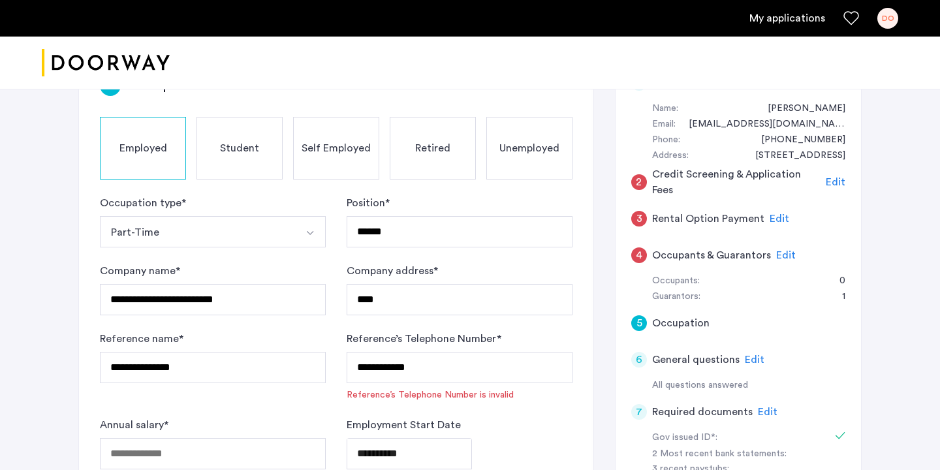
click at [782, 256] on span "Edit" at bounding box center [786, 255] width 20 height 10
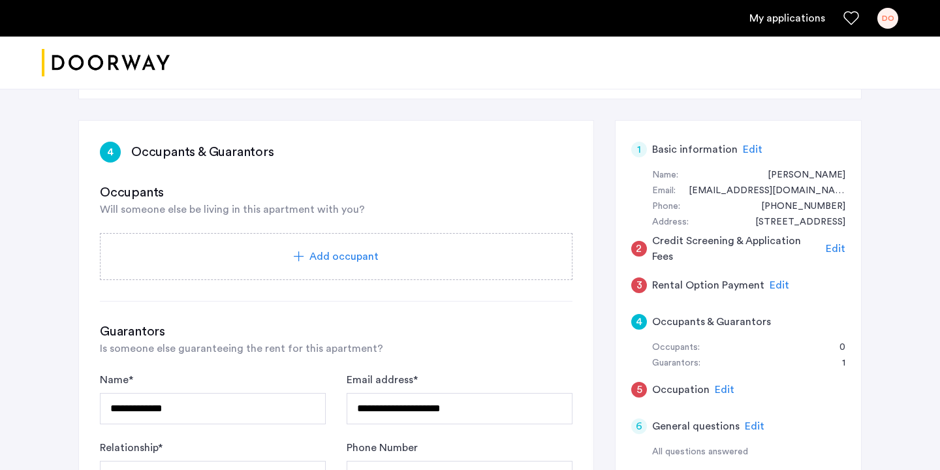
scroll to position [18, 0]
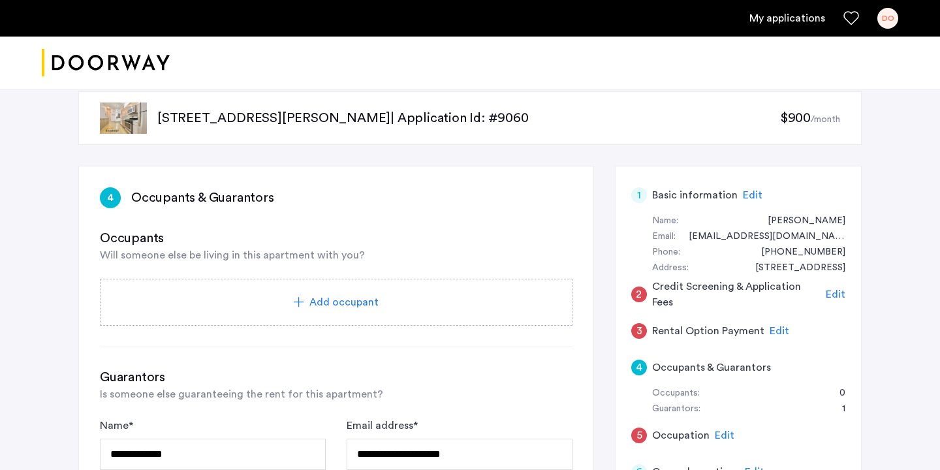
click at [315, 286] on div "Add occupant" at bounding box center [336, 302] width 472 height 47
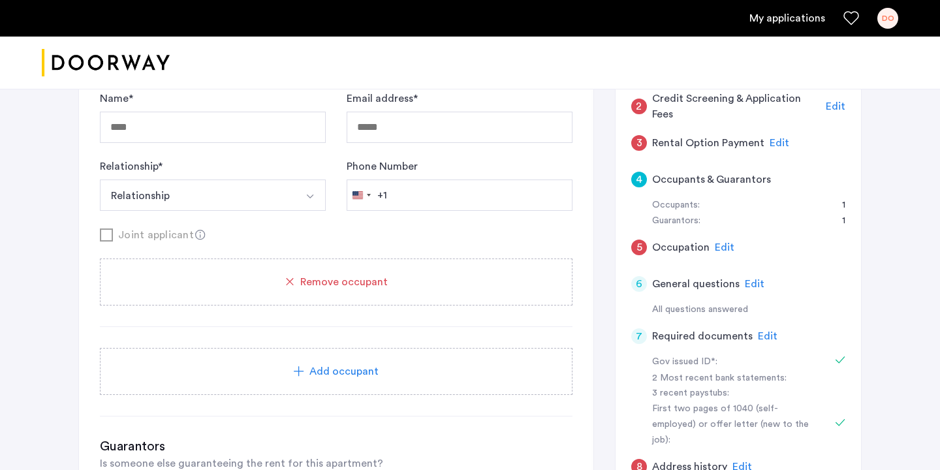
scroll to position [209, 0]
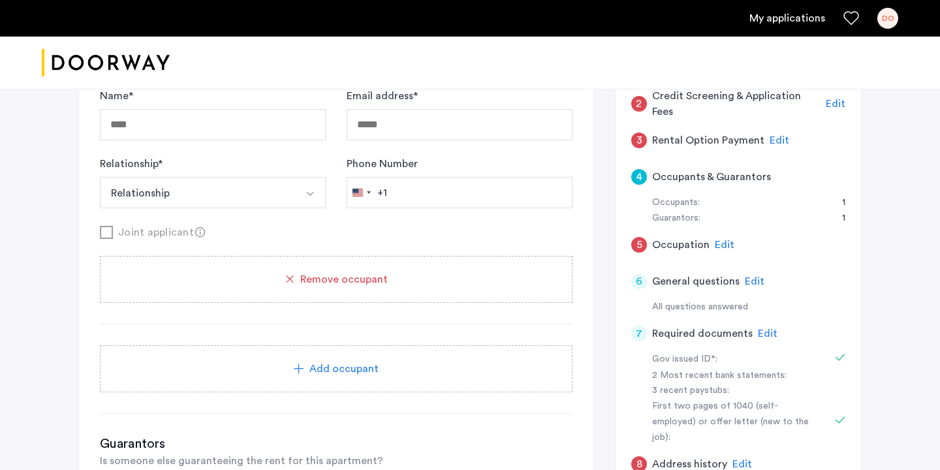
click at [327, 281] on span "Remove occupant" at bounding box center [343, 279] width 87 height 16
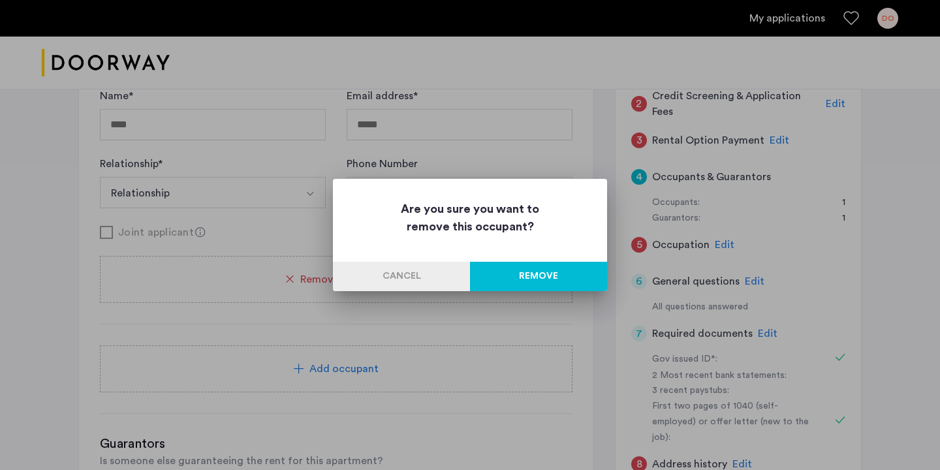
click at [548, 270] on button "Remove" at bounding box center [538, 276] width 137 height 29
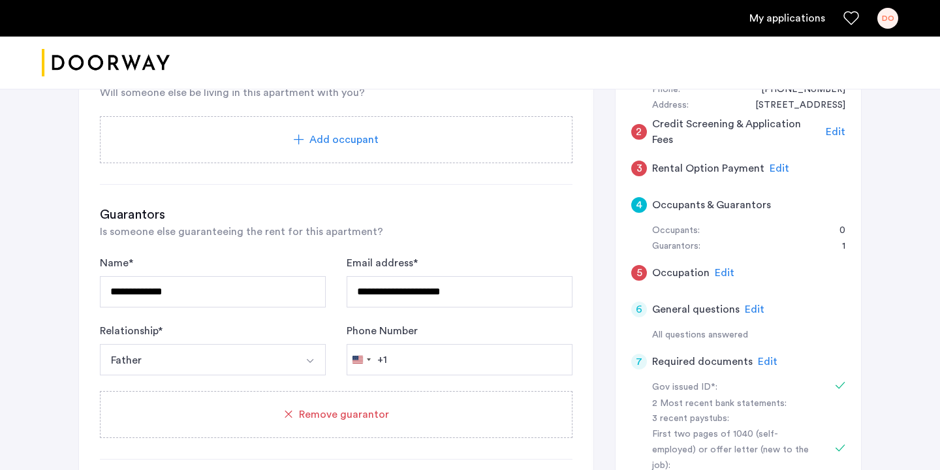
scroll to position [159, 0]
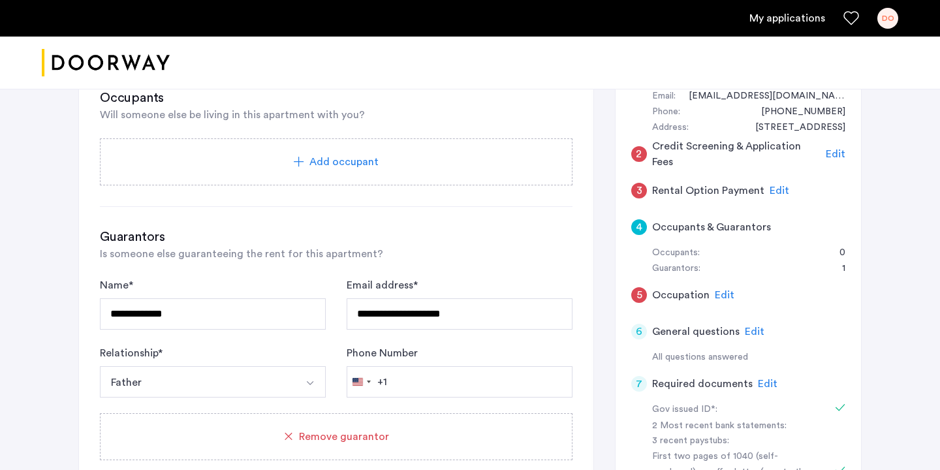
click at [771, 187] on span "Edit" at bounding box center [779, 190] width 20 height 10
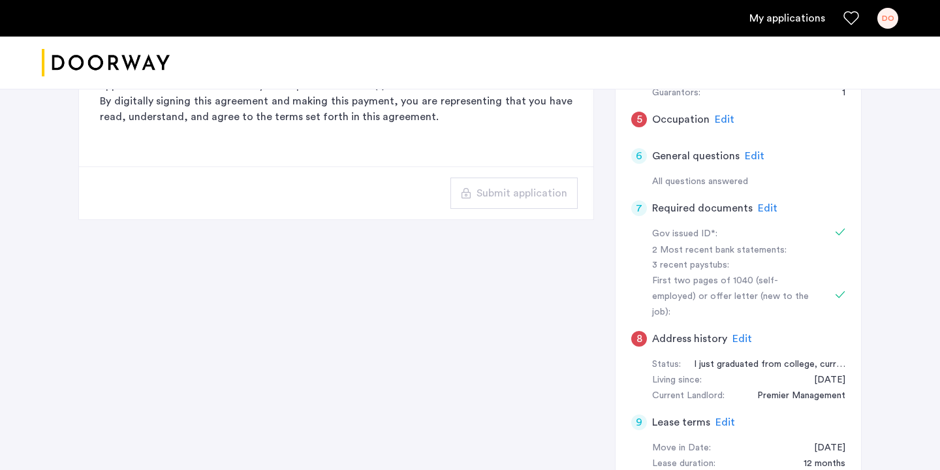
scroll to position [337, 0]
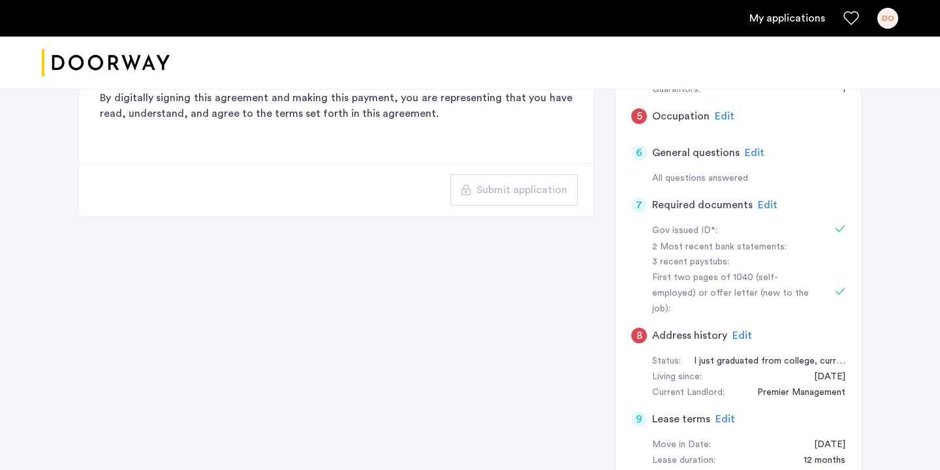
click at [739, 330] on span "Edit" at bounding box center [742, 335] width 20 height 10
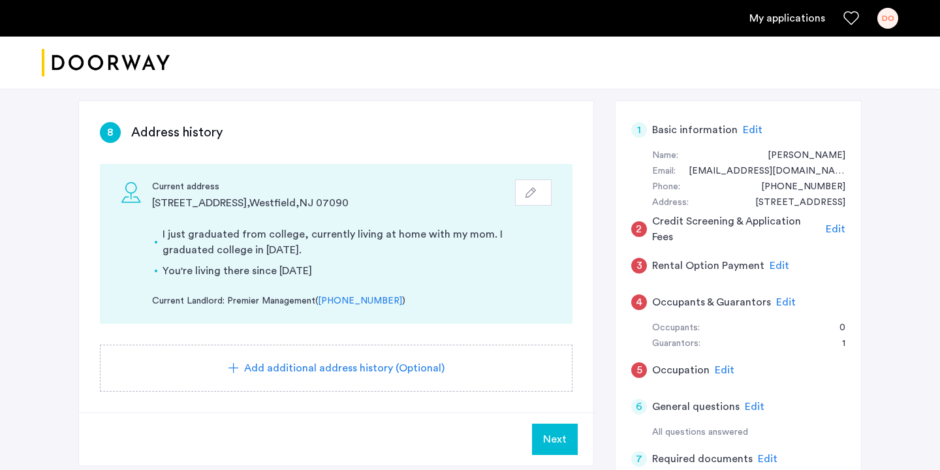
scroll to position [81, 0]
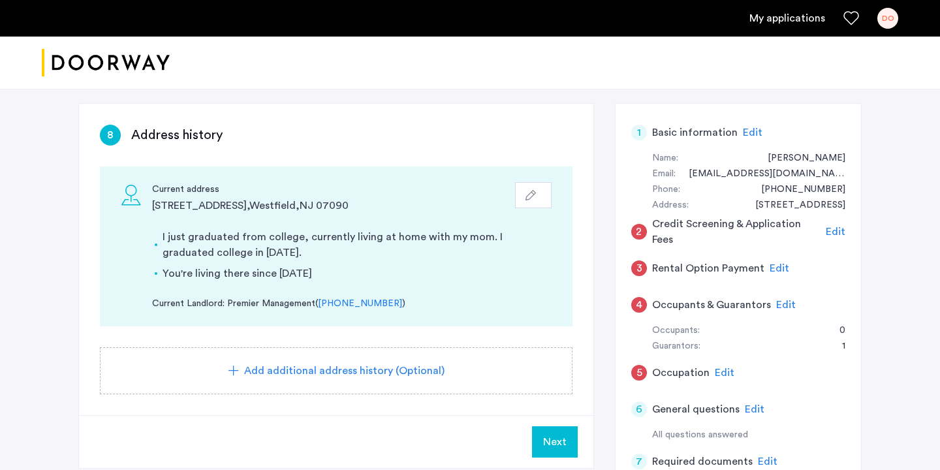
click at [555, 452] on button "Next" at bounding box center [555, 441] width 46 height 31
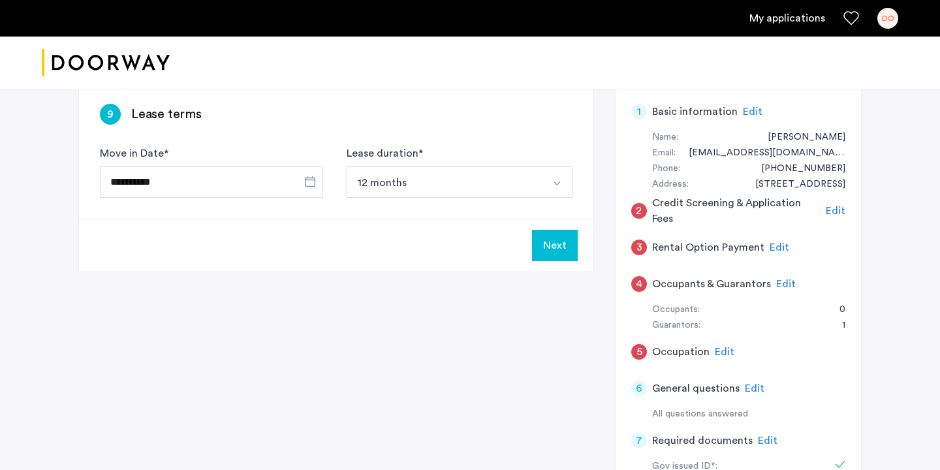
scroll to position [101, 0]
click at [709, 352] on div "5 Occupation Edit" at bounding box center [738, 352] width 214 height 37
click at [719, 352] on span "Edit" at bounding box center [724, 352] width 20 height 10
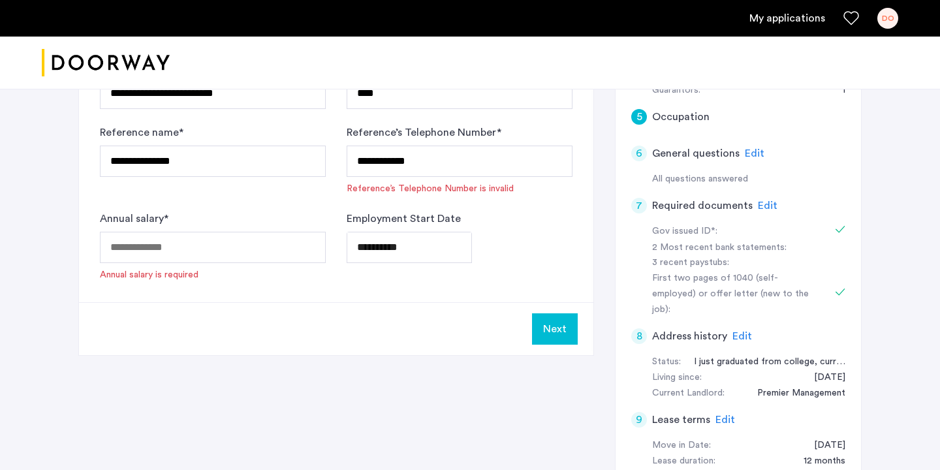
scroll to position [333, 0]
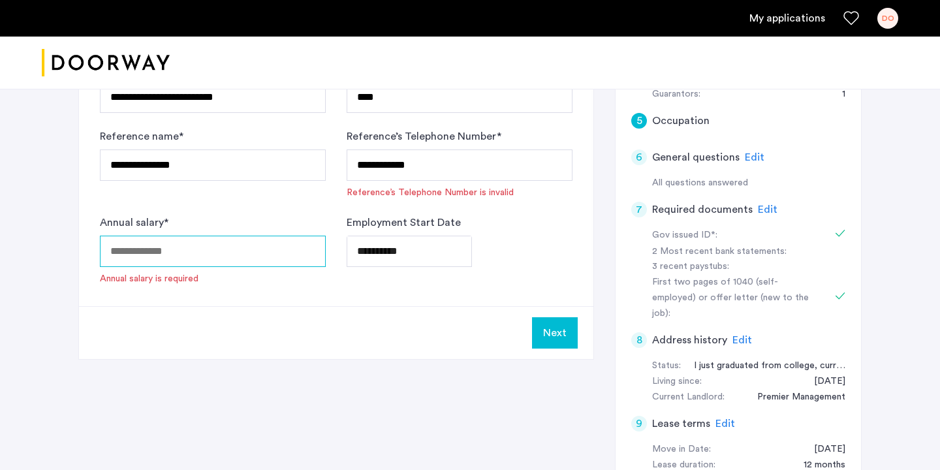
click at [238, 247] on input "Annual salary *" at bounding box center [213, 251] width 226 height 31
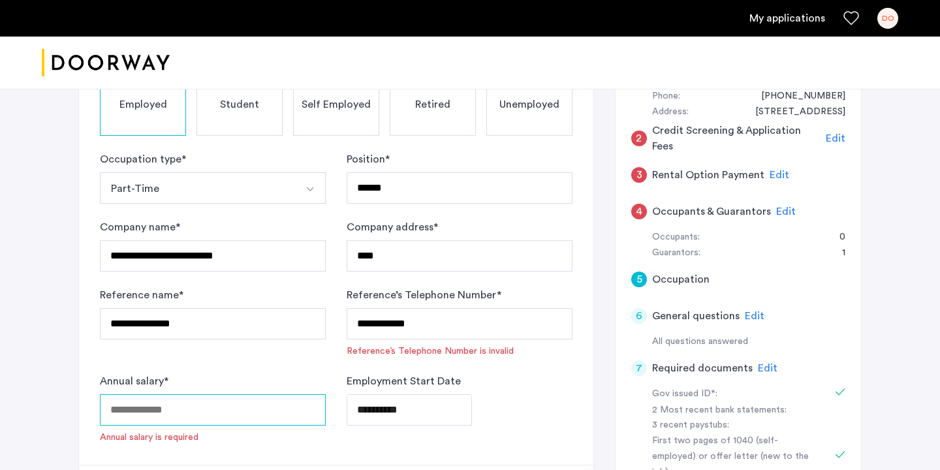
scroll to position [170, 0]
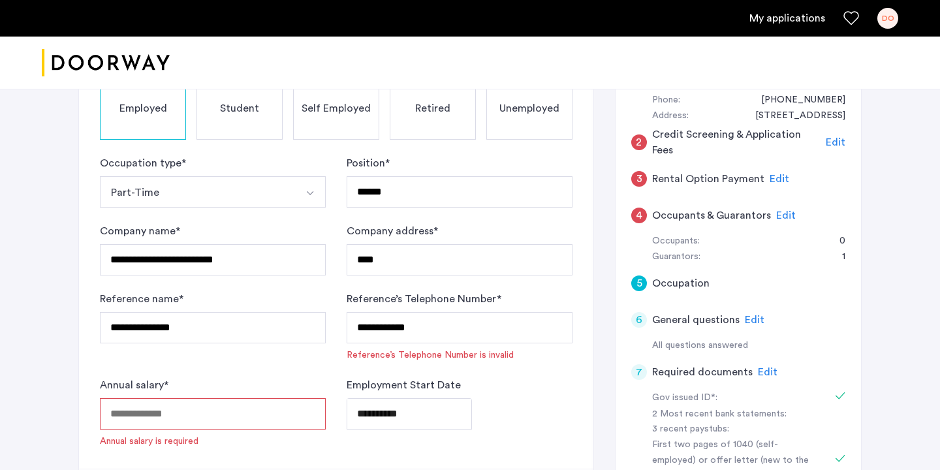
click at [279, 192] on button "Part-Time" at bounding box center [197, 191] width 195 height 31
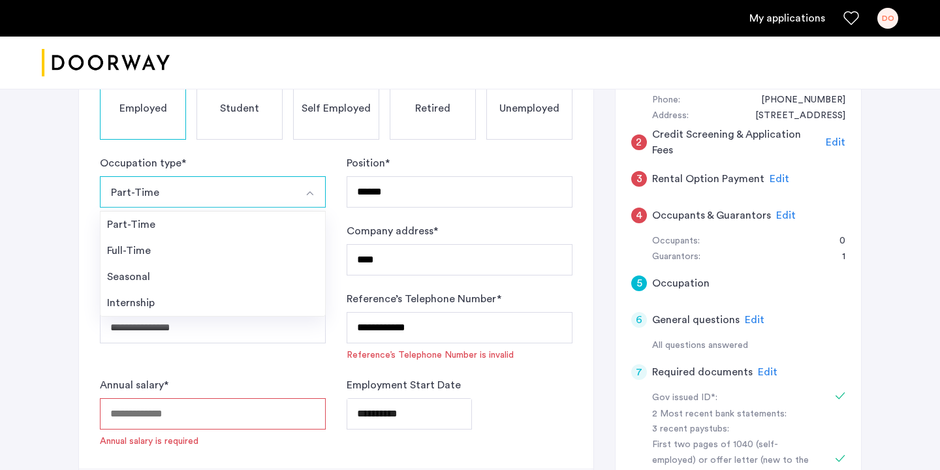
click at [255, 168] on div "Occupation type * Part-Time Part-Time Full-Time Seasonal Internship" at bounding box center [213, 181] width 226 height 52
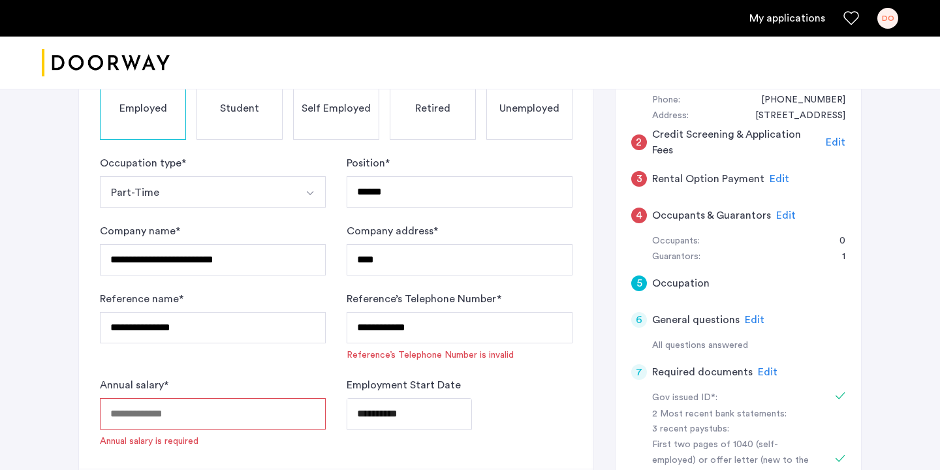
click at [254, 195] on button "Part-Time" at bounding box center [197, 191] width 195 height 31
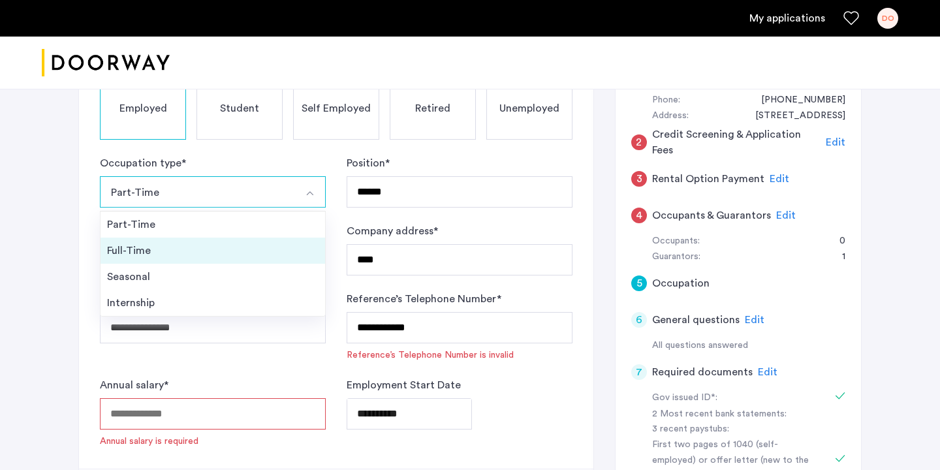
click at [239, 243] on div "Full-Time" at bounding box center [212, 251] width 211 height 16
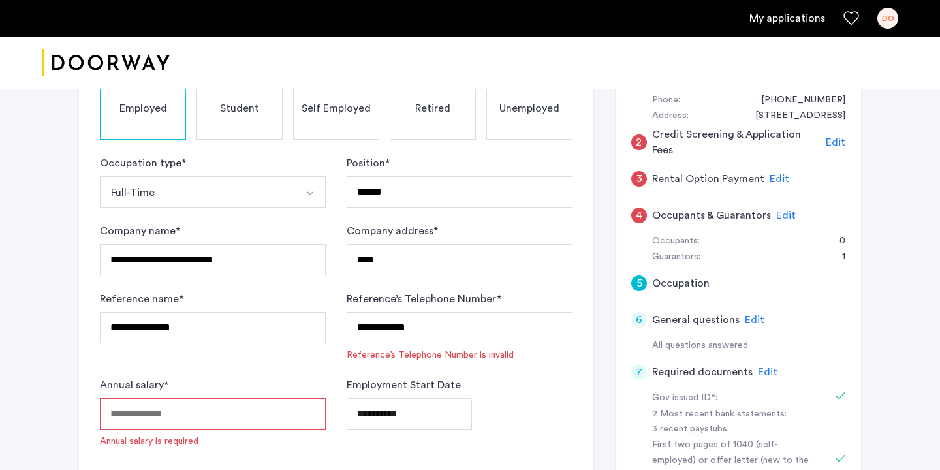
click at [145, 416] on input "Annual salary *" at bounding box center [213, 413] width 226 height 31
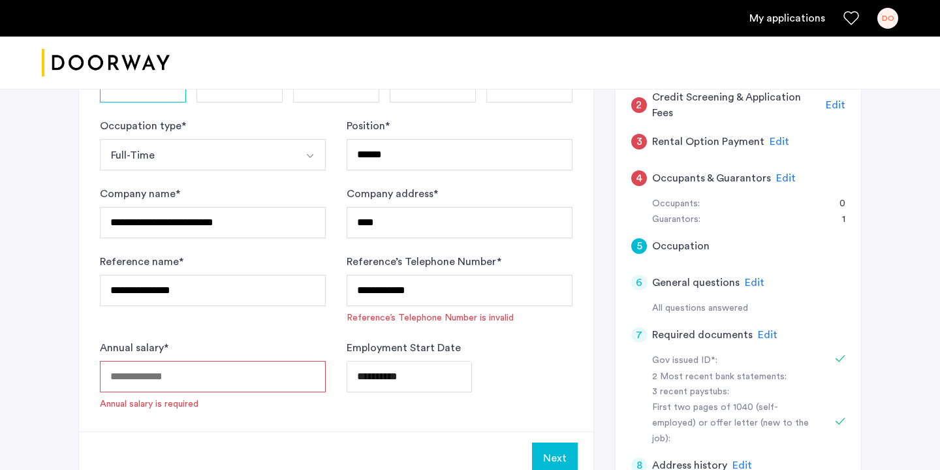
scroll to position [207, 0]
click at [827, 107] on span "Edit" at bounding box center [835, 105] width 20 height 10
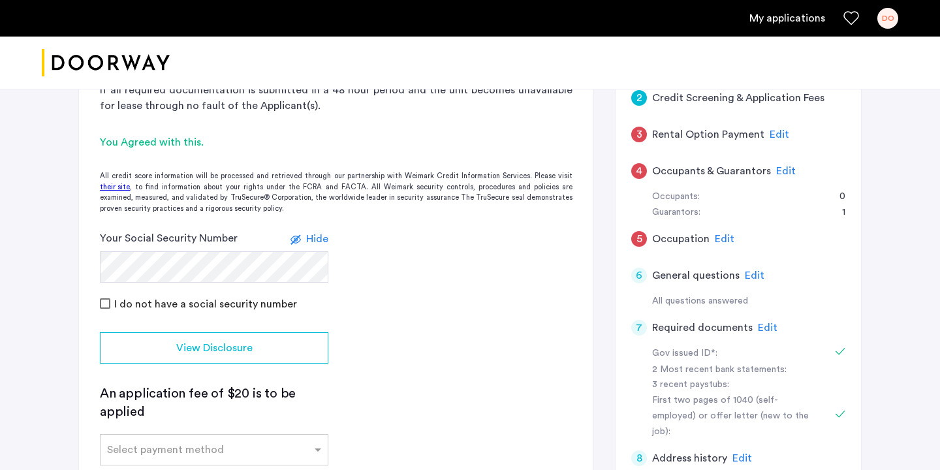
scroll to position [216, 0]
click at [765, 171] on h5 "Occupants & Guarantors" at bounding box center [711, 170] width 119 height 16
click at [776, 172] on span "Edit" at bounding box center [786, 169] width 20 height 10
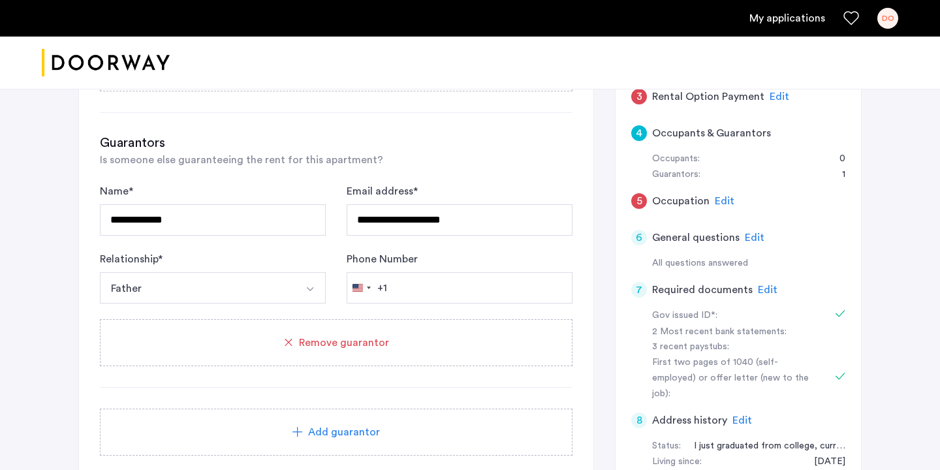
scroll to position [291, 0]
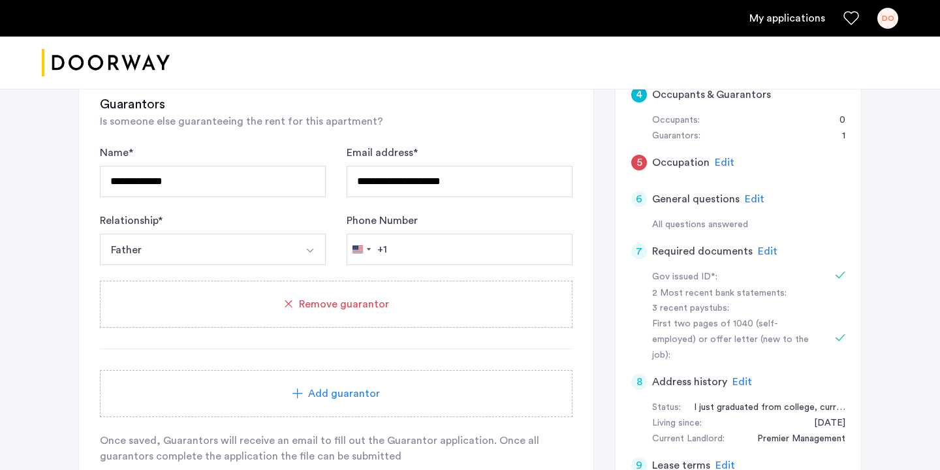
click at [421, 383] on div "Add guarantor" at bounding box center [336, 393] width 472 height 47
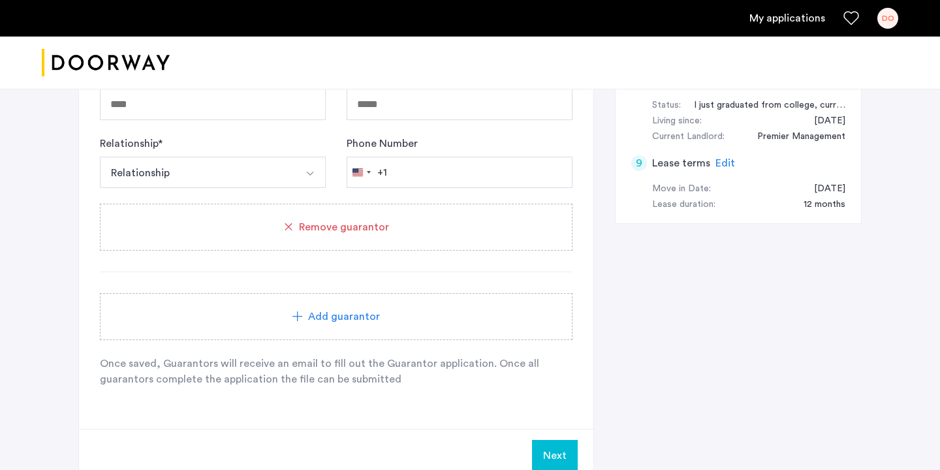
scroll to position [649, 0]
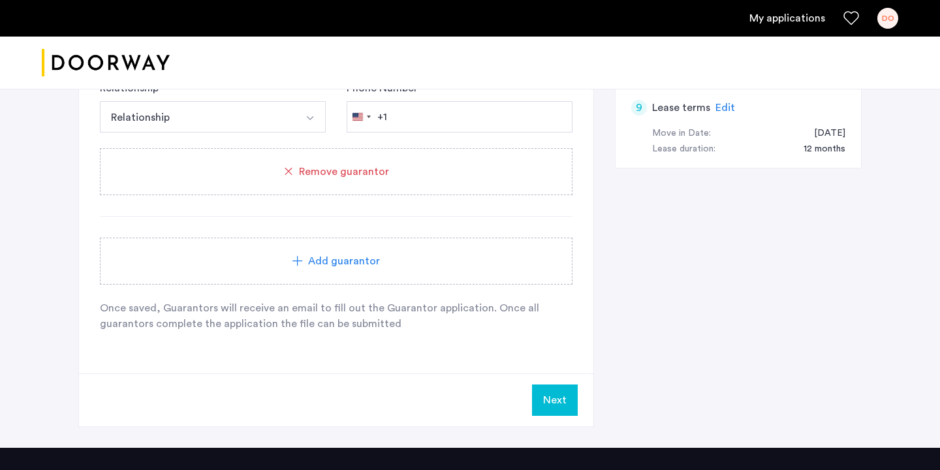
click at [401, 273] on div "Add guarantor" at bounding box center [336, 260] width 472 height 47
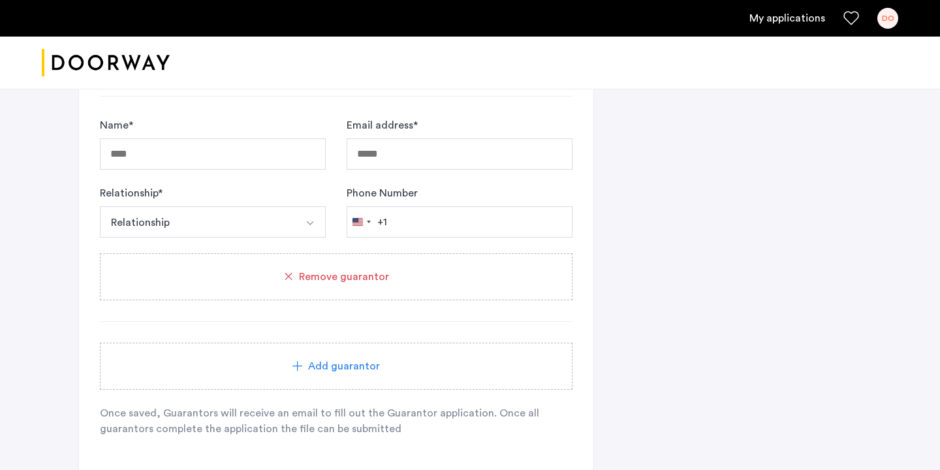
scroll to position [771, 0]
click at [382, 291] on div "Remove guarantor" at bounding box center [336, 274] width 472 height 47
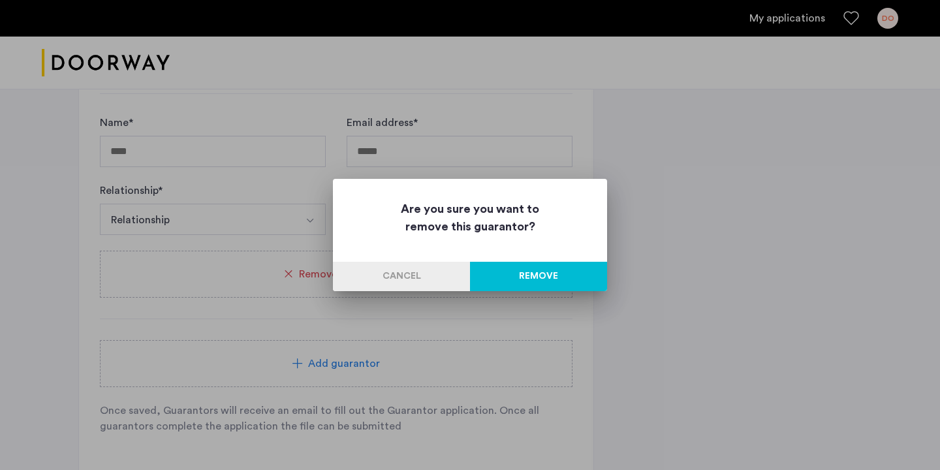
scroll to position [0, 0]
click at [510, 271] on button "Remove" at bounding box center [538, 276] width 137 height 29
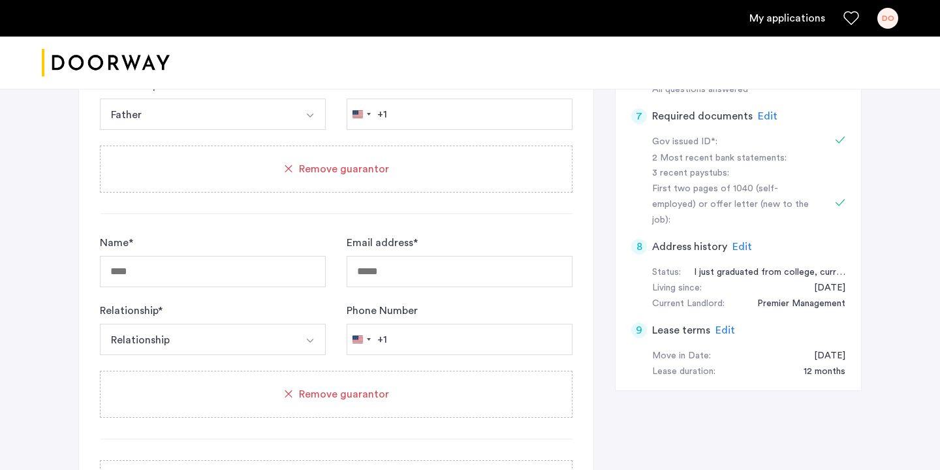
scroll to position [431, 0]
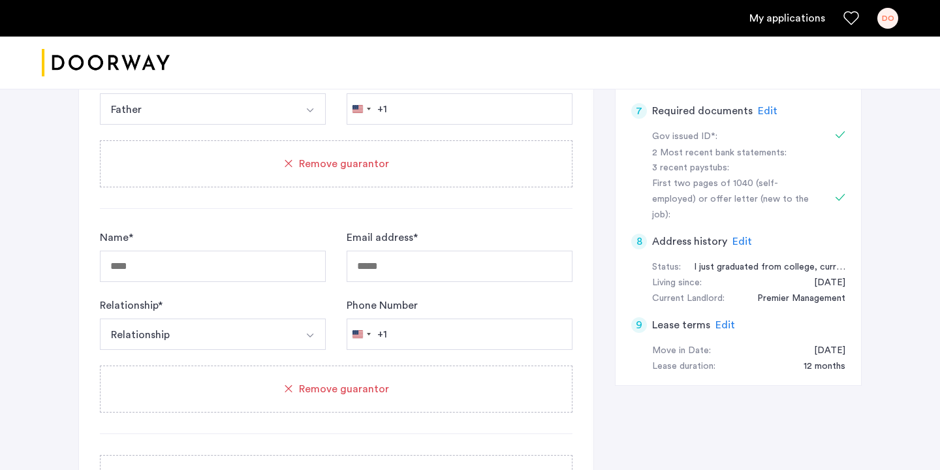
click at [339, 388] on span "Remove guarantor" at bounding box center [344, 389] width 90 height 16
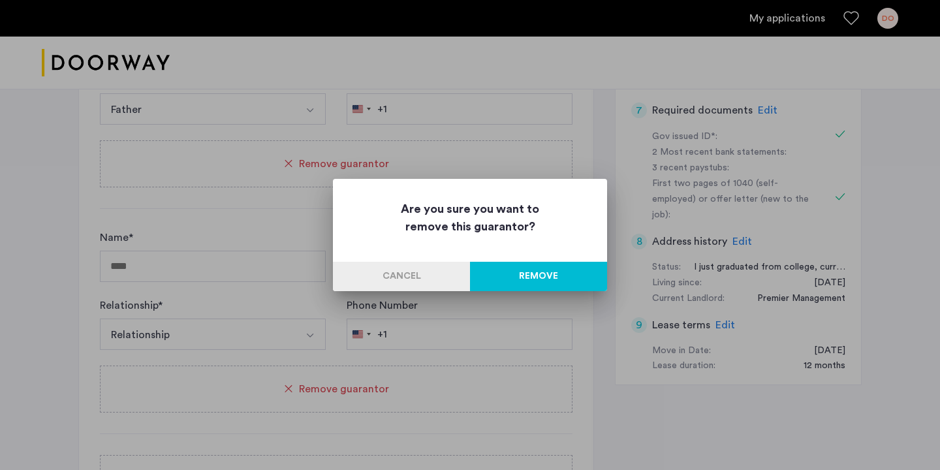
scroll to position [0, 0]
click at [537, 267] on button "Remove" at bounding box center [538, 276] width 137 height 29
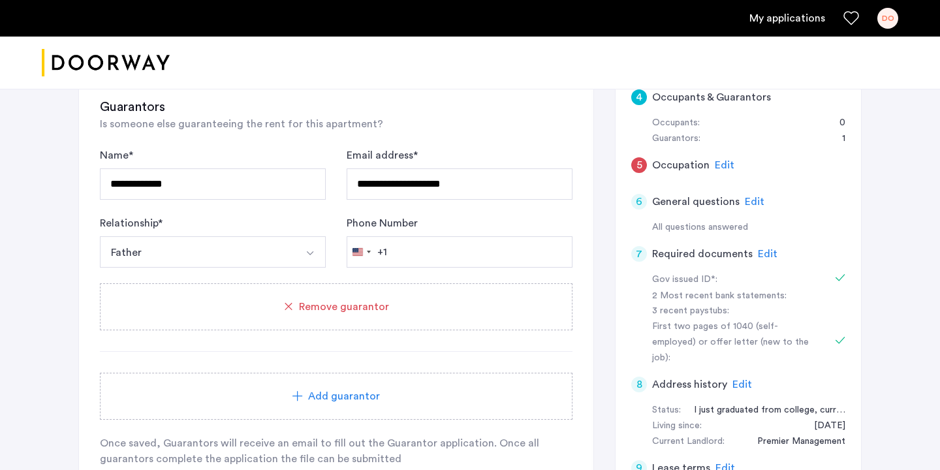
scroll to position [525, 0]
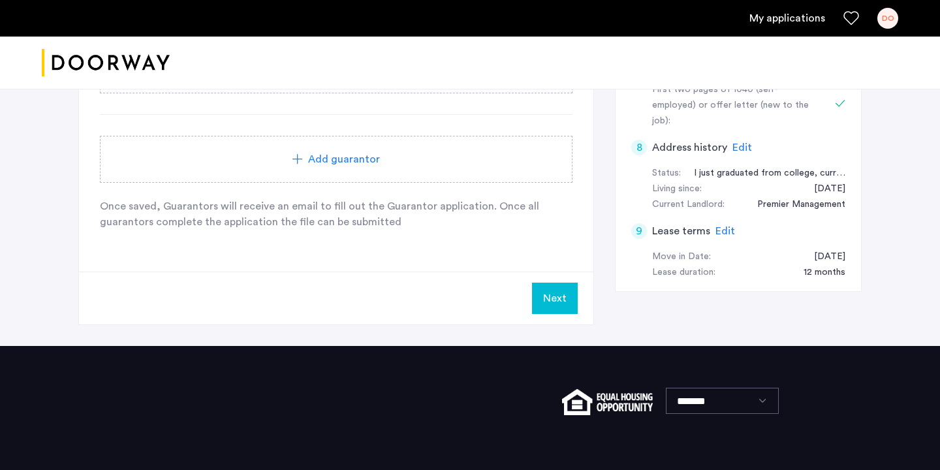
click at [573, 302] on button "Next" at bounding box center [555, 298] width 46 height 31
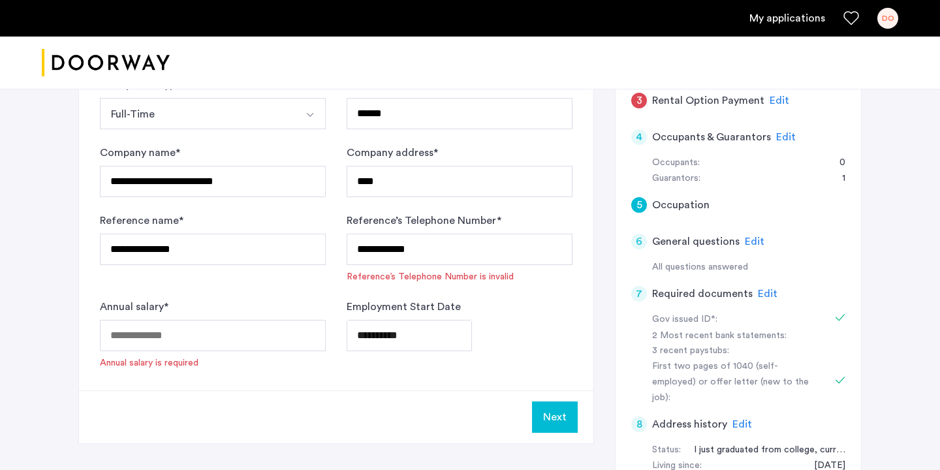
scroll to position [254, 0]
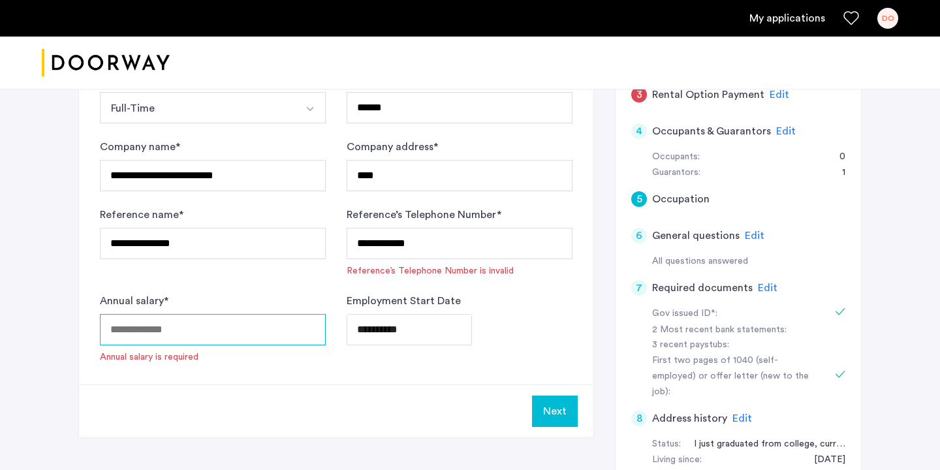
click at [201, 334] on input "Annual salary *" at bounding box center [213, 329] width 226 height 31
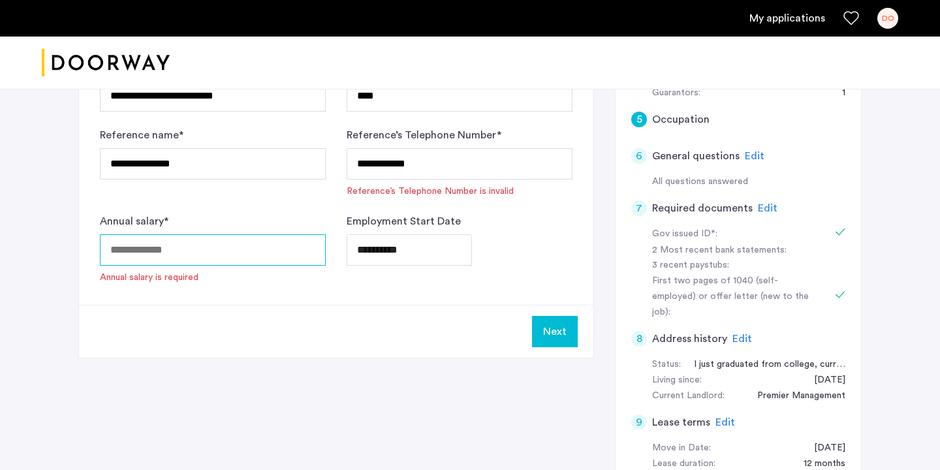
scroll to position [335, 0]
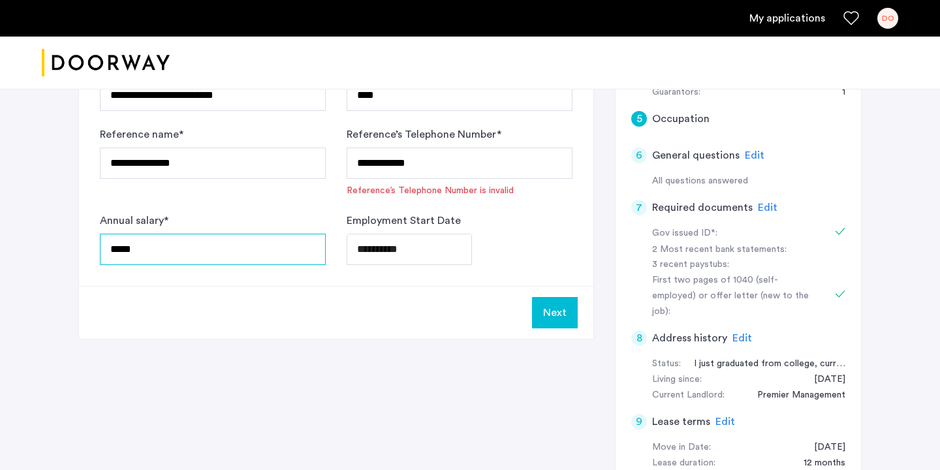
type input "*****"
click at [172, 326] on div "Next" at bounding box center [336, 312] width 514 height 53
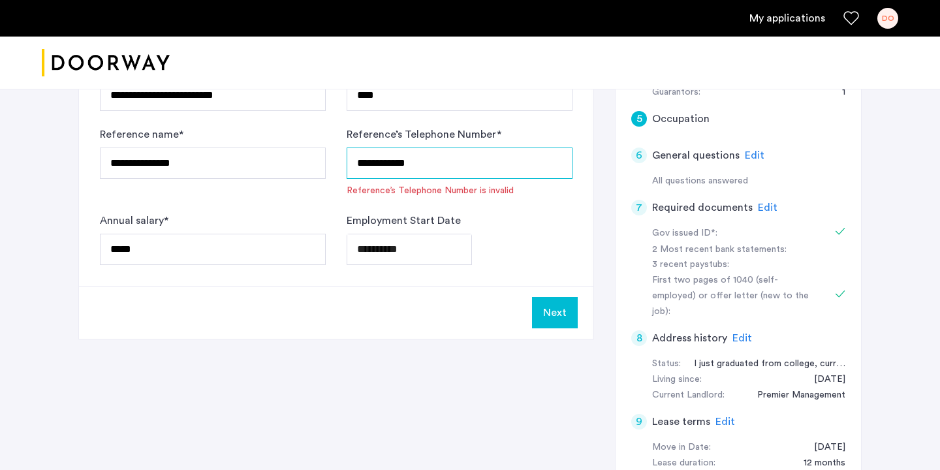
click at [476, 164] on input "**********" at bounding box center [459, 162] width 226 height 31
type input "*"
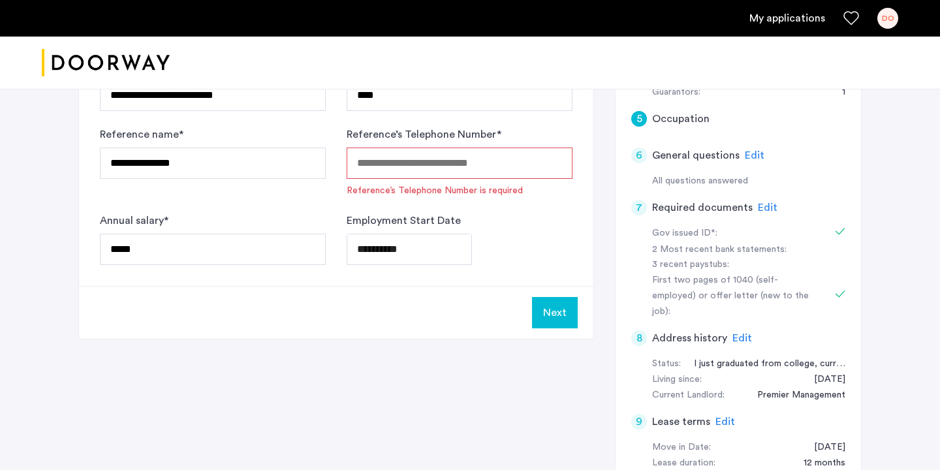
click at [316, 280] on div "**********" at bounding box center [336, 68] width 514 height 436
click at [424, 162] on input "Reference’s Telephone Number *" at bounding box center [459, 162] width 226 height 31
click at [317, 283] on div "**********" at bounding box center [336, 68] width 514 height 436
click at [401, 176] on input "Reference’s Telephone Number *" at bounding box center [459, 162] width 226 height 31
type input "**********"
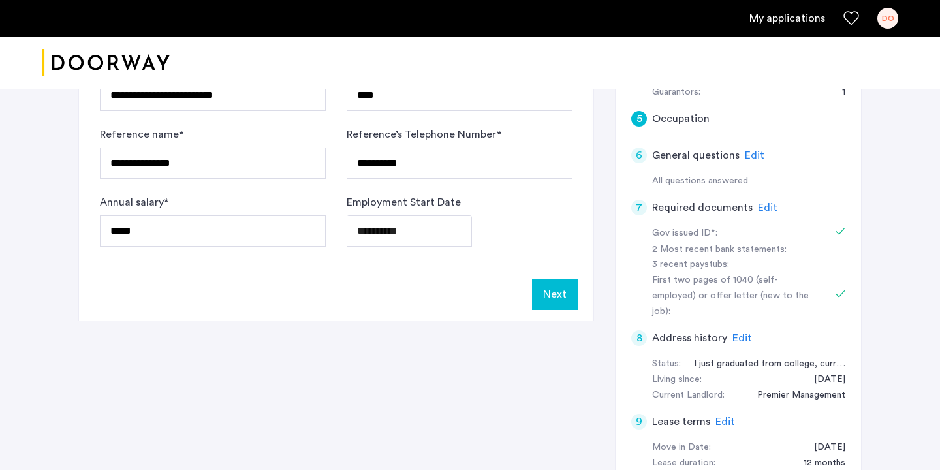
click at [469, 183] on form "**********" at bounding box center [336, 119] width 472 height 256
drag, startPoint x: 431, startPoint y: 164, endPoint x: 280, endPoint y: 147, distance: 151.7
click at [279, 151] on form "**********" at bounding box center [336, 119] width 472 height 256
type input "**********"
click at [482, 299] on div "Next" at bounding box center [336, 294] width 514 height 53
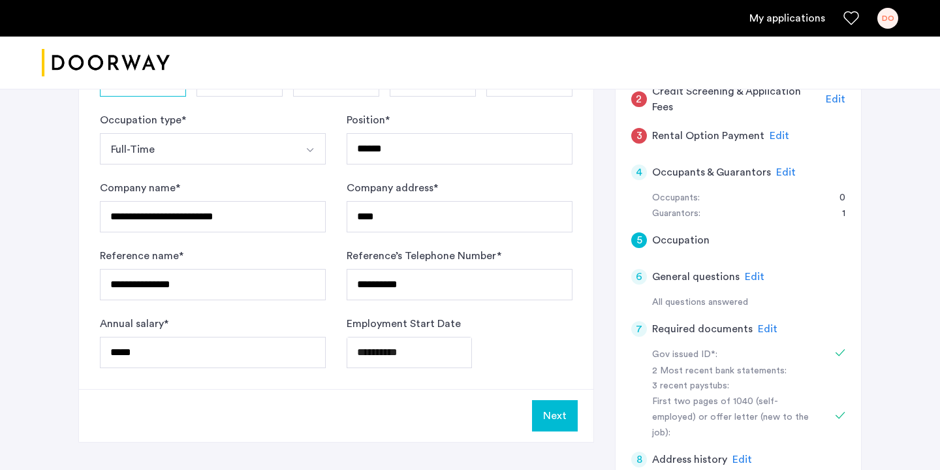
scroll to position [215, 0]
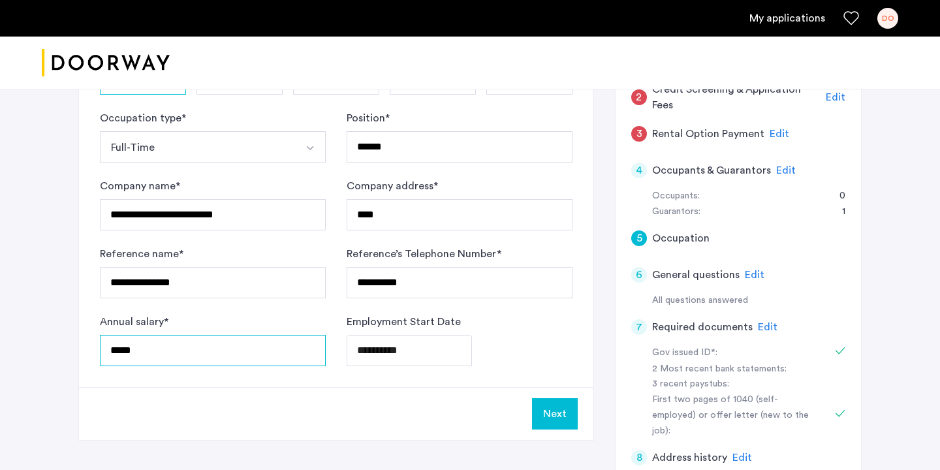
drag, startPoint x: 145, startPoint y: 354, endPoint x: 80, endPoint y: 328, distance: 70.5
click at [82, 328] on div "**********" at bounding box center [336, 178] width 514 height 418
type input "*****"
click at [130, 379] on div "**********" at bounding box center [336, 178] width 514 height 418
click at [553, 411] on button "Next" at bounding box center [555, 413] width 46 height 31
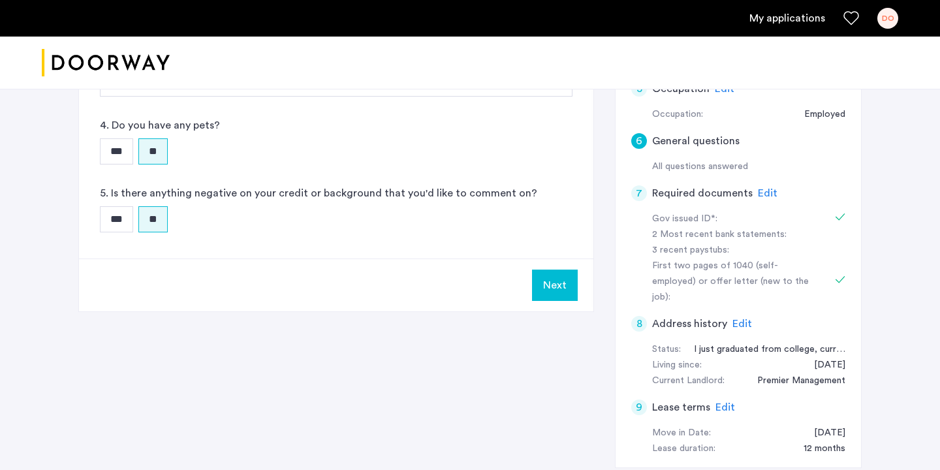
scroll to position [350, 0]
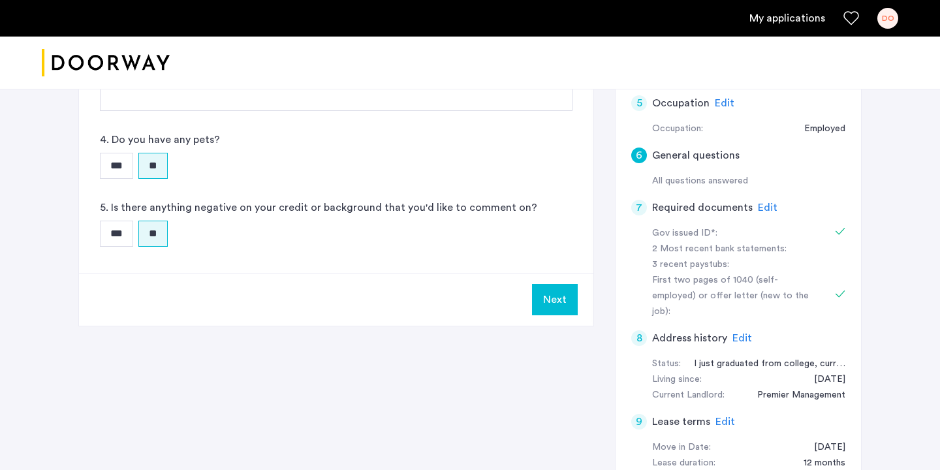
click at [559, 305] on button "Next" at bounding box center [555, 299] width 46 height 31
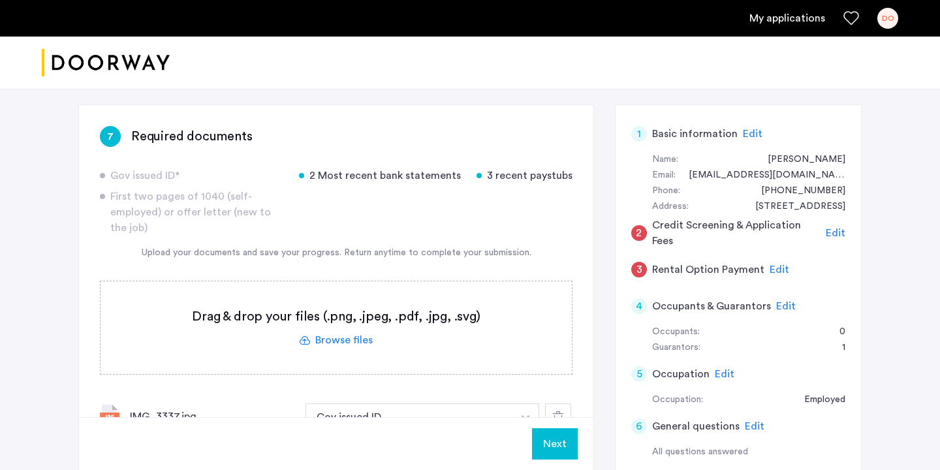
scroll to position [87, 0]
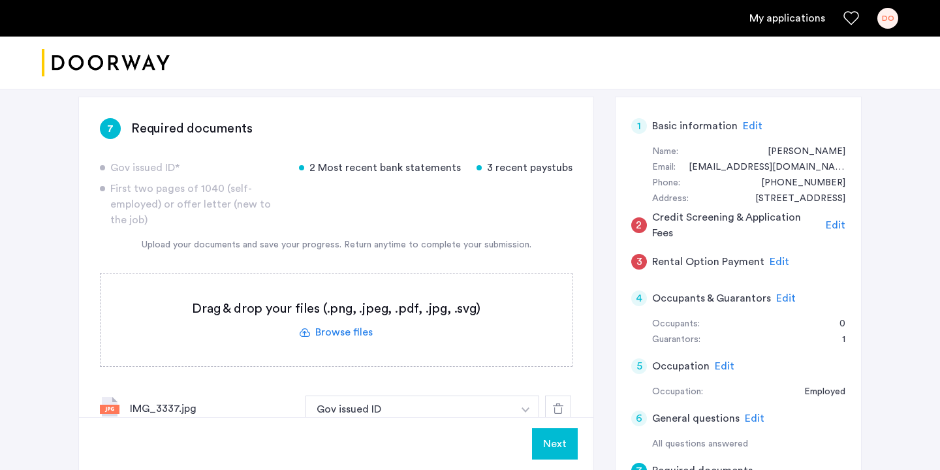
click at [569, 435] on button "Next" at bounding box center [555, 443] width 46 height 31
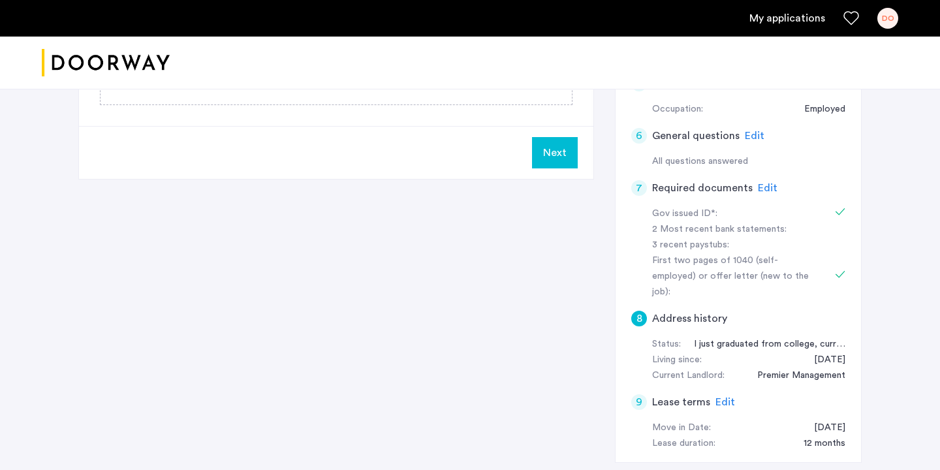
scroll to position [80, 0]
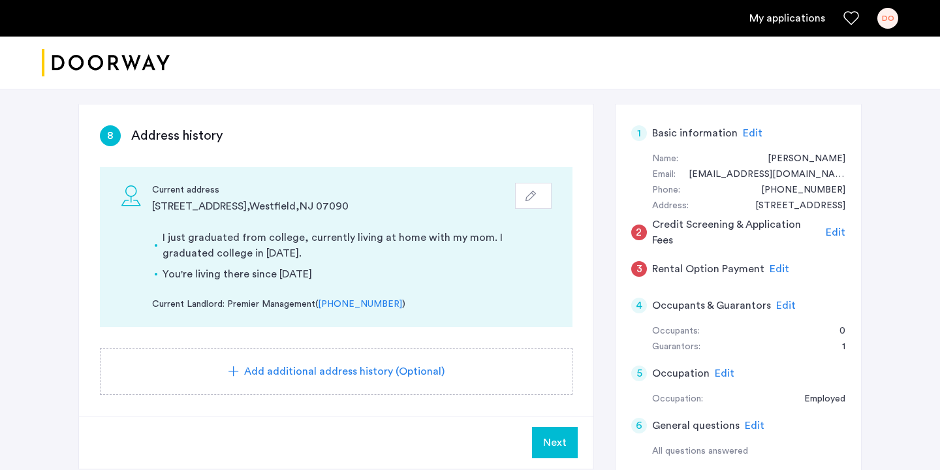
click at [564, 432] on button "Next" at bounding box center [555, 442] width 46 height 31
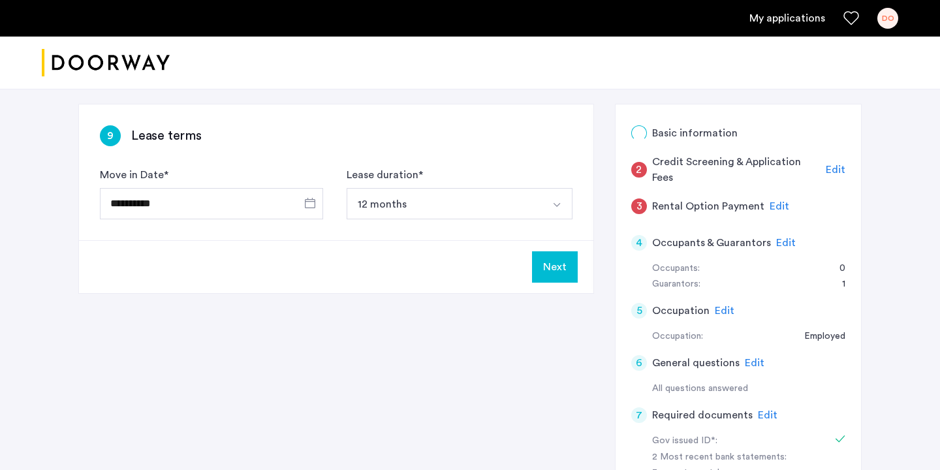
scroll to position [0, 0]
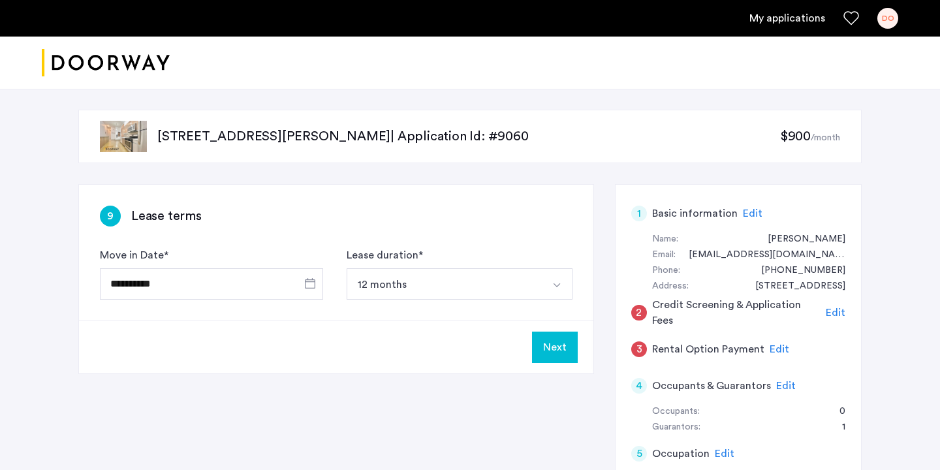
click at [552, 360] on button "Next" at bounding box center [555, 346] width 46 height 31
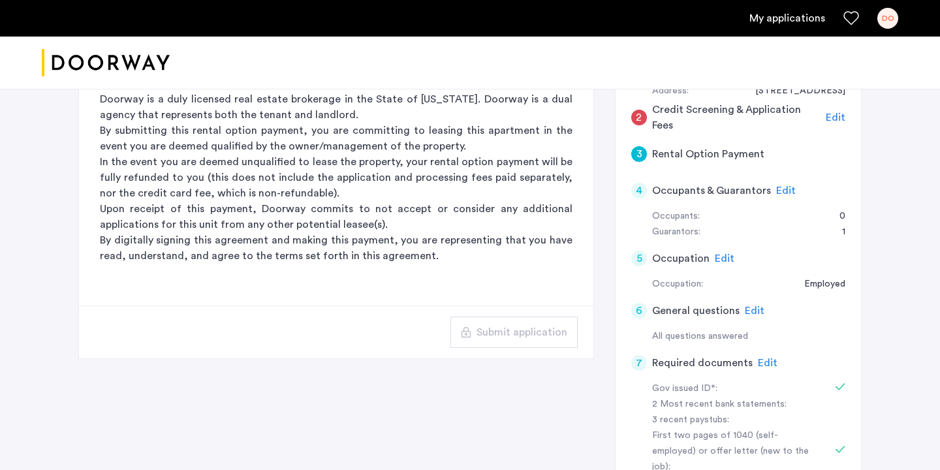
scroll to position [165, 0]
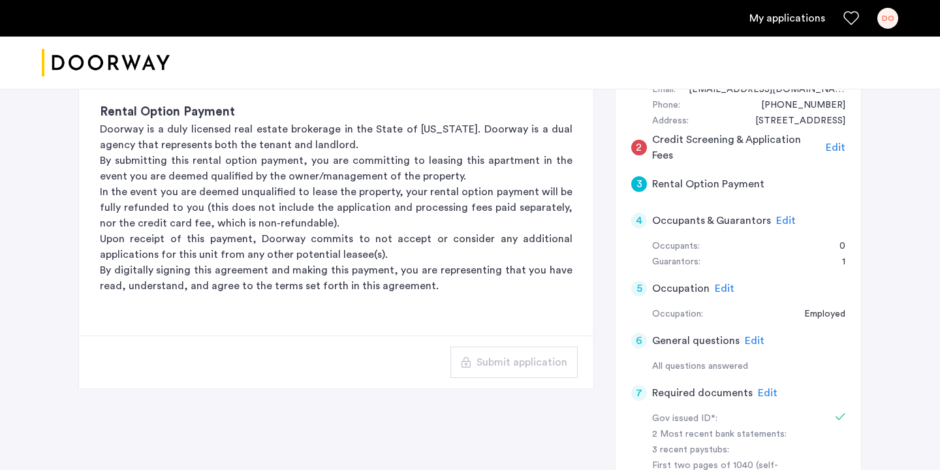
click at [832, 147] on span "Edit" at bounding box center [835, 147] width 20 height 10
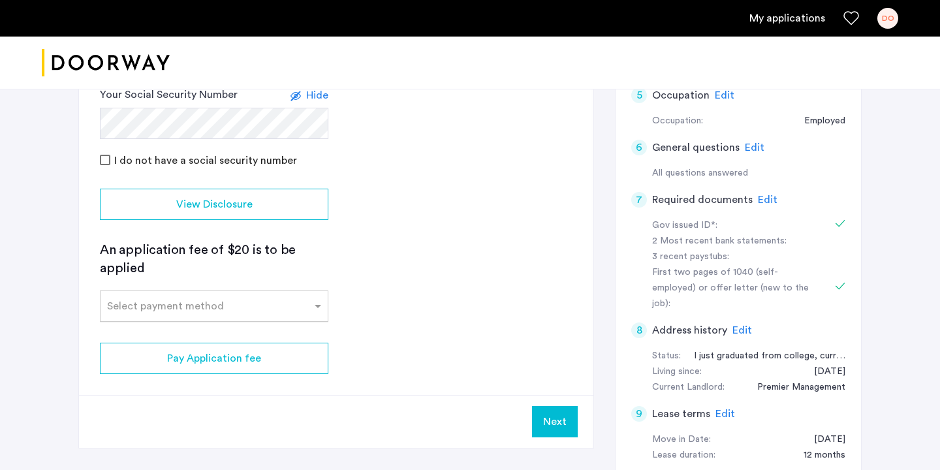
scroll to position [418, 0]
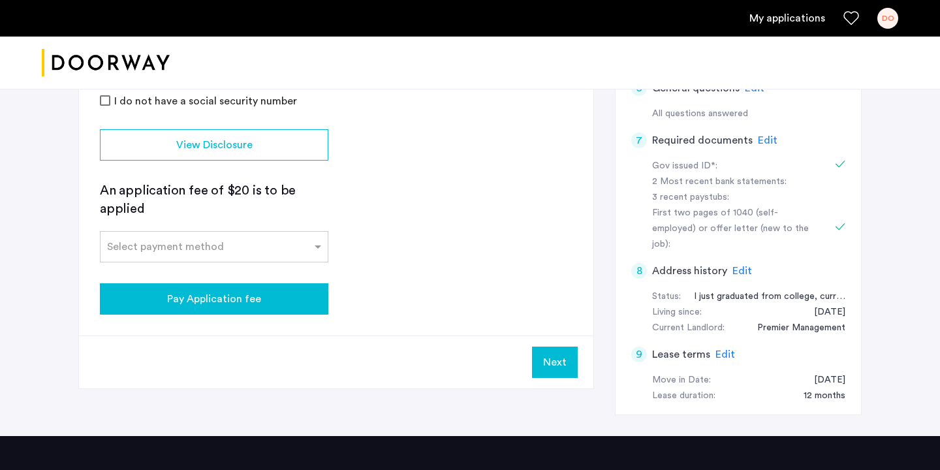
click at [212, 296] on span "Pay Application fee" at bounding box center [214, 299] width 94 height 16
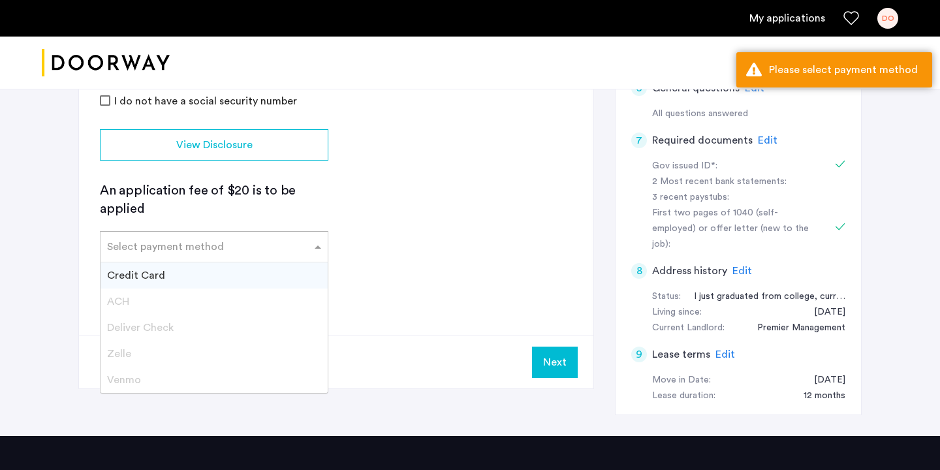
click at [274, 259] on div "Select payment method" at bounding box center [214, 246] width 228 height 31
click at [266, 283] on div "Credit Card" at bounding box center [213, 275] width 227 height 26
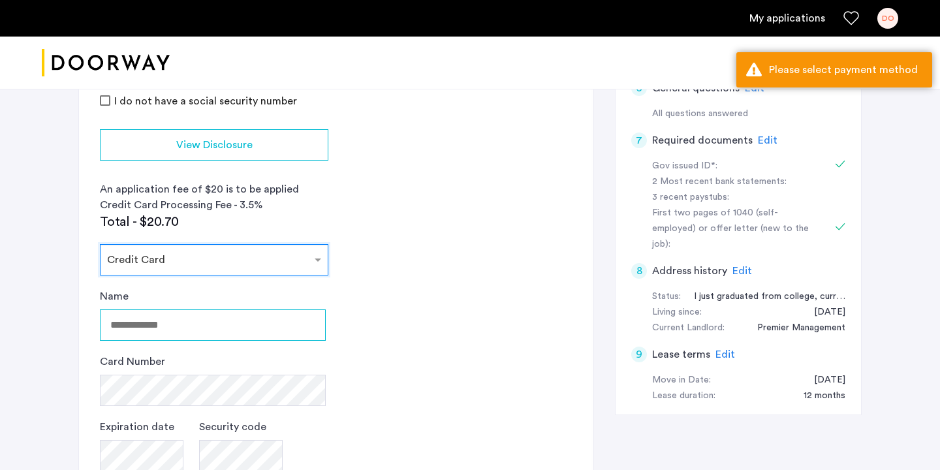
click at [243, 309] on input "Name" at bounding box center [213, 324] width 226 height 31
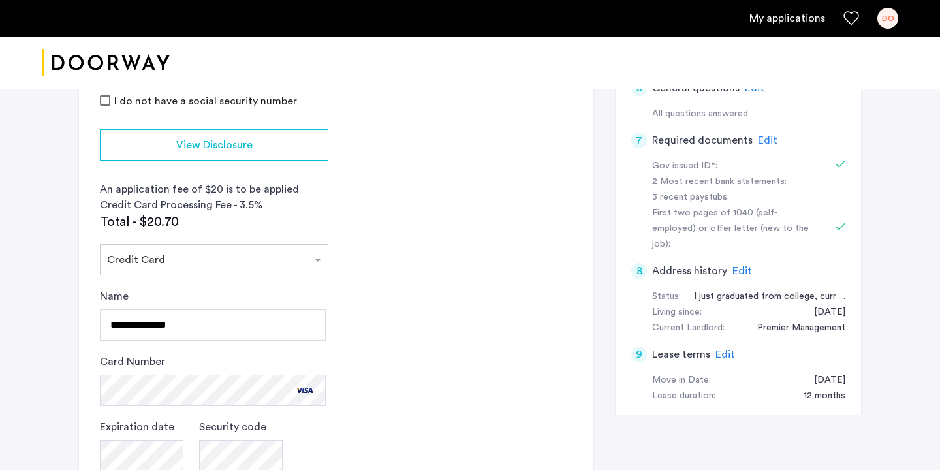
click at [391, 436] on app-credit-screening "2 Credit Screening & Application Fees Application Fees Please submit your appli…" at bounding box center [336, 195] width 514 height 856
click at [142, 324] on input "**********" at bounding box center [213, 324] width 226 height 31
click at [305, 326] on input "**********" at bounding box center [213, 324] width 226 height 31
type input "**********"
click at [357, 313] on app-credit-screening "2 Credit Screening & Application Fees Application Fees Please submit your appli…" at bounding box center [336, 195] width 514 height 856
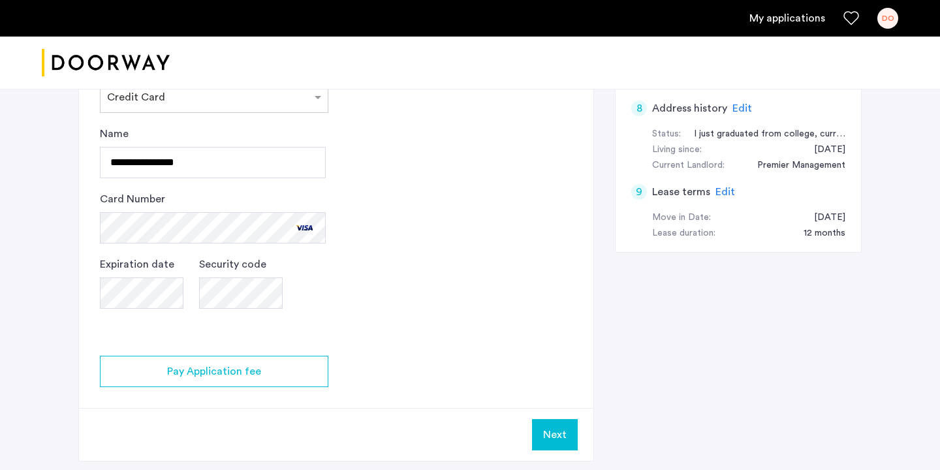
scroll to position [582, 0]
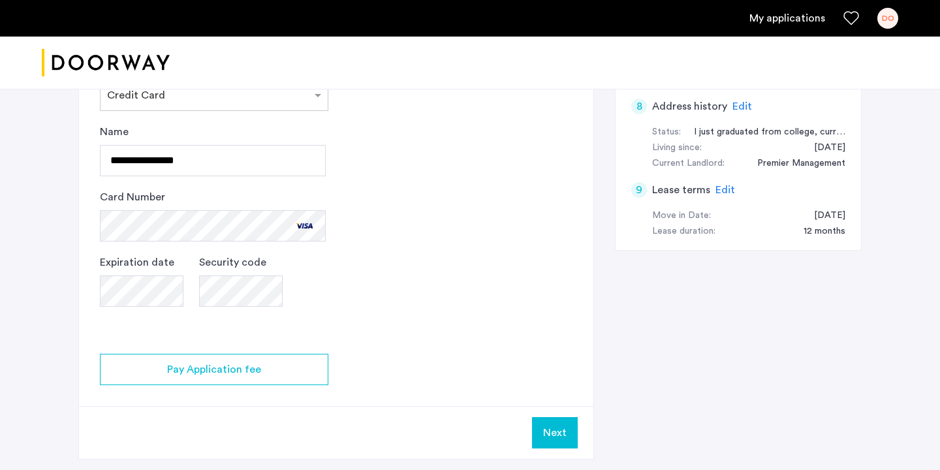
click at [555, 429] on button "Next" at bounding box center [555, 432] width 46 height 31
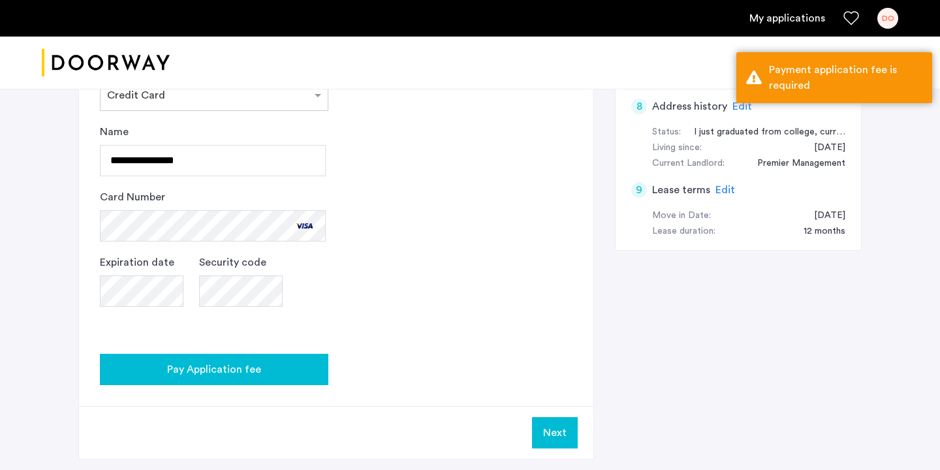
click at [305, 360] on button "Pay Application fee" at bounding box center [214, 369] width 228 height 31
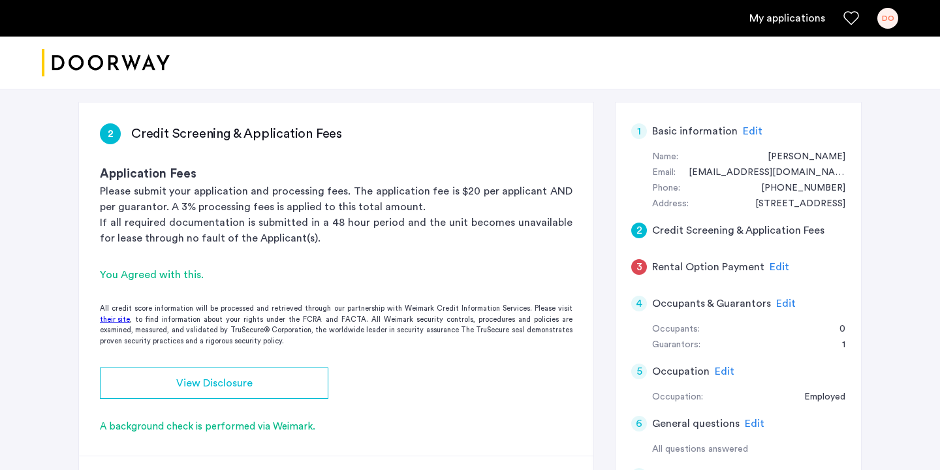
scroll to position [84, 0]
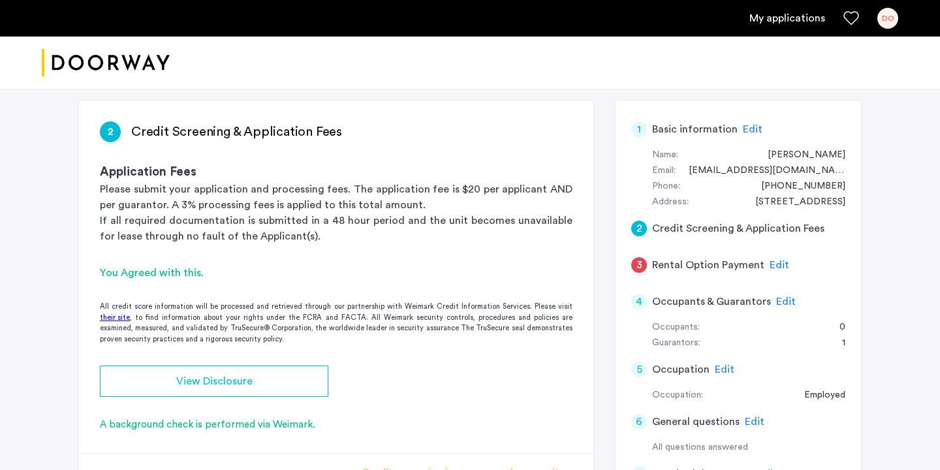
click at [770, 261] on span "Edit" at bounding box center [779, 265] width 20 height 10
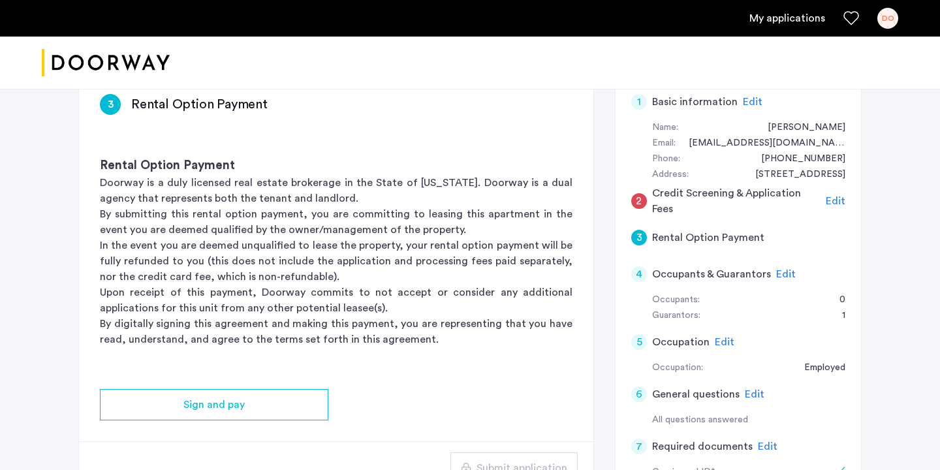
scroll to position [110, 0]
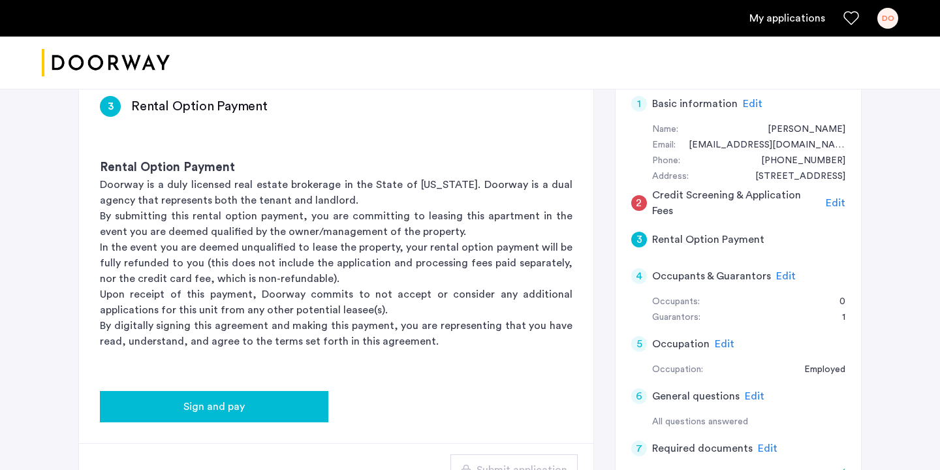
click at [288, 407] on div "Sign and pay" at bounding box center [213, 407] width 207 height 16
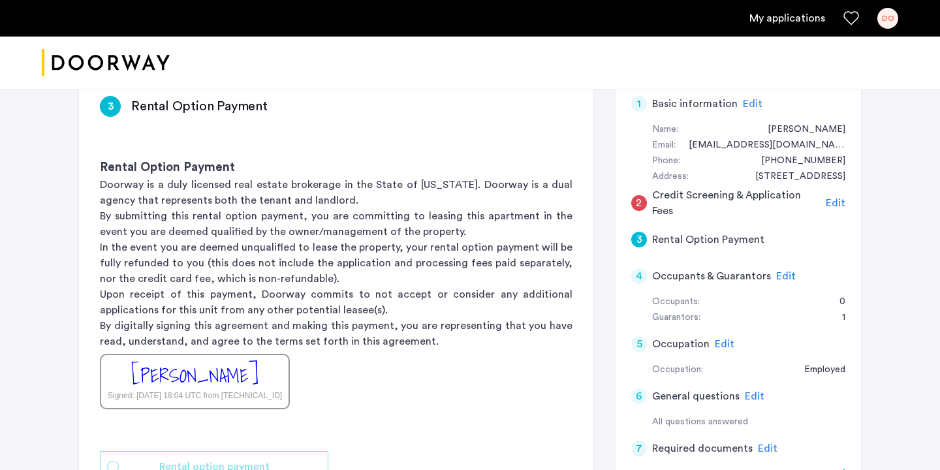
scroll to position [0, 0]
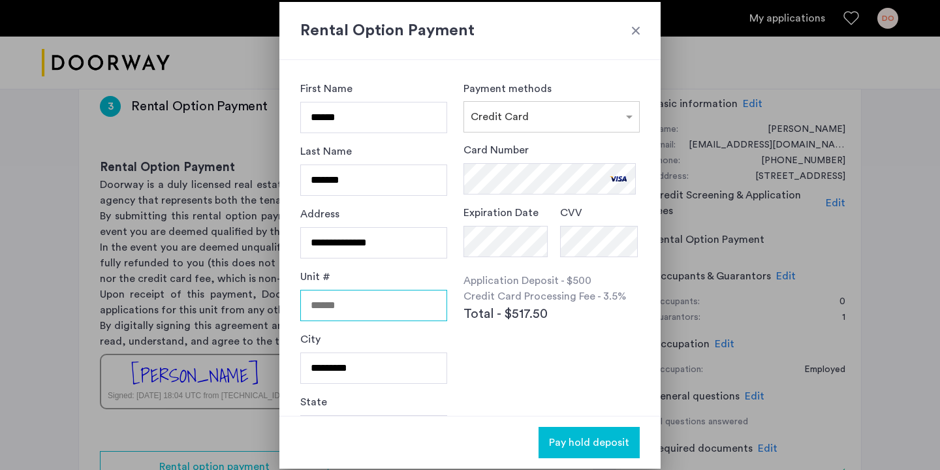
click at [388, 296] on input "Unit #" at bounding box center [373, 305] width 147 height 31
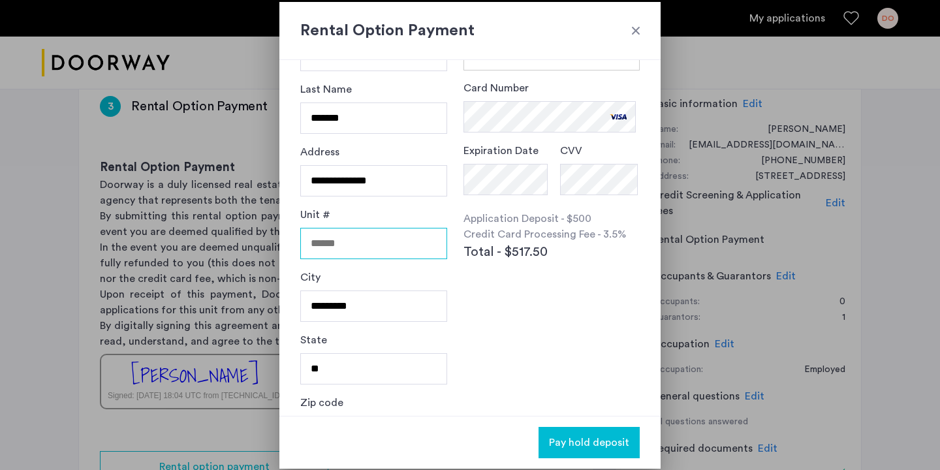
scroll to position [64, 0]
type input "****"
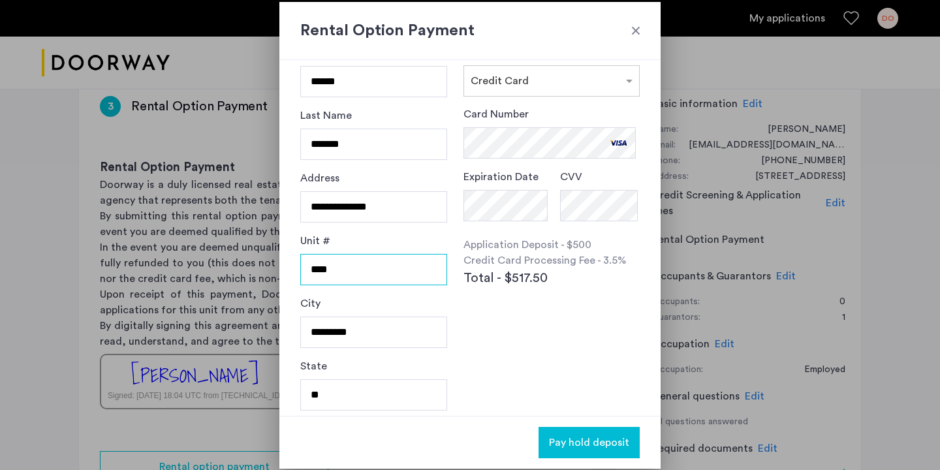
scroll to position [0, 0]
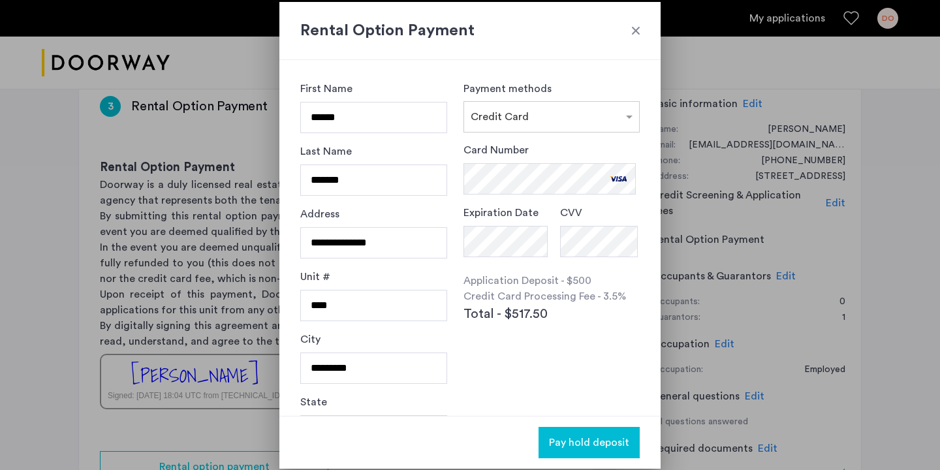
click at [640, 34] on div at bounding box center [635, 30] width 13 height 13
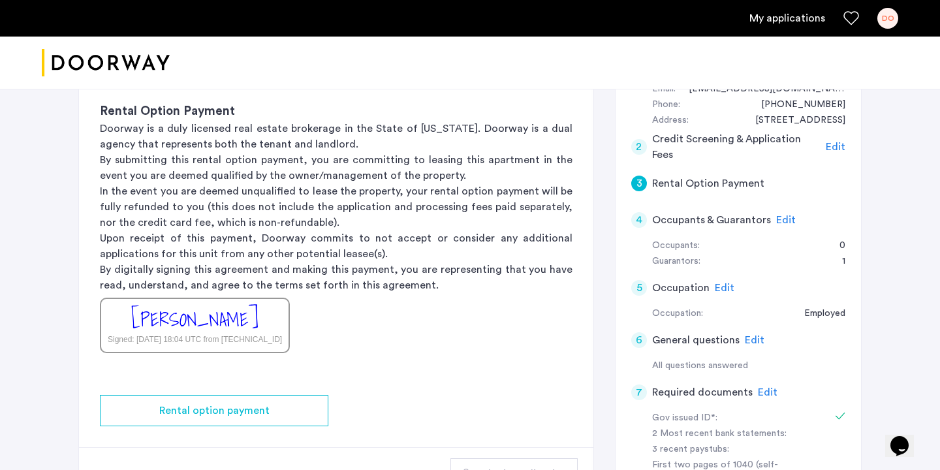
scroll to position [168, 0]
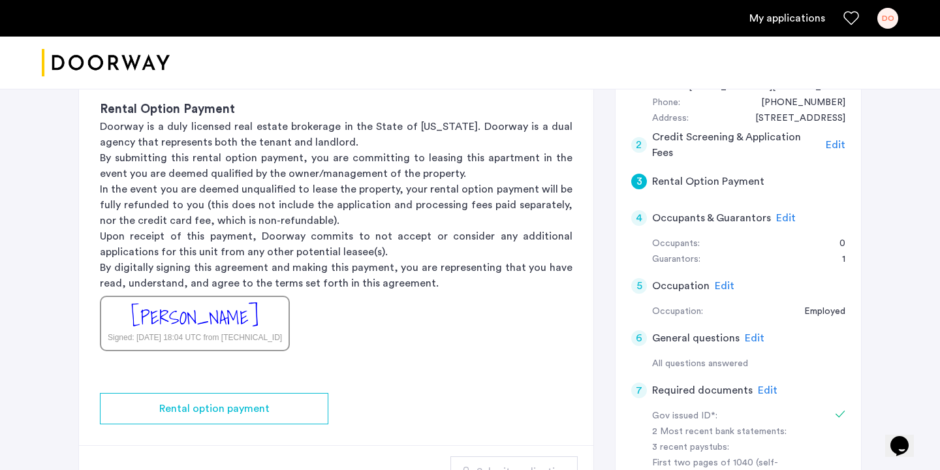
click at [833, 144] on span "Edit" at bounding box center [835, 145] width 20 height 10
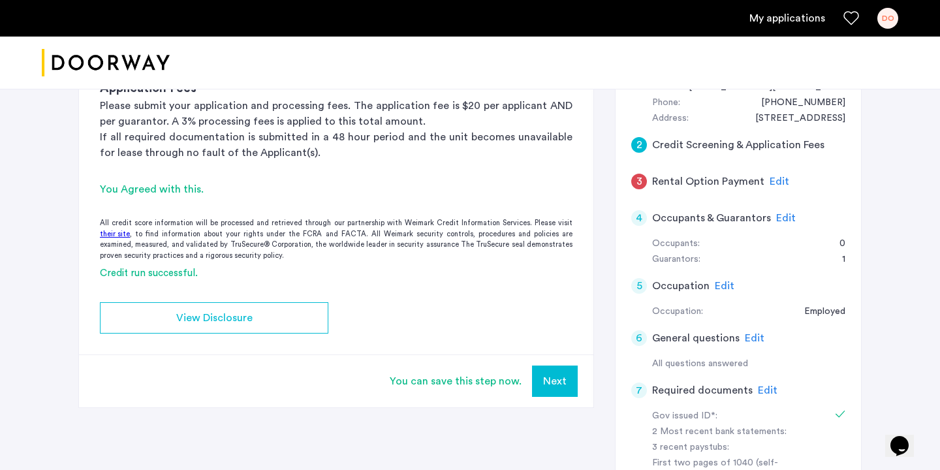
click at [772, 177] on span "Edit" at bounding box center [779, 181] width 20 height 10
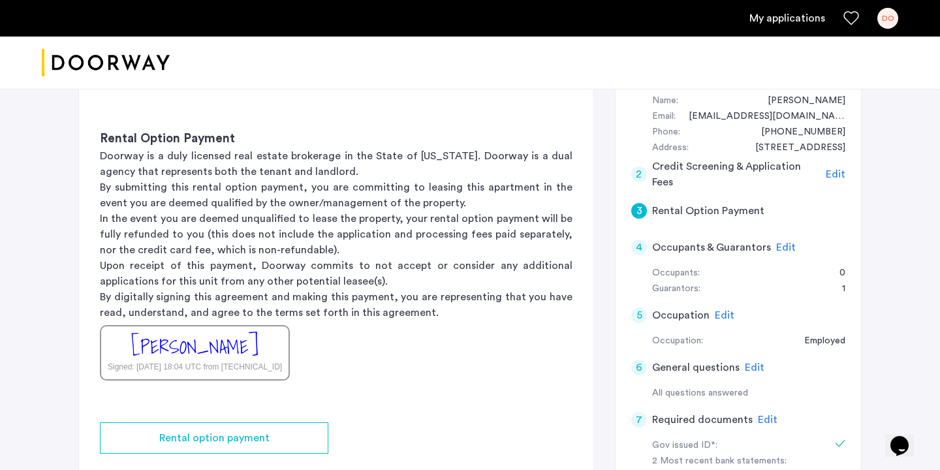
scroll to position [136, 0]
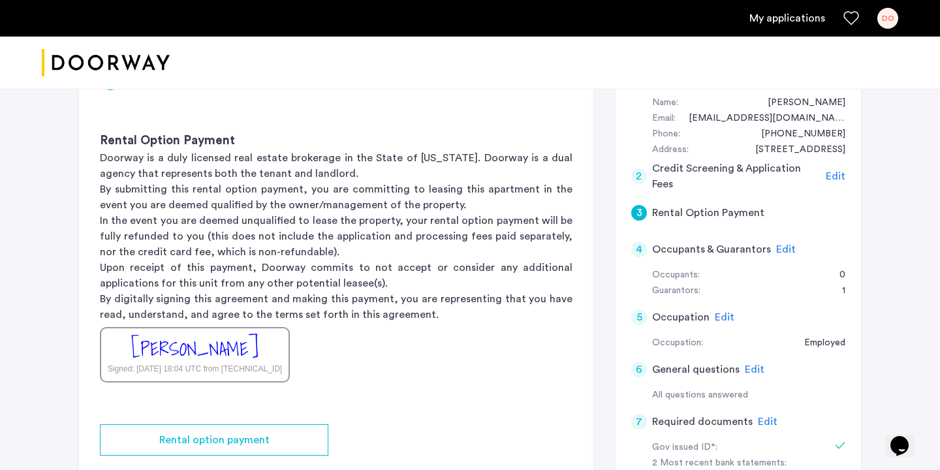
click at [286, 344] on div "DANIEL OLIVERI Signed: Sep 30, 2025 at 18:04 UTC from 104.23.190.156" at bounding box center [195, 354] width 190 height 55
click at [258, 356] on div "[PERSON_NAME]" at bounding box center [194, 349] width 127 height 28
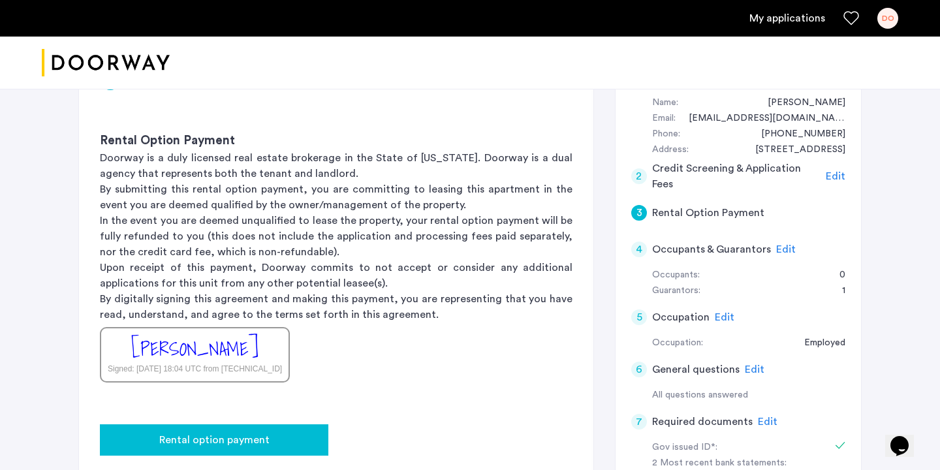
click at [232, 434] on span "Rental option payment" at bounding box center [214, 440] width 110 height 16
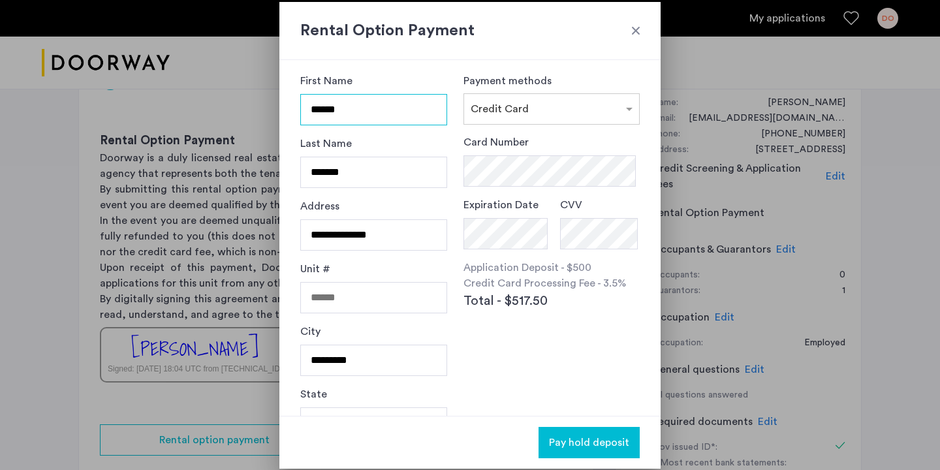
scroll to position [4, 0]
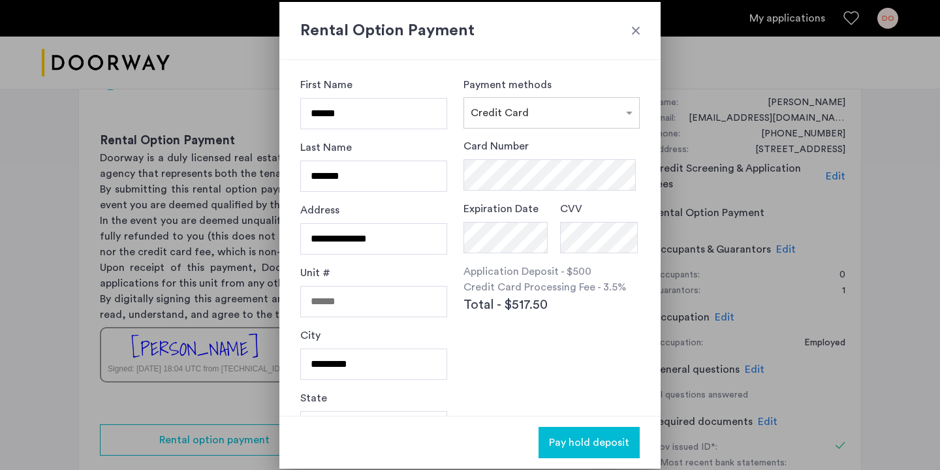
click at [636, 33] on div at bounding box center [635, 30] width 13 height 13
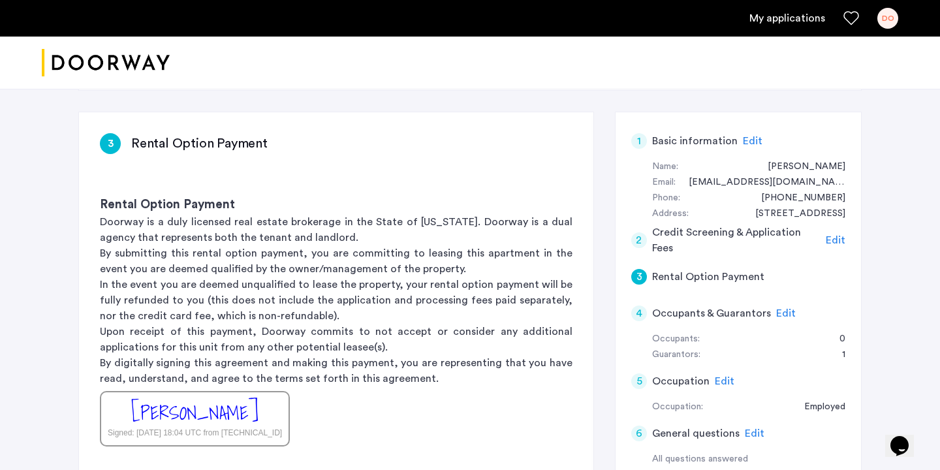
scroll to position [33, 0]
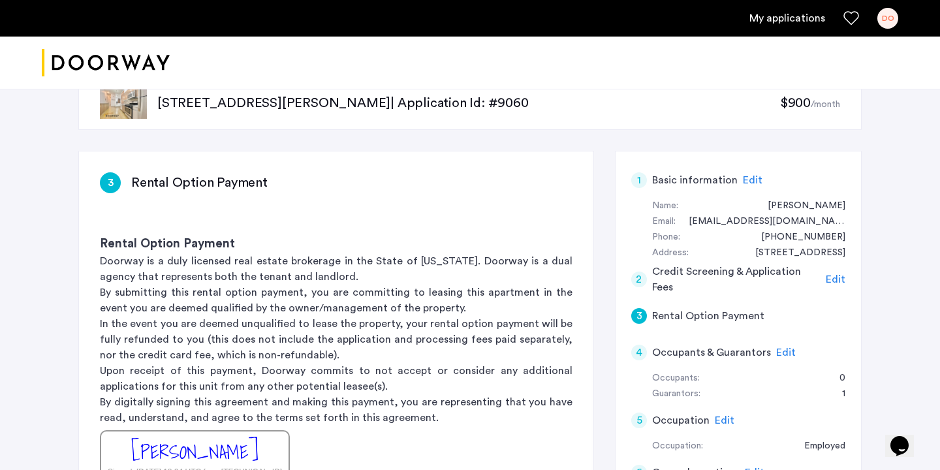
click at [833, 281] on span "Edit" at bounding box center [835, 279] width 20 height 10
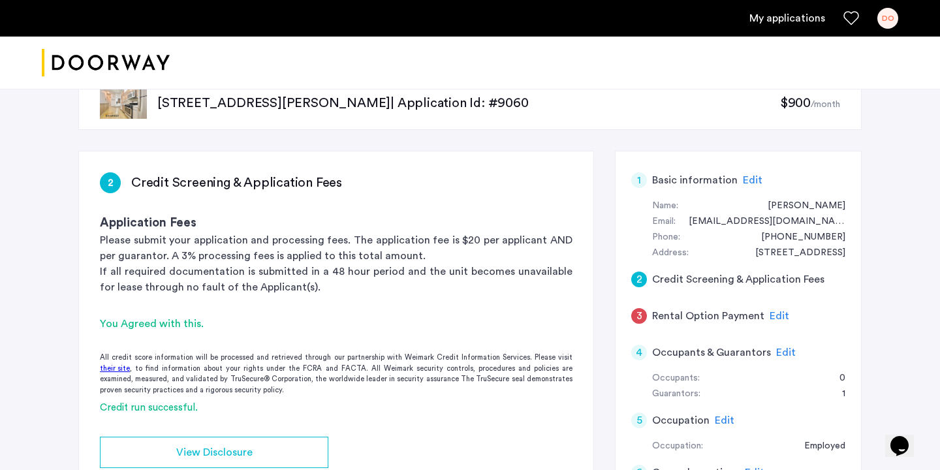
click at [774, 315] on span "Edit" at bounding box center [779, 316] width 20 height 10
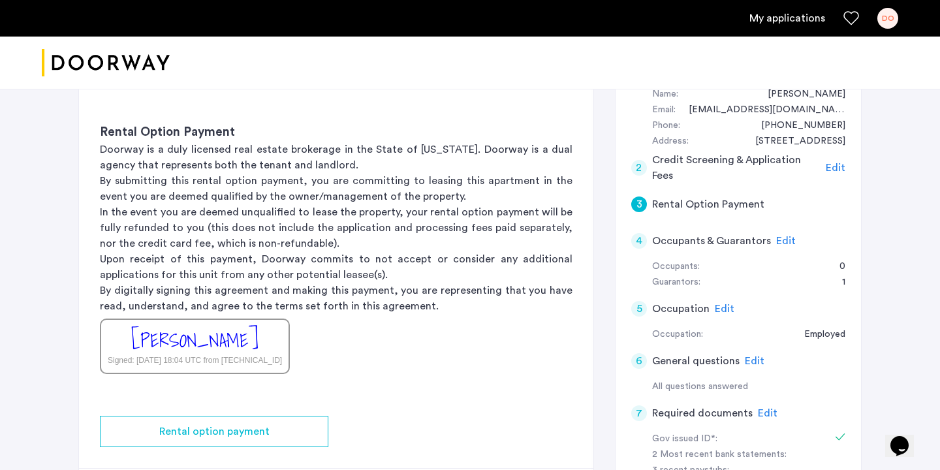
scroll to position [114, 0]
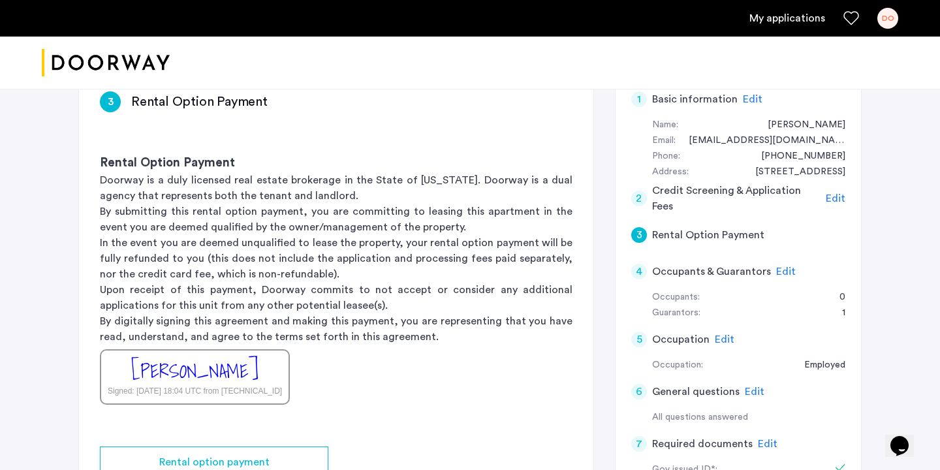
click at [838, 196] on span "Edit" at bounding box center [835, 198] width 20 height 10
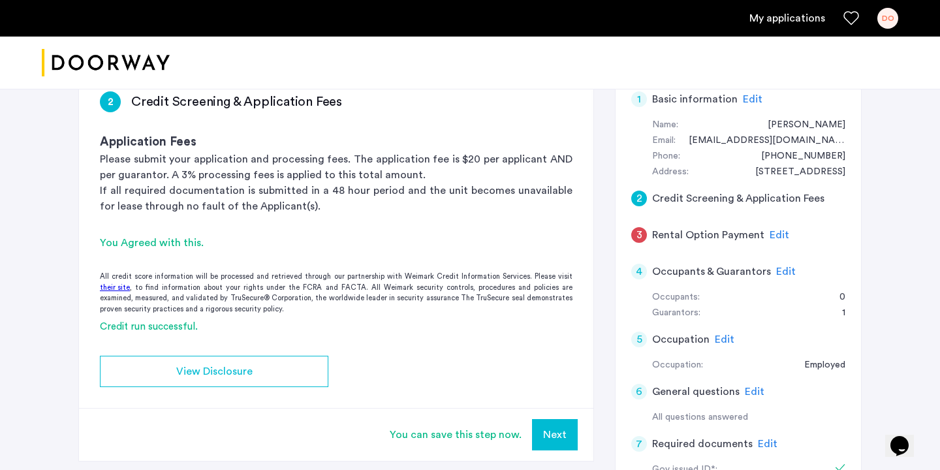
click at [779, 271] on span "Edit" at bounding box center [786, 271] width 20 height 10
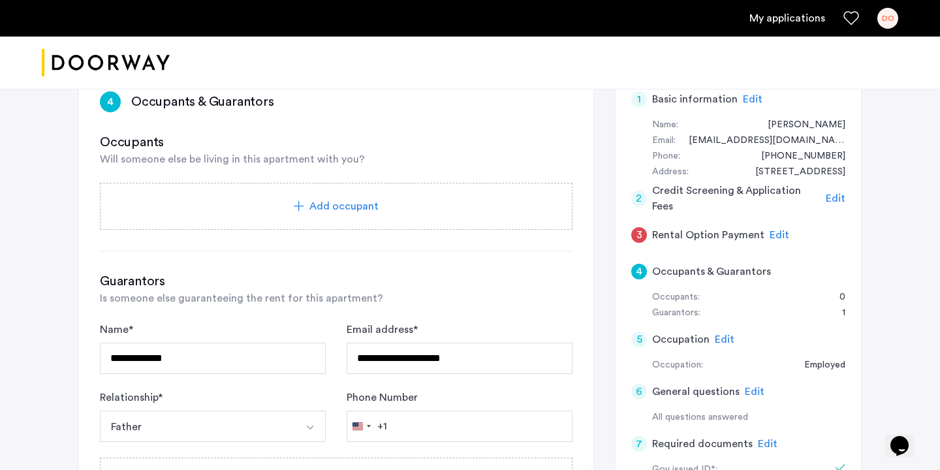
scroll to position [175, 0]
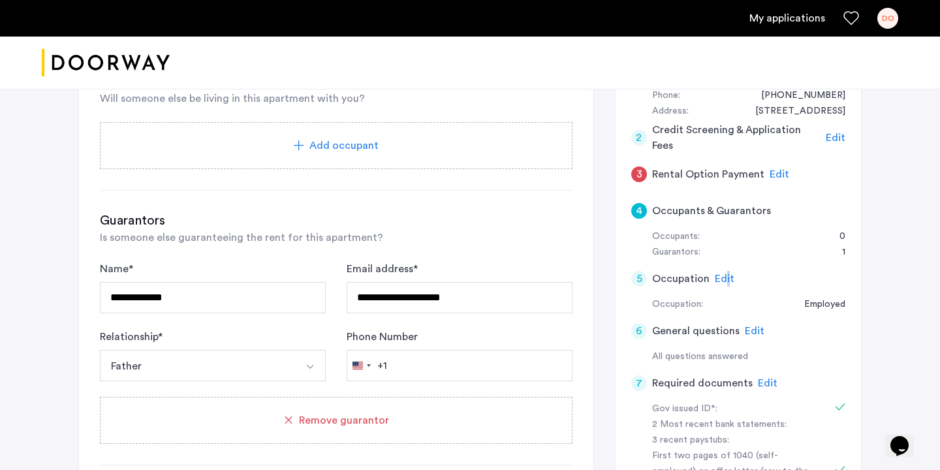
click at [725, 271] on div "Edit" at bounding box center [724, 279] width 20 height 16
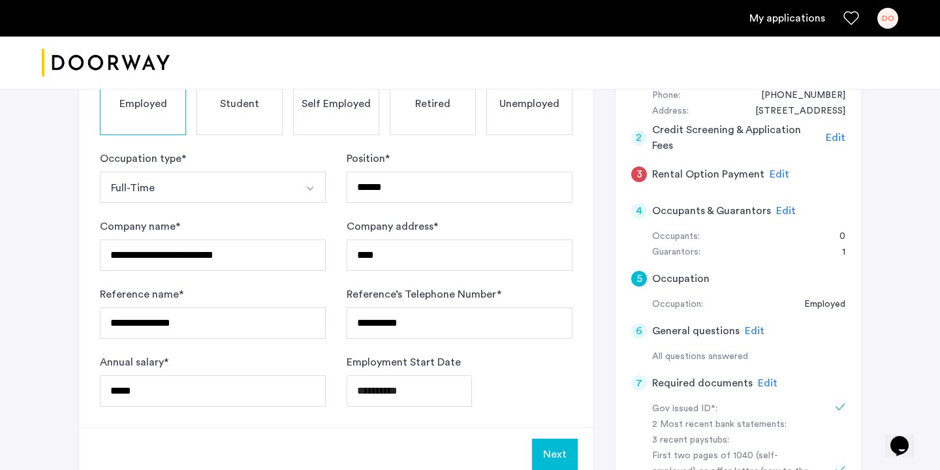
click at [724, 274] on div "5 Occupation" at bounding box center [738, 278] width 214 height 37
click at [834, 141] on span "Edit" at bounding box center [835, 137] width 20 height 10
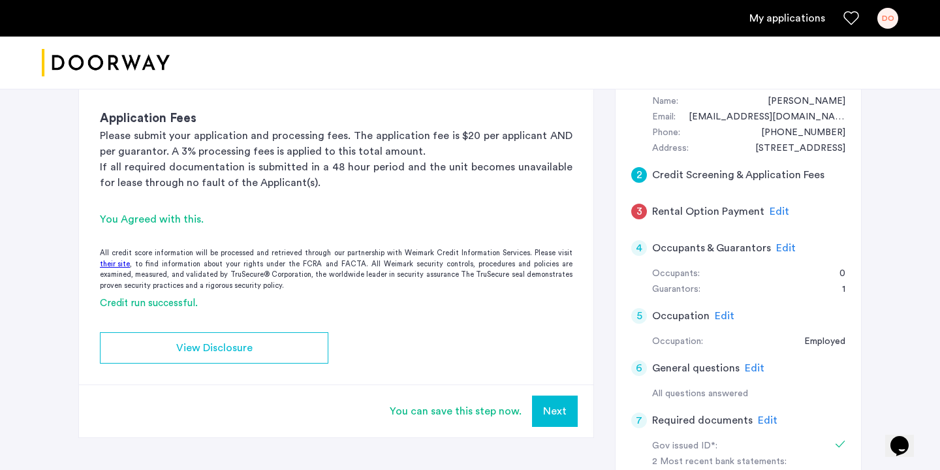
scroll to position [151, 0]
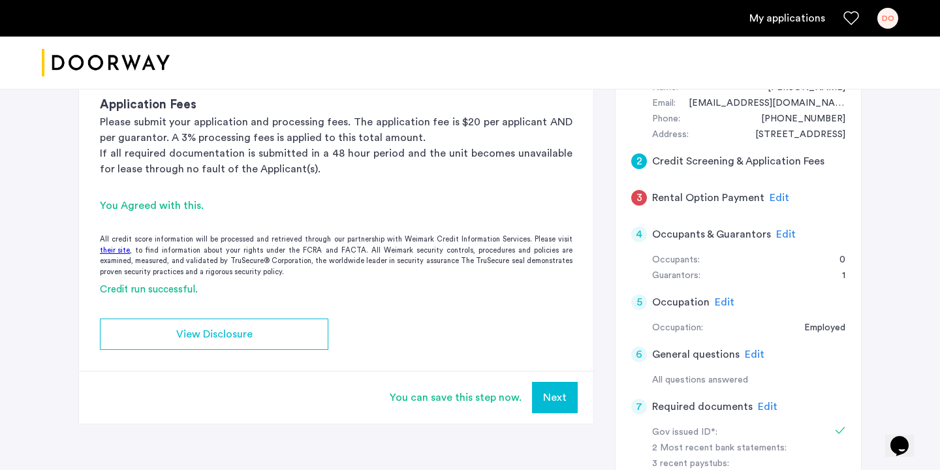
click at [718, 302] on span "Edit" at bounding box center [724, 302] width 20 height 10
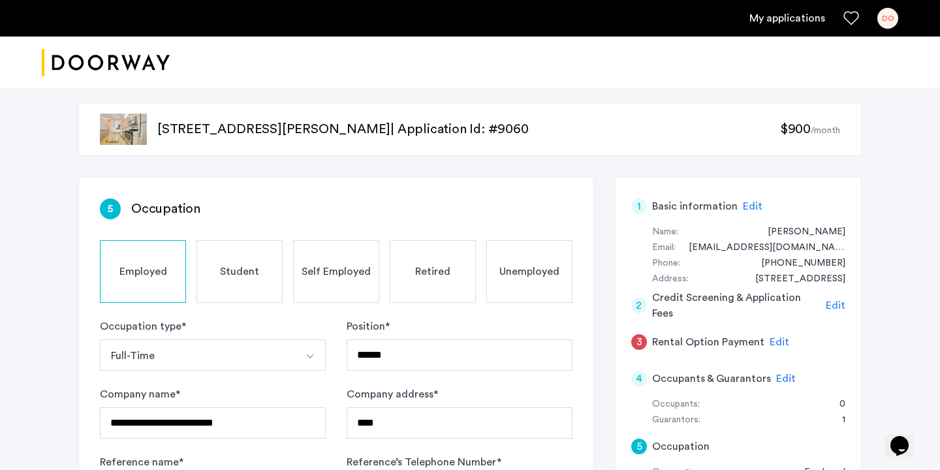
scroll to position [0, 0]
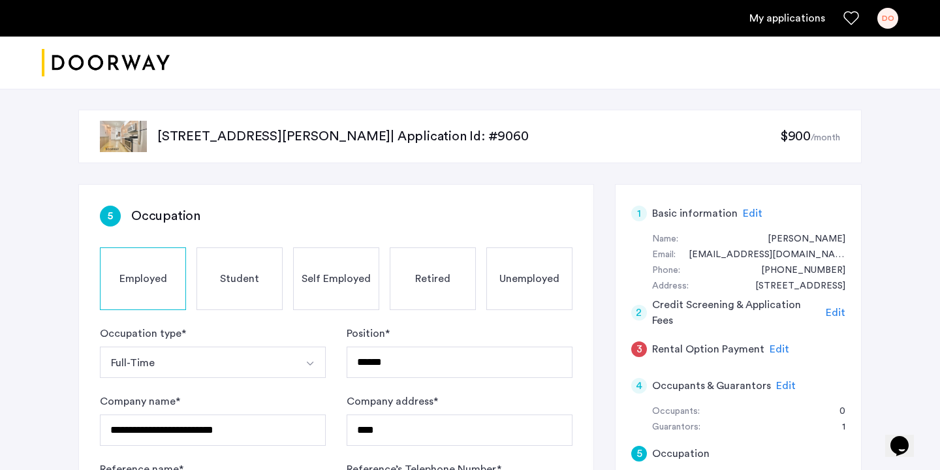
click at [769, 341] on div "Edit" at bounding box center [779, 349] width 20 height 16
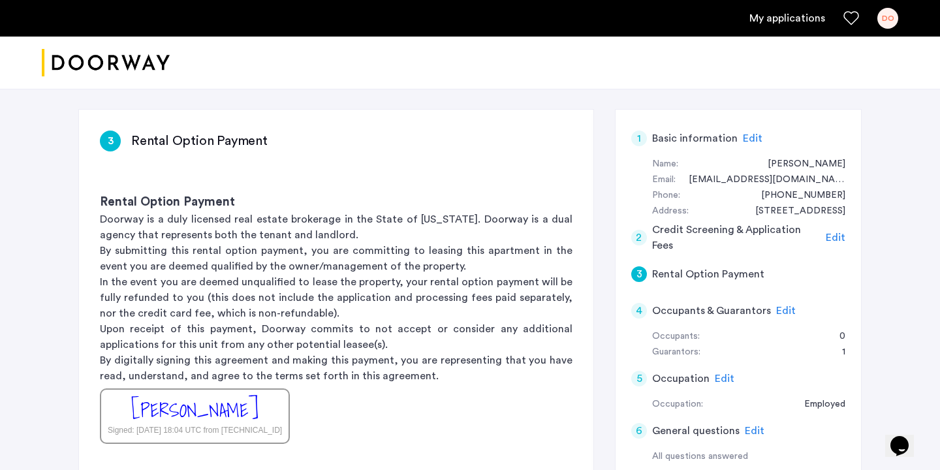
scroll to position [76, 0]
click at [833, 235] on span "Edit" at bounding box center [835, 236] width 20 height 10
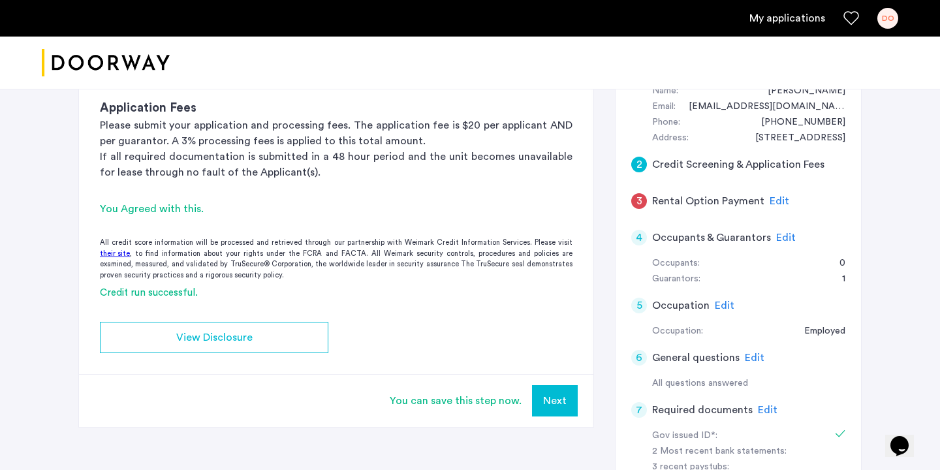
scroll to position [150, 0]
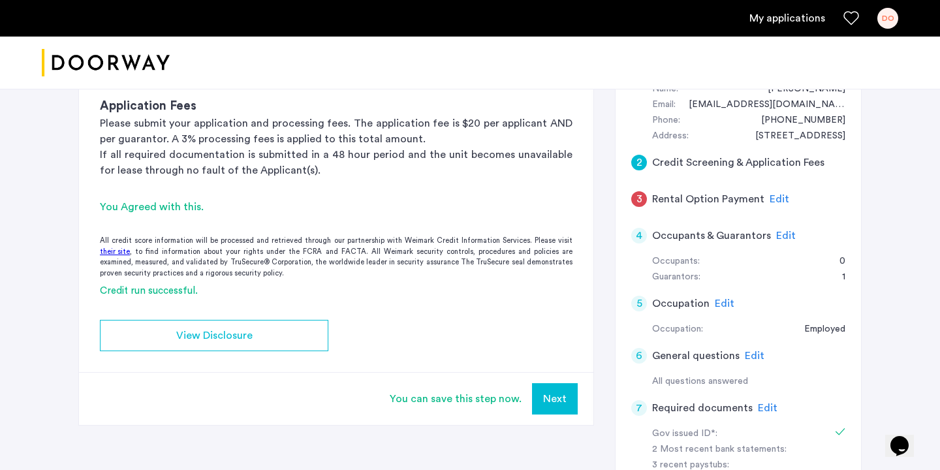
click at [565, 391] on button "Next" at bounding box center [555, 398] width 46 height 31
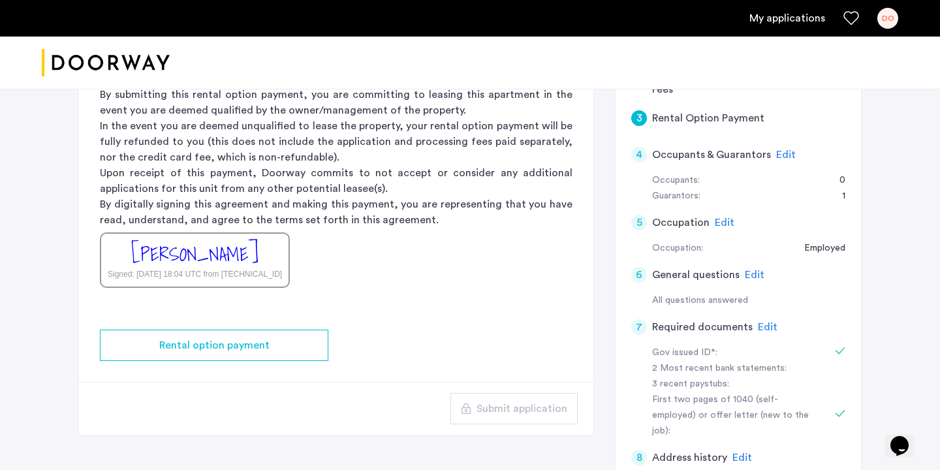
scroll to position [234, 0]
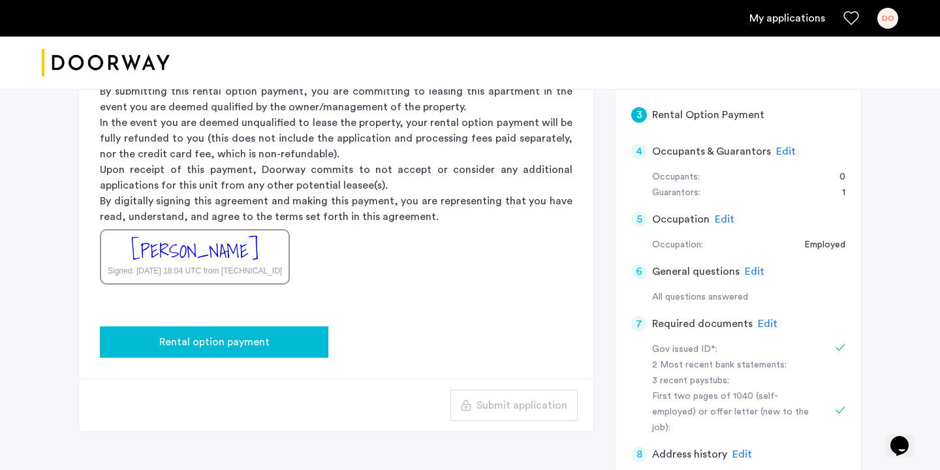
click at [222, 344] on span "Rental option payment" at bounding box center [214, 342] width 110 height 16
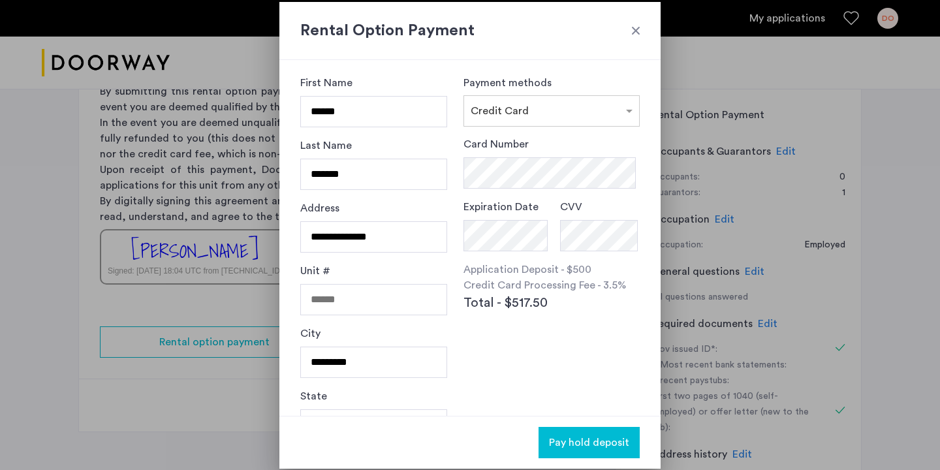
scroll to position [0, 0]
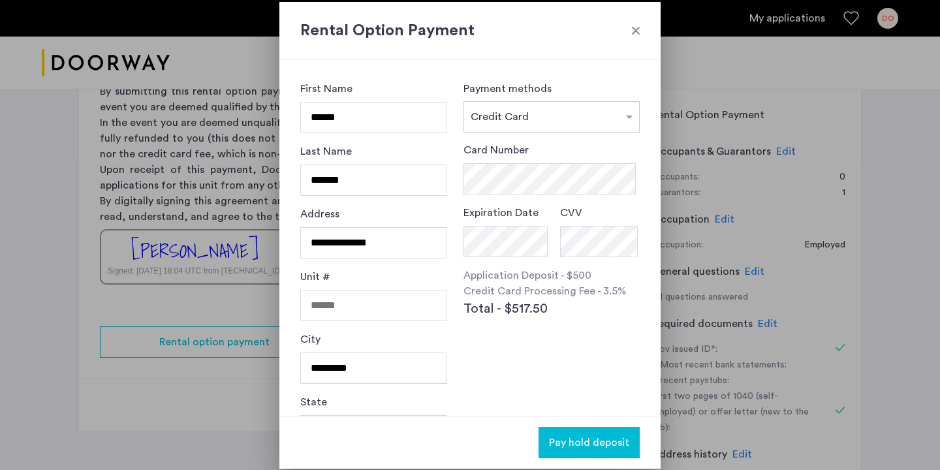
click at [579, 311] on div "Application Deposit - $500 Credit Card Processing Fee - 3.5% Total - $517.50" at bounding box center [551, 293] width 176 height 51
click at [565, 354] on div "Card Number Expiration Date CVV Application Deposit - $500 Credit Card Processi…" at bounding box center [551, 262] width 176 height 240
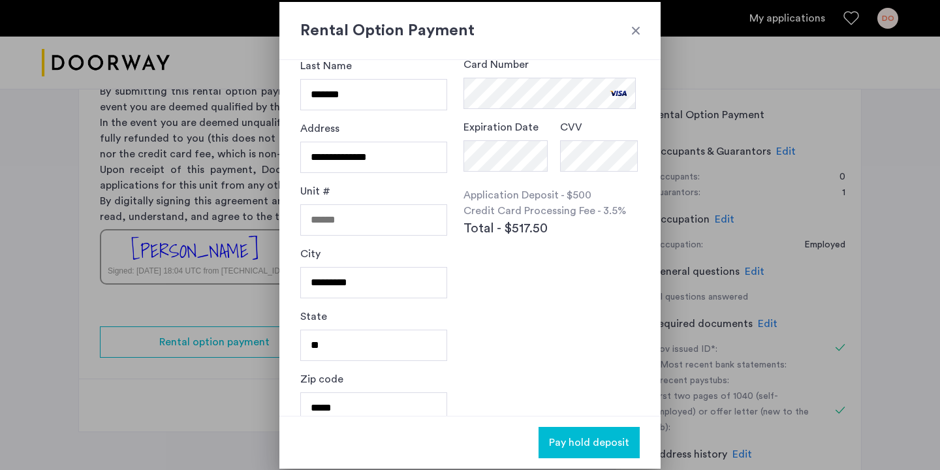
scroll to position [104, 0]
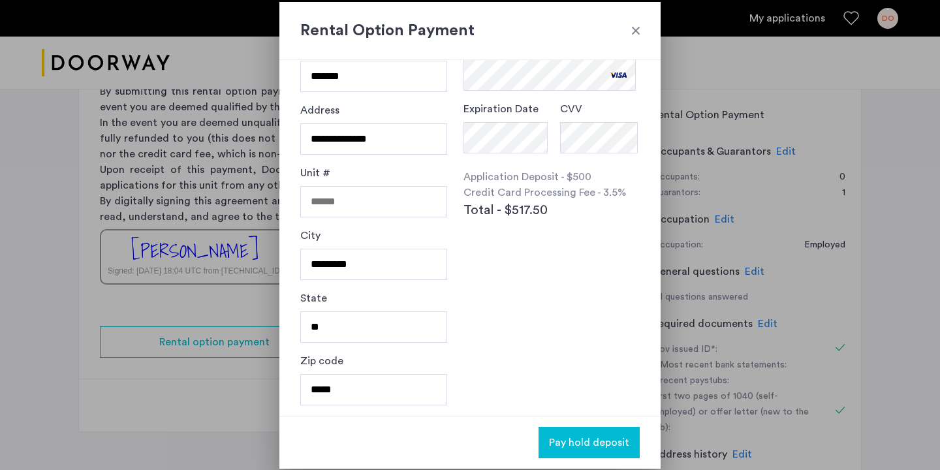
click at [595, 436] on span "Pay hold deposit" at bounding box center [589, 443] width 80 height 16
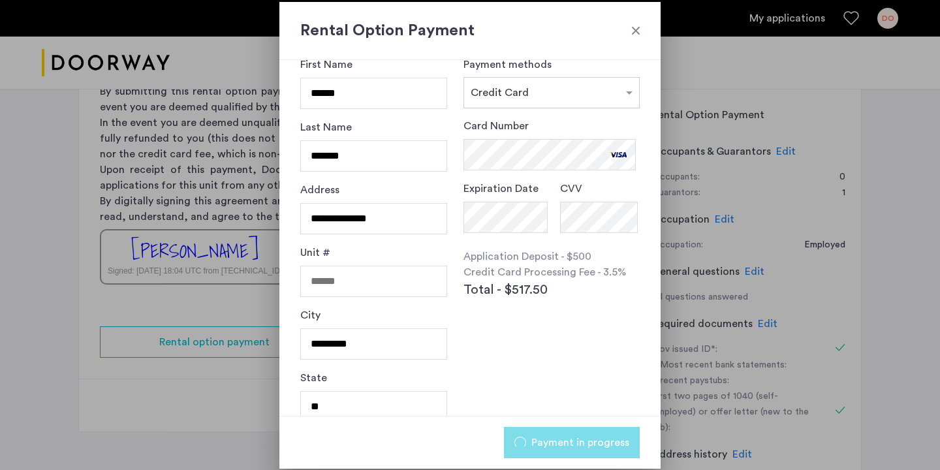
scroll to position [0, 0]
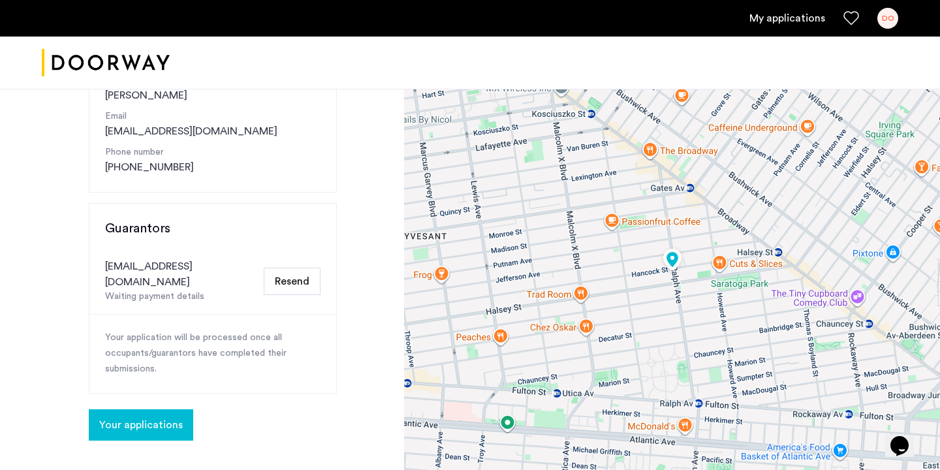
scroll to position [184, 0]
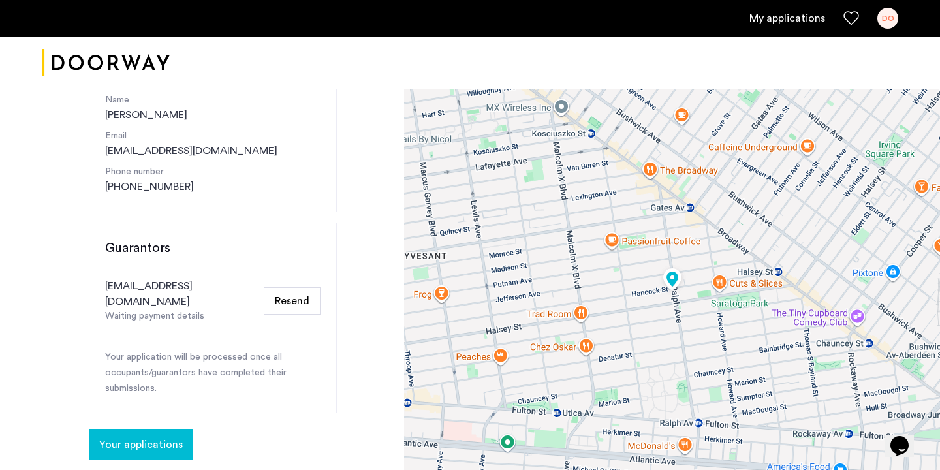
click at [194, 309] on div "Waiting payment details" at bounding box center [181, 316] width 153 height 14
click at [279, 299] on button "Resend" at bounding box center [292, 300] width 57 height 27
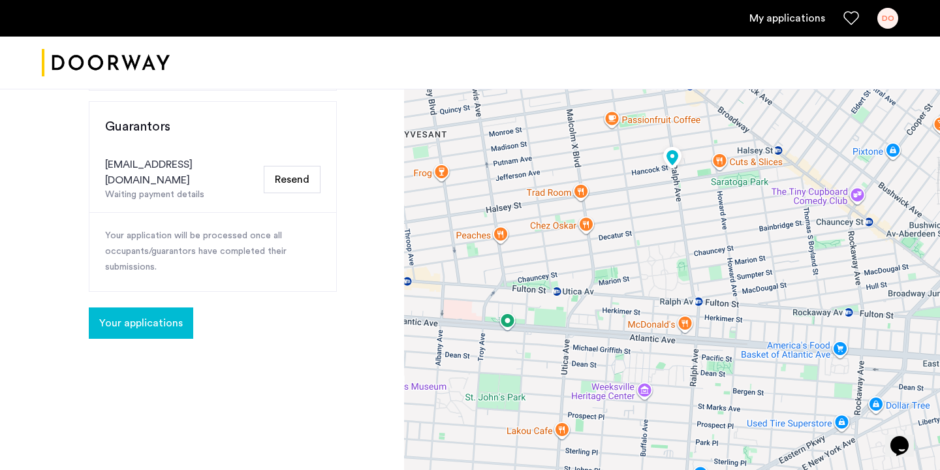
scroll to position [303, 0]
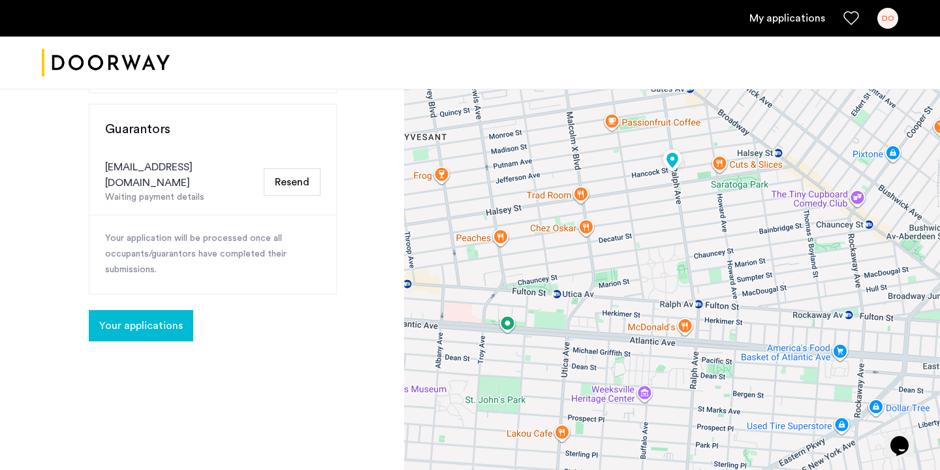
click at [177, 318] on span "Your applications" at bounding box center [141, 326] width 84 height 16
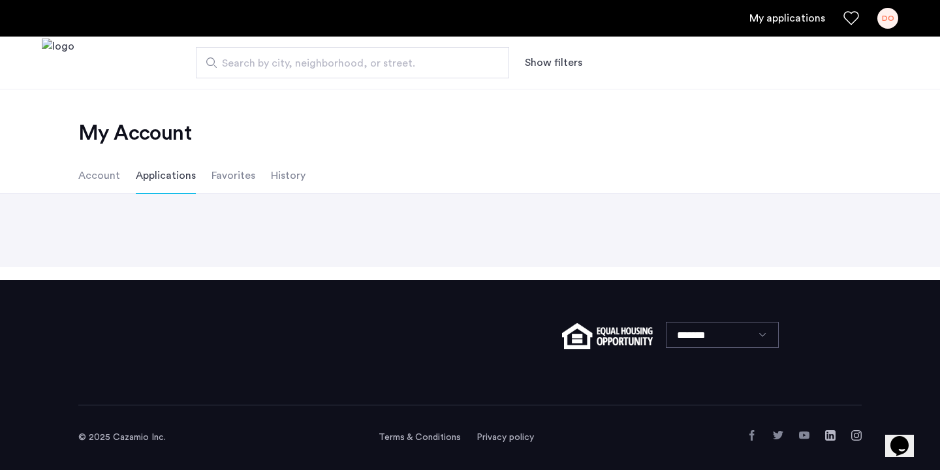
click at [112, 185] on li "Account" at bounding box center [99, 175] width 42 height 37
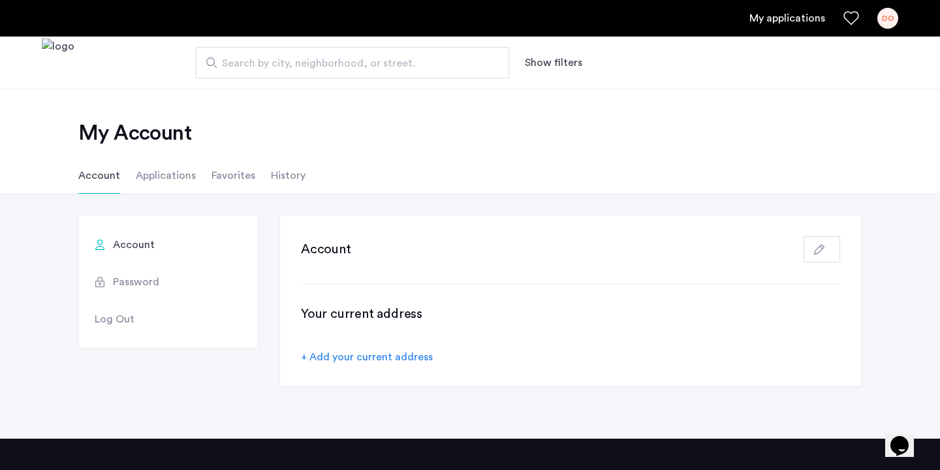
click at [164, 172] on li "Applications" at bounding box center [166, 175] width 60 height 37
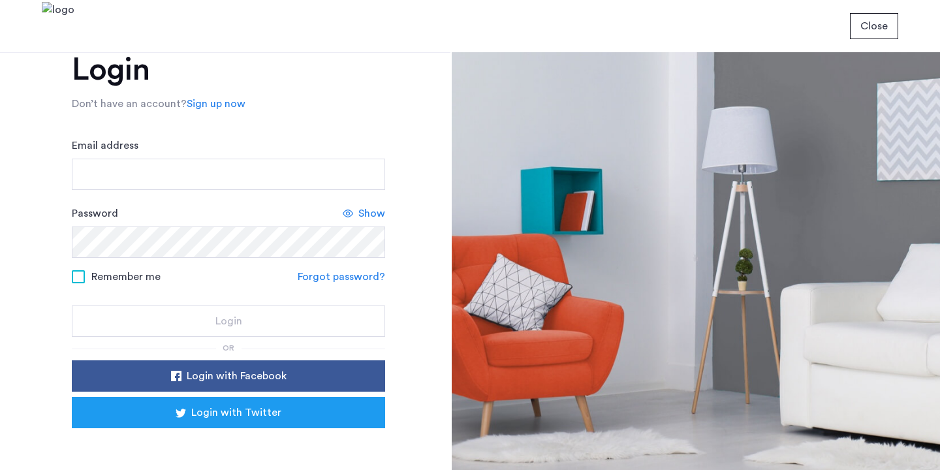
scroll to position [73, 0]
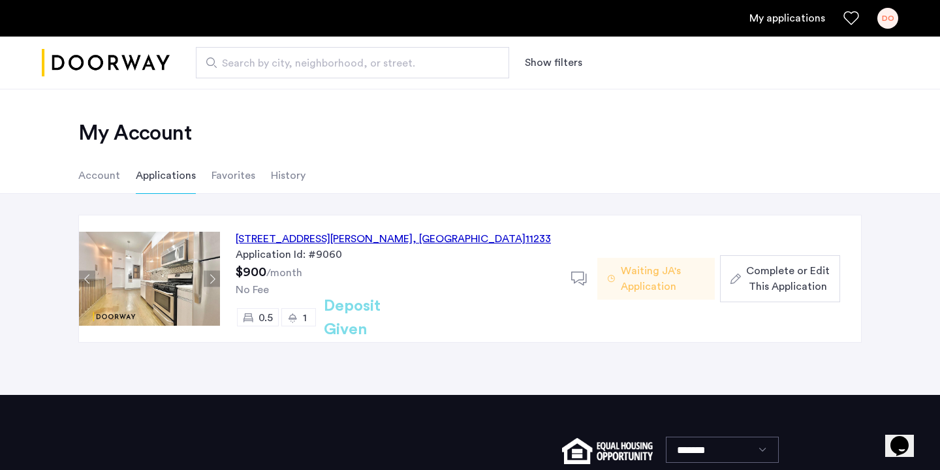
click at [207, 279] on button "Next apartment" at bounding box center [212, 279] width 16 height 16
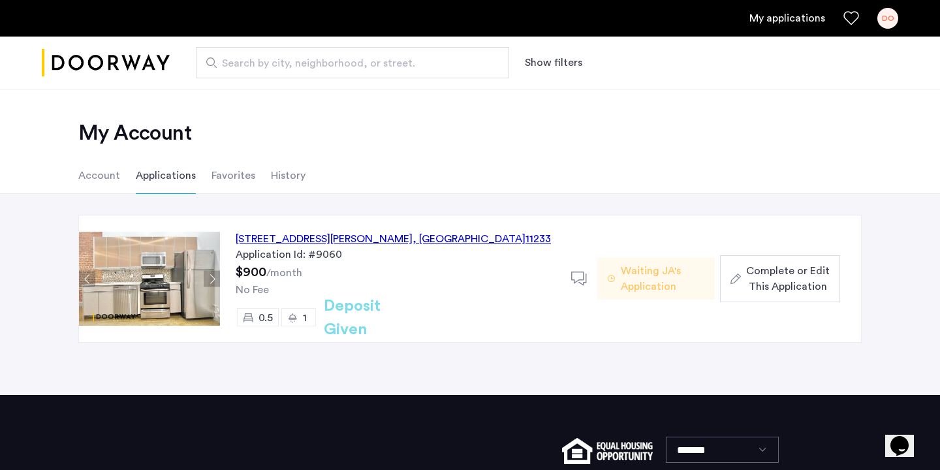
click at [207, 279] on button "Next apartment" at bounding box center [212, 279] width 16 height 16
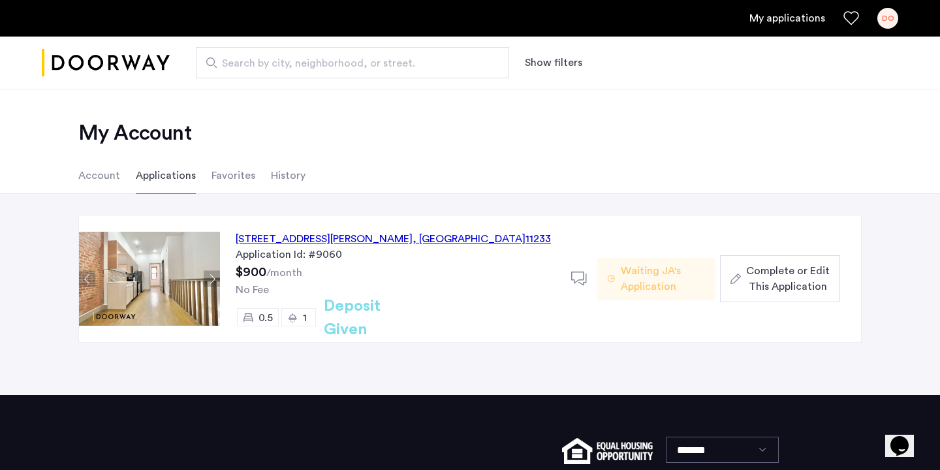
click at [207, 279] on button "Next apartment" at bounding box center [212, 279] width 16 height 16
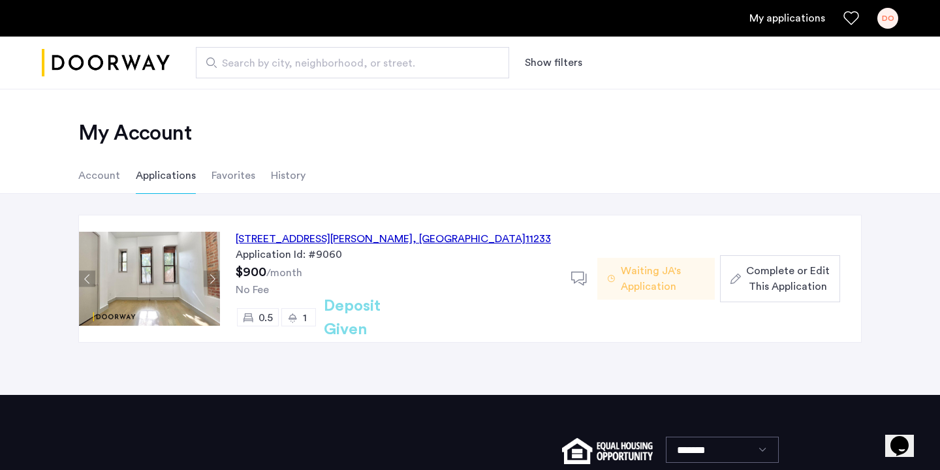
click at [207, 279] on button "Next apartment" at bounding box center [212, 279] width 16 height 16
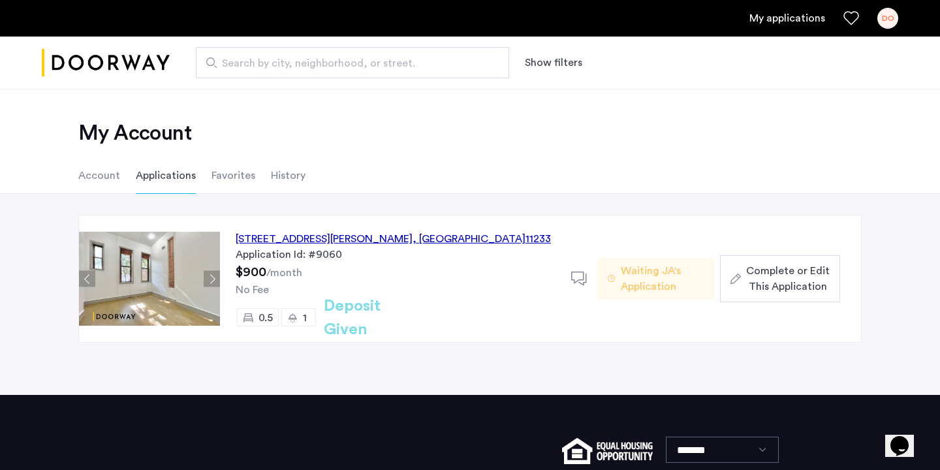
click at [207, 279] on button "Next apartment" at bounding box center [212, 279] width 16 height 16
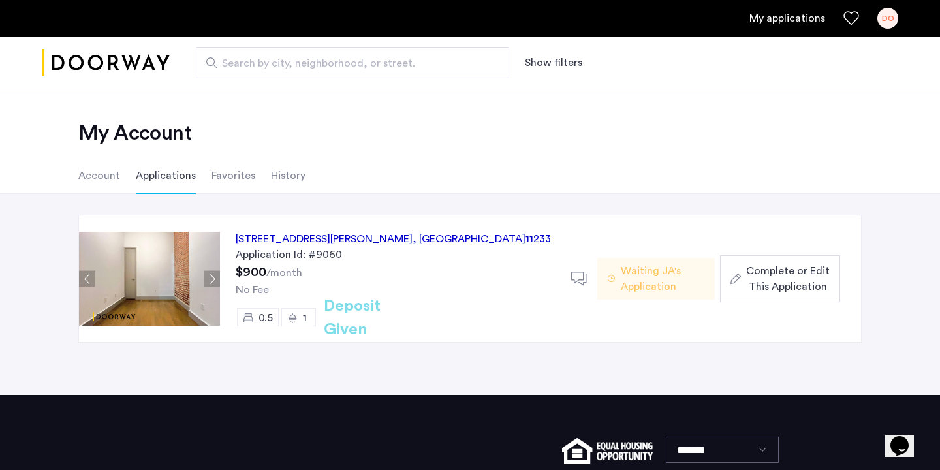
click at [207, 279] on button "Next apartment" at bounding box center [212, 279] width 16 height 16
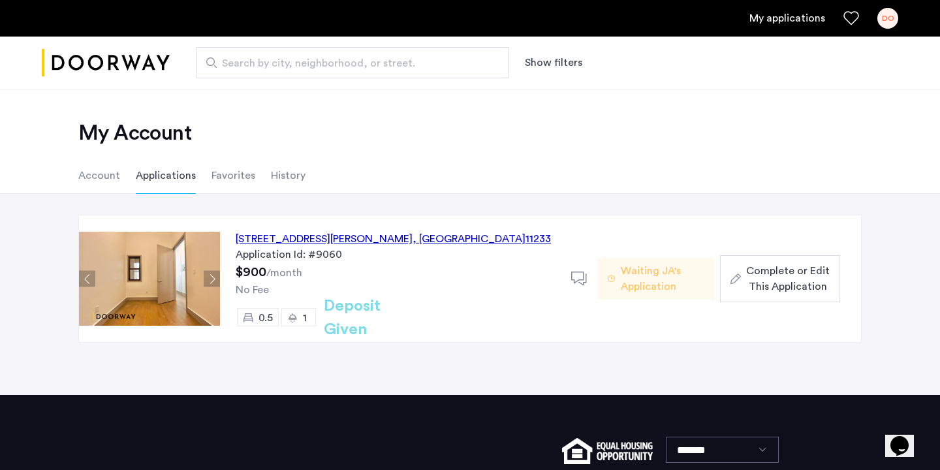
click at [207, 279] on button "Next apartment" at bounding box center [212, 279] width 16 height 16
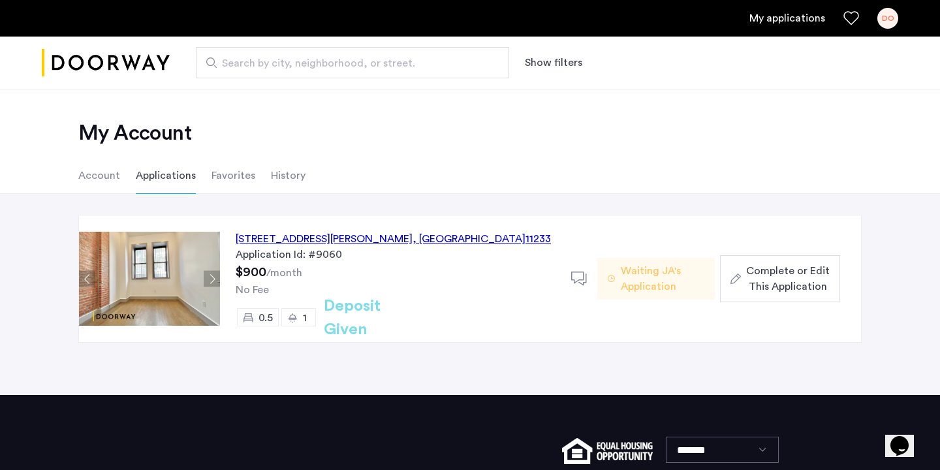
click at [207, 279] on button "Next apartment" at bounding box center [212, 279] width 16 height 16
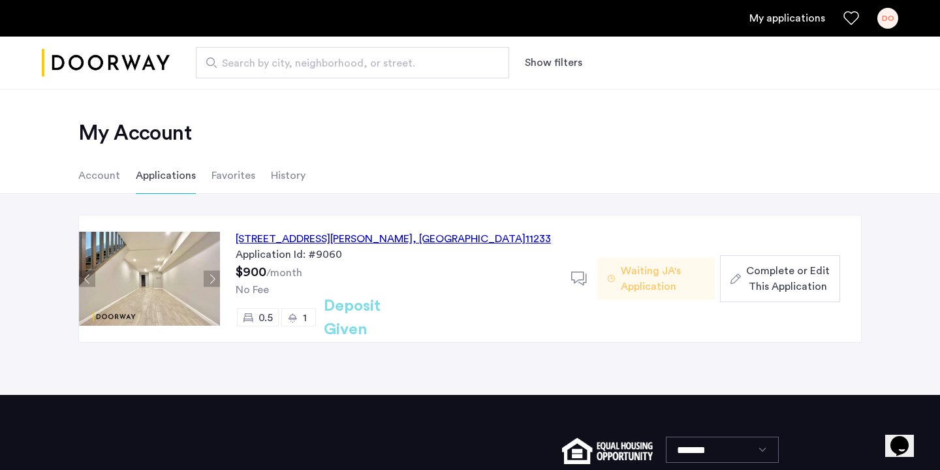
click at [207, 279] on button "Next apartment" at bounding box center [212, 279] width 16 height 16
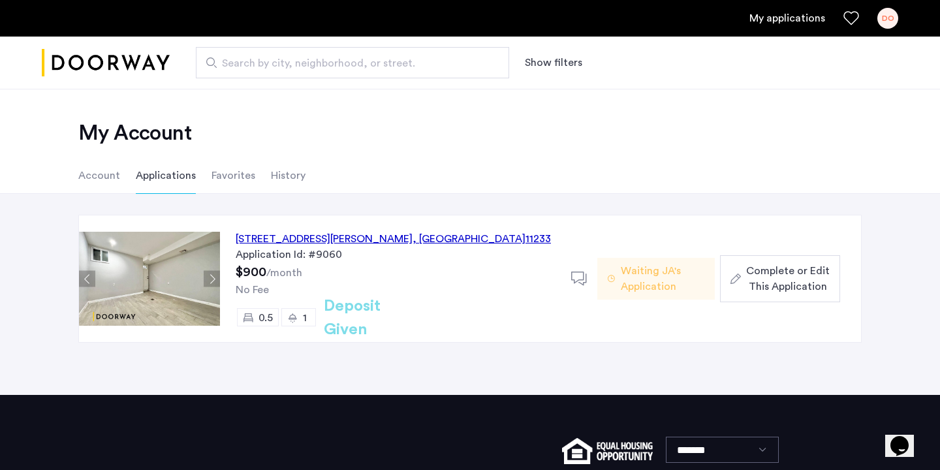
click at [207, 279] on button "Next apartment" at bounding box center [212, 279] width 16 height 16
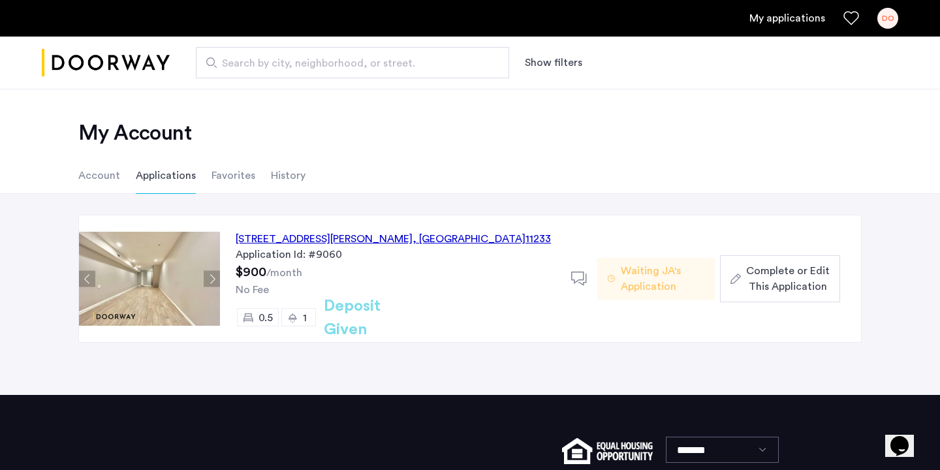
click at [207, 279] on button "Next apartment" at bounding box center [212, 279] width 16 height 16
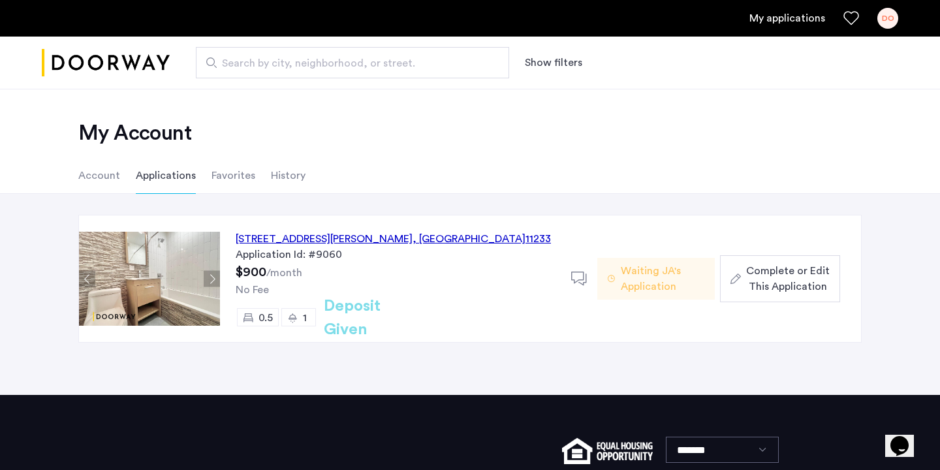
click at [207, 279] on button "Next apartment" at bounding box center [212, 279] width 16 height 16
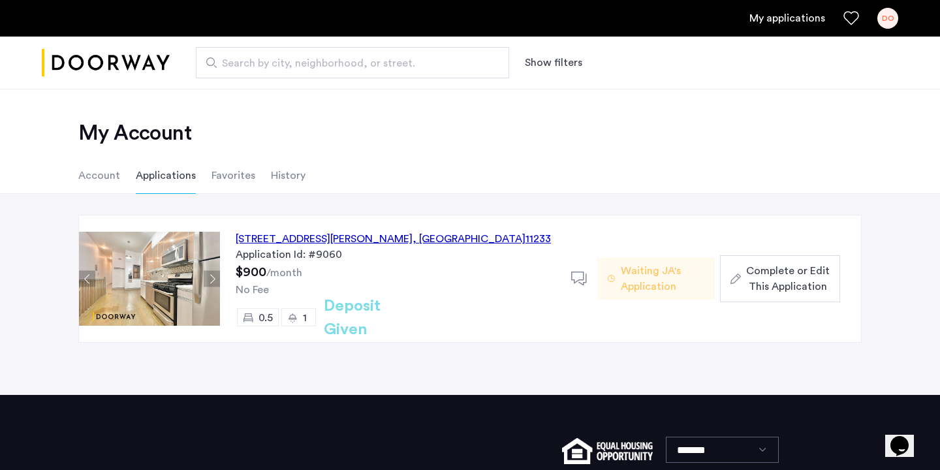
click at [286, 239] on div "140 Ralph Avenue, Unit 1LFR, Brooklyn , NY 11233" at bounding box center [393, 239] width 315 height 16
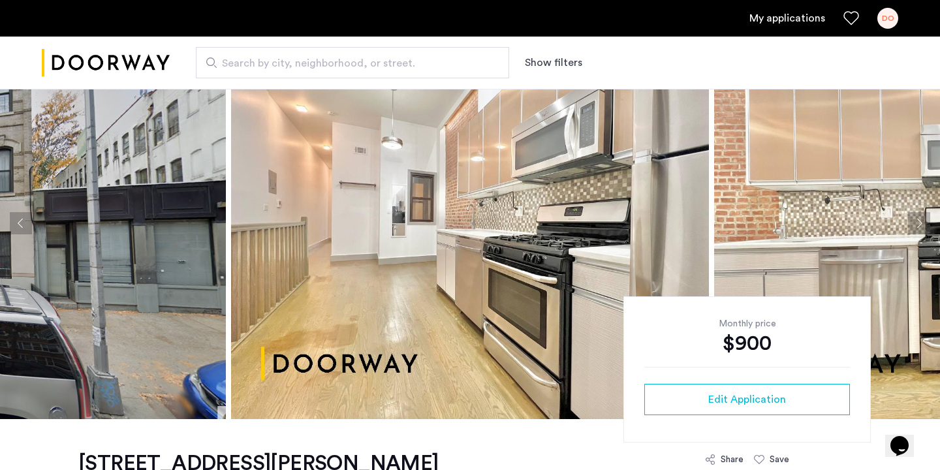
scroll to position [46, 0]
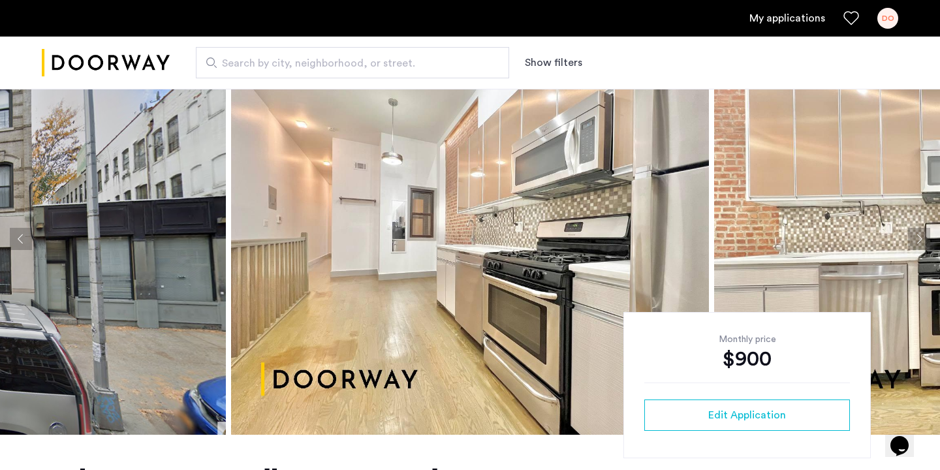
click at [20, 241] on button "Previous apartment" at bounding box center [21, 239] width 22 height 22
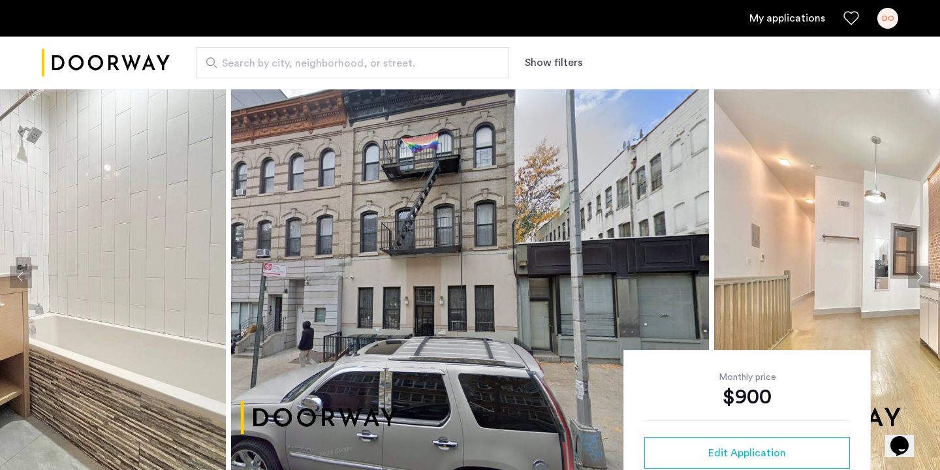
scroll to position [0, 0]
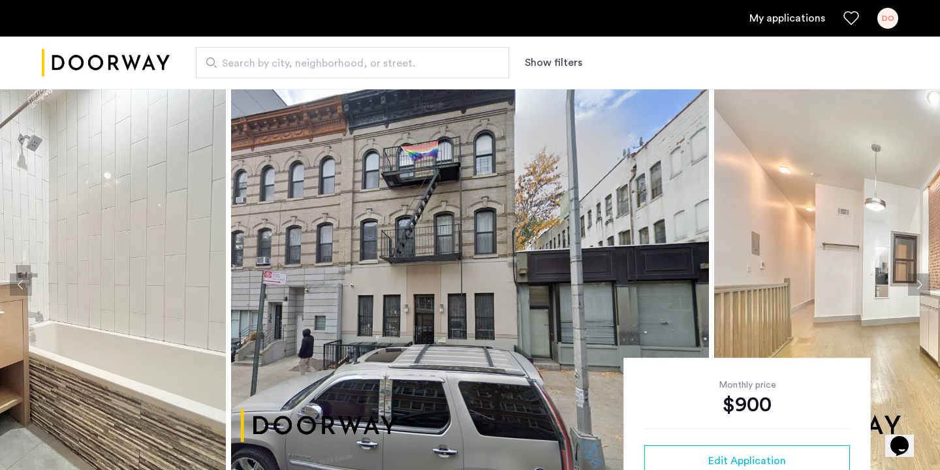
click at [917, 287] on button "Next apartment" at bounding box center [919, 284] width 22 height 22
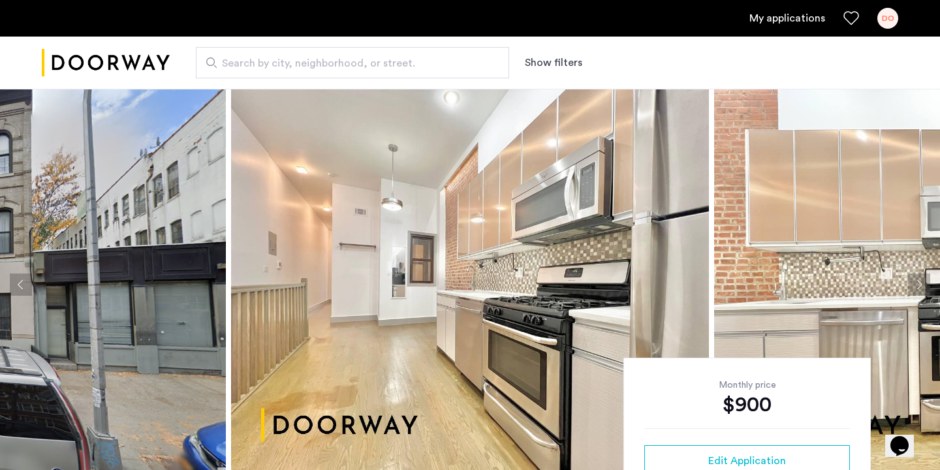
click at [915, 287] on button "Next apartment" at bounding box center [919, 284] width 22 height 22
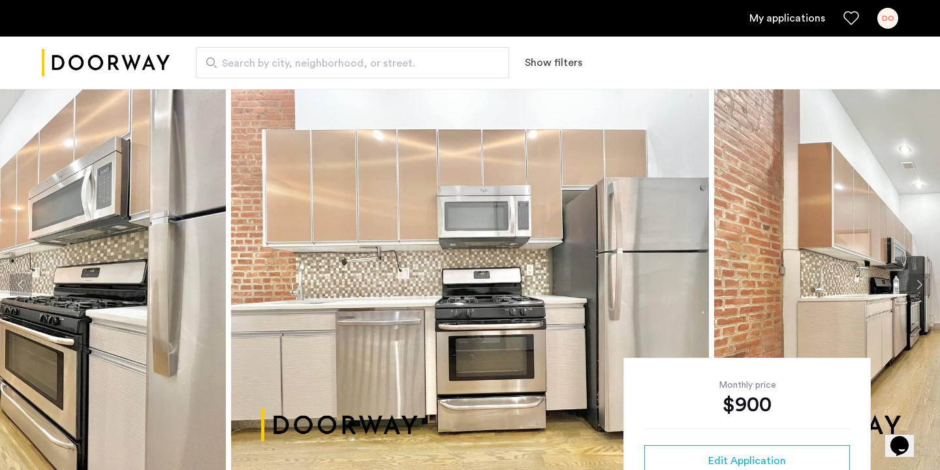
click at [915, 287] on button "Next apartment" at bounding box center [919, 284] width 22 height 22
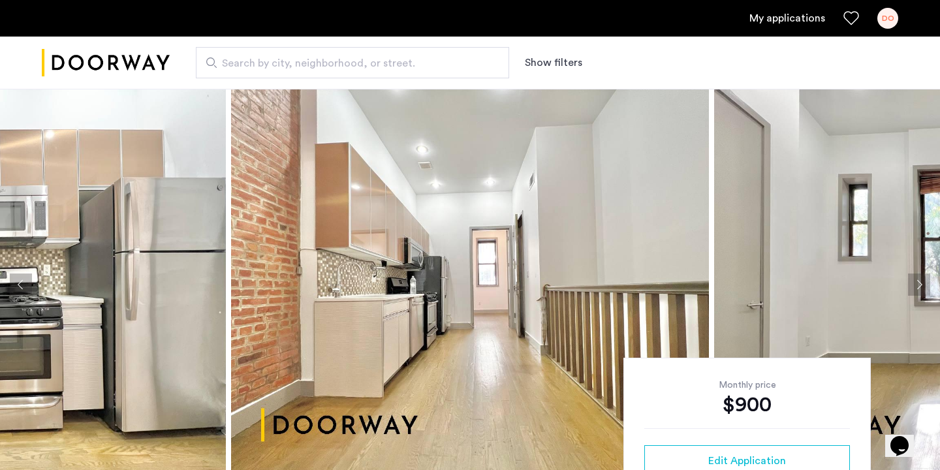
click at [915, 287] on button "Next apartment" at bounding box center [919, 284] width 22 height 22
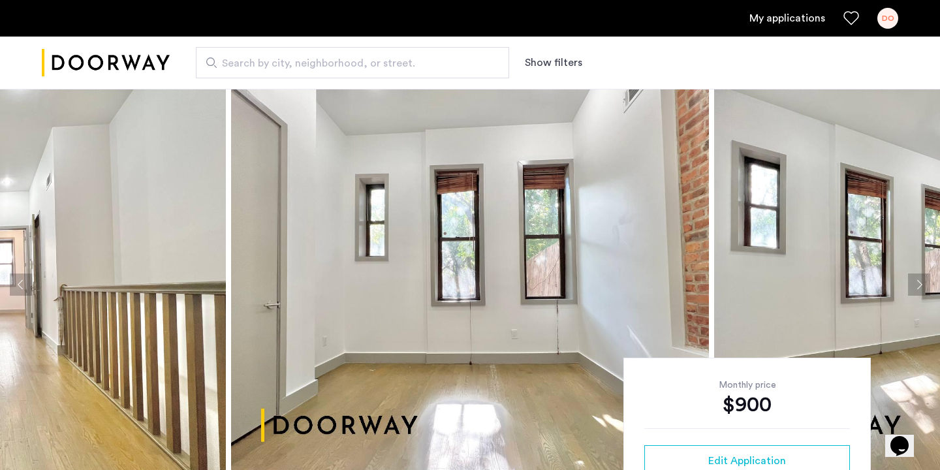
click at [915, 287] on button "Next apartment" at bounding box center [919, 284] width 22 height 22
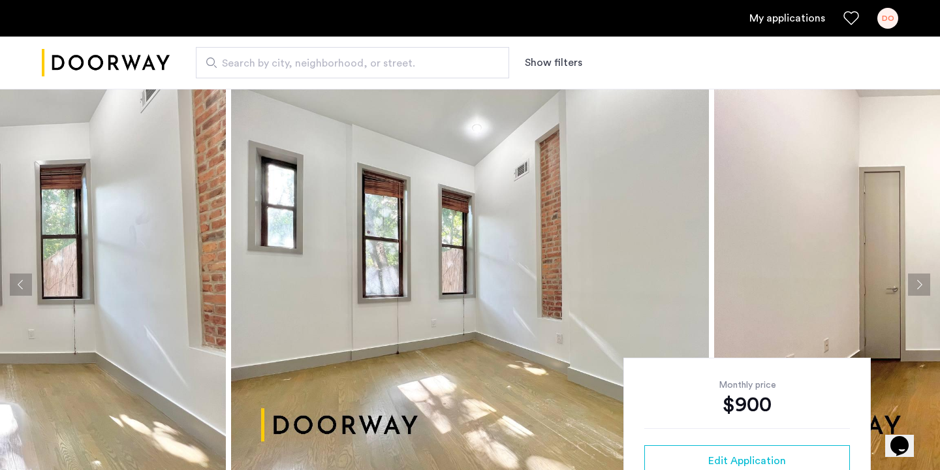
click at [915, 287] on button "Next apartment" at bounding box center [919, 284] width 22 height 22
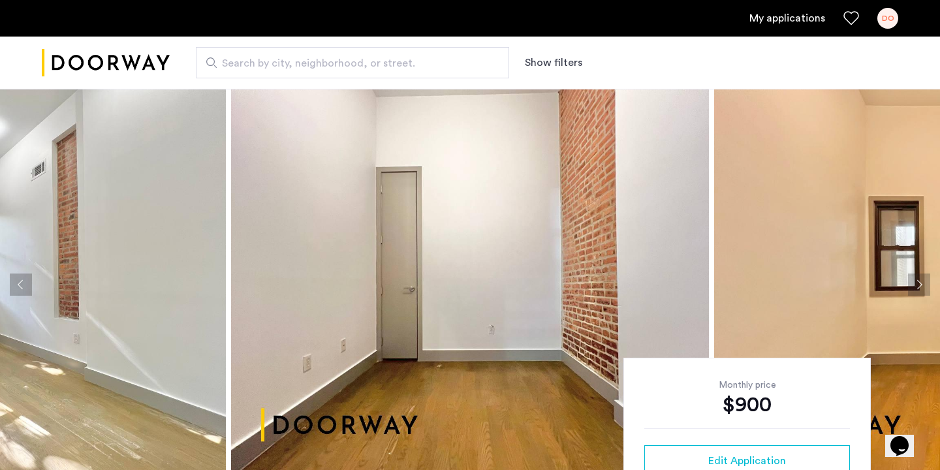
click at [915, 287] on button "Next apartment" at bounding box center [919, 284] width 22 height 22
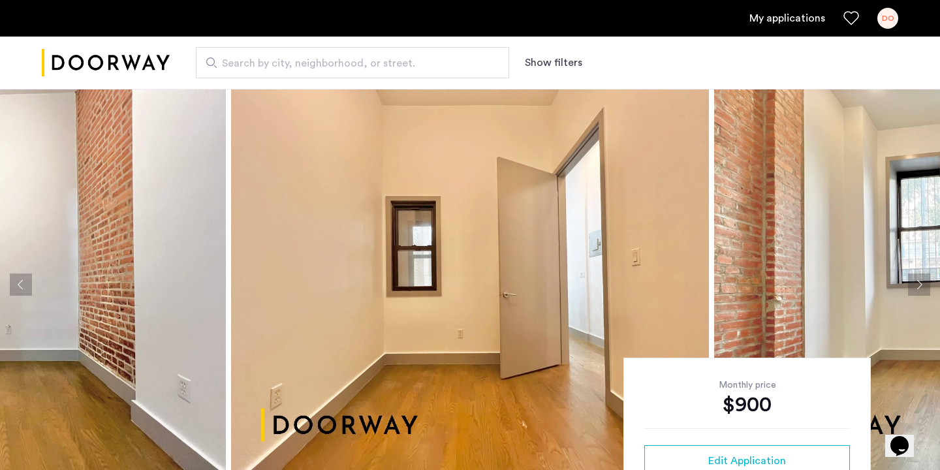
click at [915, 287] on button "Next apartment" at bounding box center [919, 284] width 22 height 22
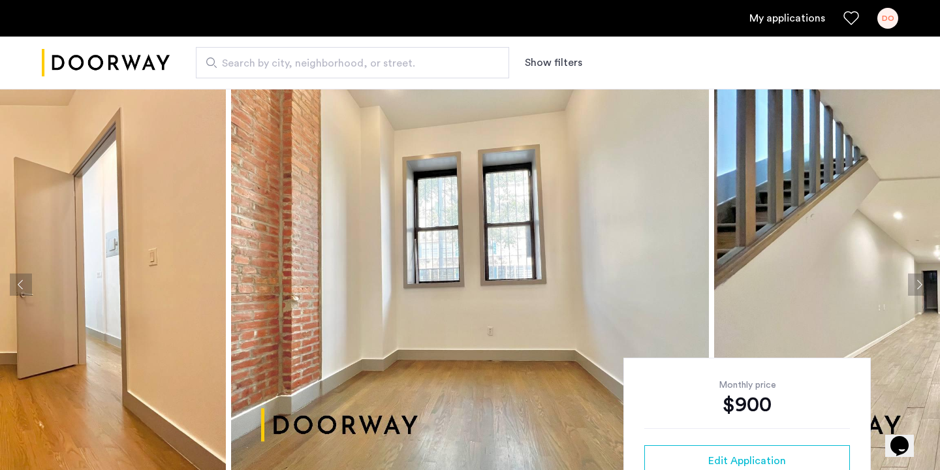
click at [915, 287] on button "Next apartment" at bounding box center [919, 284] width 22 height 22
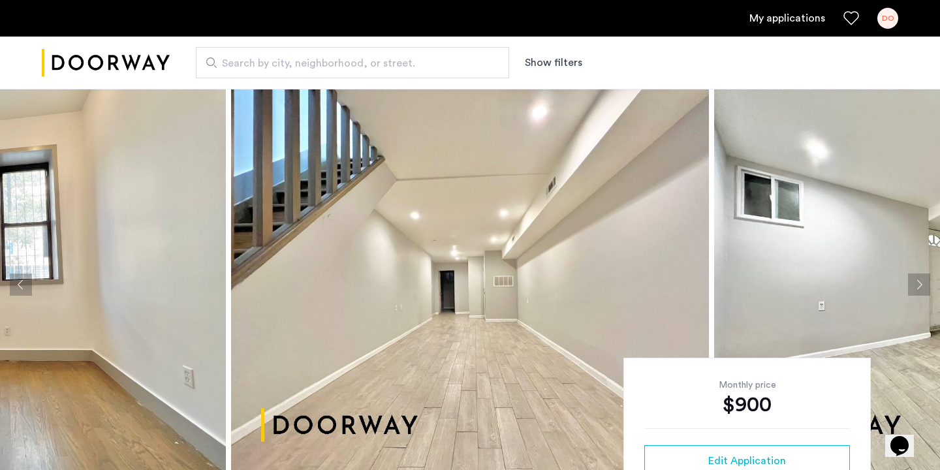
click at [915, 287] on button "Next apartment" at bounding box center [919, 284] width 22 height 22
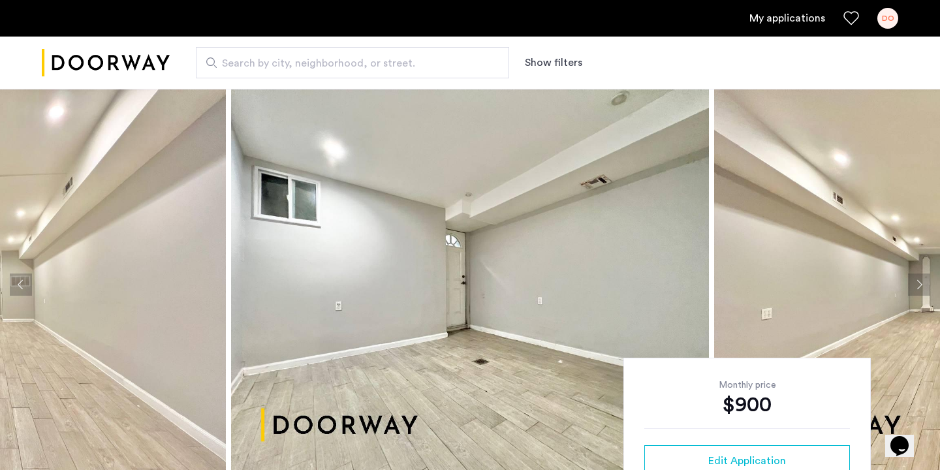
click at [915, 287] on button "Next apartment" at bounding box center [919, 284] width 22 height 22
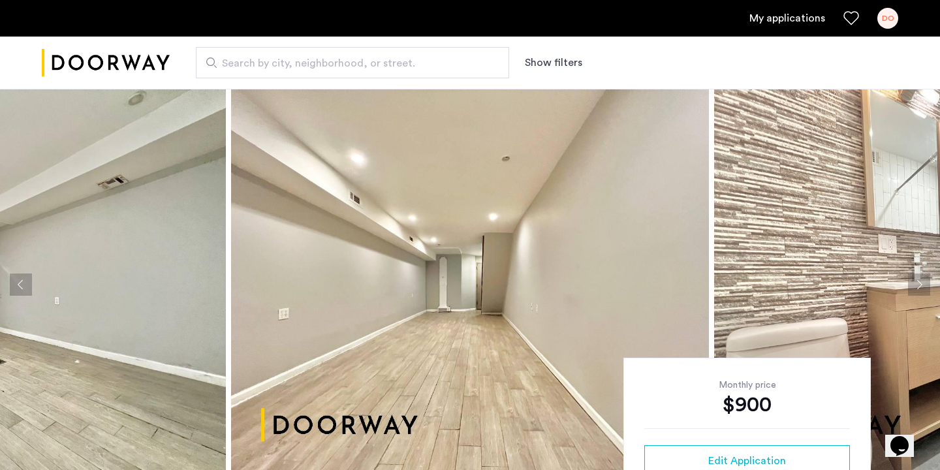
click at [915, 287] on button "Next apartment" at bounding box center [919, 284] width 22 height 22
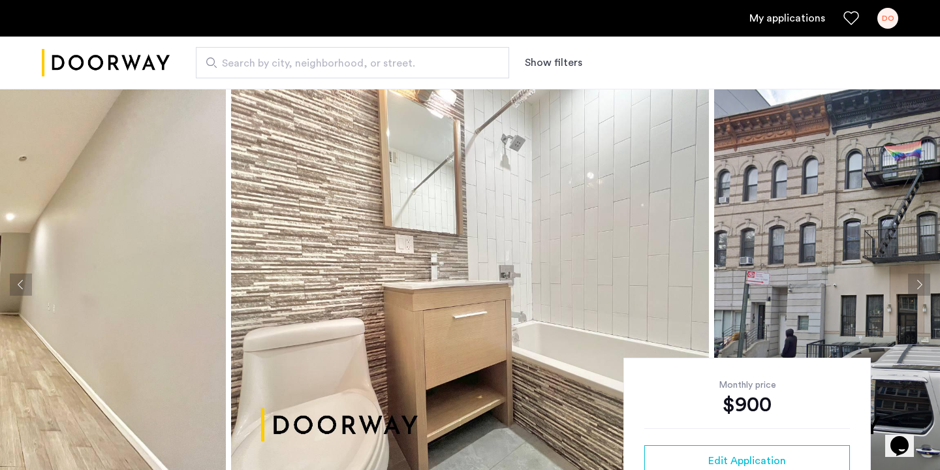
click at [915, 287] on button "Next apartment" at bounding box center [919, 284] width 22 height 22
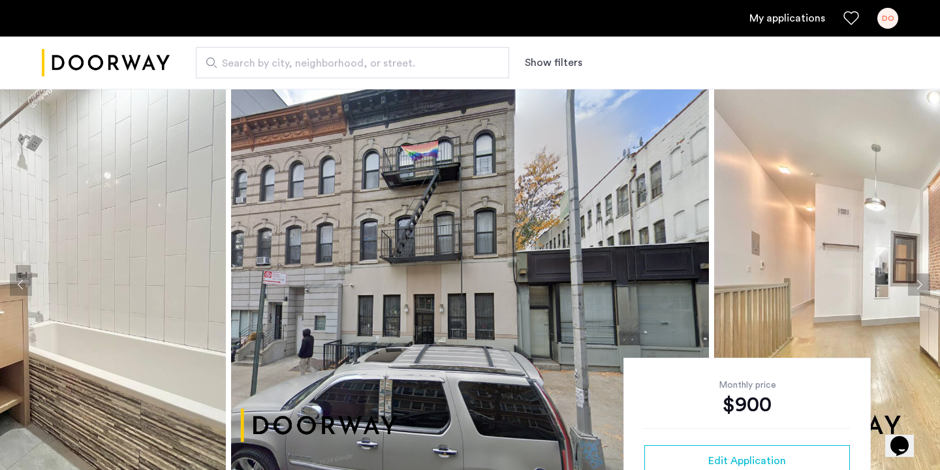
click at [912, 290] on button "Next apartment" at bounding box center [919, 284] width 22 height 22
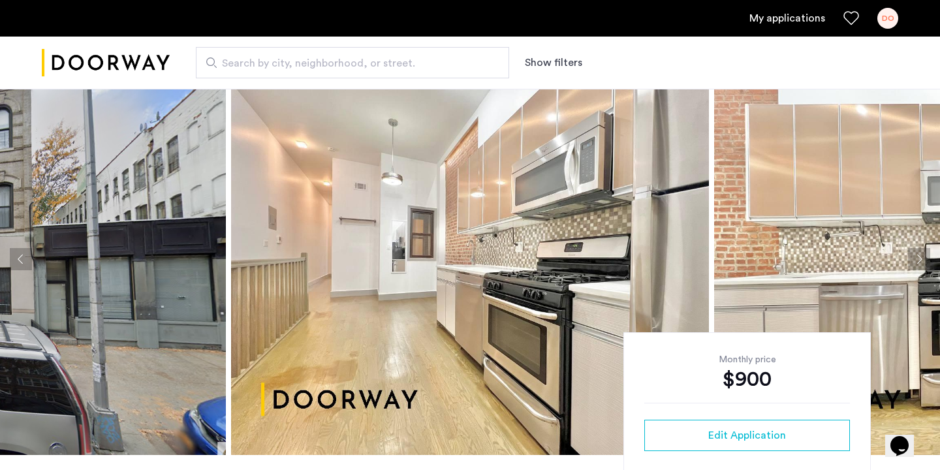
scroll to position [29, 0]
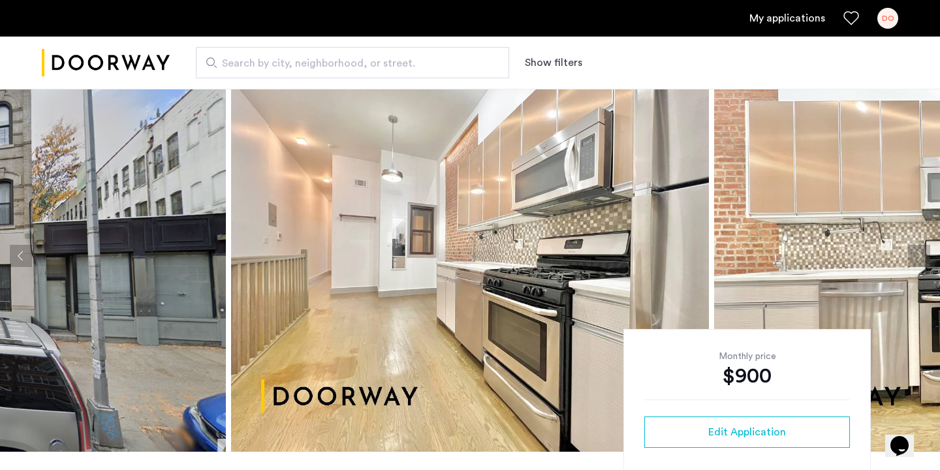
click at [914, 254] on button "Next apartment" at bounding box center [919, 256] width 22 height 22
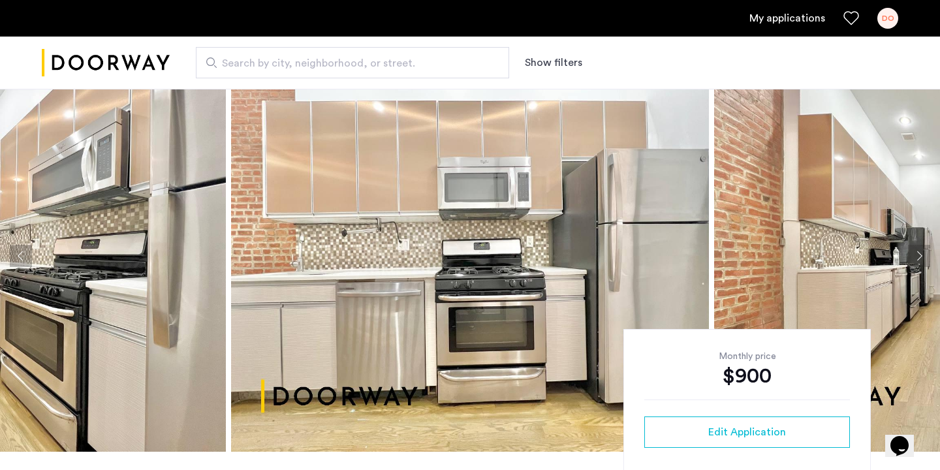
click at [913, 254] on button "Next apartment" at bounding box center [919, 256] width 22 height 22
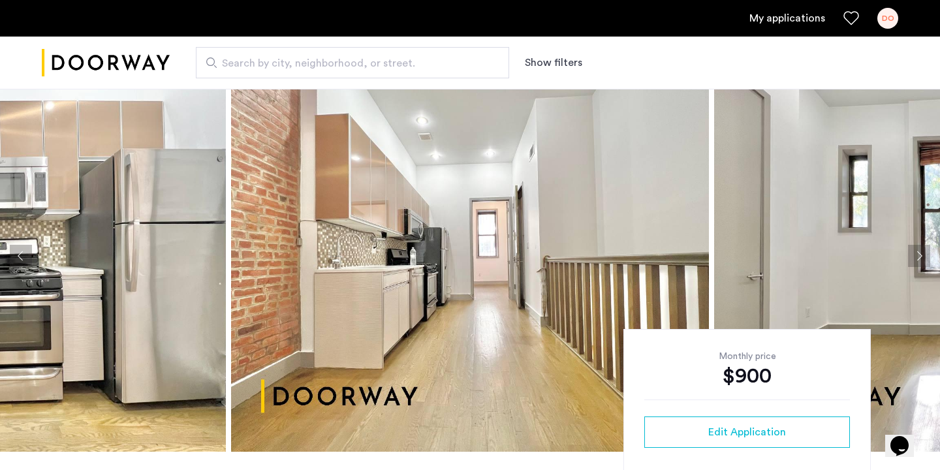
click at [913, 254] on button "Next apartment" at bounding box center [919, 256] width 22 height 22
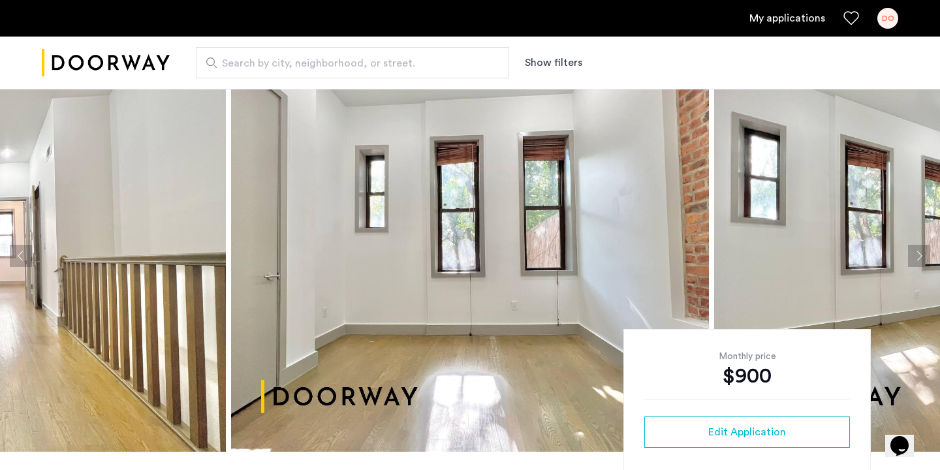
click at [22, 252] on button "Previous apartment" at bounding box center [21, 256] width 22 height 22
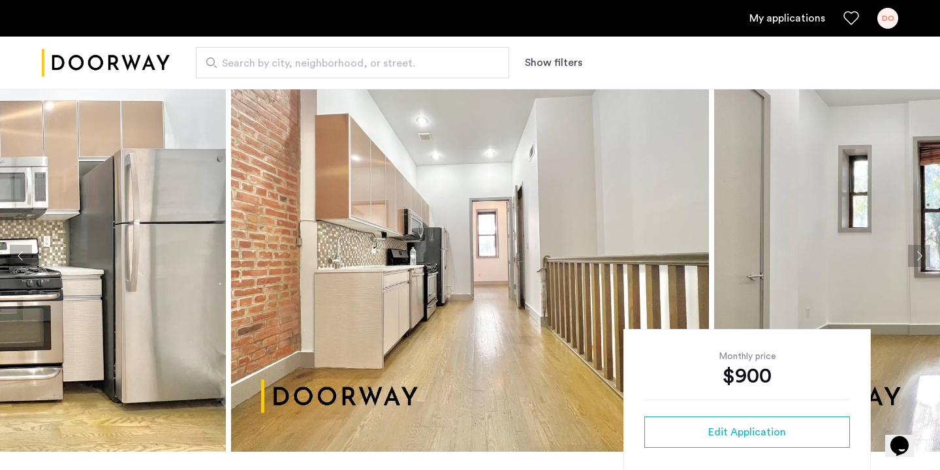
click at [22, 252] on button "Previous apartment" at bounding box center [21, 256] width 22 height 22
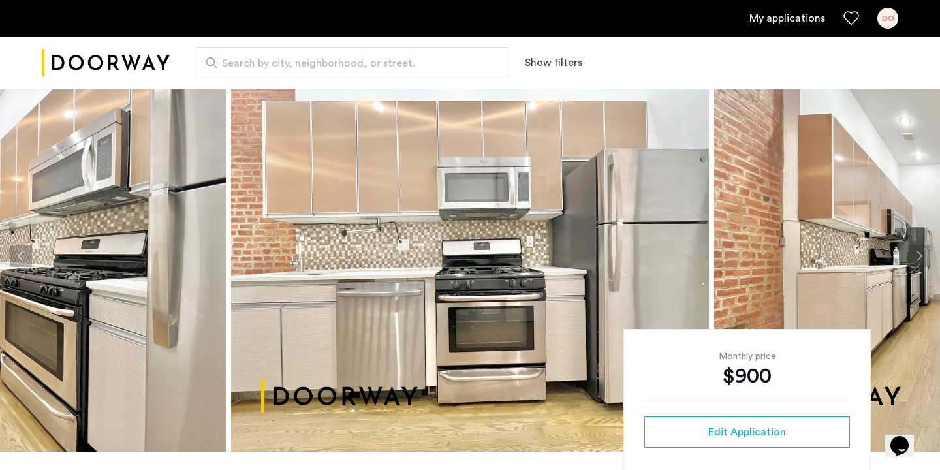
click at [22, 252] on button "Previous apartment" at bounding box center [21, 256] width 22 height 22
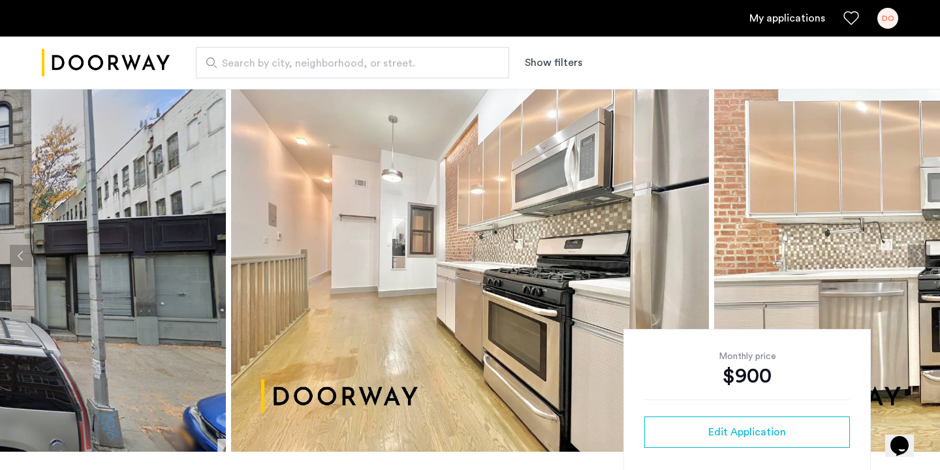
click at [22, 252] on button "Previous apartment" at bounding box center [21, 256] width 22 height 22
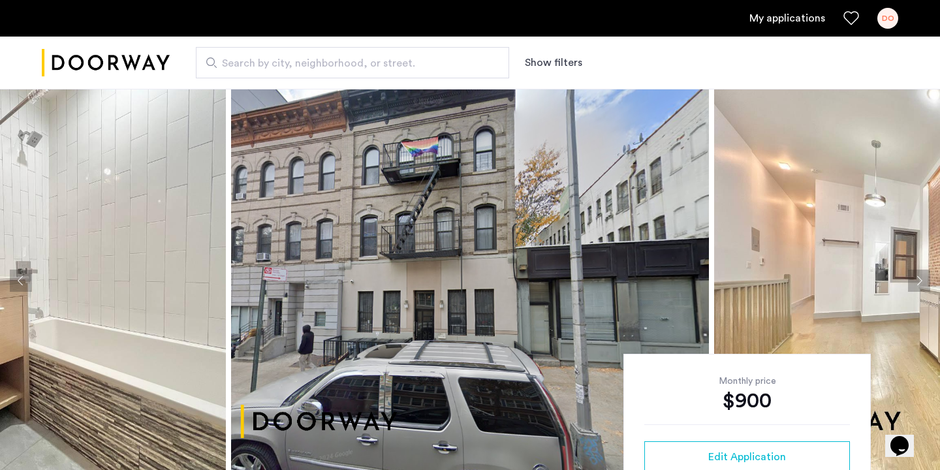
scroll to position [6, 0]
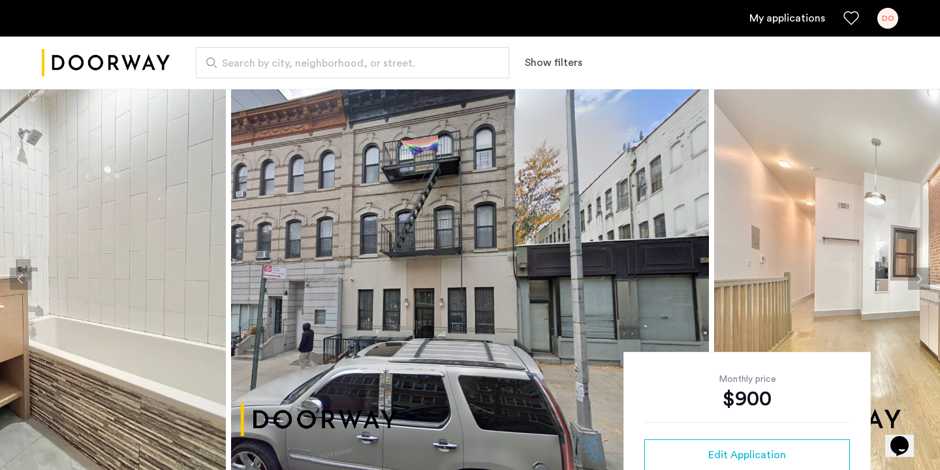
click at [26, 279] on button "Previous apartment" at bounding box center [21, 279] width 22 height 22
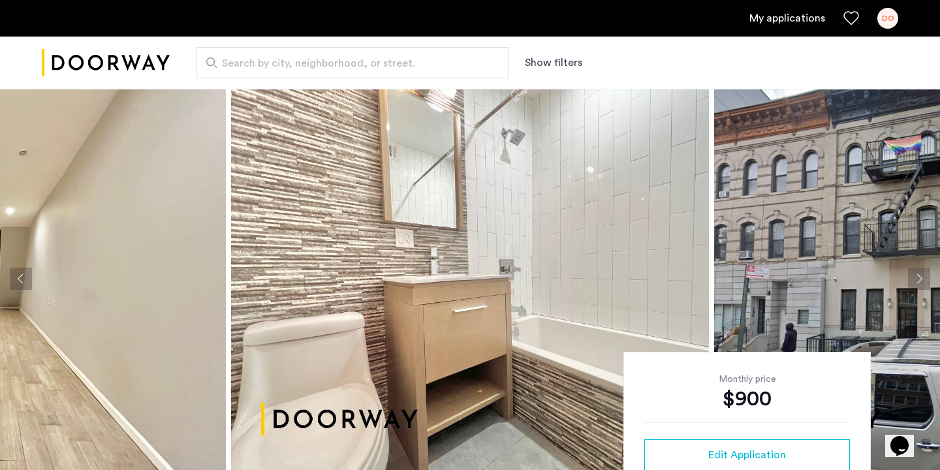
click at [925, 271] on button "Next apartment" at bounding box center [919, 279] width 22 height 22
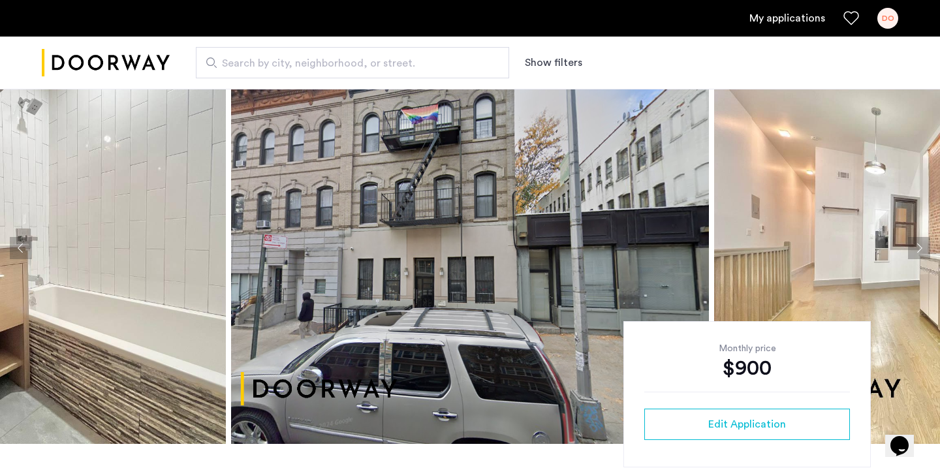
scroll to position [38, 0]
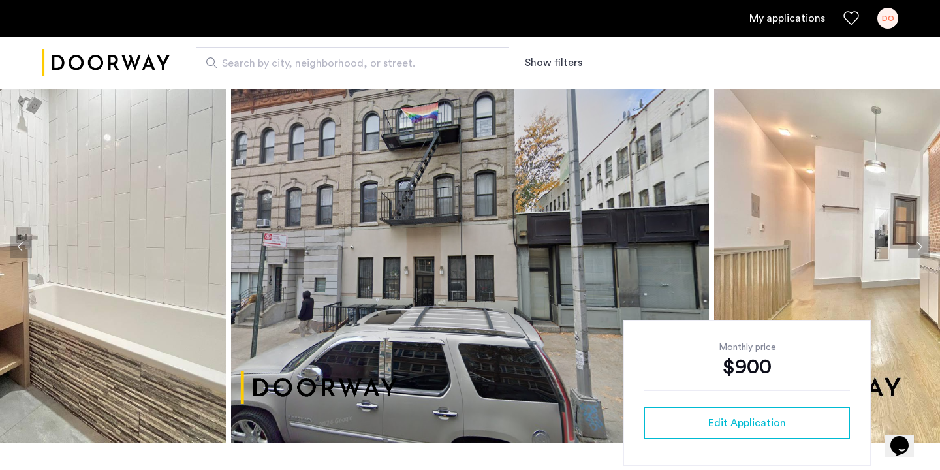
click at [918, 239] on button "Next apartment" at bounding box center [919, 247] width 22 height 22
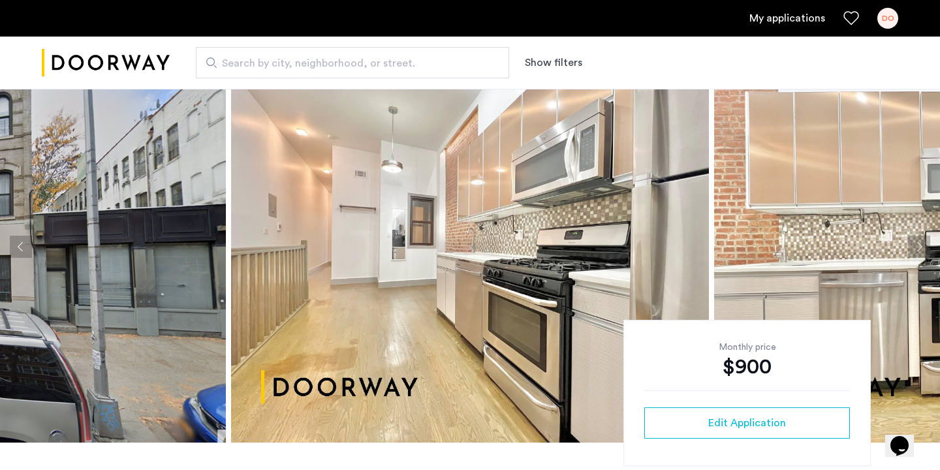
click at [918, 239] on button "Next apartment" at bounding box center [919, 247] width 22 height 22
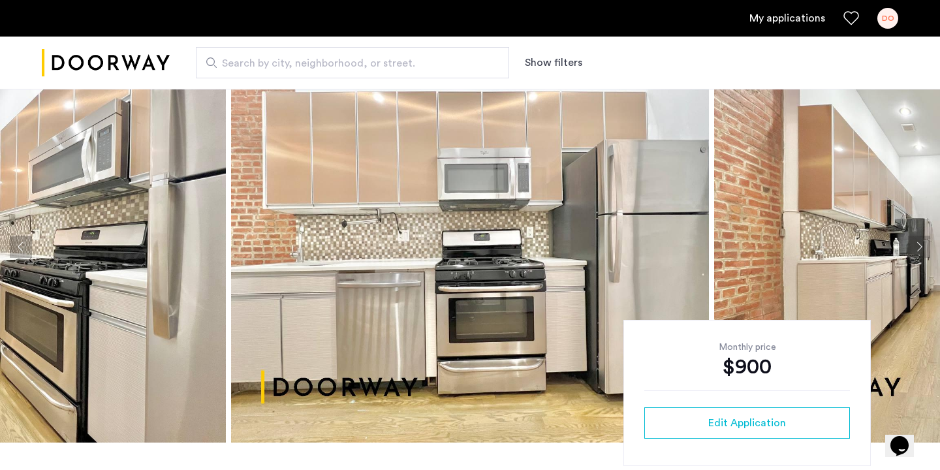
click at [918, 239] on button "Next apartment" at bounding box center [919, 247] width 22 height 22
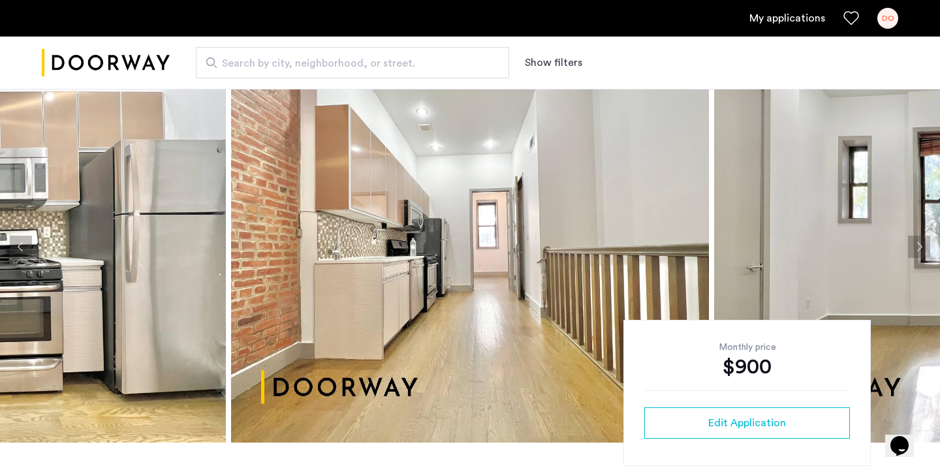
click at [918, 239] on button "Next apartment" at bounding box center [919, 247] width 22 height 22
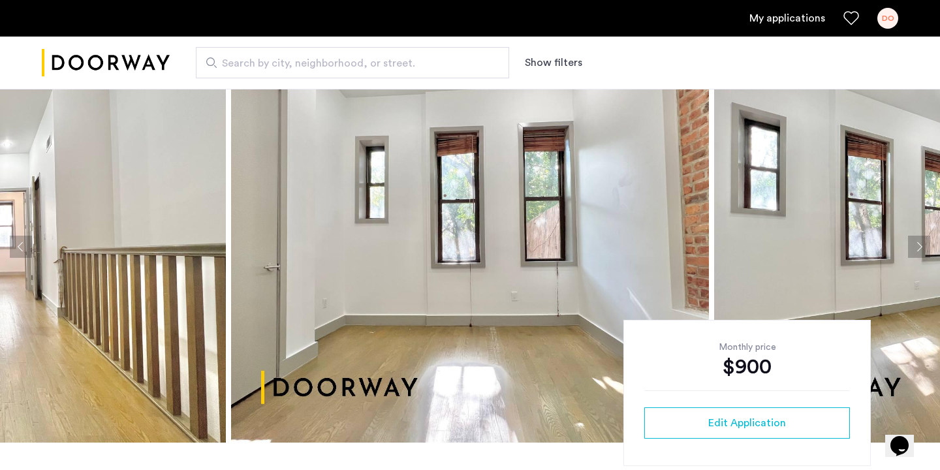
click at [918, 239] on button "Next apartment" at bounding box center [919, 247] width 22 height 22
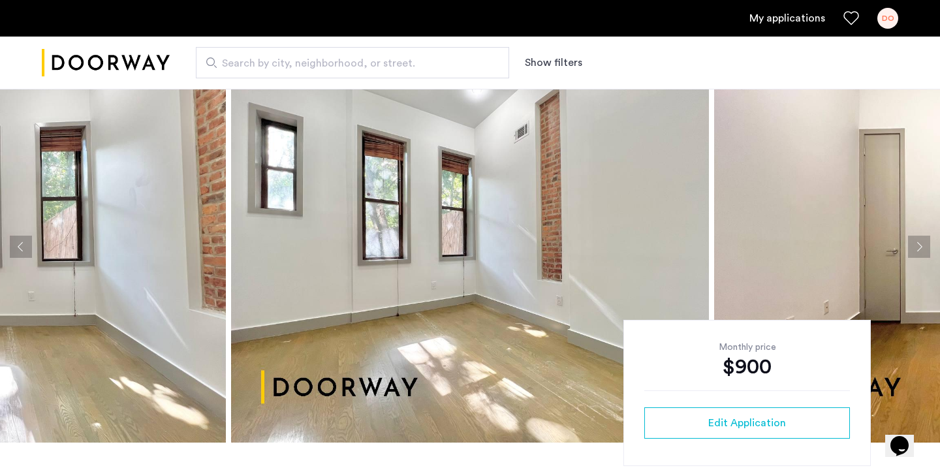
click at [918, 239] on button "Next apartment" at bounding box center [919, 247] width 22 height 22
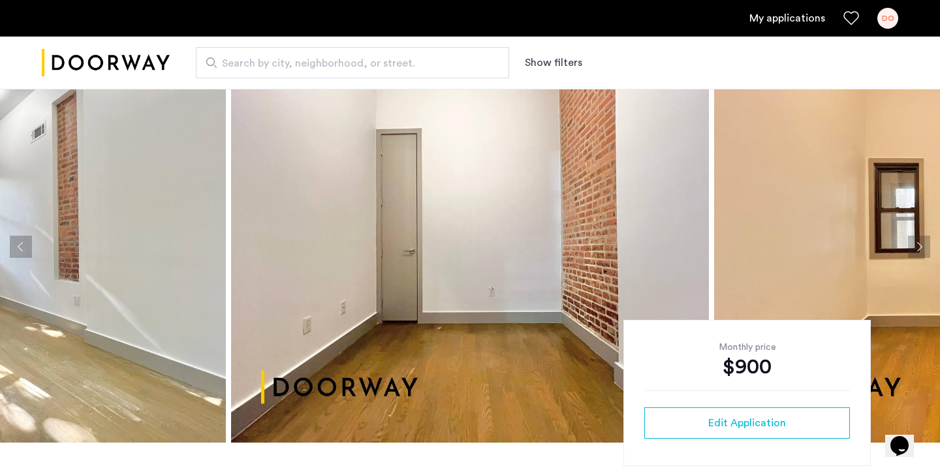
click at [918, 240] on button "Next apartment" at bounding box center [919, 247] width 22 height 22
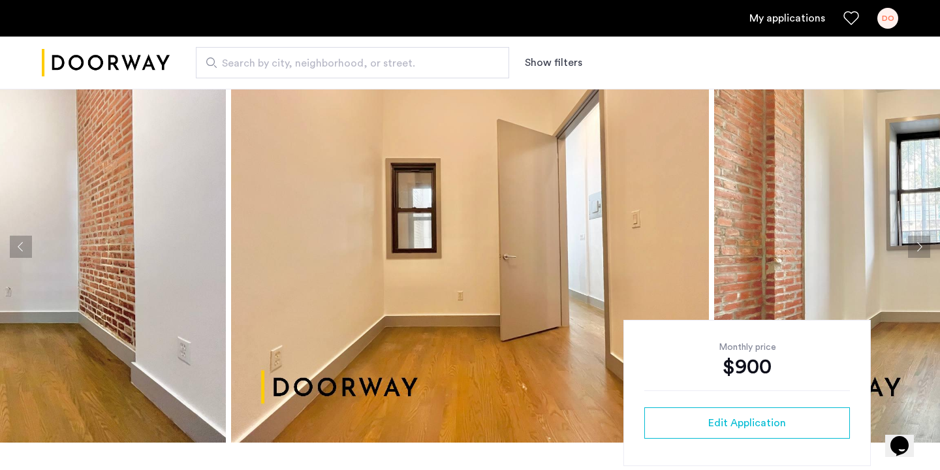
click at [918, 240] on button "Next apartment" at bounding box center [919, 247] width 22 height 22
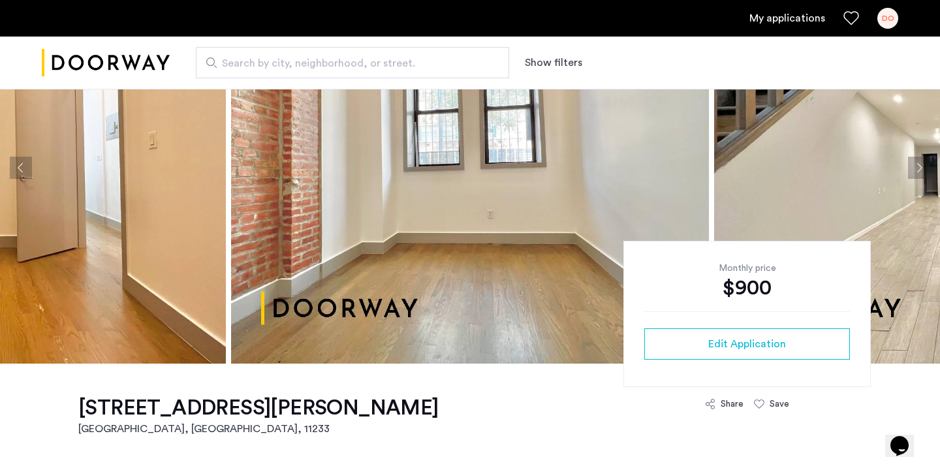
scroll to position [0, 0]
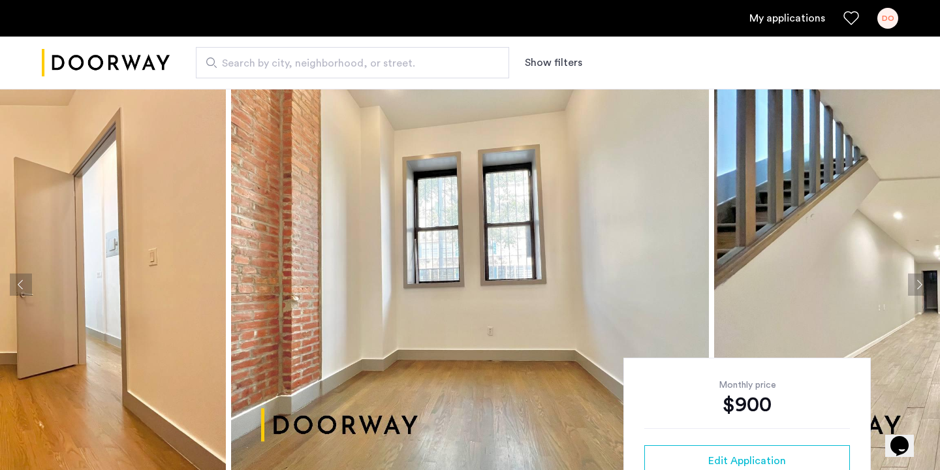
click at [794, 16] on link "My applications" at bounding box center [787, 18] width 76 height 16
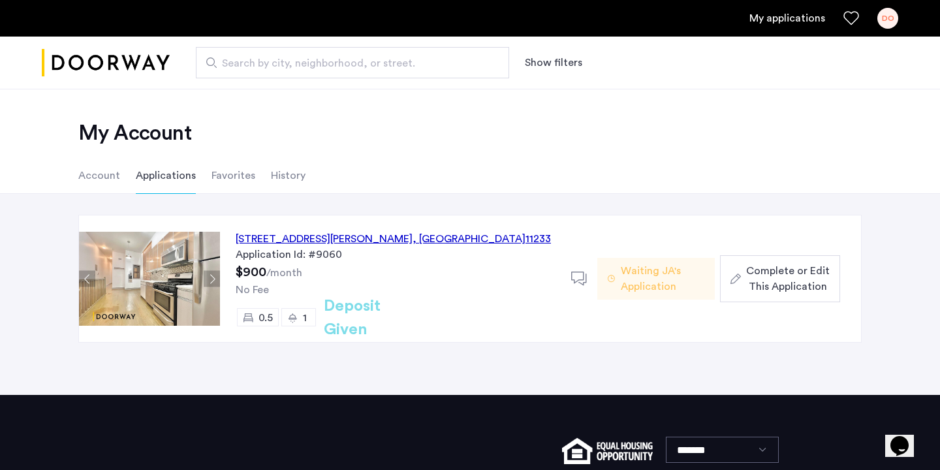
click at [647, 266] on span "Waiting JA's Application" at bounding box center [662, 278] width 84 height 31
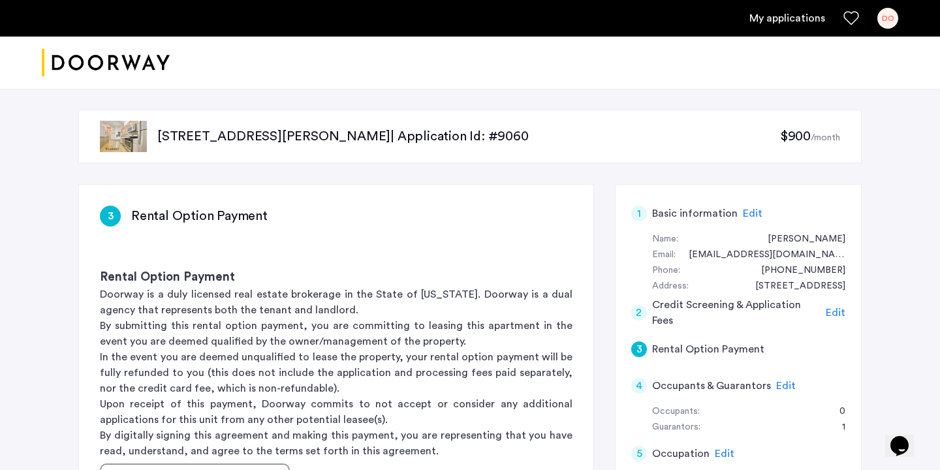
click at [759, 21] on link "My applications" at bounding box center [787, 18] width 76 height 16
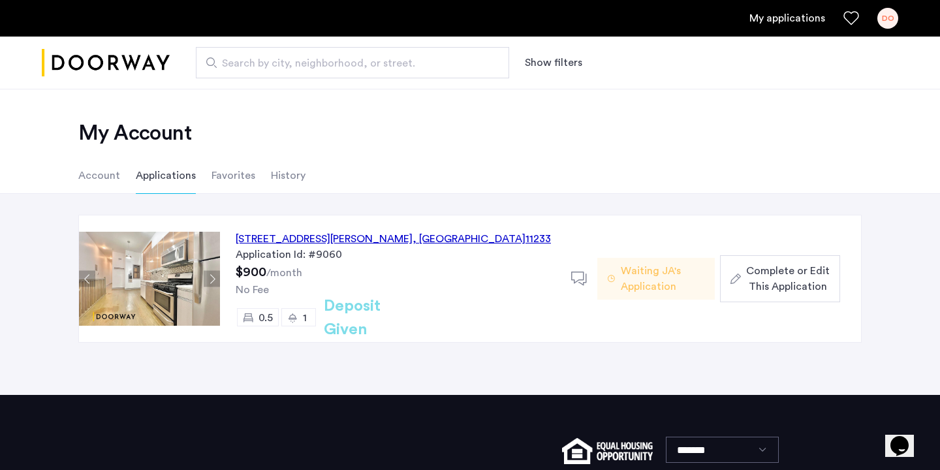
click at [606, 279] on div "Waiting JA's Application" at bounding box center [655, 279] width 117 height 42
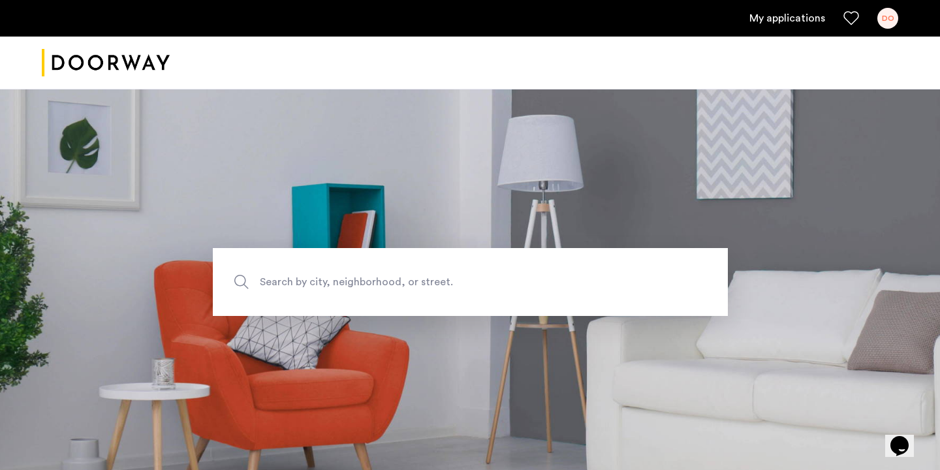
click at [799, 8] on ul "My applications DO" at bounding box center [470, 18] width 856 height 21
click at [799, 21] on link "My applications" at bounding box center [787, 18] width 76 height 16
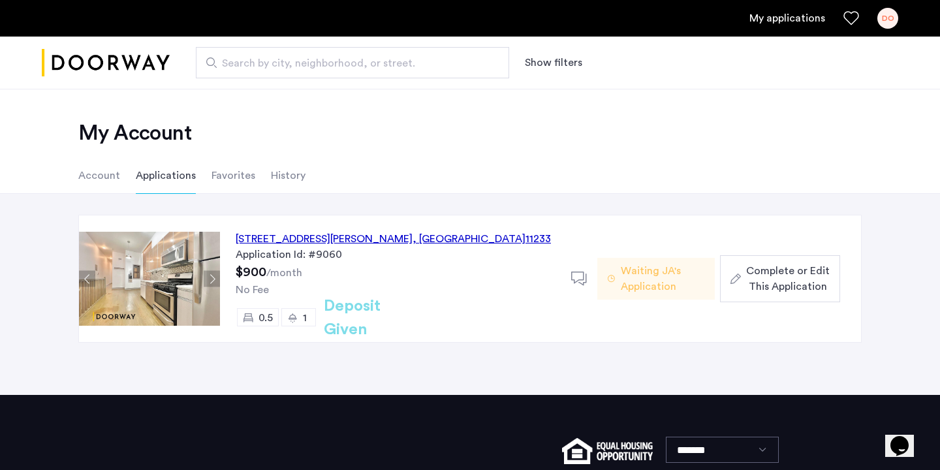
click at [93, 169] on li "Account" at bounding box center [99, 175] width 42 height 37
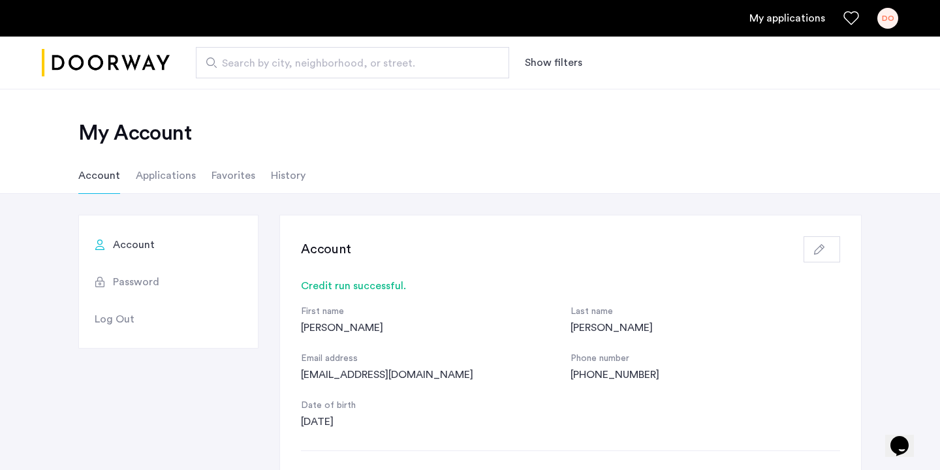
click at [211, 187] on li "Favorites" at bounding box center [233, 175] width 44 height 37
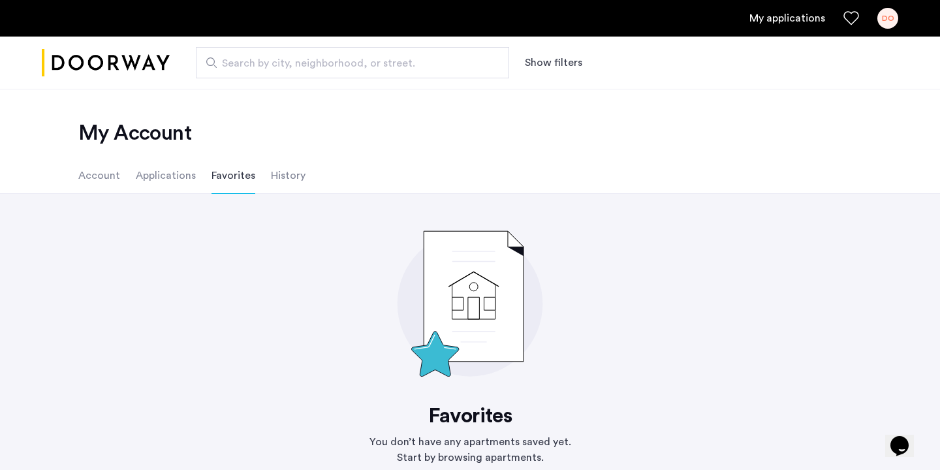
click at [176, 181] on li "Applications" at bounding box center [166, 175] width 60 height 37
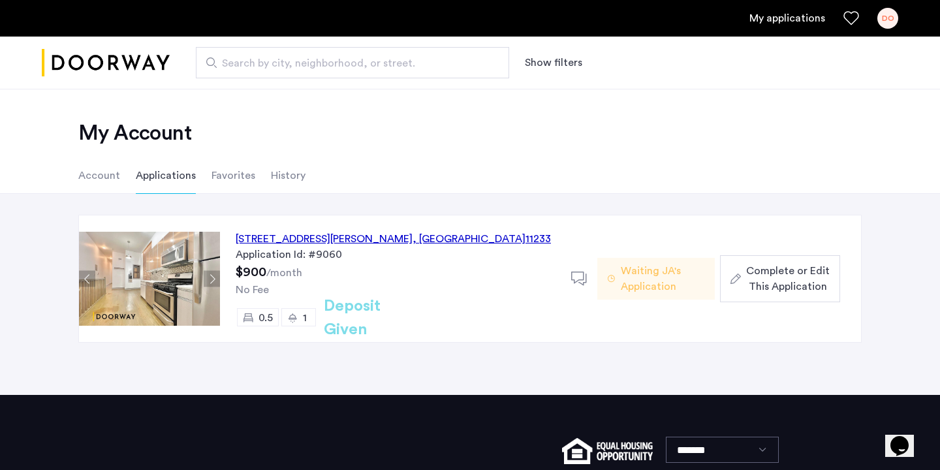
click at [581, 281] on icon at bounding box center [579, 279] width 16 height 16
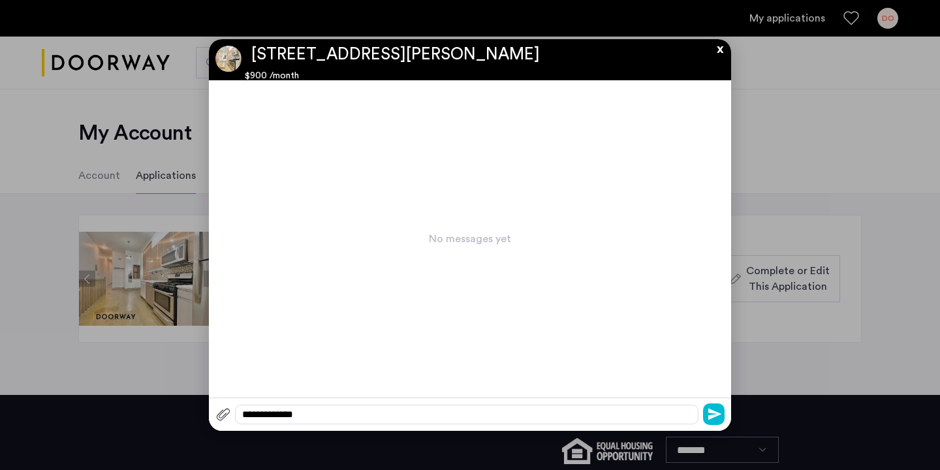
click at [716, 54] on button "x" at bounding box center [717, 46] width 20 height 14
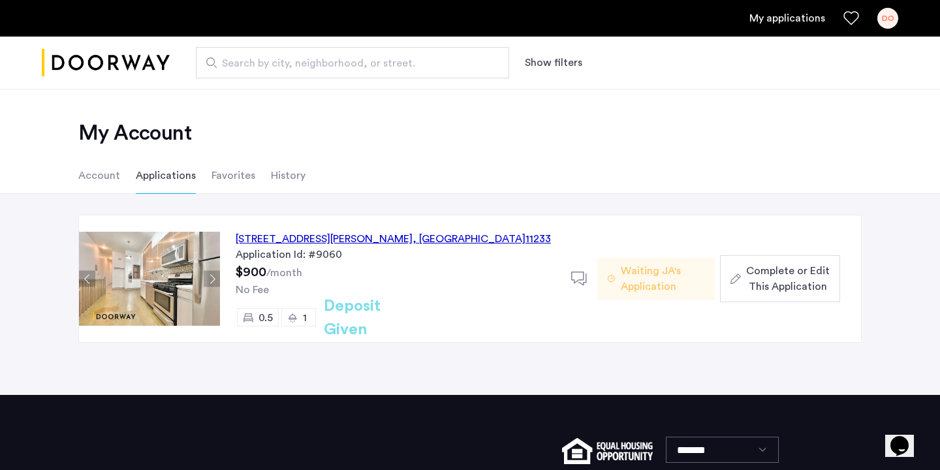
click at [642, 263] on span "Waiting JA's Application" at bounding box center [662, 278] width 84 height 31
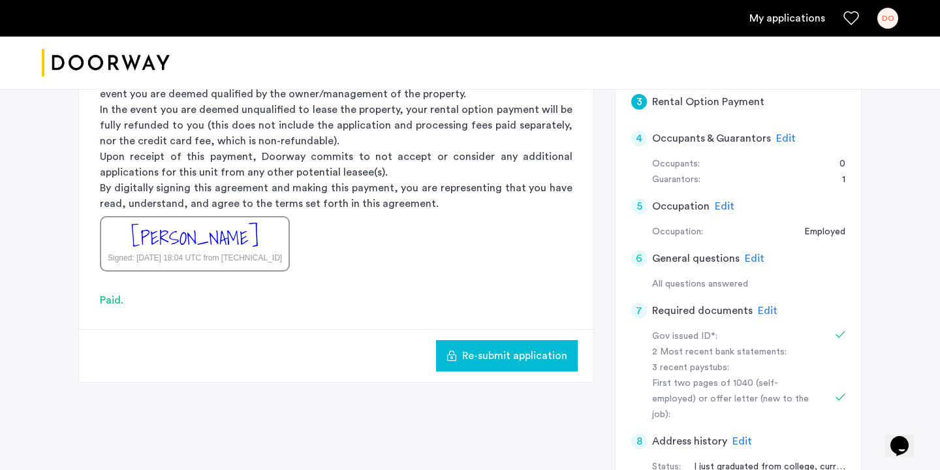
scroll to position [406, 0]
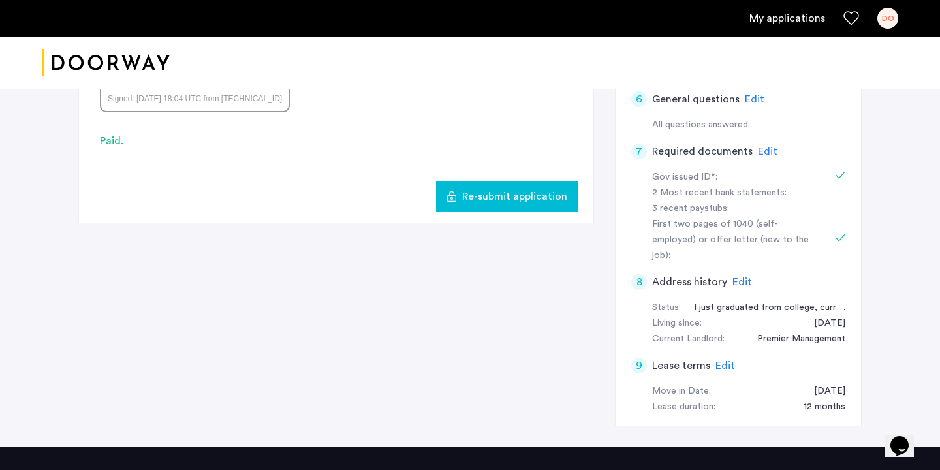
click at [534, 209] on button "Re-submit application" at bounding box center [507, 196] width 142 height 31
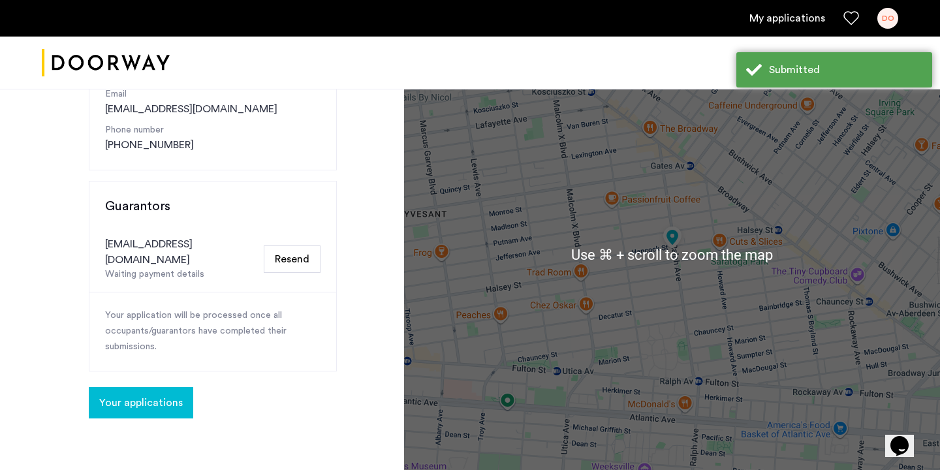
scroll to position [226, 0]
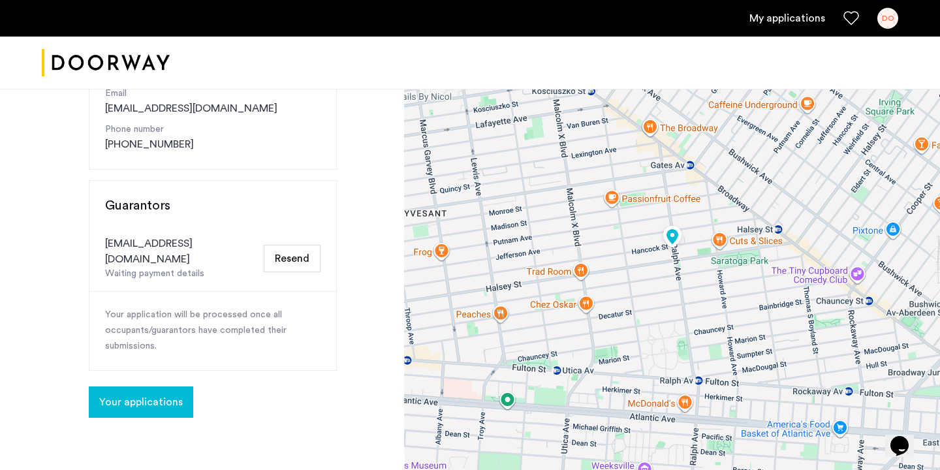
click at [281, 251] on button "Resend" at bounding box center [292, 258] width 57 height 27
click at [288, 246] on button "Resend" at bounding box center [292, 258] width 57 height 27
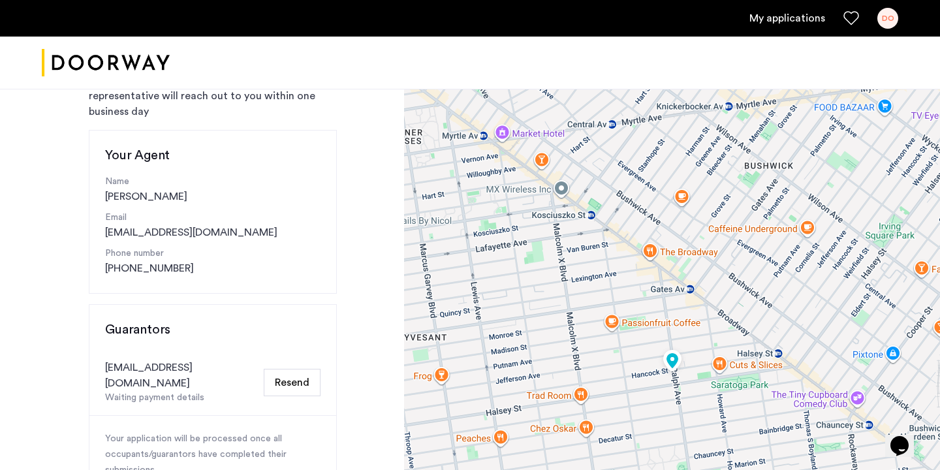
scroll to position [0, 0]
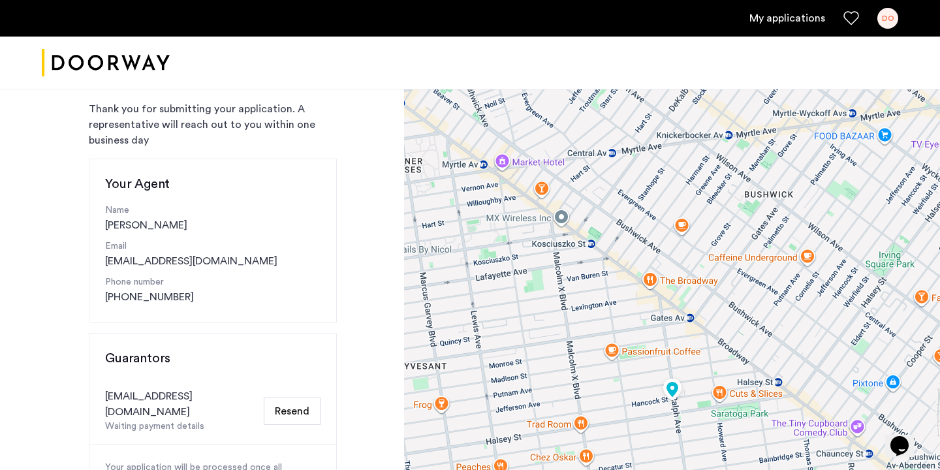
scroll to position [148, 0]
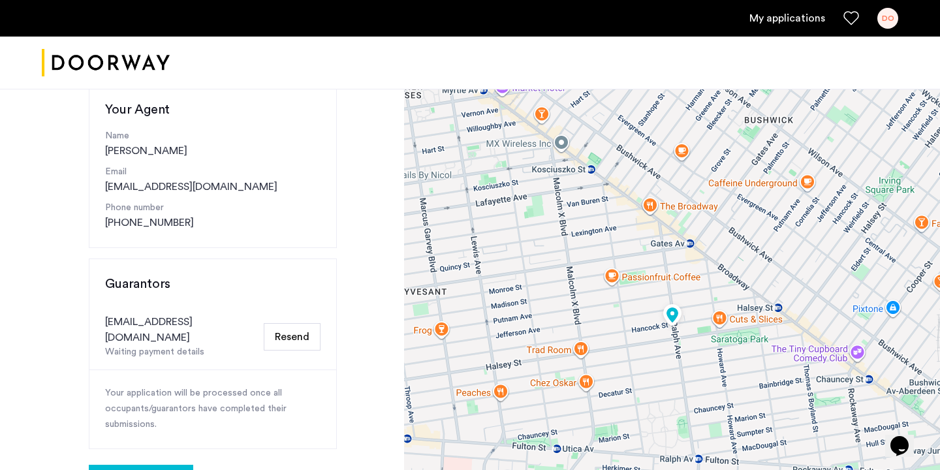
click at [282, 329] on button "Resend" at bounding box center [292, 336] width 57 height 27
drag, startPoint x: 147, startPoint y: 340, endPoint x: 146, endPoint y: 436, distance: 95.9
click at [147, 431] on div "Guarantors [EMAIL_ADDRESS][DOMAIN_NAME] Waiting payment details Resend Your app…" at bounding box center [213, 353] width 248 height 191
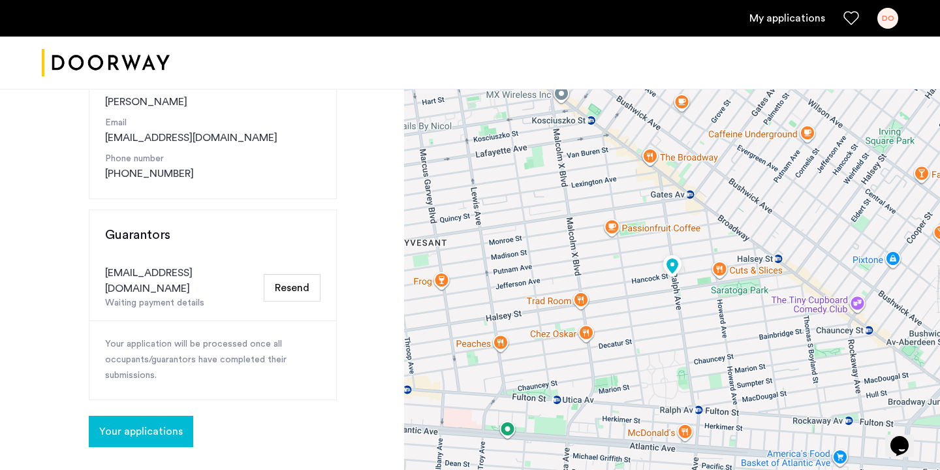
scroll to position [198, 0]
click at [149, 423] on span "Your applications" at bounding box center [141, 431] width 84 height 16
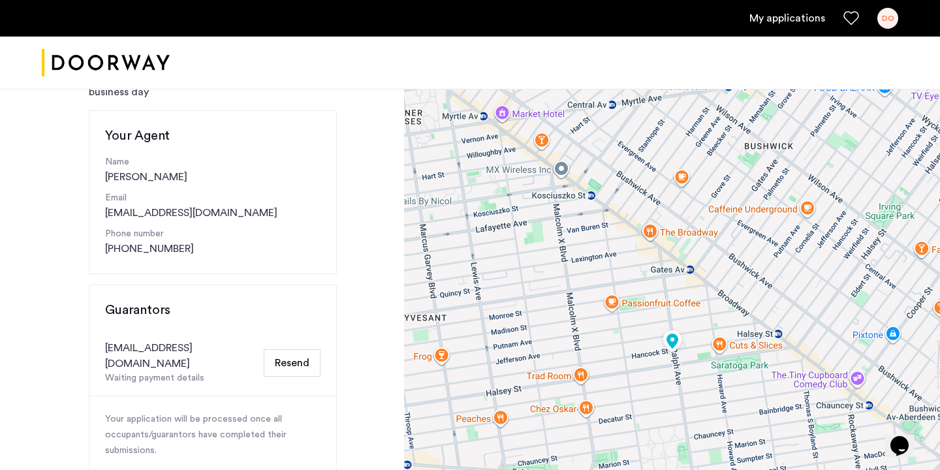
scroll to position [119, 0]
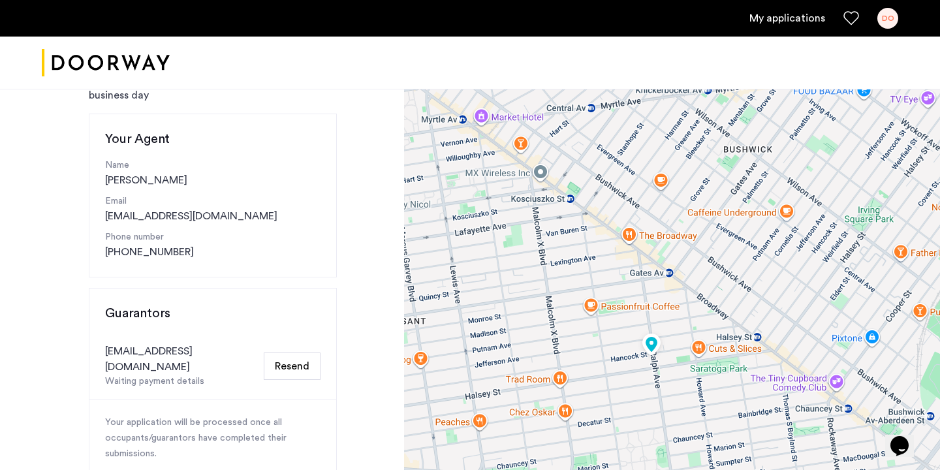
drag, startPoint x: 729, startPoint y: 333, endPoint x: 703, endPoint y: 333, distance: 25.4
click at [704, 333] on div at bounding box center [672, 361] width 536 height 783
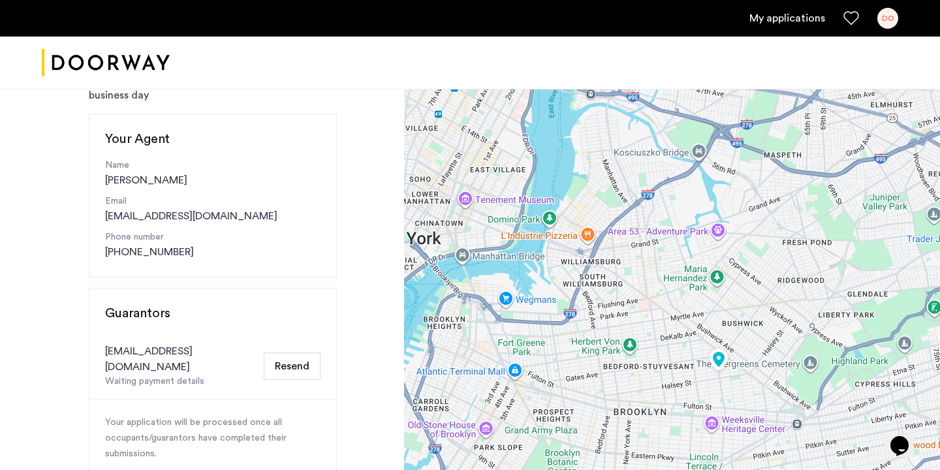
drag, startPoint x: 570, startPoint y: 274, endPoint x: 600, endPoint y: 309, distance: 45.9
click at [600, 310] on div at bounding box center [672, 361] width 536 height 783
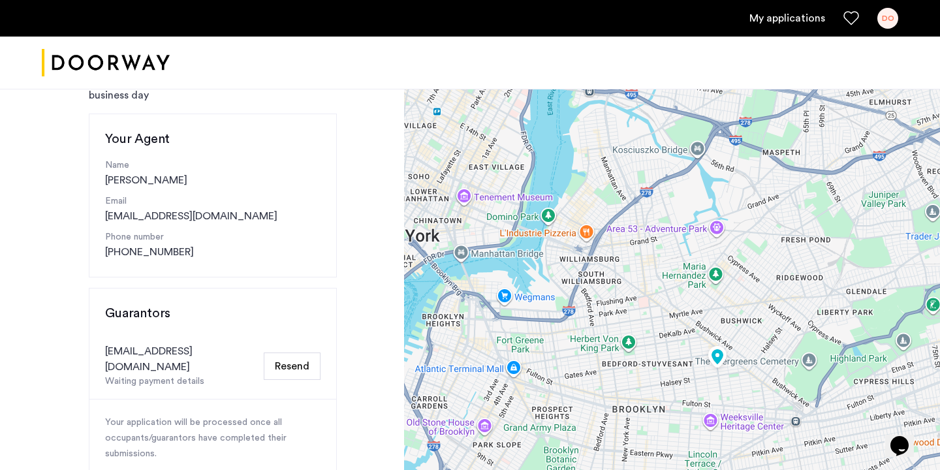
scroll to position [124, 0]
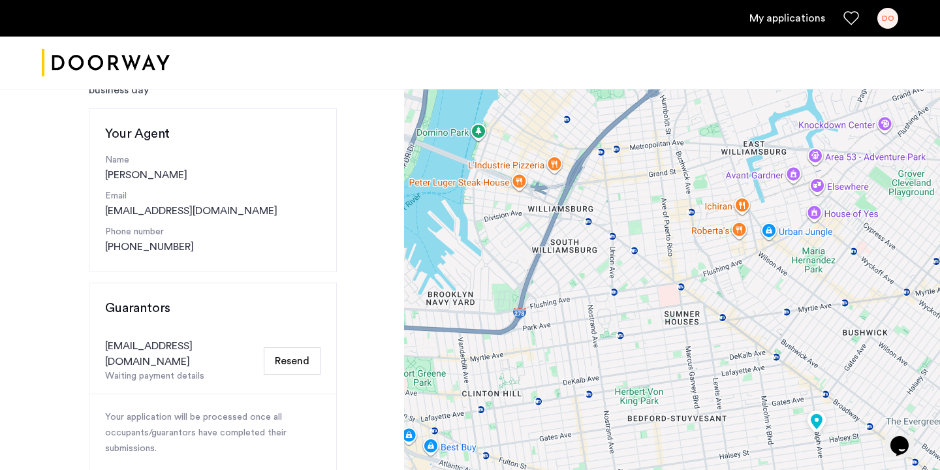
drag, startPoint x: 610, startPoint y: 281, endPoint x: 602, endPoint y: 262, distance: 20.5
click at [602, 262] on div at bounding box center [672, 356] width 536 height 783
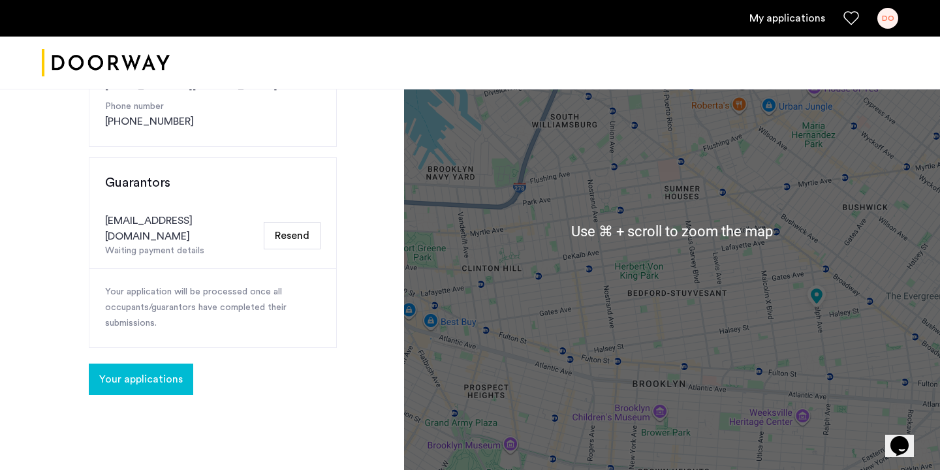
scroll to position [281, 0]
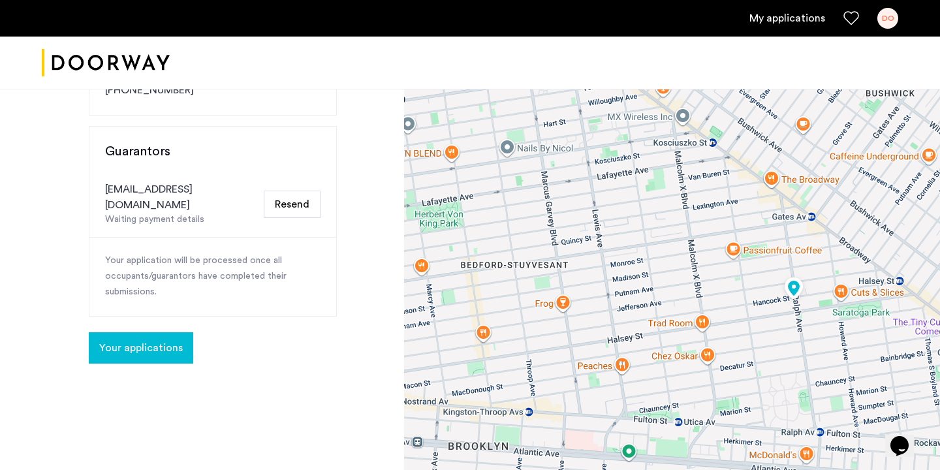
drag, startPoint x: 598, startPoint y: 284, endPoint x: 353, endPoint y: 311, distance: 246.1
click at [353, 311] on div "Congratulations Thank you for submitting your application. A representative wil…" at bounding box center [470, 199] width 940 height 783
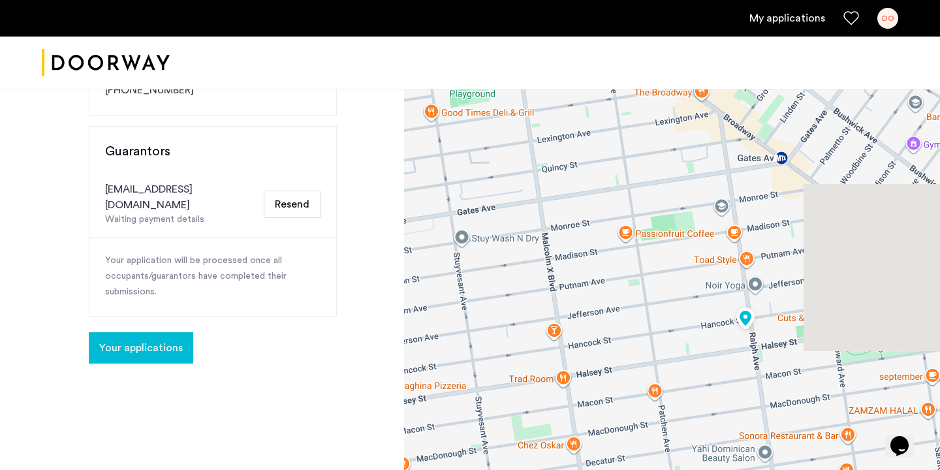
drag, startPoint x: 652, startPoint y: 316, endPoint x: 450, endPoint y: 363, distance: 208.1
click at [450, 363] on div at bounding box center [672, 199] width 536 height 783
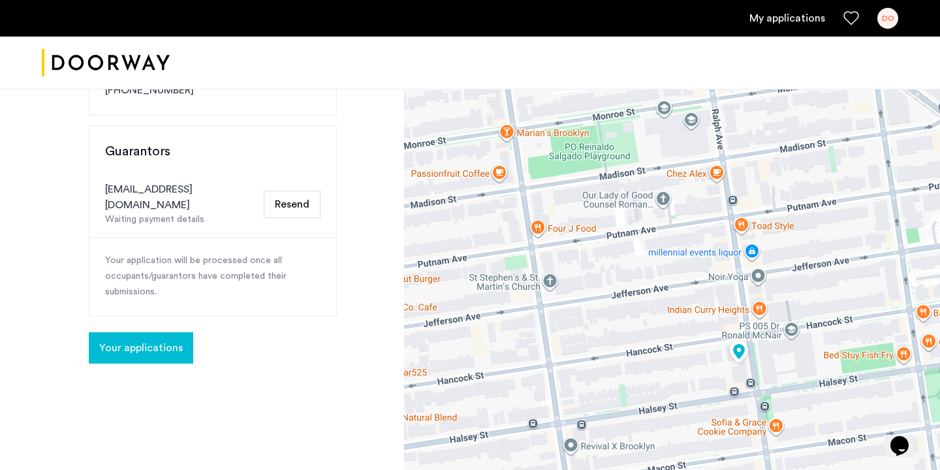
drag, startPoint x: 716, startPoint y: 330, endPoint x: 669, endPoint y: 289, distance: 61.9
click at [669, 289] on div at bounding box center [672, 199] width 536 height 783
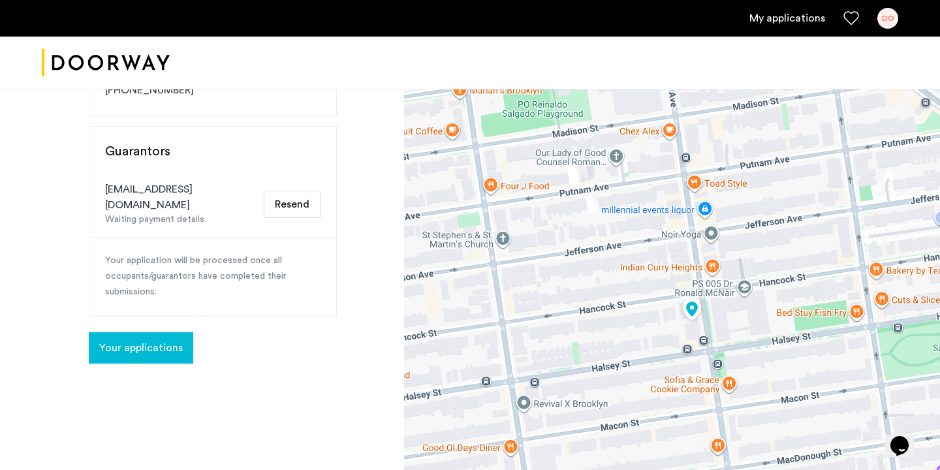
click at [694, 304] on img at bounding box center [691, 310] width 29 height 32
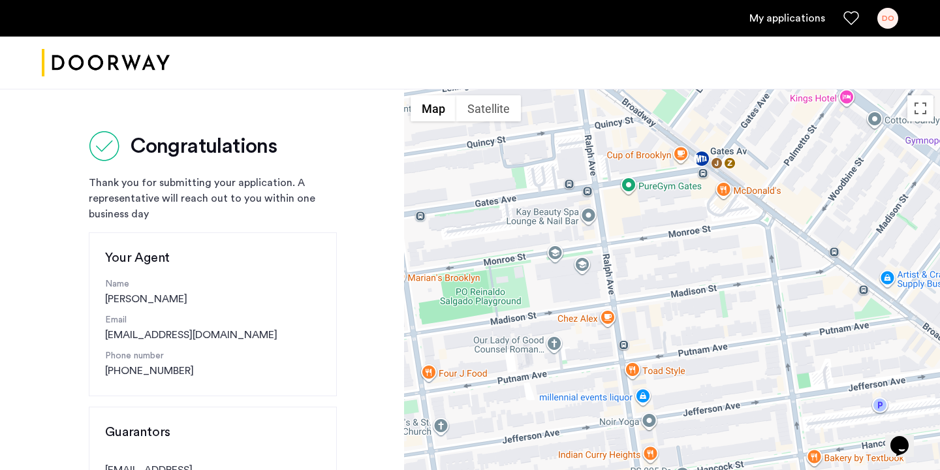
drag, startPoint x: 538, startPoint y: 290, endPoint x: 641, endPoint y: 284, distance: 102.6
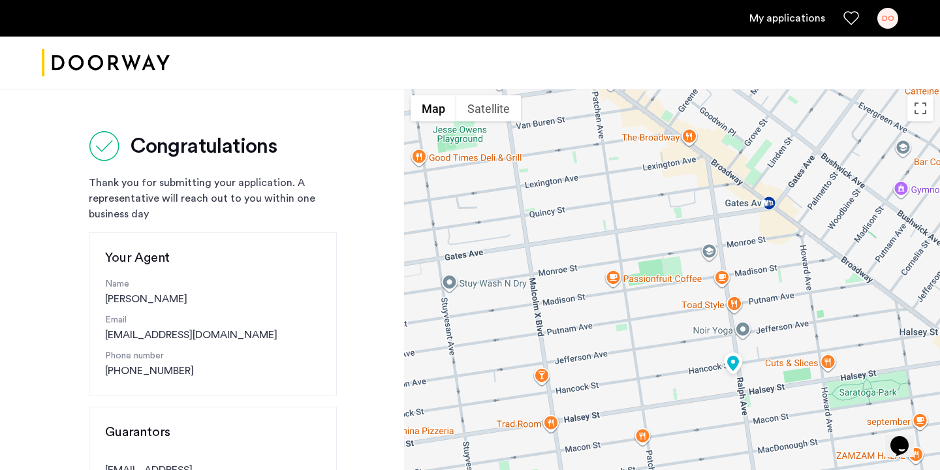
drag, startPoint x: 640, startPoint y: 284, endPoint x: 504, endPoint y: 132, distance: 203.3
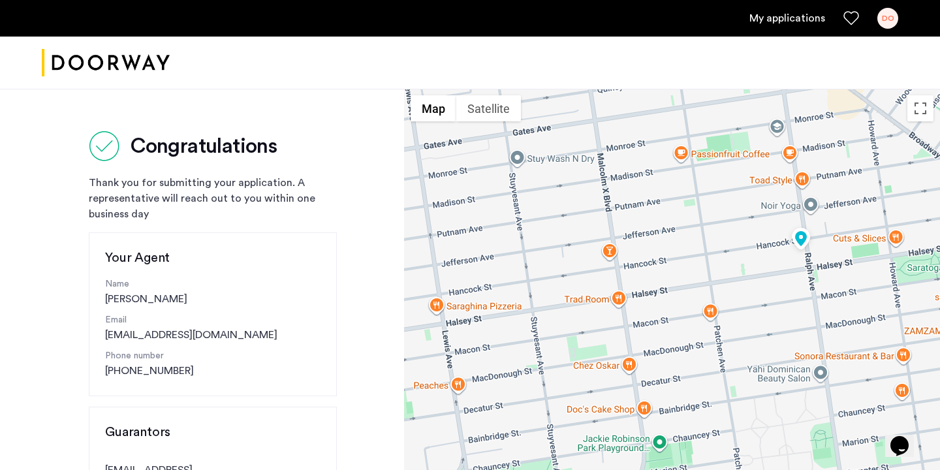
drag, startPoint x: 747, startPoint y: 344, endPoint x: 819, endPoint y: 219, distance: 144.4
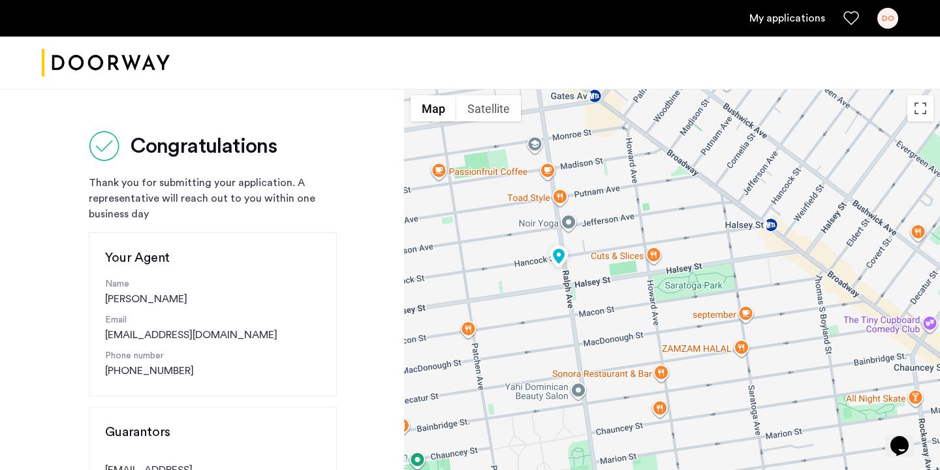
drag, startPoint x: 761, startPoint y: 375, endPoint x: 515, endPoint y: 392, distance: 246.6
